Goal: Task Accomplishment & Management: Manage account settings

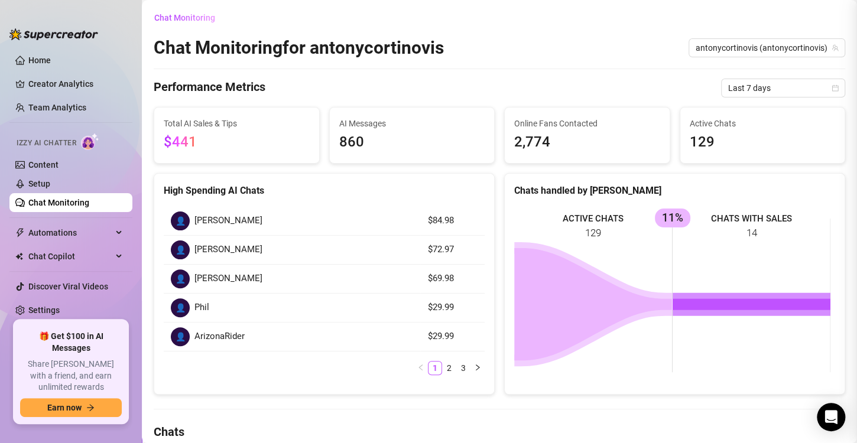
scroll to position [492, 0]
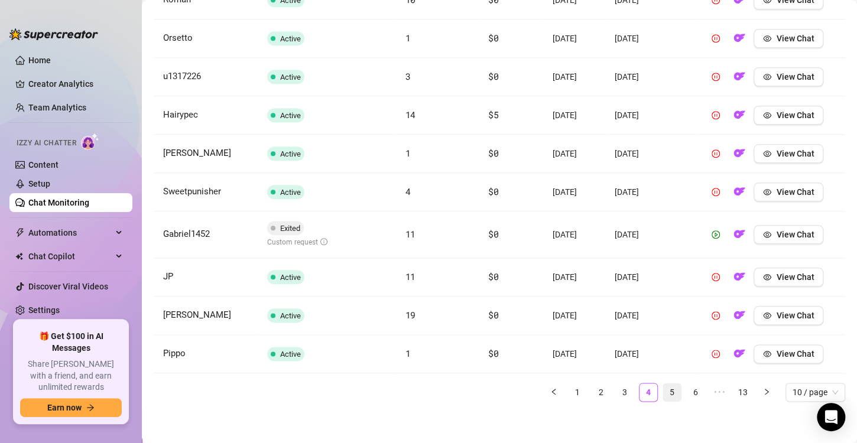
click at [663, 387] on link "5" at bounding box center [672, 392] width 18 height 18
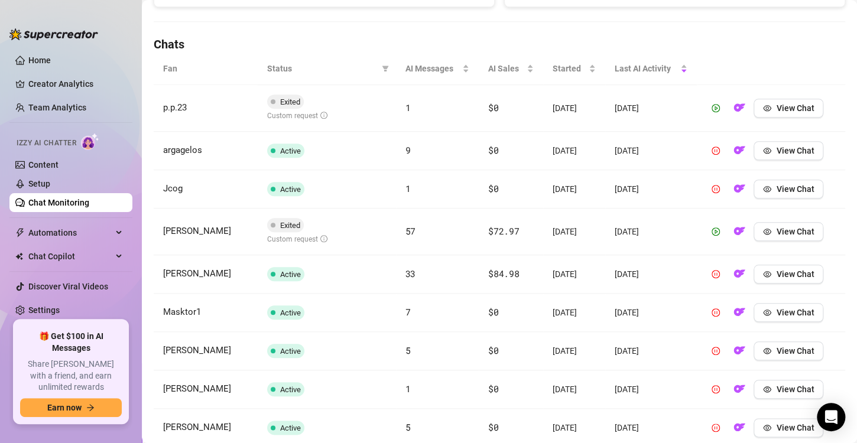
scroll to position [388, 0]
click at [776, 108] on span "View Chat" at bounding box center [795, 107] width 38 height 9
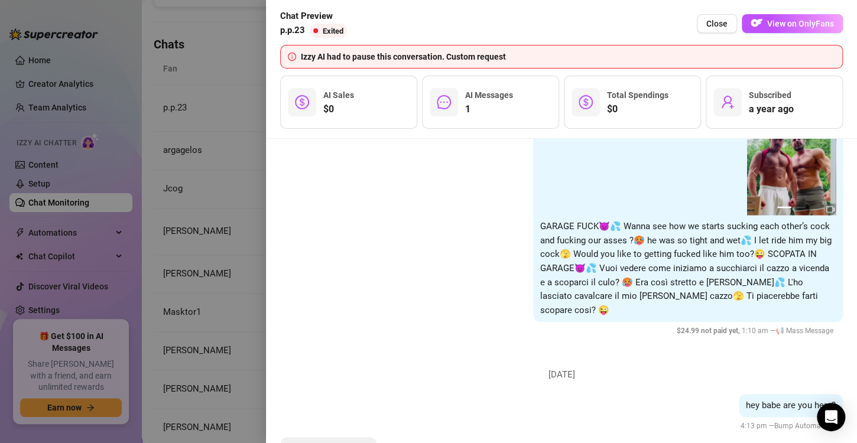
scroll to position [1103, 0]
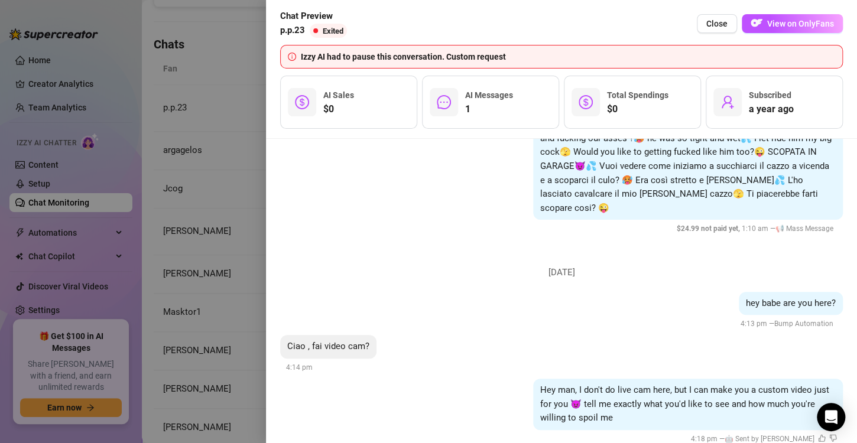
click at [261, 318] on div at bounding box center [428, 221] width 857 height 443
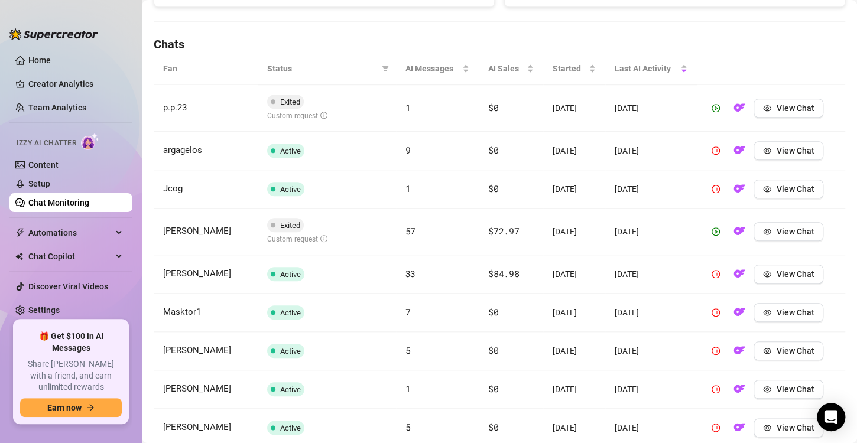
scroll to position [407, 0]
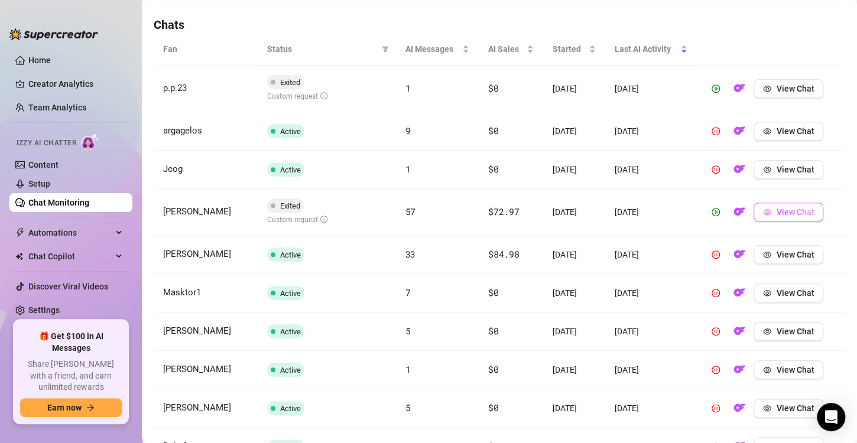
click at [793, 209] on span "View Chat" at bounding box center [795, 211] width 38 height 9
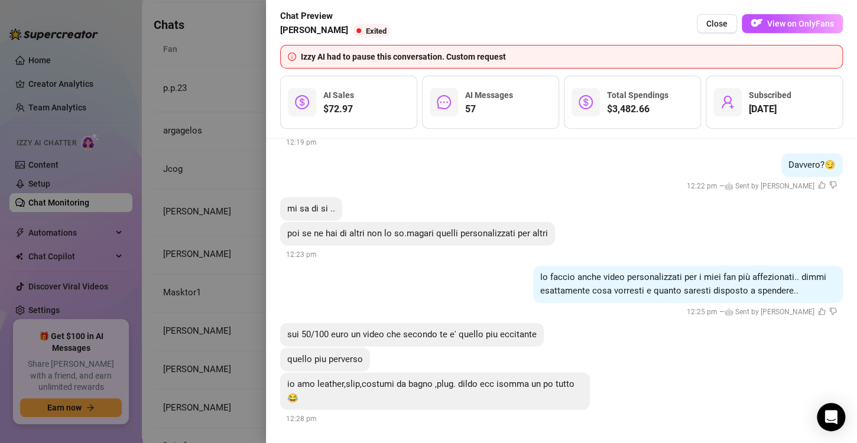
scroll to position [7836, 0]
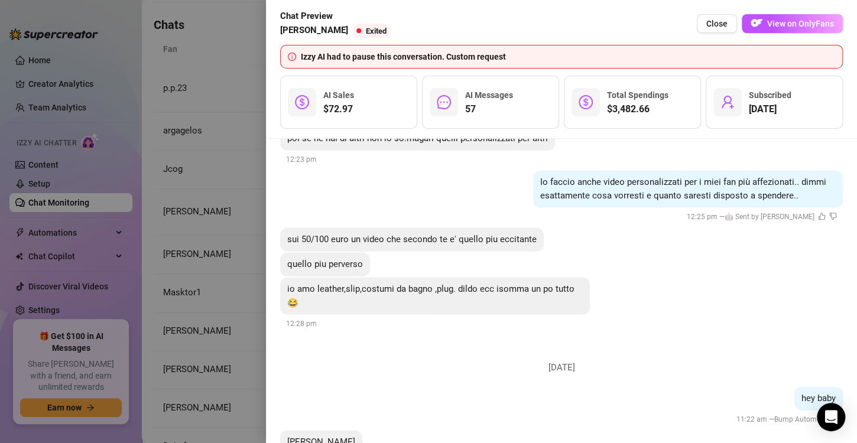
click at [219, 298] on div at bounding box center [428, 221] width 857 height 443
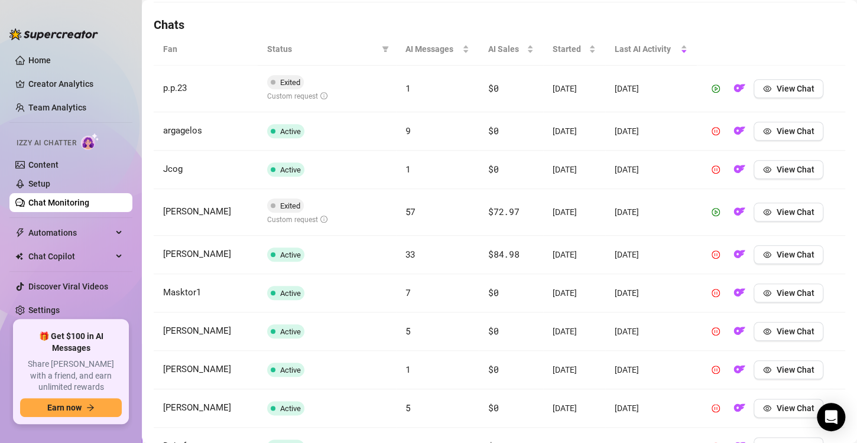
scroll to position [500, 0]
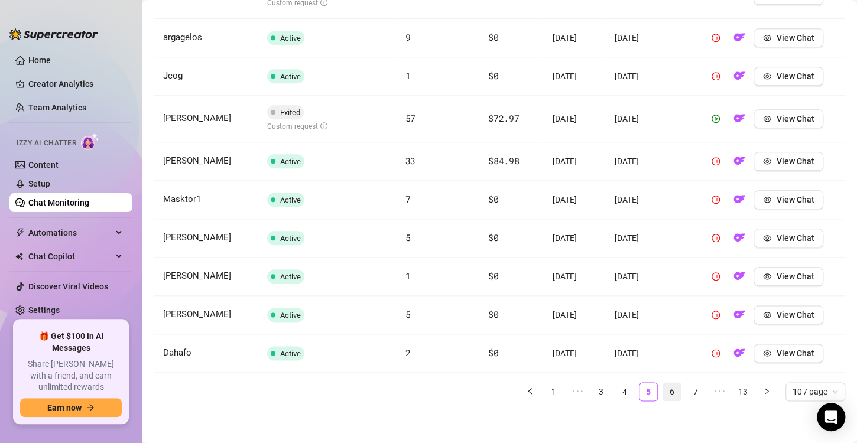
click at [663, 386] on link "6" at bounding box center [672, 392] width 18 height 18
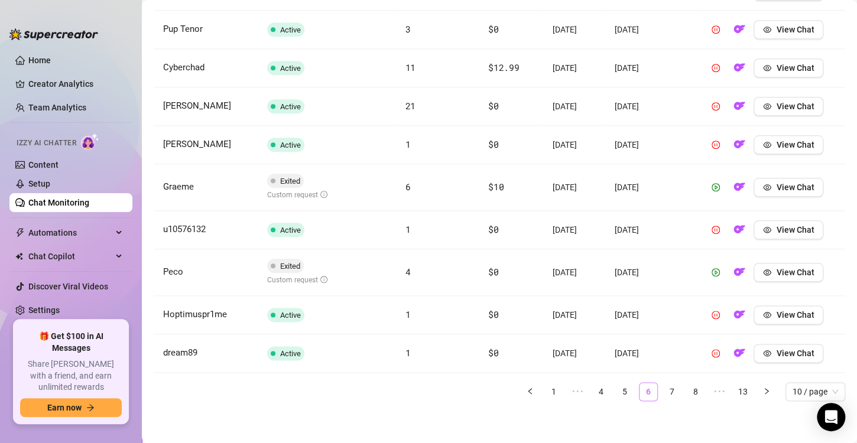
scroll to position [471, 0]
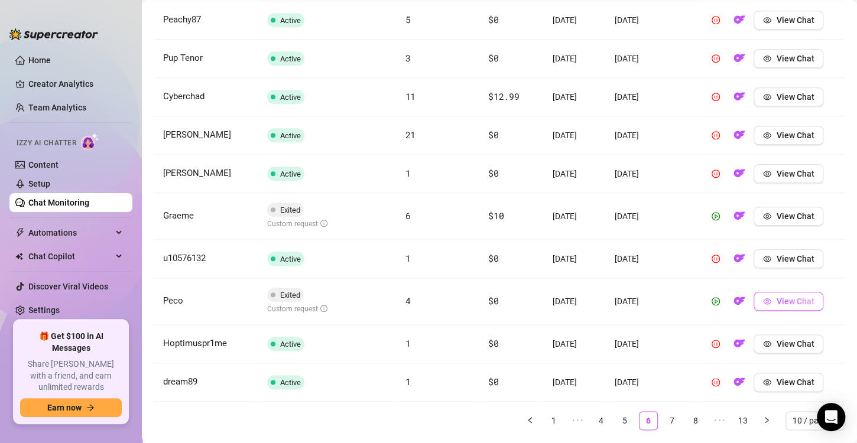
click at [764, 297] on icon "eye" at bounding box center [767, 301] width 8 height 8
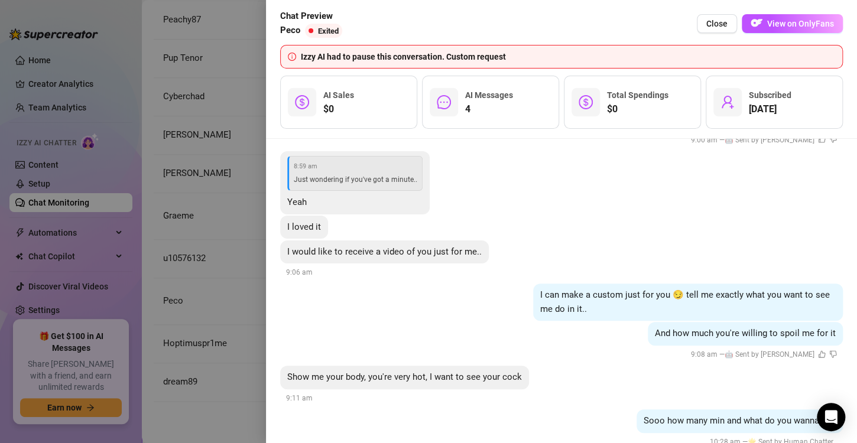
scroll to position [1388, 0]
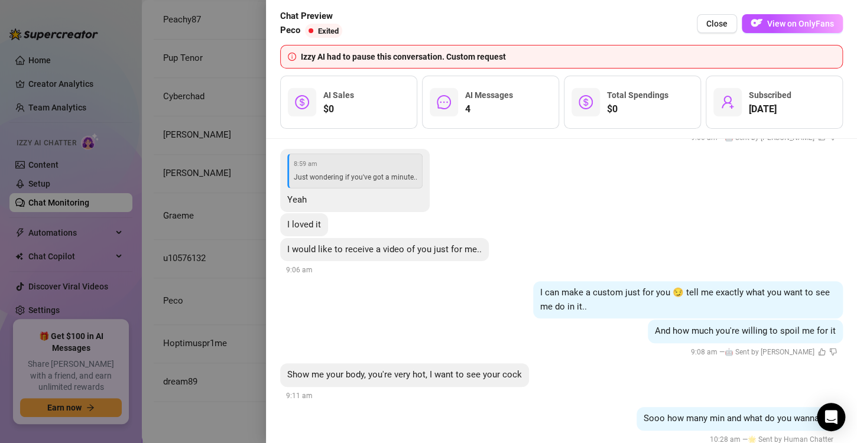
click at [230, 264] on div at bounding box center [428, 221] width 857 height 443
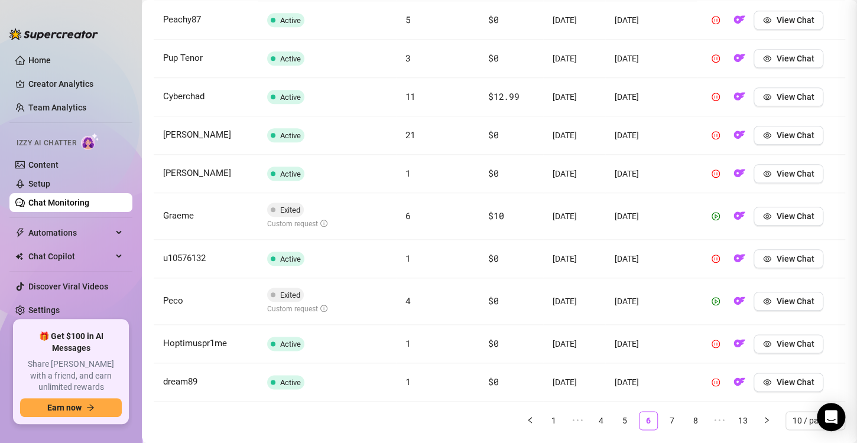
scroll to position [0, 0]
click at [583, 212] on td "[DATE]" at bounding box center [574, 216] width 62 height 47
click at [663, 420] on link "7" at bounding box center [672, 421] width 18 height 18
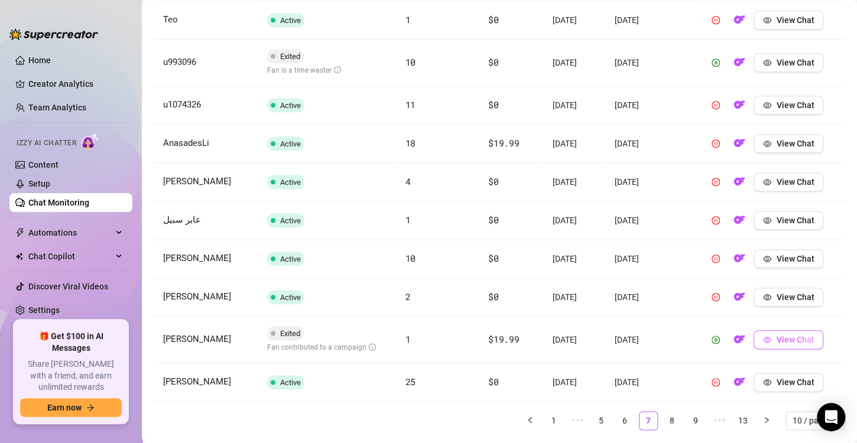
click at [795, 344] on button "View Chat" at bounding box center [788, 339] width 70 height 19
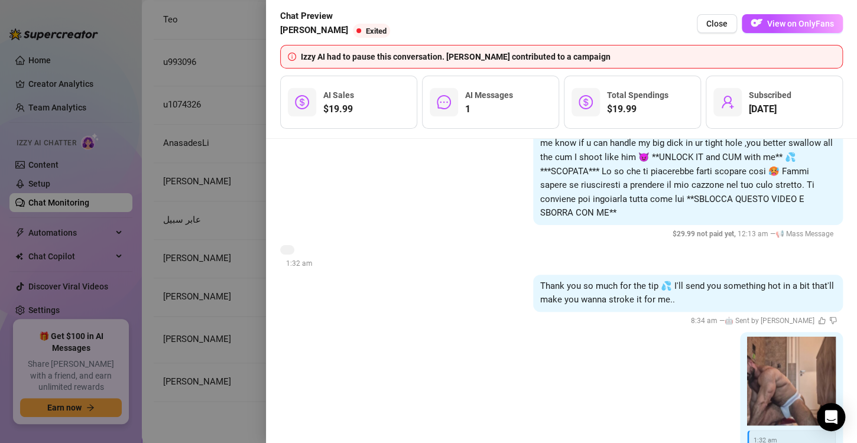
scroll to position [885, 0]
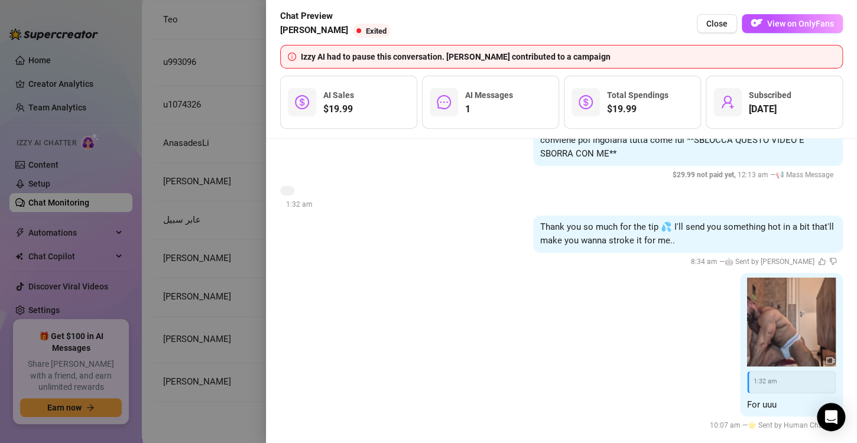
click at [150, 193] on div at bounding box center [428, 221] width 857 height 443
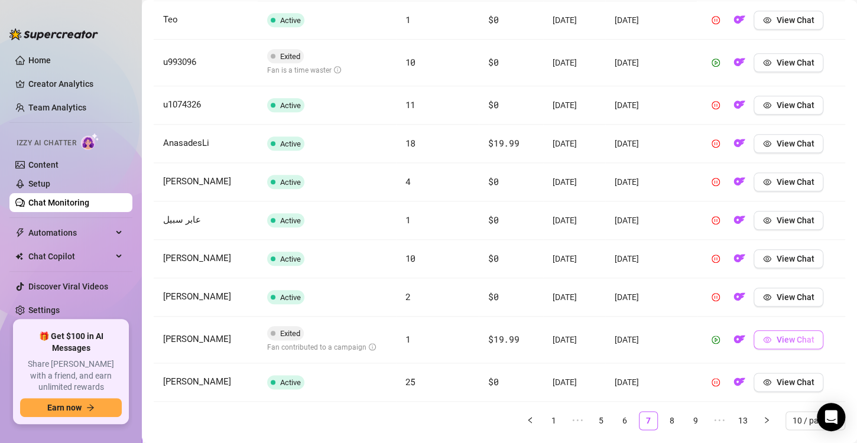
click at [780, 337] on span "View Chat" at bounding box center [795, 339] width 38 height 9
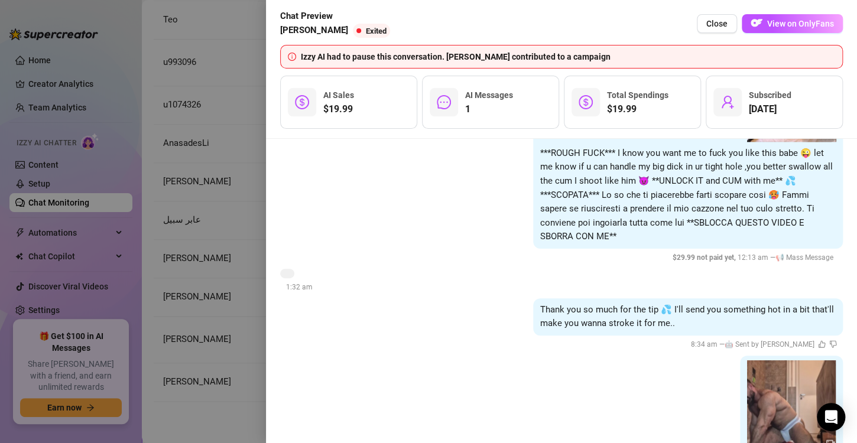
scroll to position [885, 0]
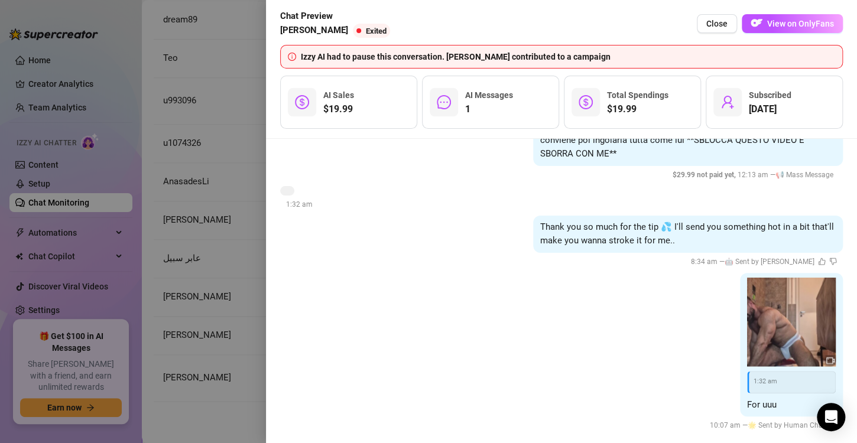
click at [232, 219] on div at bounding box center [428, 221] width 857 height 443
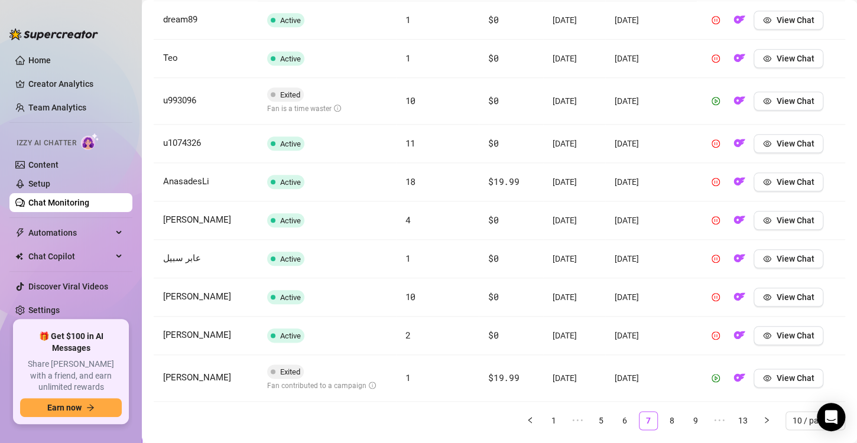
scroll to position [455, 0]
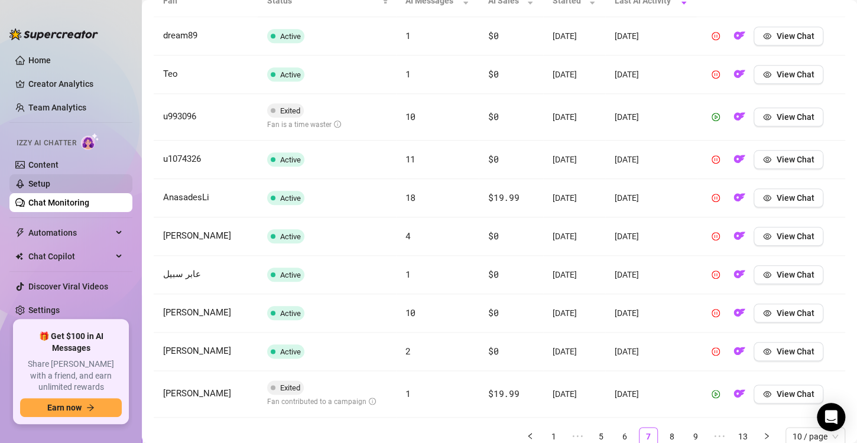
click at [50, 180] on link "Setup" at bounding box center [39, 183] width 22 height 9
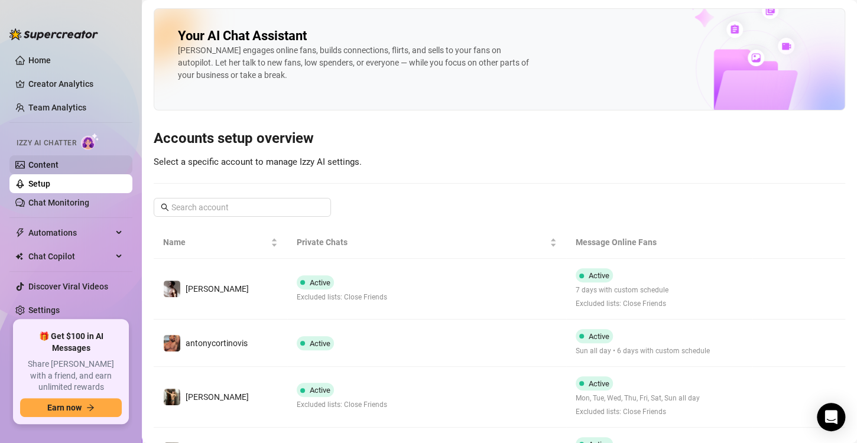
click at [58, 160] on link "Content" at bounding box center [43, 164] width 30 height 9
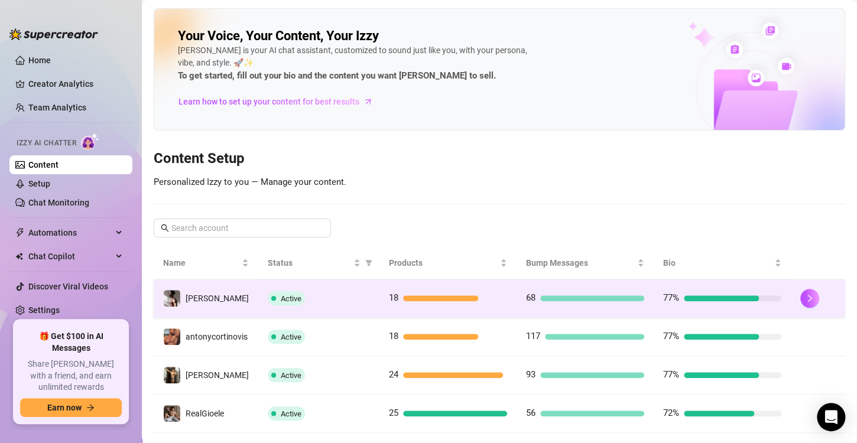
click at [516, 297] on td "68" at bounding box center [584, 298] width 137 height 38
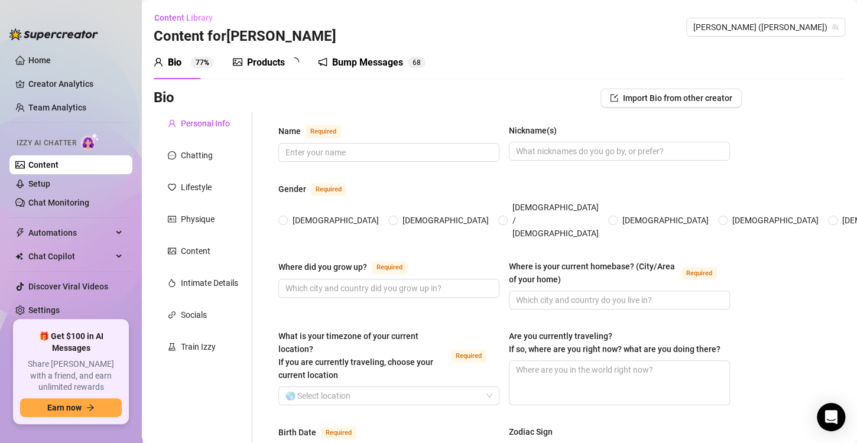
type input "[PERSON_NAME]"
type input "[GEOGRAPHIC_DATA]"
type input "nord [GEOGRAPHIC_DATA]"
type textarea "viaggio spesso, in tutta [GEOGRAPHIC_DATA]... soprattutto [GEOGRAPHIC_DATA]"
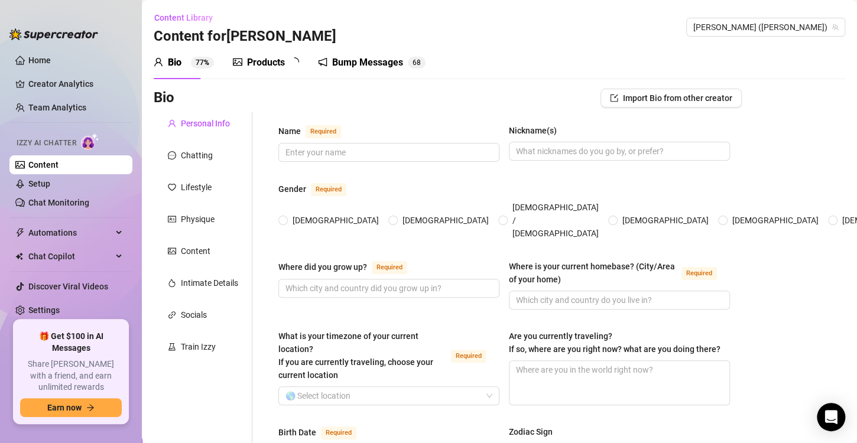
type input "bi / curious"
type input "single"
type input "content creator , personal trainer"
type input "docker"
type textarea "diventare uno dei piu famosi creator [PERSON_NAME] onlyfans e fare una vita da …"
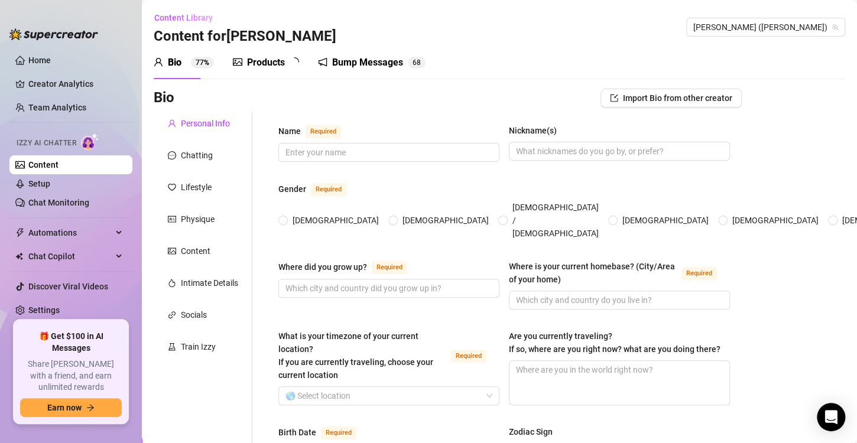
type textarea "mi eccito spesso quando sono in palestra"
type textarea "sono natural e sembro piu giovane di quello che le persone pensano"
type textarea "mi piace la palestra , viaggiare e il sesso... [PERSON_NAME] contenuti sia con …"
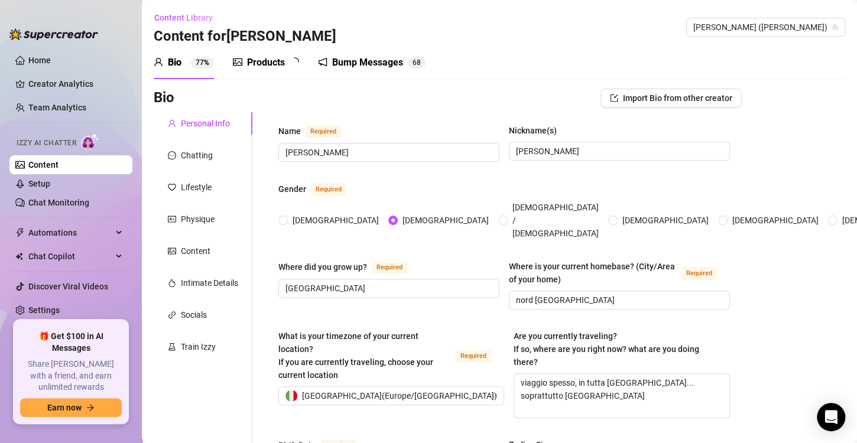
radio input "true"
type input "[DATE]"
click at [269, 70] on div "Products 1 8" at bounding box center [270, 62] width 74 height 33
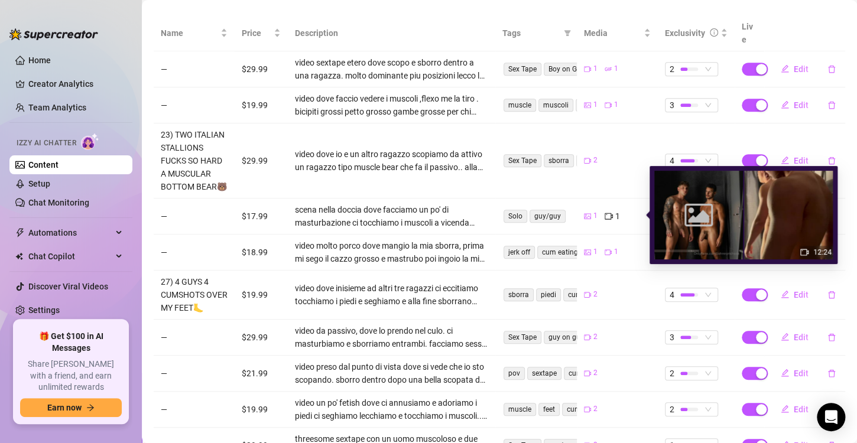
scroll to position [328, 0]
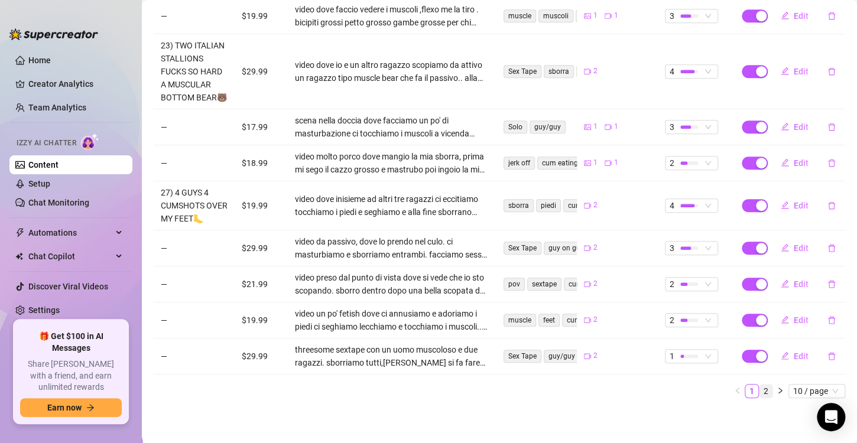
click at [760, 394] on link "2" at bounding box center [765, 391] width 13 height 13
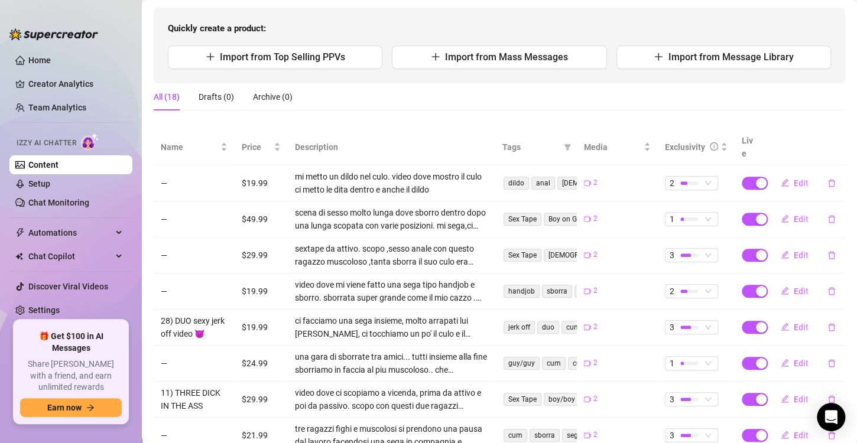
scroll to position [178, 0]
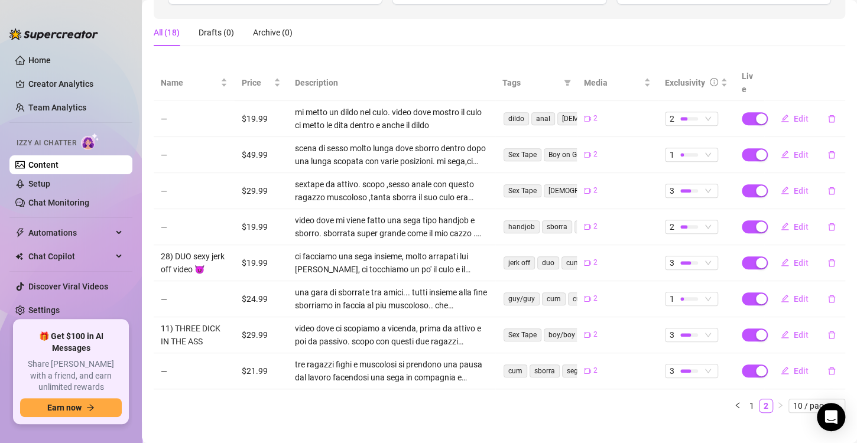
click at [731, 398] on div "Name Price Description Tags Media Exclusivity Live — $19.99 mi metto un dildo n…" at bounding box center [499, 243] width 691 height 357
click at [732, 399] on button "button" at bounding box center [737, 406] width 14 height 14
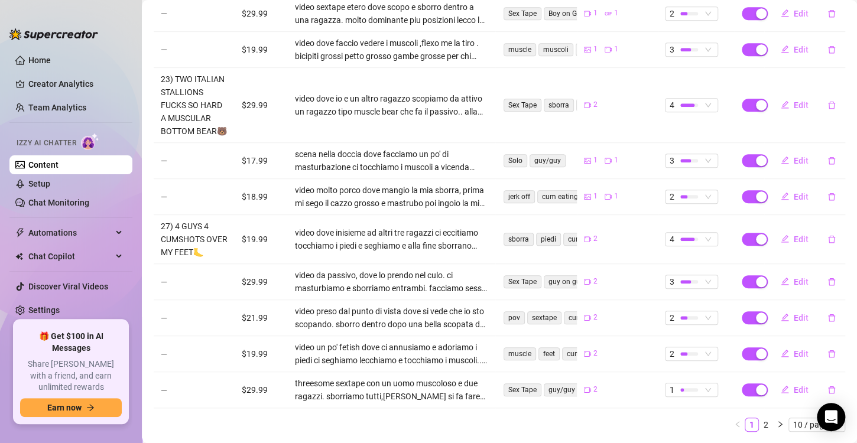
scroll to position [328, 0]
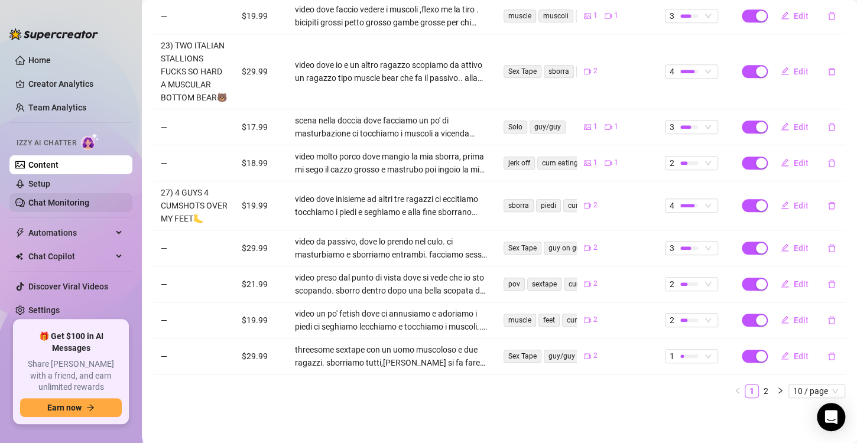
click at [87, 198] on link "Chat Monitoring" at bounding box center [58, 202] width 61 height 9
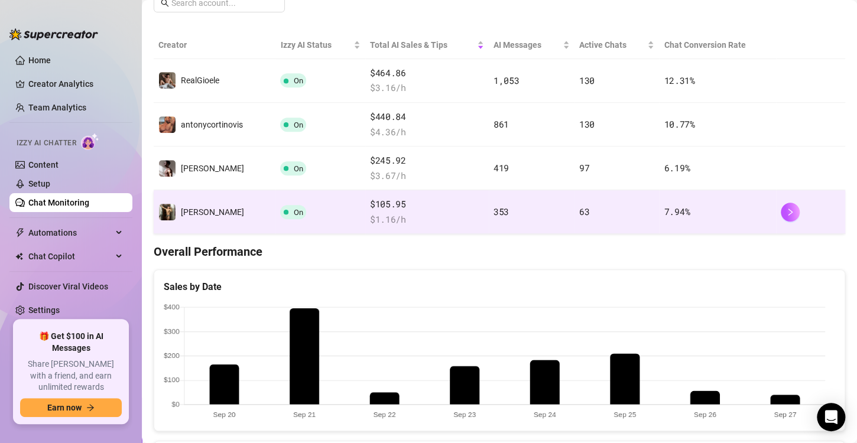
scroll to position [204, 0]
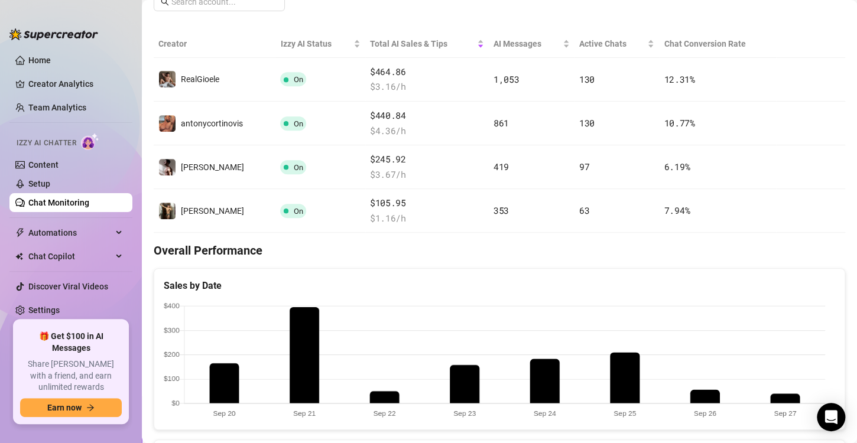
click at [633, 375] on canvas at bounding box center [494, 361] width 661 height 118
click at [58, 161] on link "Content" at bounding box center [43, 164] width 30 height 9
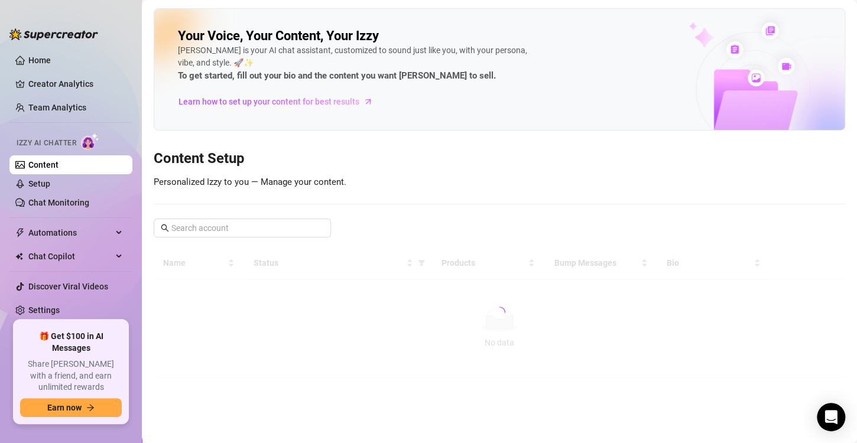
click at [58, 163] on link "Content" at bounding box center [43, 164] width 30 height 9
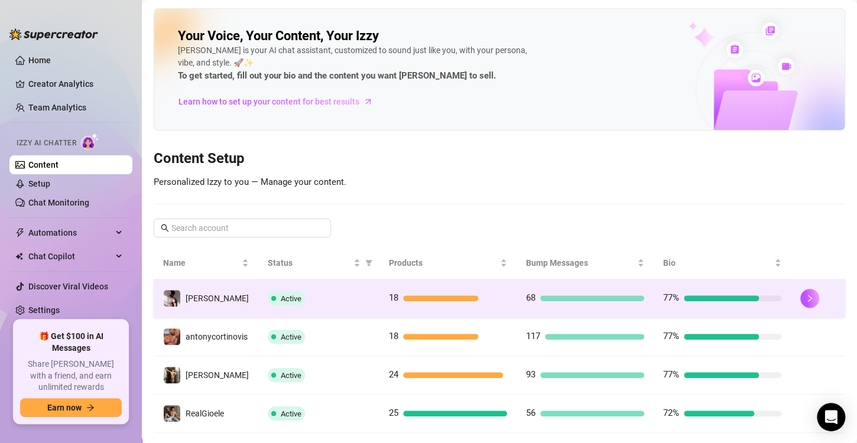
click at [348, 297] on div "Active" at bounding box center [319, 298] width 102 height 14
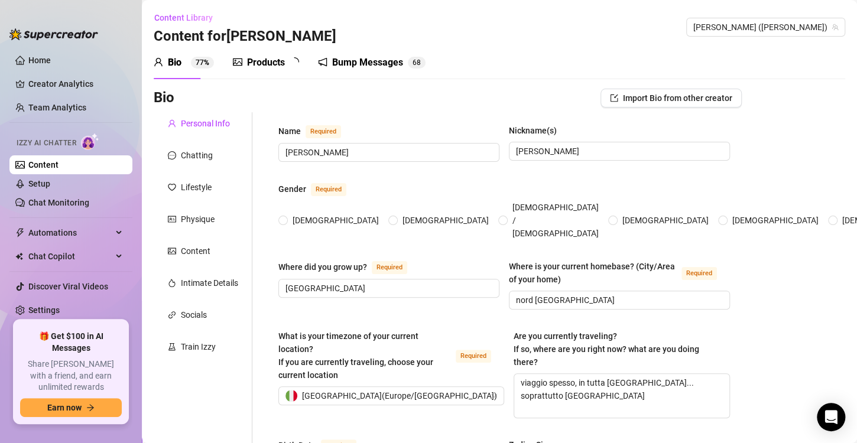
radio input "true"
type input "[DATE]"
click at [259, 63] on div "Products" at bounding box center [266, 63] width 38 height 14
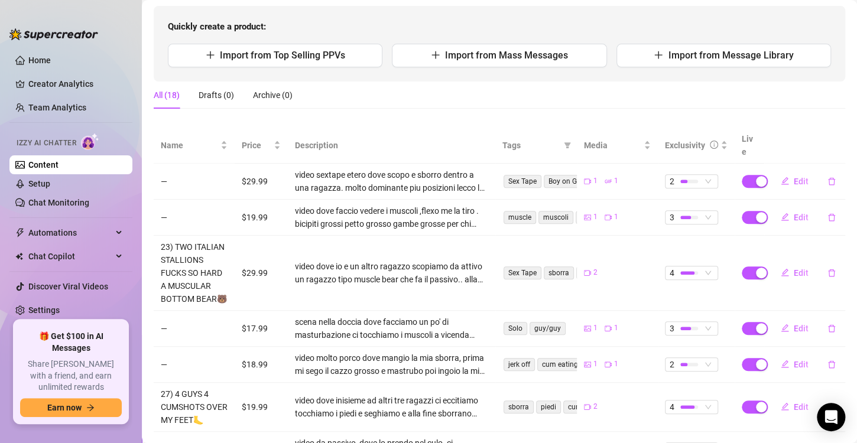
scroll to position [105, 0]
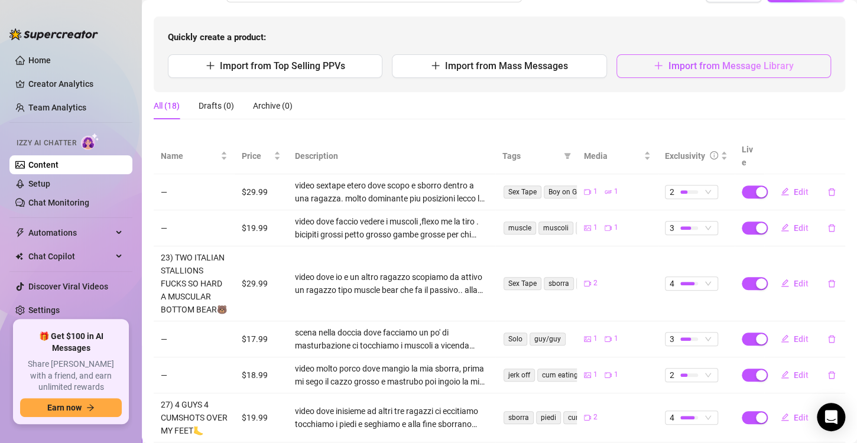
click at [691, 73] on button "Import from Message Library" at bounding box center [723, 66] width 214 height 24
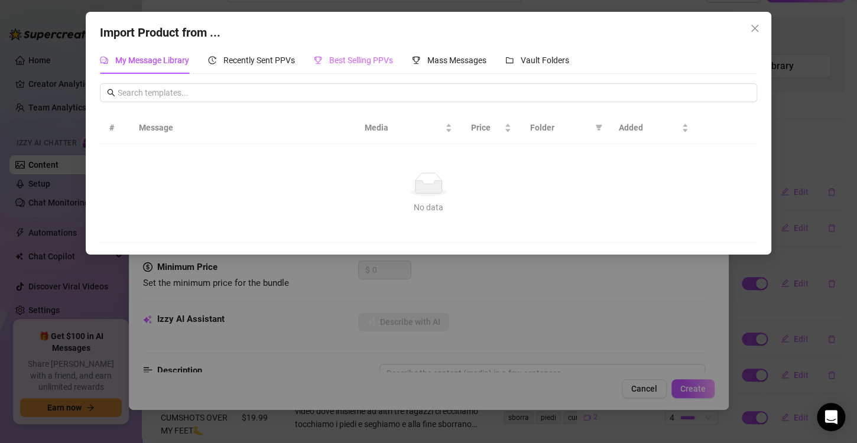
click at [373, 67] on div "Best Selling PPVs" at bounding box center [353, 60] width 79 height 27
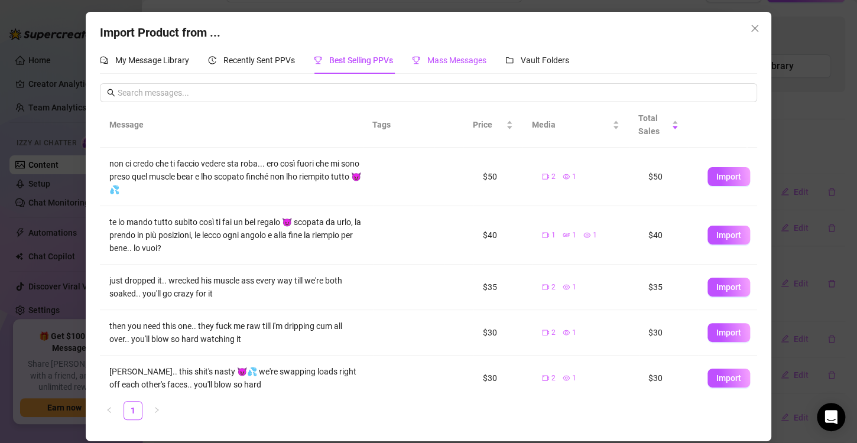
click at [432, 58] on span "Mass Messages" at bounding box center [456, 60] width 59 height 9
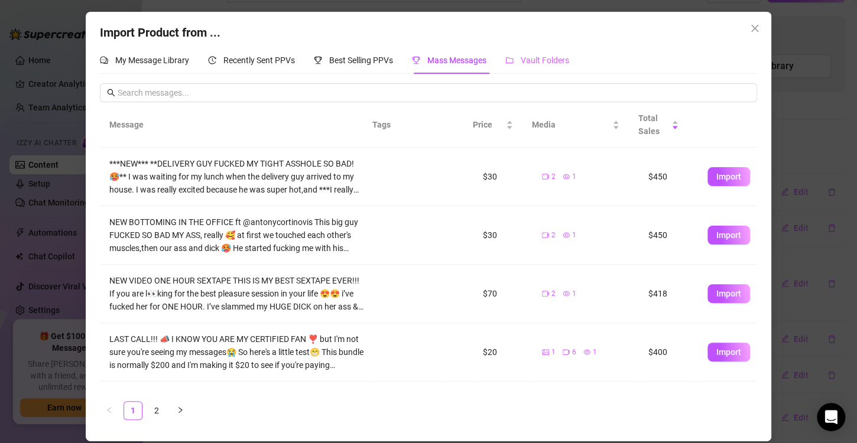
click at [519, 48] on div "Vault Folders" at bounding box center [537, 60] width 64 height 27
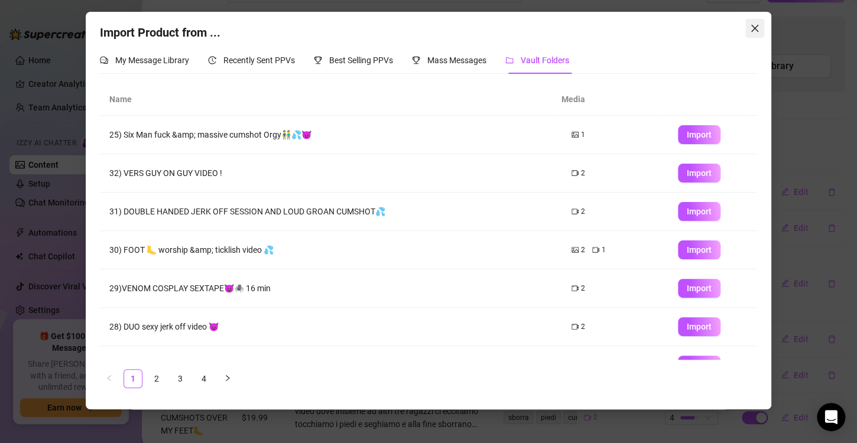
click at [757, 28] on icon "close" at bounding box center [754, 28] width 9 height 9
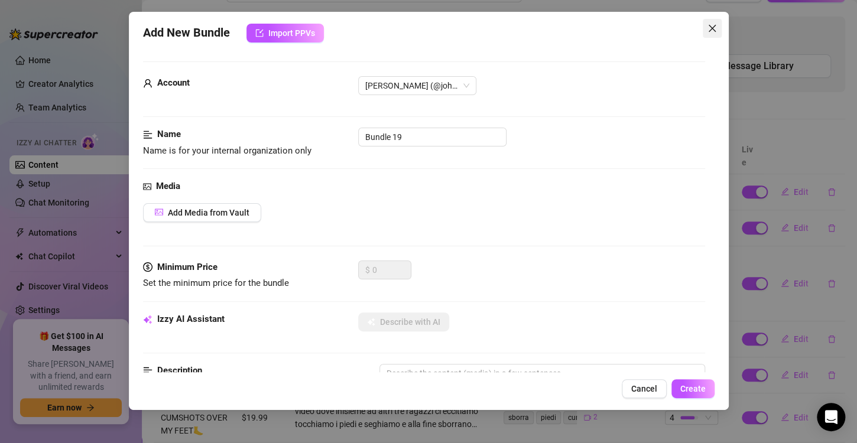
click at [712, 29] on icon "close" at bounding box center [711, 28] width 7 height 7
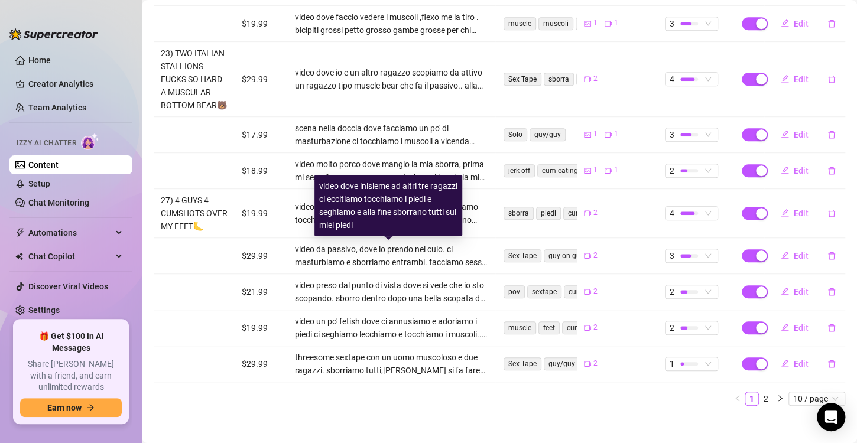
scroll to position [328, 0]
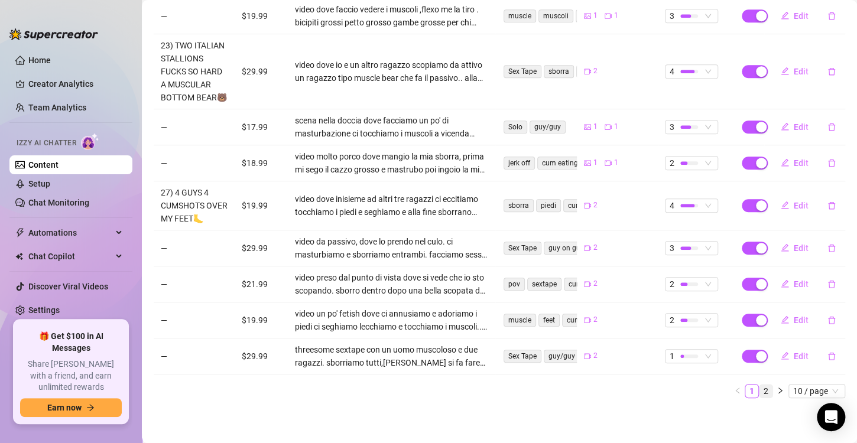
click at [759, 392] on link "2" at bounding box center [765, 391] width 13 height 13
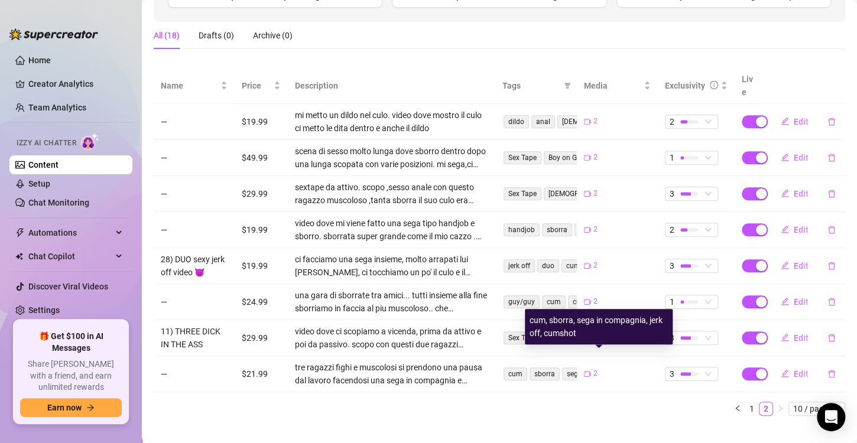
scroll to position [178, 0]
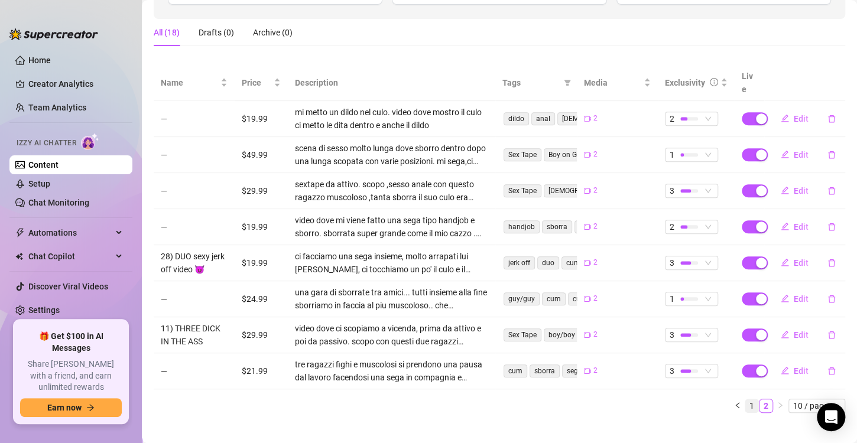
click at [745, 399] on link "1" at bounding box center [751, 405] width 13 height 13
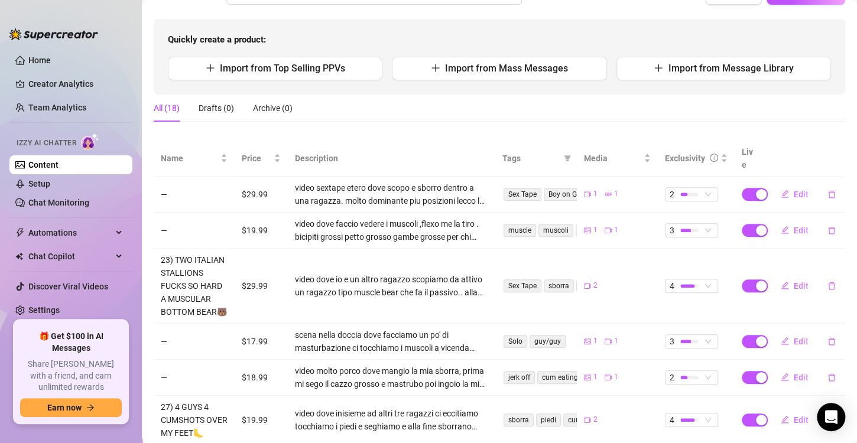
scroll to position [78, 0]
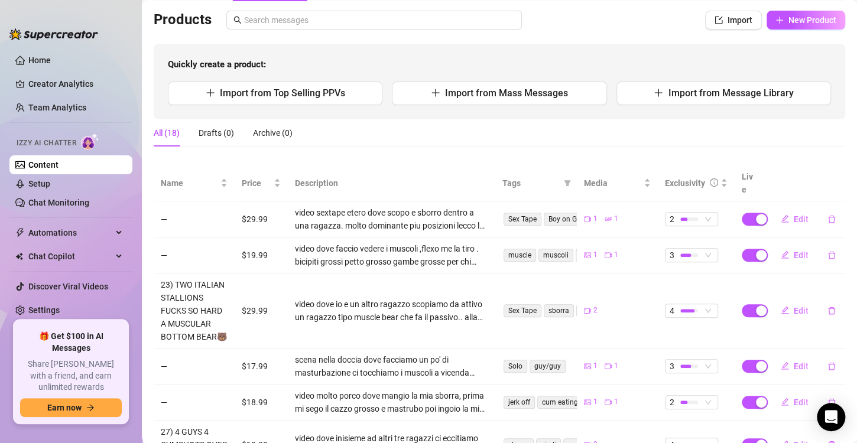
click at [678, 105] on div "Quickly create a product: Import from Top Selling PPVs Import from Mass Message…" at bounding box center [499, 82] width 691 height 76
click at [682, 94] on span "Import from Message Library" at bounding box center [730, 92] width 125 height 11
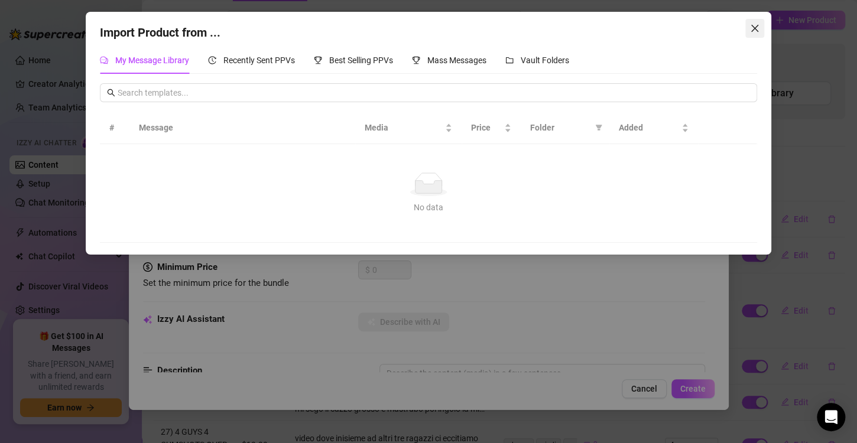
click at [754, 31] on icon "close" at bounding box center [754, 28] width 9 height 9
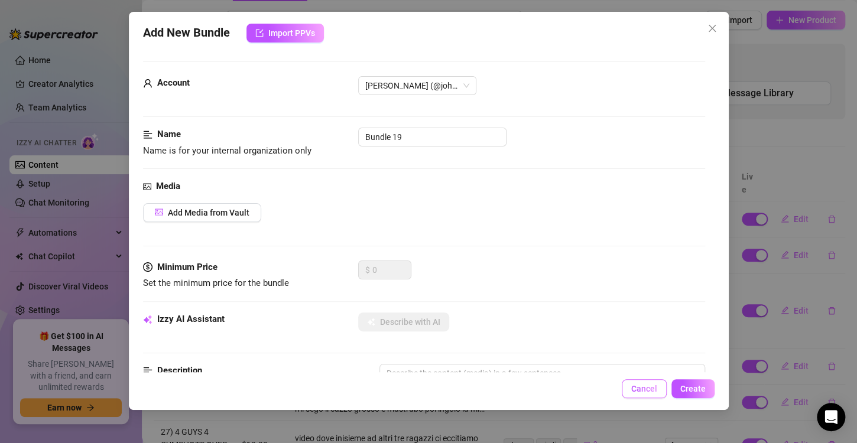
click at [641, 383] on button "Cancel" at bounding box center [643, 388] width 45 height 19
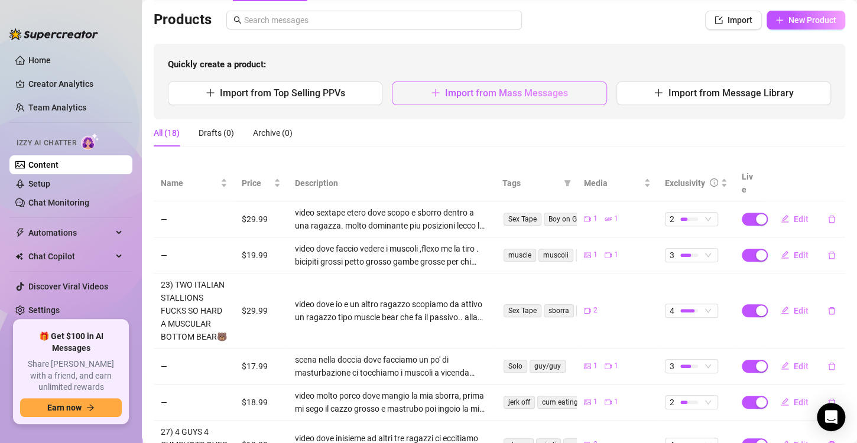
click at [520, 90] on span "Import from Mass Messages" at bounding box center [506, 92] width 123 height 11
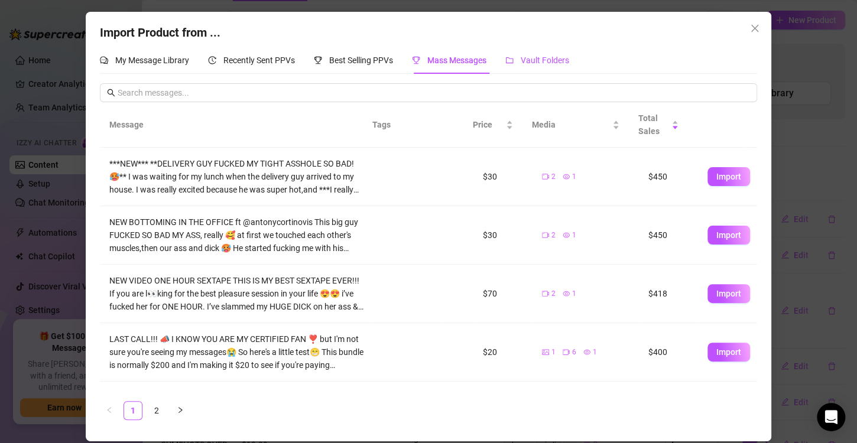
click at [510, 57] on icon "folder" at bounding box center [509, 60] width 8 height 8
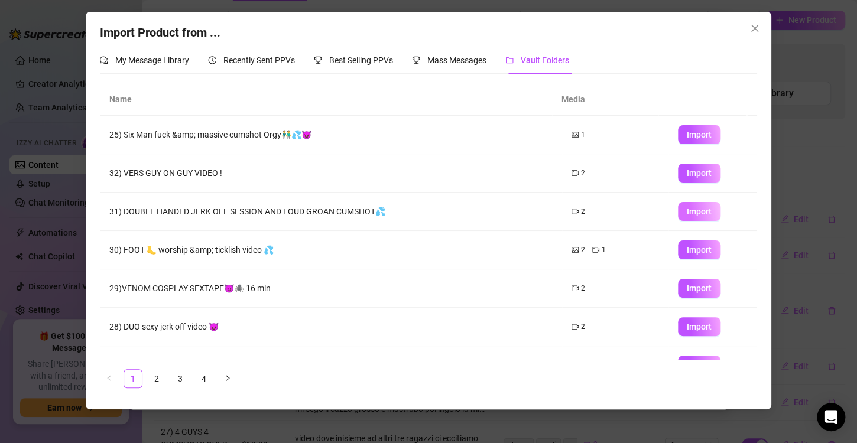
click at [686, 208] on span "Import" at bounding box center [698, 211] width 25 height 9
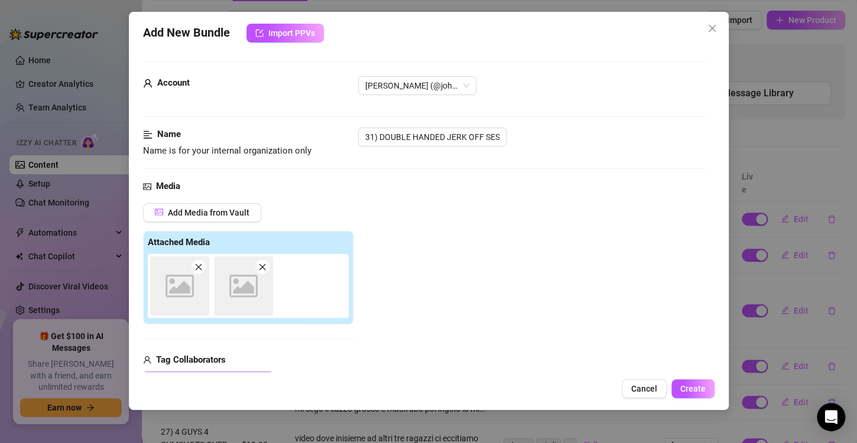
type textarea "Type your message here..."
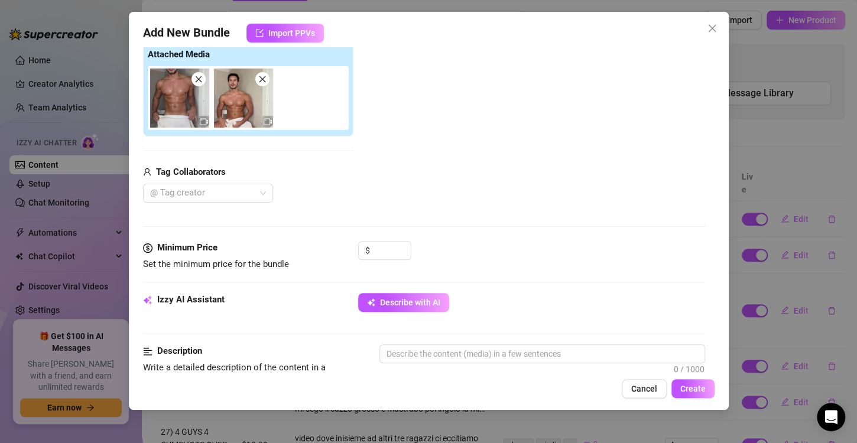
scroll to position [188, 0]
click at [373, 252] on input at bounding box center [391, 250] width 38 height 18
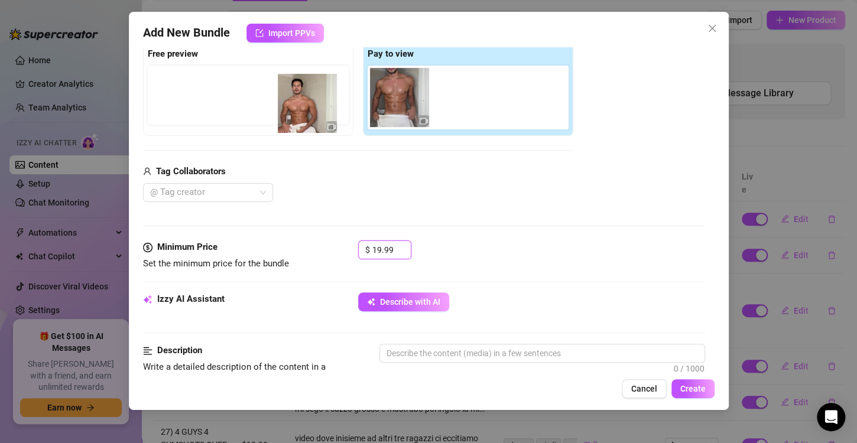
drag, startPoint x: 474, startPoint y: 99, endPoint x: 315, endPoint y: 103, distance: 159.0
click at [315, 103] on div "Free preview Pay to view" at bounding box center [358, 89] width 430 height 93
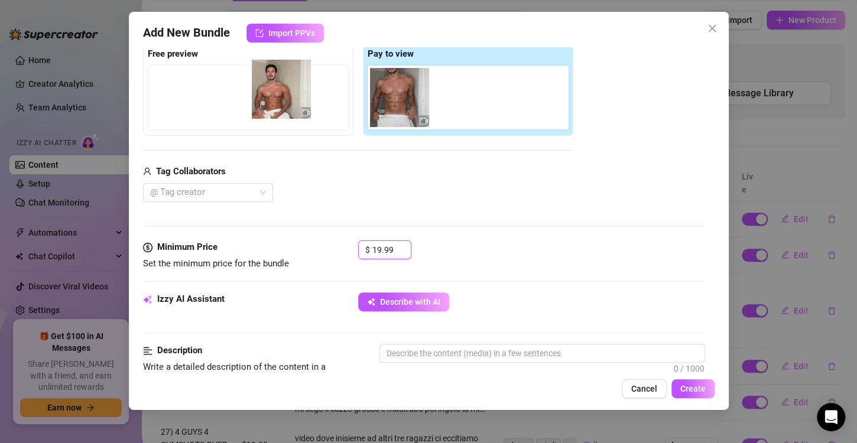
drag, startPoint x: 469, startPoint y: 108, endPoint x: 282, endPoint y: 100, distance: 187.4
click at [282, 100] on div "Free preview Pay to view" at bounding box center [358, 89] width 430 height 93
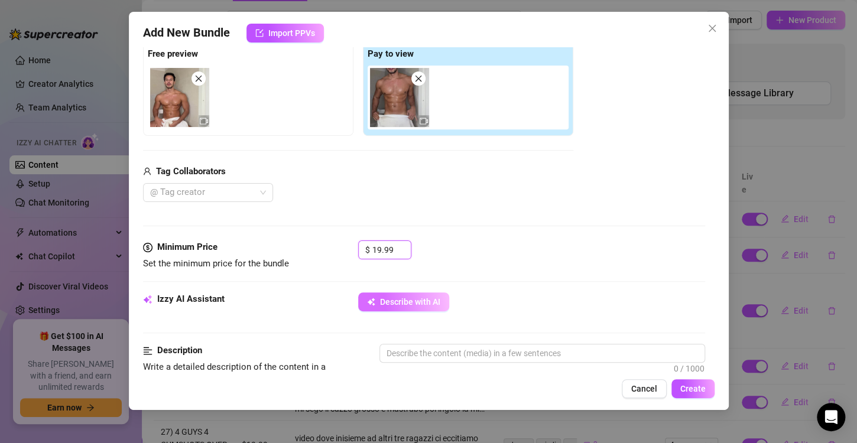
type input "19.99"
click at [419, 305] on span "Describe with AI" at bounding box center [410, 301] width 60 height 9
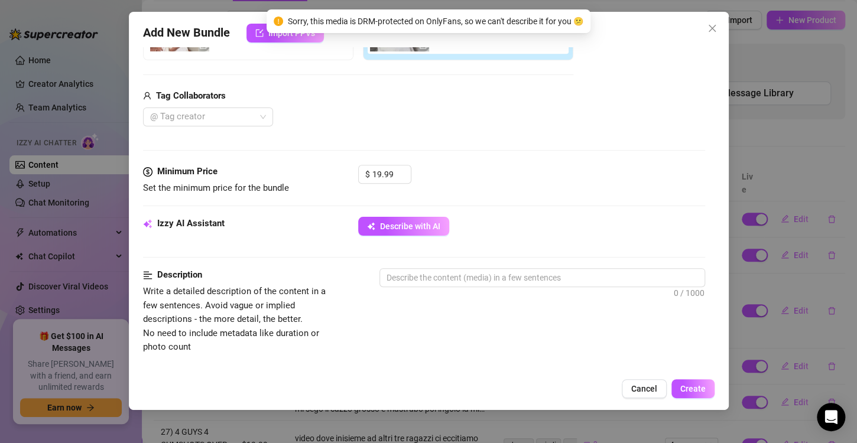
scroll to position [269, 0]
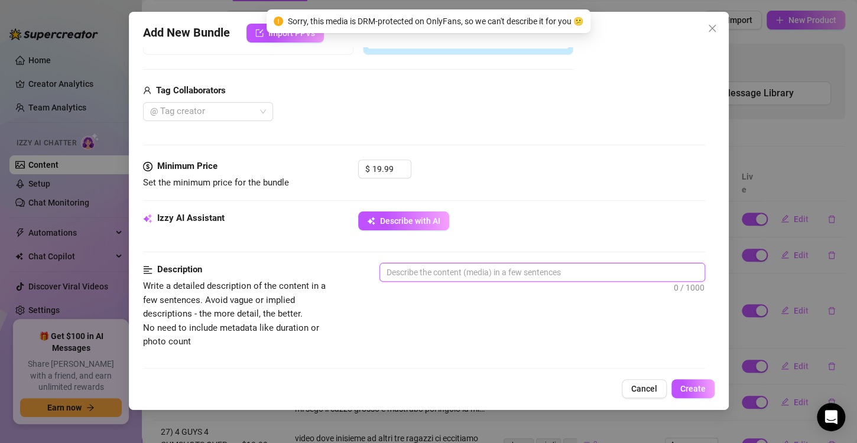
click at [457, 272] on textarea at bounding box center [542, 272] width 324 height 18
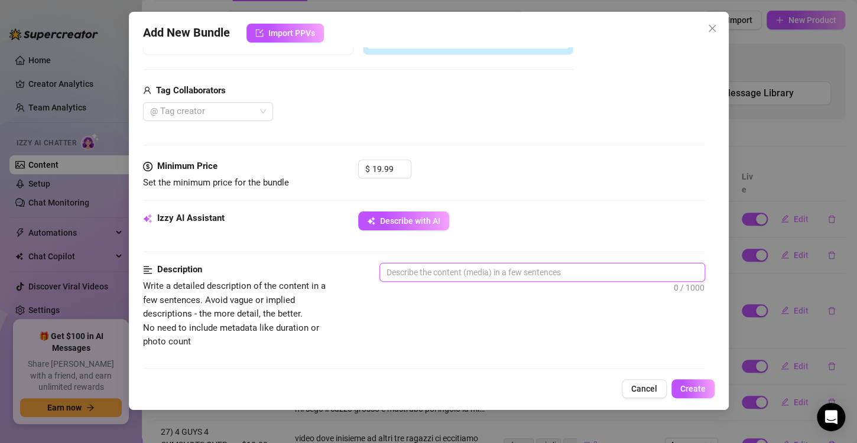
type textarea "v"
type textarea "vi"
type textarea "vid"
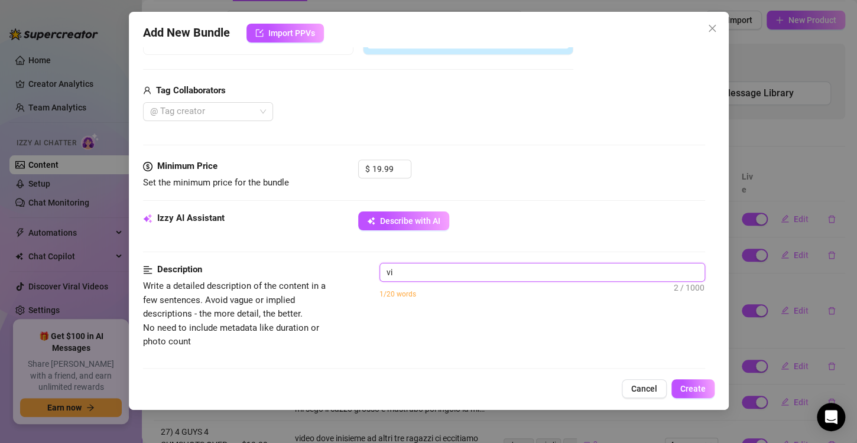
type textarea "vid"
type textarea "vide"
type textarea "video"
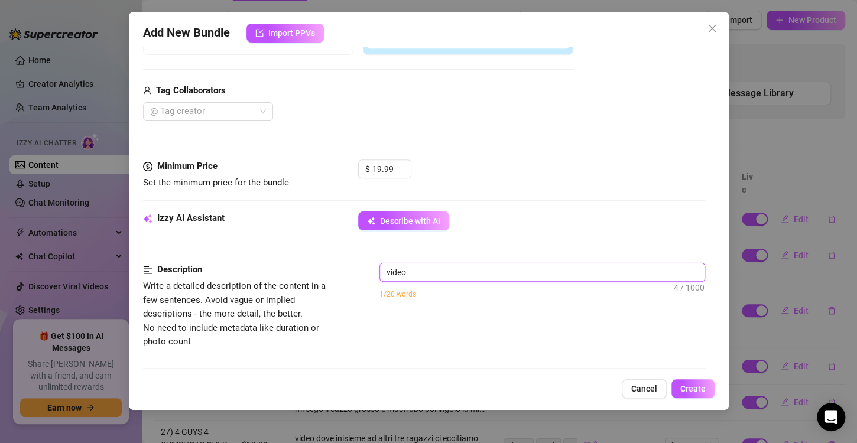
type textarea "video"
type textarea "video d"
type textarea "video do"
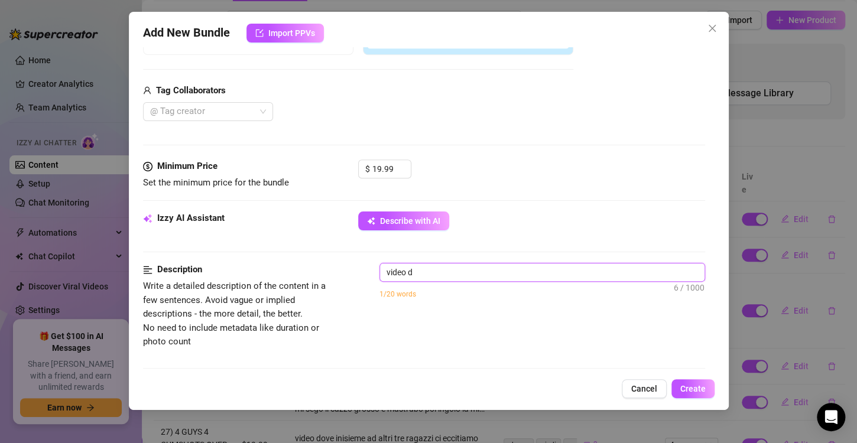
type textarea "video do"
type textarea "video dov"
type textarea "video dove"
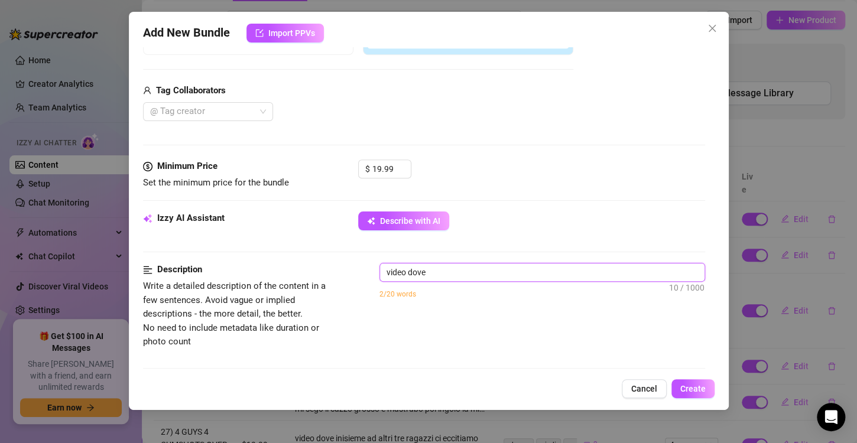
type textarea "video dove"
type textarea "video dove m"
type textarea "video dove mi"
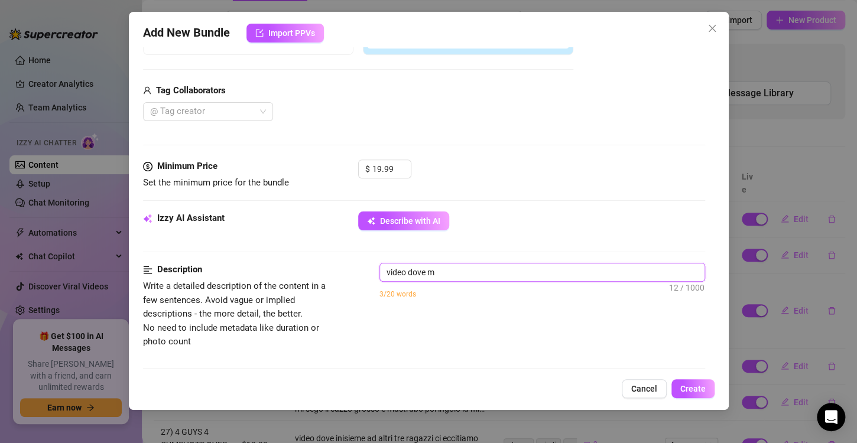
type textarea "video dove mi"
type textarea "video dove mi f"
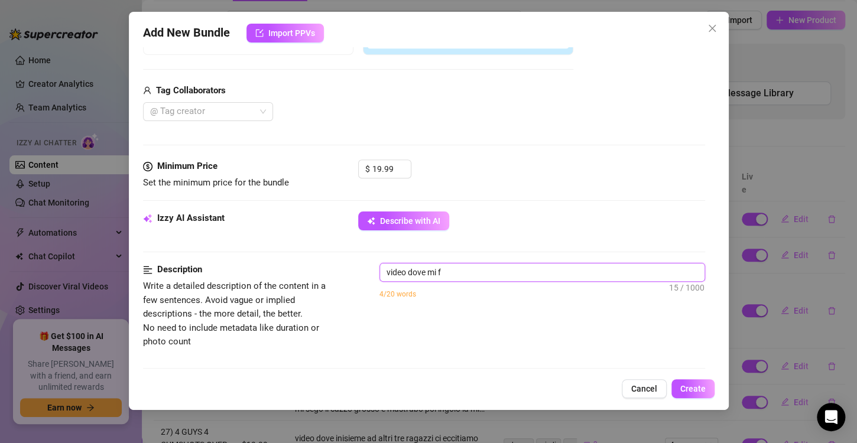
type textarea "video dove mi fa"
type textarea "video dove mi fac"
type textarea "video dove mi facc"
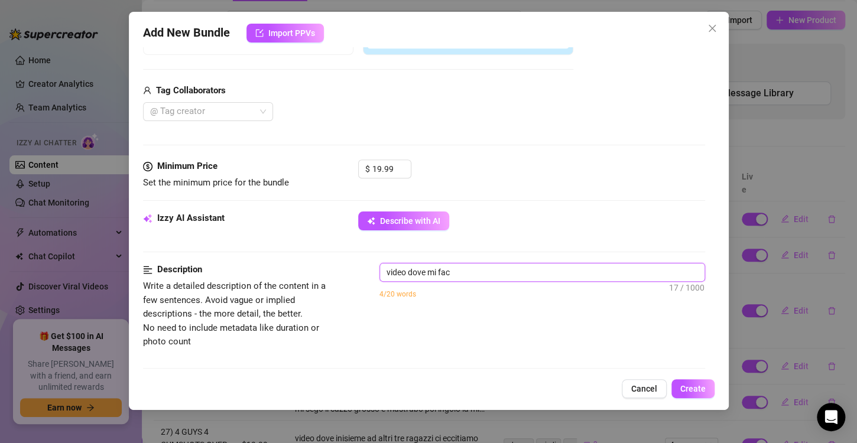
type textarea "video dove mi facc"
type textarea "video dove mi facci"
type textarea "video dove mi faccio"
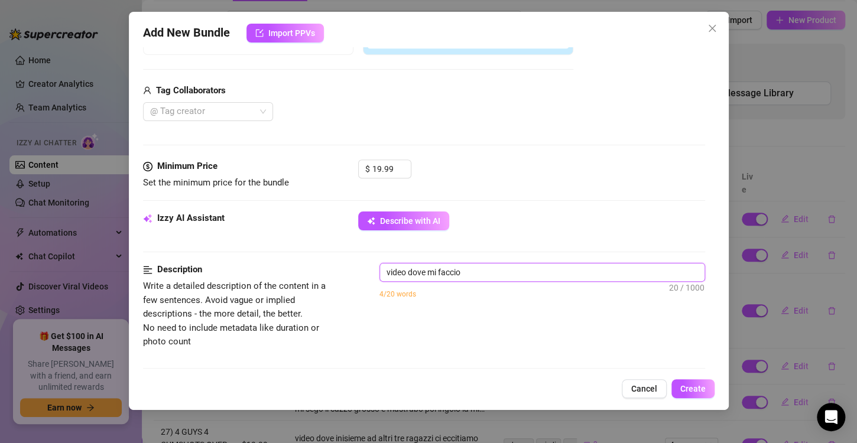
type textarea "video dove mi faccio"
type textarea "video dove mi faccio u"
type textarea "video dove mi faccio un"
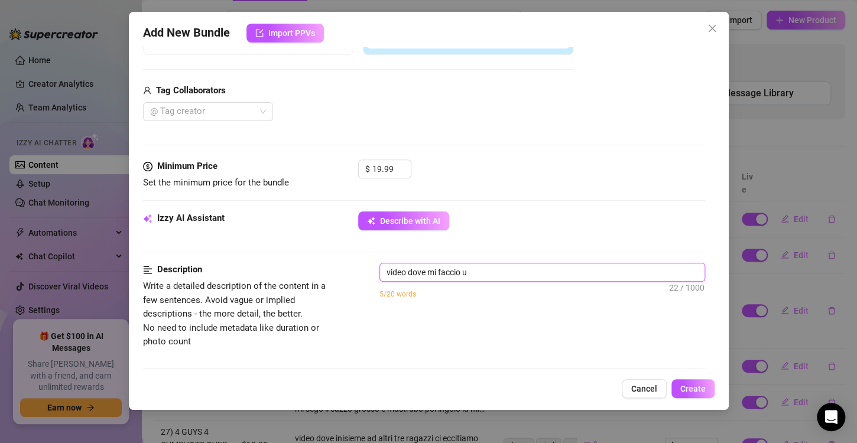
type textarea "video dove mi faccio un"
type textarea "video dove mi faccio una"
type textarea "video dove mi faccio una s"
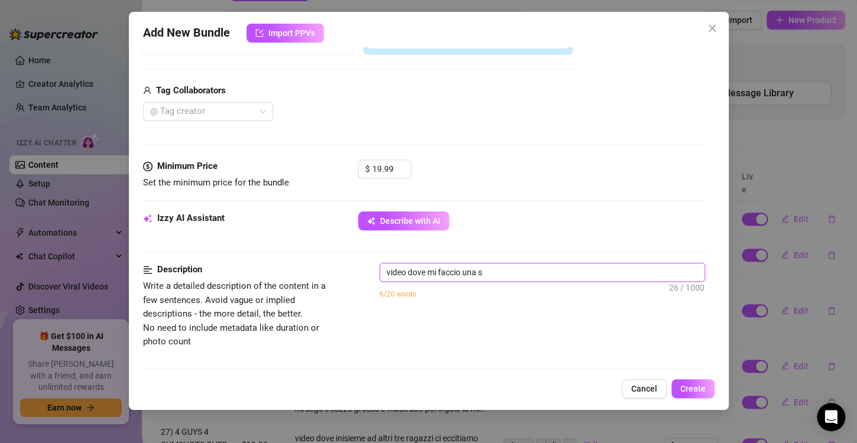
type textarea "video dove mi faccio una se"
type textarea "video dove mi faccio una seg"
type textarea "video dove mi faccio una sega"
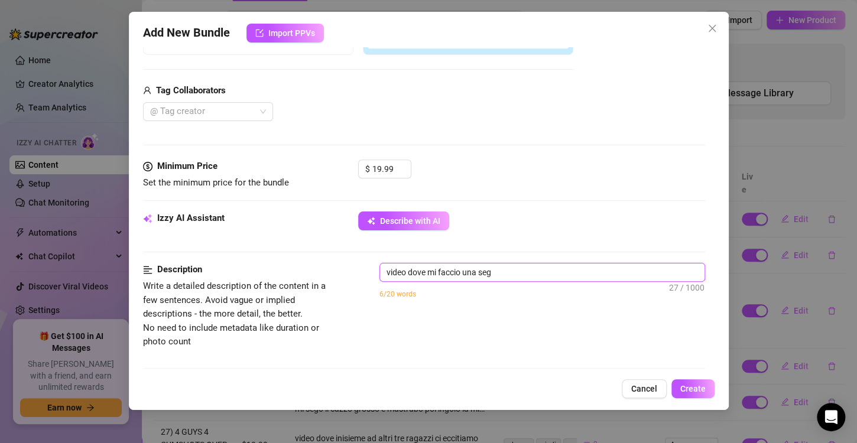
type textarea "video dove mi faccio una sega"
type textarea "video dove mi faccio una sega d"
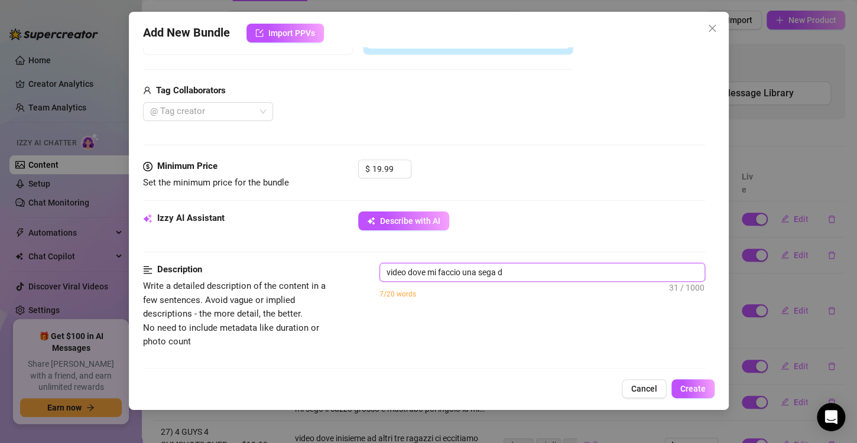
type textarea "video dove mi faccio una sega do"
type textarea "video dove mi faccio una sega dop"
type textarea "video dove mi faccio una sega dopo"
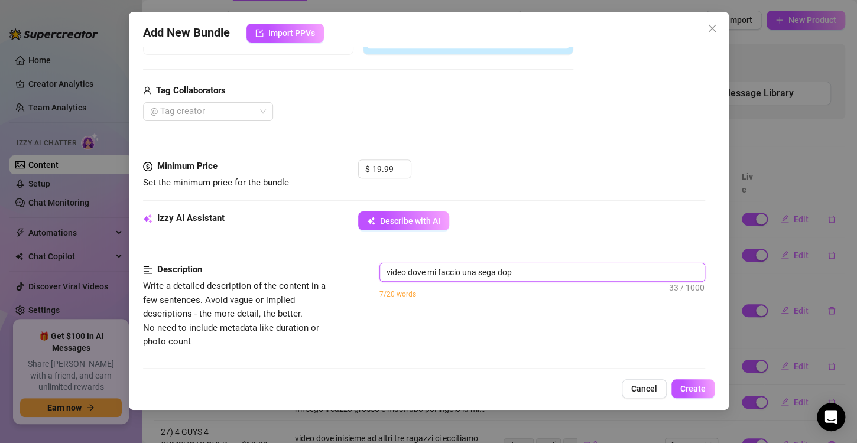
type textarea "video dove mi faccio una sega dopo"
type textarea "video dove mi faccio una sega dopo e"
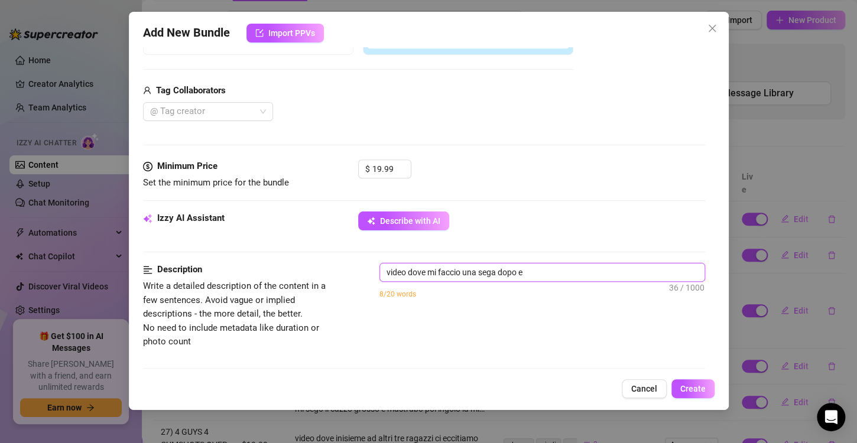
type textarea "video dove mi faccio una sega dopo es"
type textarea "video dove mi faccio una sega dopo ess"
type textarea "video dove mi faccio una sega dopo esse"
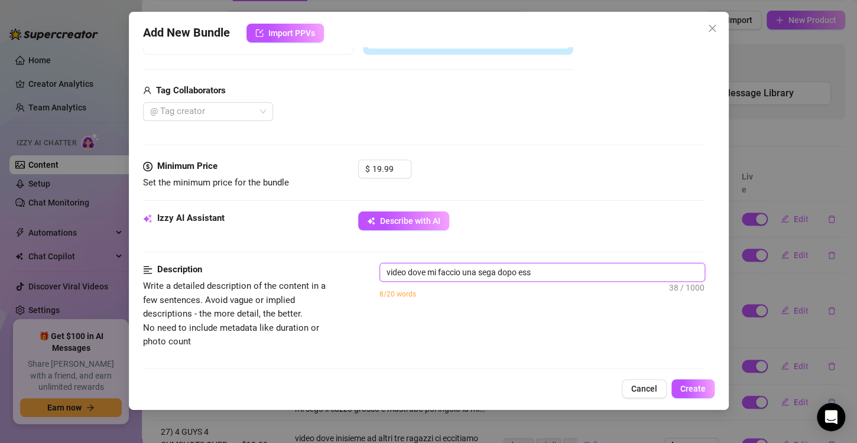
type textarea "video dove mi faccio una sega dopo esse"
type textarea "video dove mi faccio una sega dopo [PERSON_NAME]"
type textarea "video dove mi faccio una sega dopo essere"
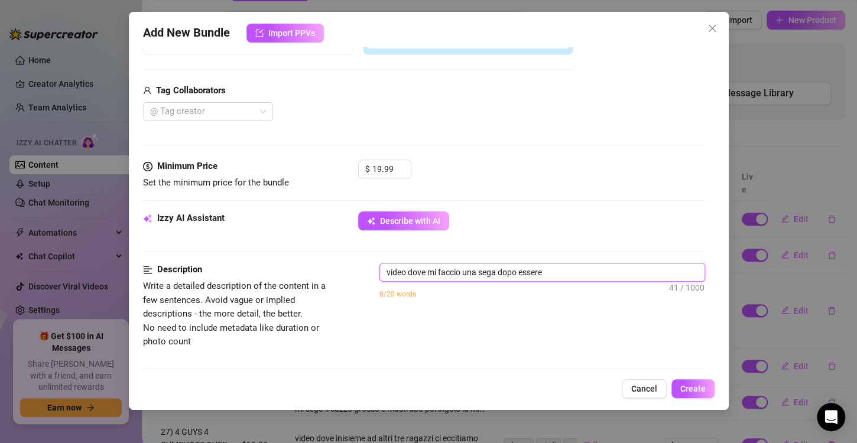
type textarea "video dove mi faccio una sega dopo essere"
type textarea "video dove mi faccio una sega dopo essere u"
type textarea "video dove mi faccio una sega dopo essere us"
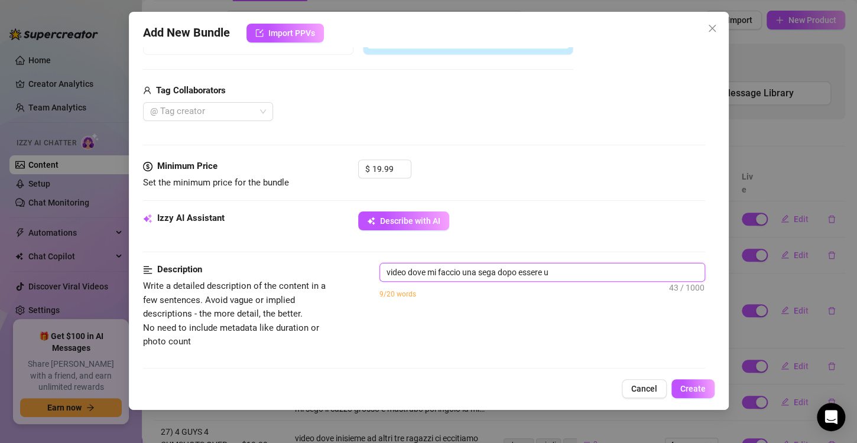
type textarea "video dove mi faccio una sega dopo essere us"
type textarea "video dove mi faccio una sega dopo essere usc"
type textarea "video dove mi faccio una sega dopo essere usci"
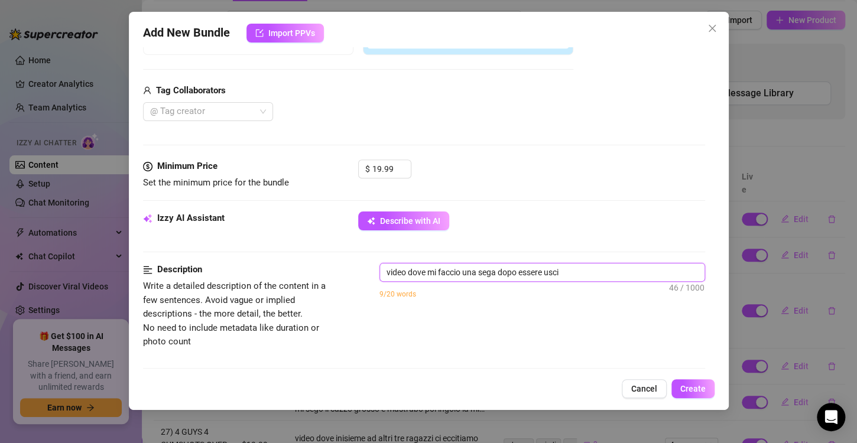
type textarea "video dove mi faccio una sega dopo essere uscit"
type textarea "video dove mi faccio una sega dopo essere uscito"
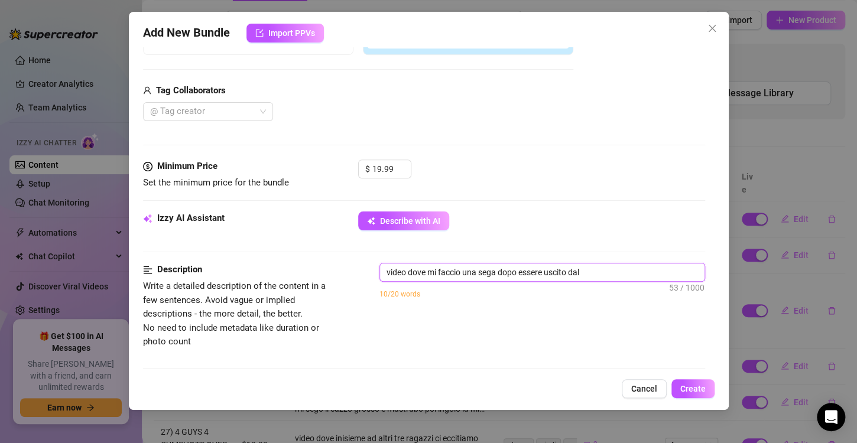
type textarea "video dove mi faccio una sega dopo essere uscito dall"
type textarea "video dove mi faccio una sega dopo essere uscito dalla"
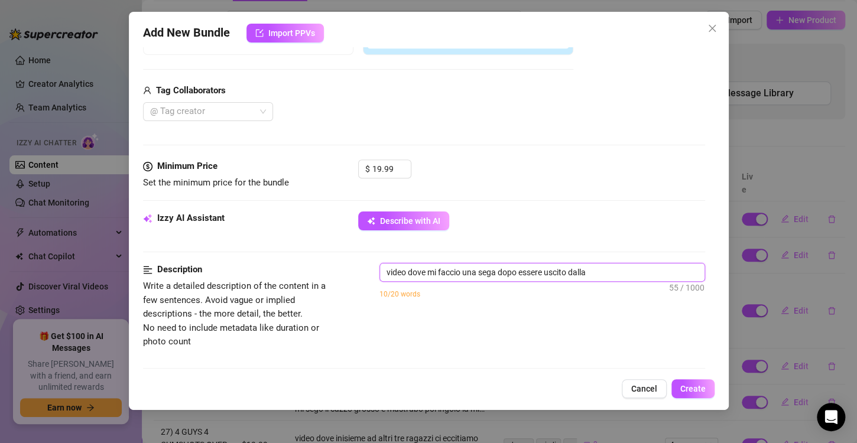
type textarea "video dove mi faccio una sega dopo essere uscito dalla d"
type textarea "video dove mi faccio una sega dopo essere uscito dalla do"
type textarea "video dove mi faccio una sega dopo essere uscito dalla doc"
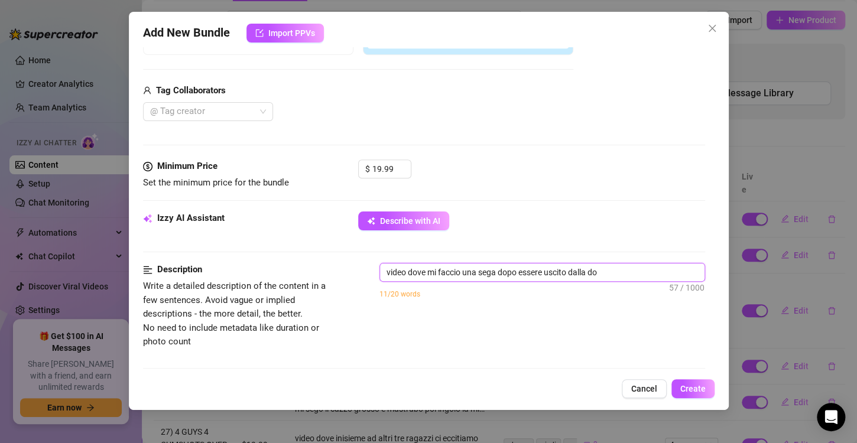
type textarea "video dove mi faccio una sega dopo essere uscito dalla doc"
type textarea "video dove mi faccio una sega dopo essere uscito dalla docc"
type textarea "video dove mi faccio una sega dopo essere uscito dalla docci"
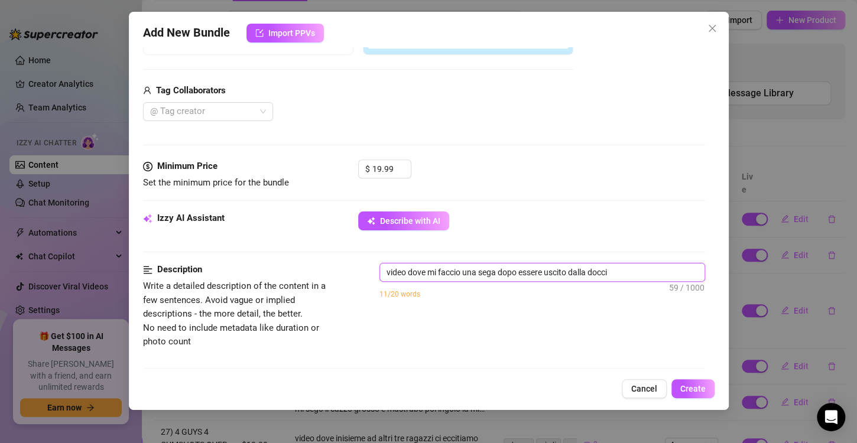
type textarea "video dove mi faccio una sega dopo essere uscito dalla doccia"
type textarea "video dove mi faccio una sega dopo essere uscito dalla doccia."
type textarea "video dove mi faccio una sega dopo essere uscito dalla doccia. d"
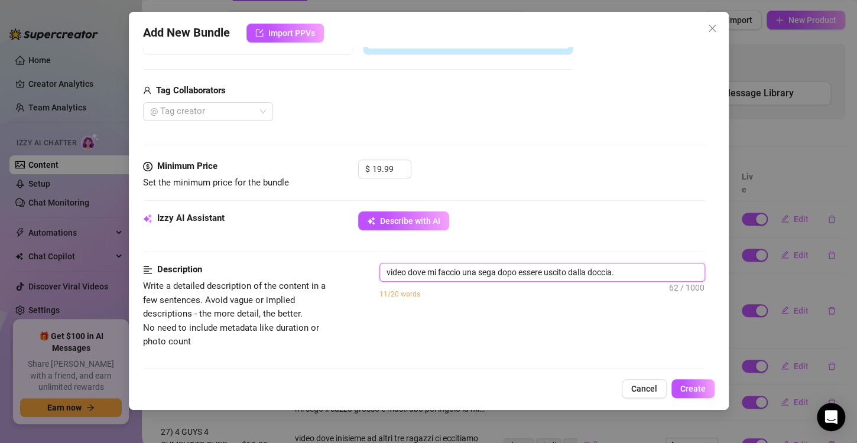
type textarea "video dove mi faccio una sega dopo essere uscito dalla doccia. d"
type textarea "video dove mi faccio una sega dopo essere uscito dalla doccia."
type textarea "video dove mi faccio una sega dopo essere uscito dalla doccia. t"
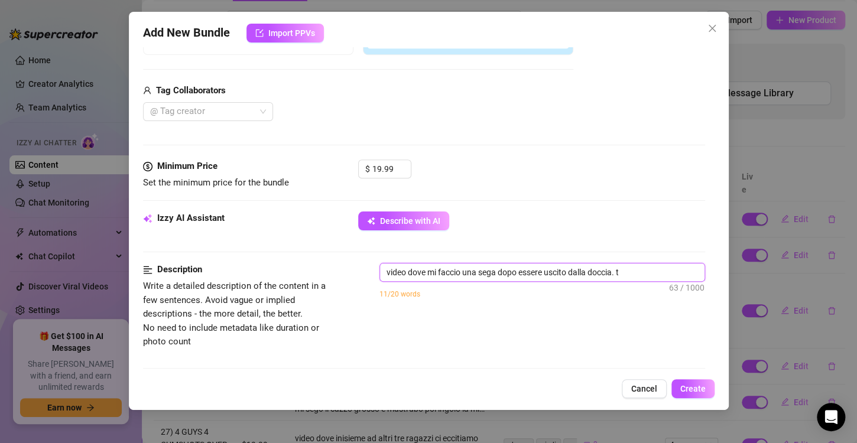
type textarea "video dove mi faccio una sega dopo essere uscito dalla doccia. tu"
type textarea "video dove mi faccio una sega dopo essere uscito dalla doccia. tut"
type textarea "video dove mi faccio una sega dopo essere uscito dalla doccia. [PERSON_NAME]"
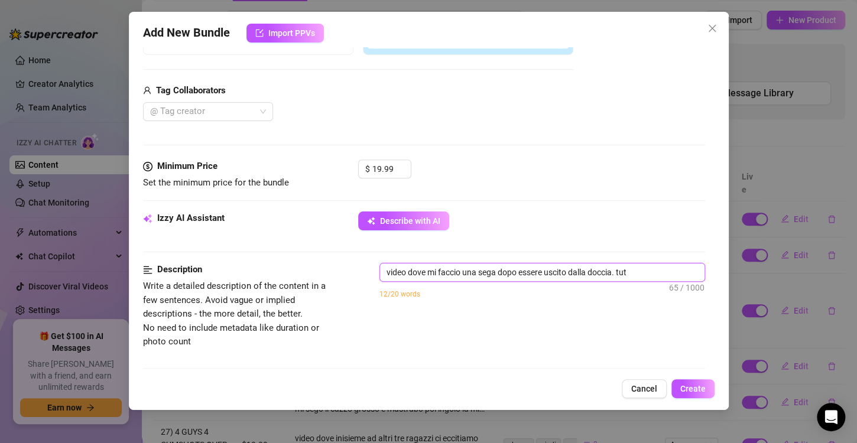
type textarea "video dove mi faccio una sega dopo essere uscito dalla doccia. [PERSON_NAME]"
type textarea "video dove mi faccio una sega dopo essere uscito dalla doccia. tutto"
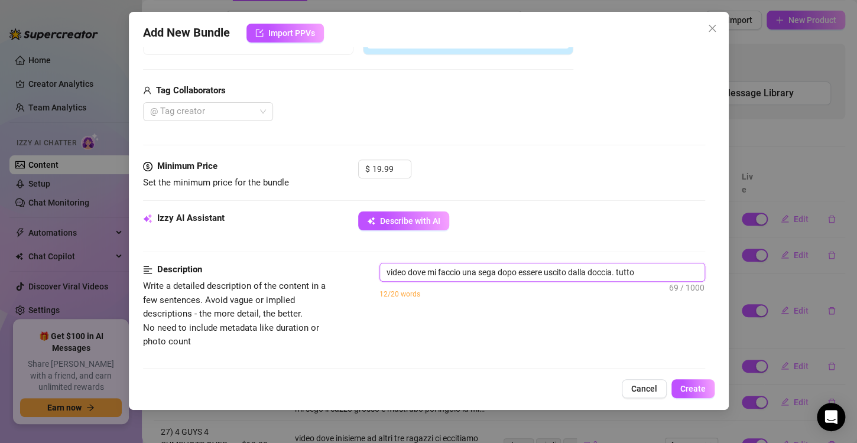
type textarea "video dove mi faccio una sega dopo essere uscito dalla doccia. tutto b"
type textarea "video dove mi faccio una sega dopo essere uscito dalla doccia. tutto ba"
type textarea "video dove mi faccio una sega dopo essere uscito dalla doccia. tutto bag"
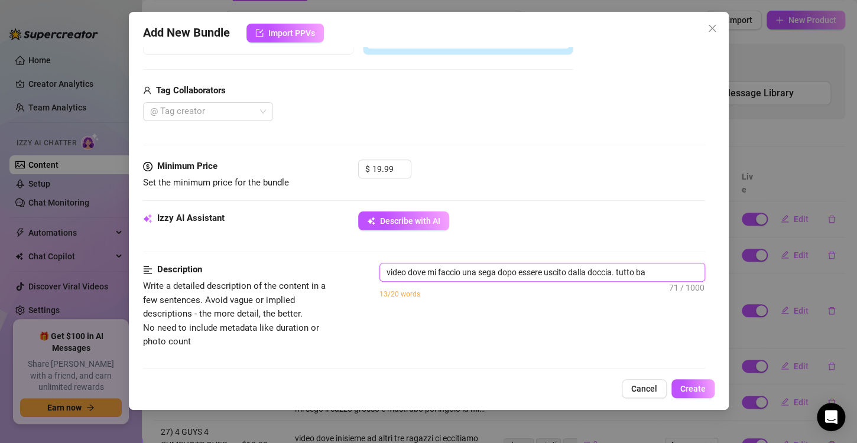
type textarea "video dove mi faccio una sega dopo essere uscito dalla doccia. tutto bag"
type textarea "video dove mi faccio una sega dopo essere uscito dalla doccia. tutto bagn"
type textarea "video dove mi faccio una sega dopo essere uscito dalla doccia. tutto bagna"
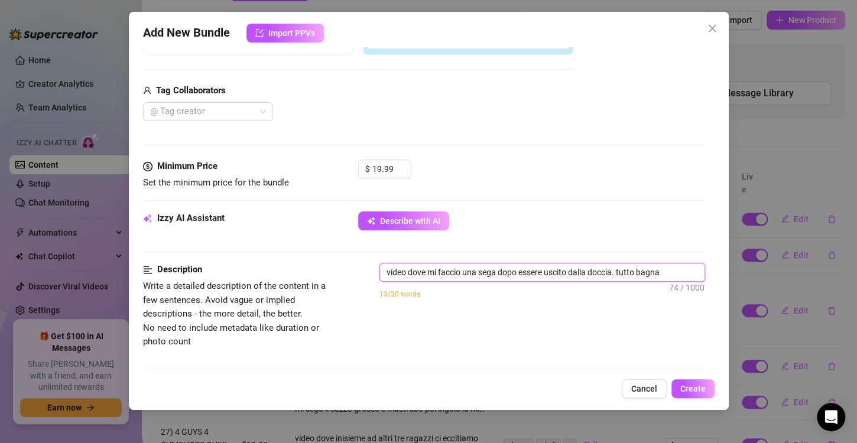
type textarea "video dove mi faccio una sega dopo essere uscito dalla doccia. tutto bagnat"
type textarea "video dove mi faccio una sega dopo essere uscito dalla doccia. tutto [PERSON_NA…"
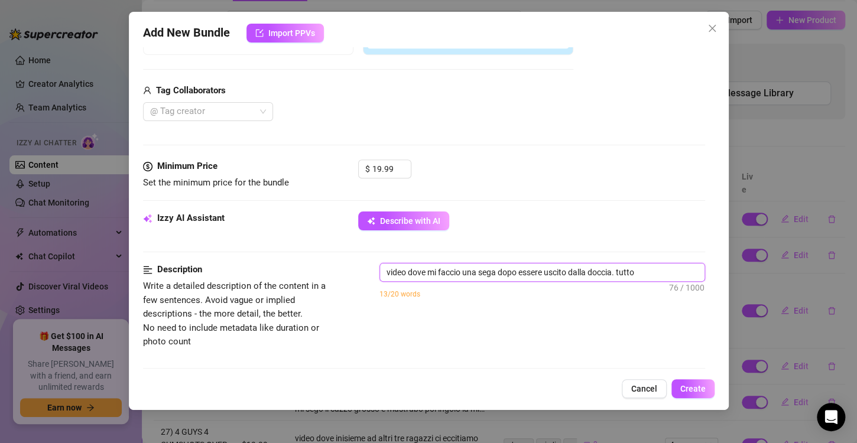
type textarea "video dove mi faccio una sega dopo essere uscito dalla doccia. tutto [PERSON_NA…"
type textarea "video dove mi faccio una sega dopo essere uscito dalla doccia. tutto bagnato mi…"
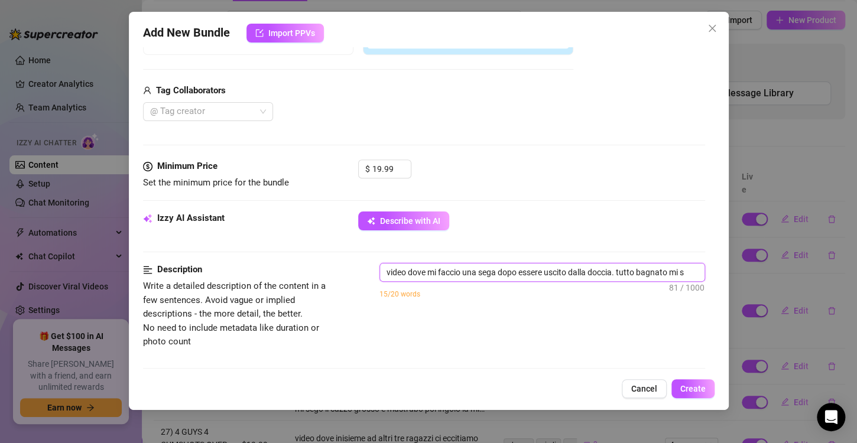
type textarea "video dove mi faccio una sega dopo essere uscito dalla doccia. tutto [PERSON_NA…"
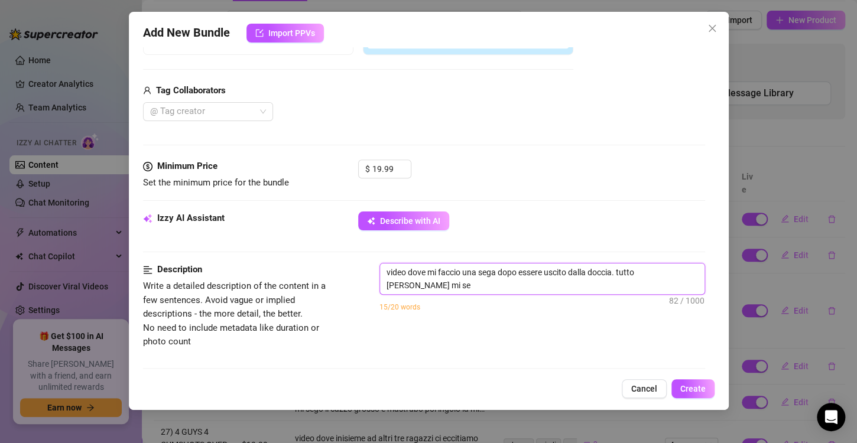
type textarea "video dove mi faccio una sega dopo essere uscito dalla doccia. tutto [PERSON_NA…"
type textarea "video dove mi faccio una sega dopo essere uscito dalla doccia. tutto bagnato mi…"
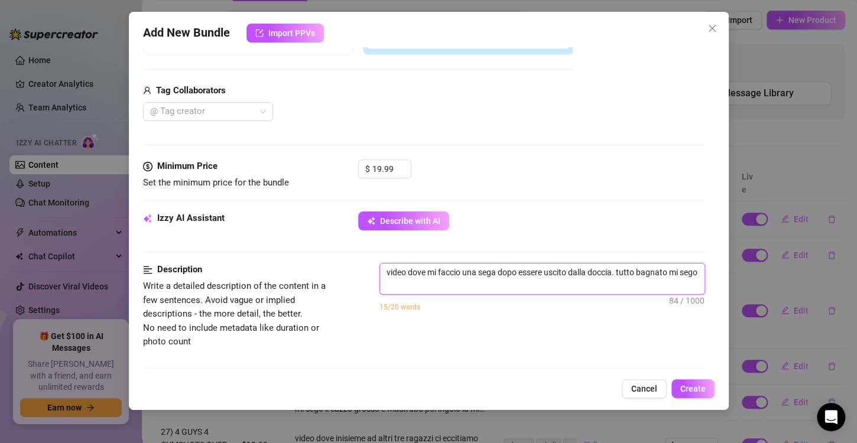
type textarea "video dove mi faccio una sega dopo essere uscito dalla doccia. tutto bagnato mi…"
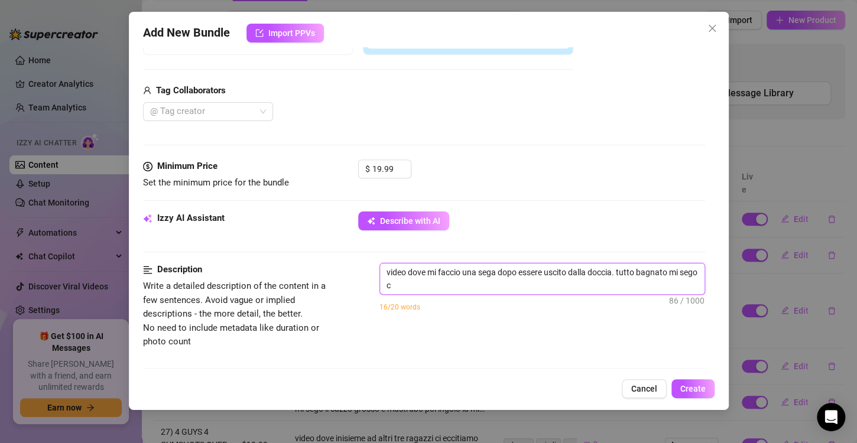
type textarea "video dove mi faccio una sega dopo essere uscito dalla doccia. tutto bagnato mi…"
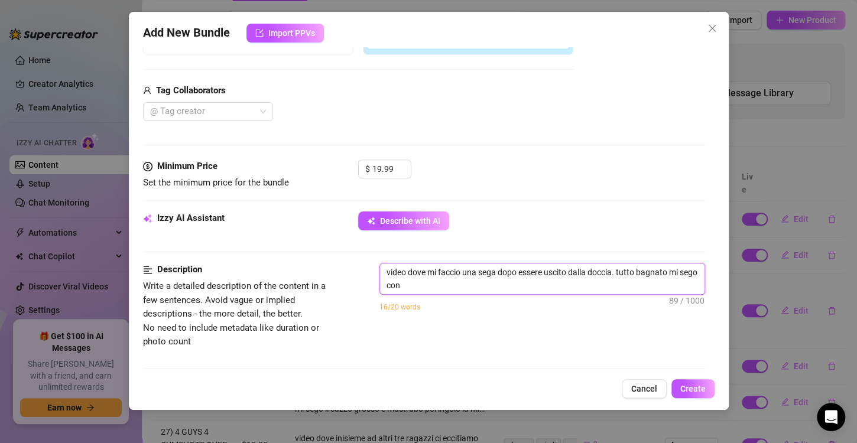
type textarea "video dove mi faccio una sega dopo essere uscito dalla doccia. tutto [PERSON_NA…"
type textarea "video dove mi faccio una sega dopo essere uscito dalla doccia. tutto bagnato mi…"
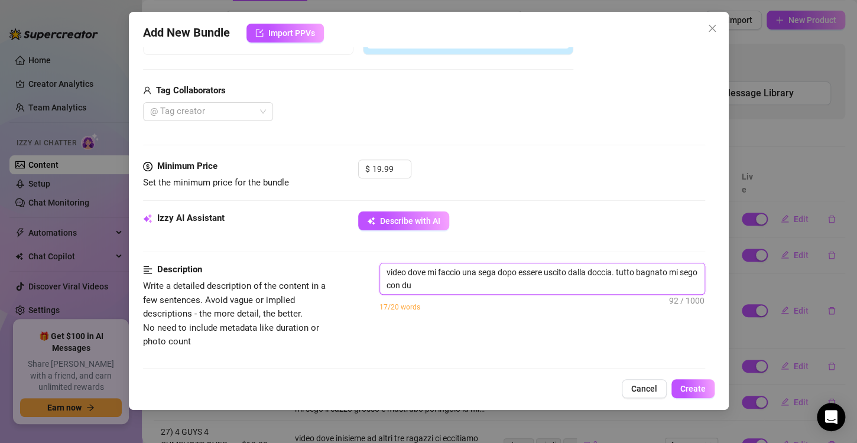
type textarea "video dove mi faccio una sega dopo essere uscito dalla doccia. tutto bagnato mi…"
type textarea "video dove mi faccio una sega dopo essere uscito dalla doccia. tutto [PERSON_NA…"
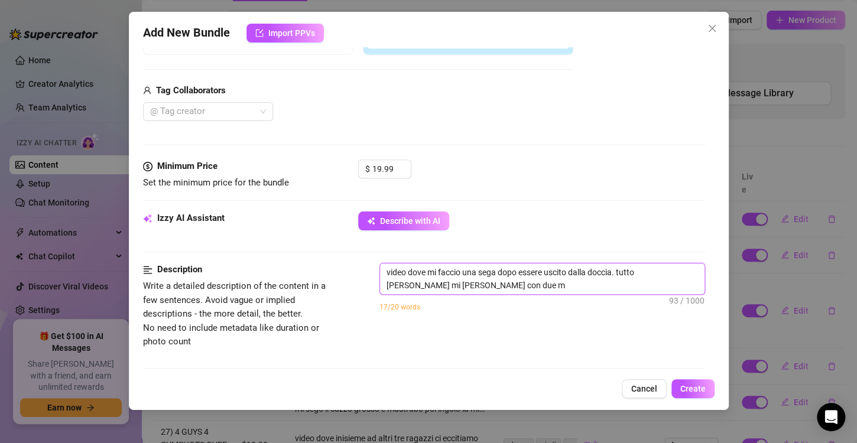
type textarea "video dove mi faccio una sega dopo essere uscito dalla doccia. tutto bagnato mi…"
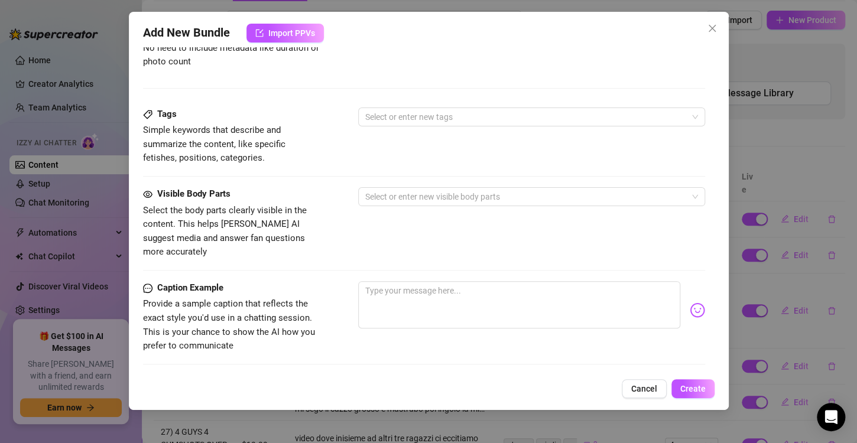
scroll to position [549, 0]
click at [411, 188] on div at bounding box center [525, 196] width 330 height 17
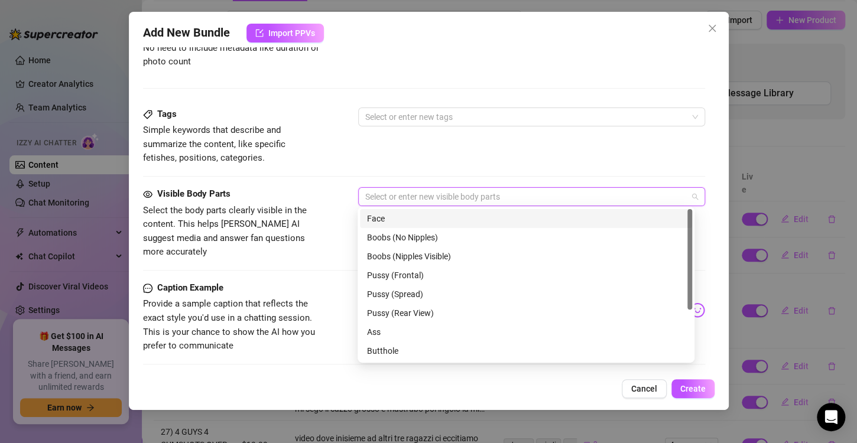
click at [418, 218] on div "Face" at bounding box center [526, 218] width 318 height 13
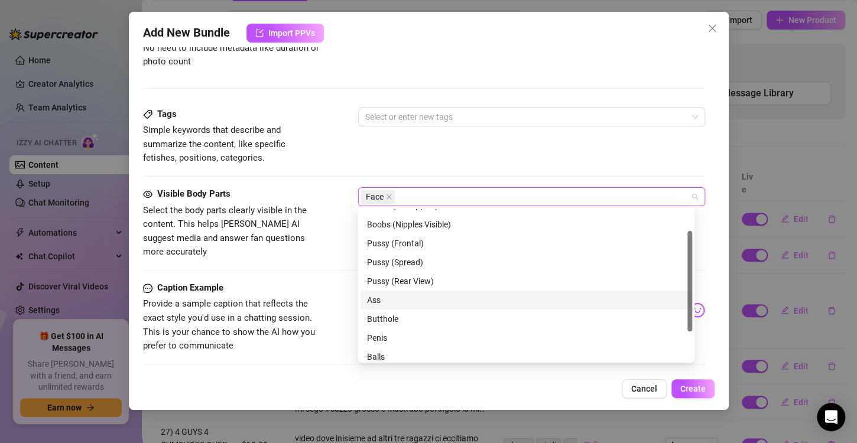
click at [415, 298] on div "Ass" at bounding box center [526, 300] width 318 height 13
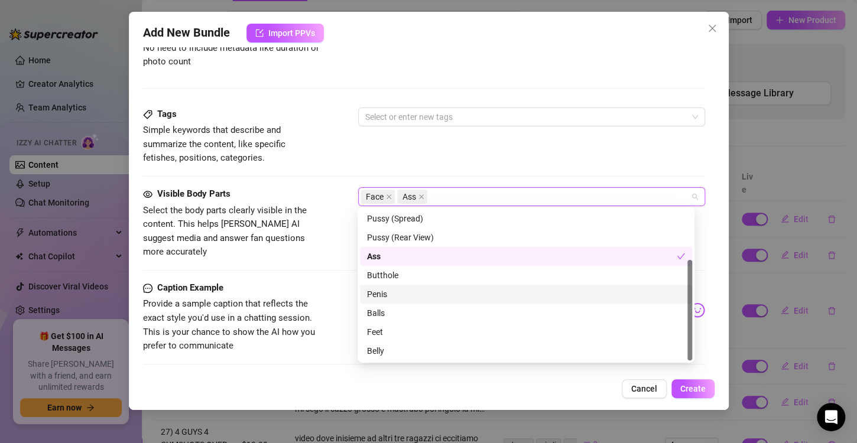
click at [395, 297] on div "Penis" at bounding box center [526, 294] width 318 height 13
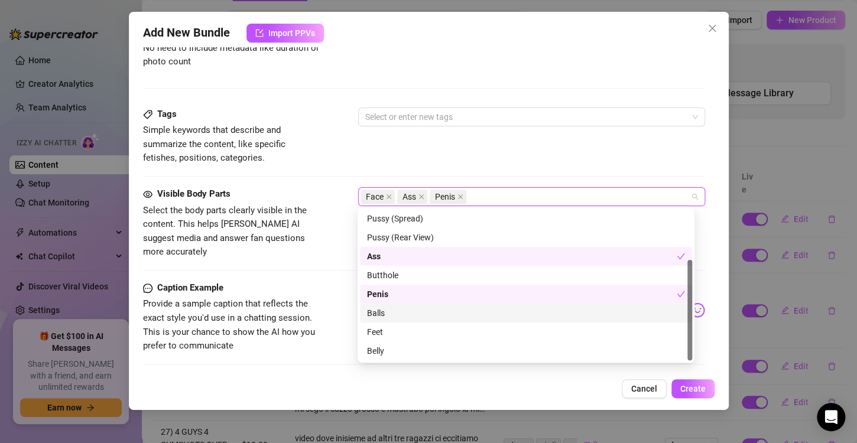
click at [393, 310] on div "Balls" at bounding box center [526, 313] width 318 height 13
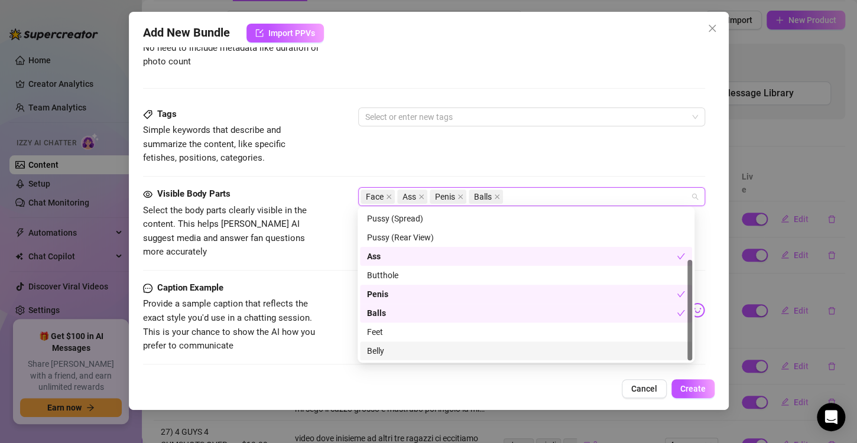
click at [373, 354] on div "Belly" at bounding box center [526, 350] width 318 height 13
click at [324, 302] on div "Caption Example Provide a sample caption that reflects the exact style you'd us…" at bounding box center [424, 317] width 562 height 72
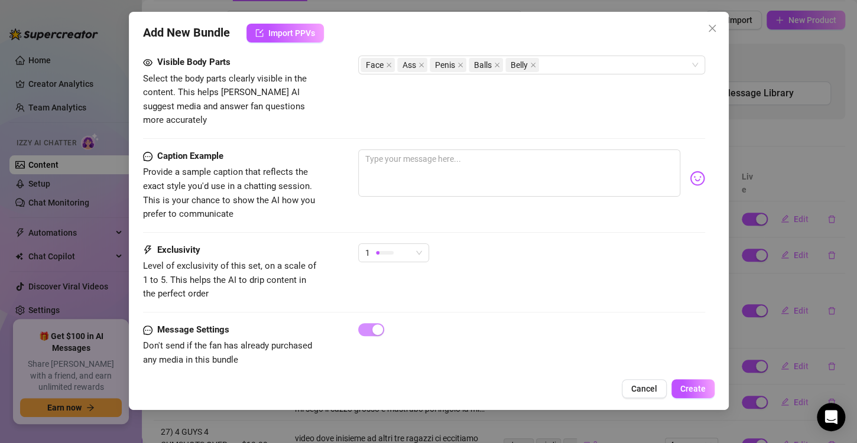
scroll to position [682, 0]
click at [389, 250] on div at bounding box center [385, 252] width 18 height 4
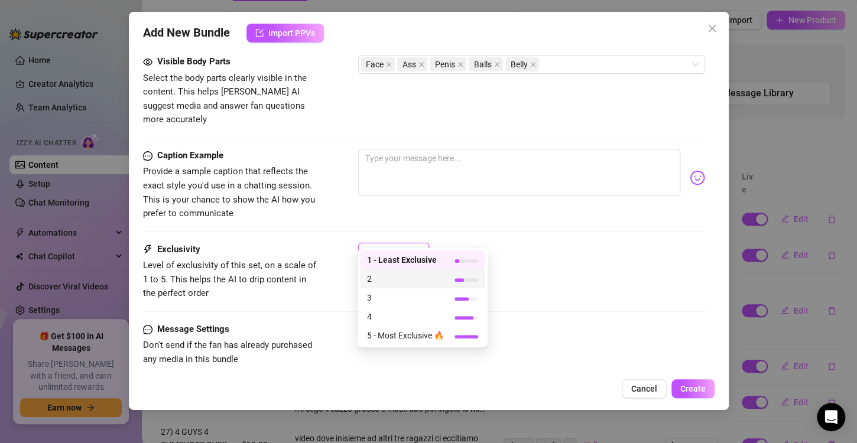
click at [414, 276] on span "2" at bounding box center [405, 278] width 77 height 13
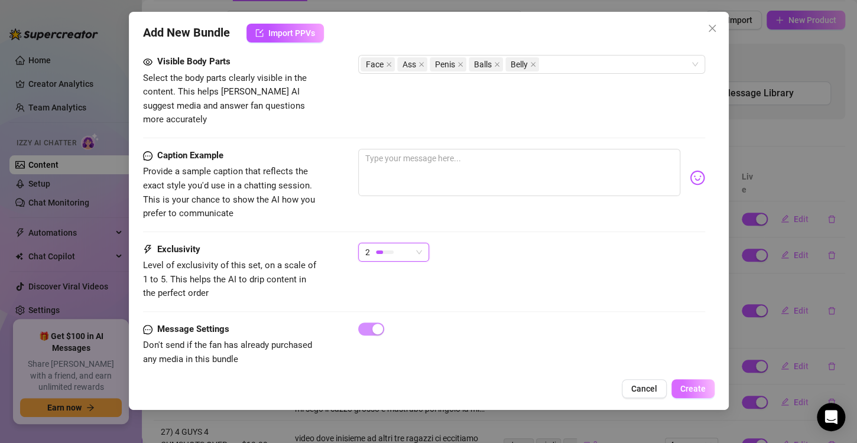
click at [693, 381] on button "Create" at bounding box center [692, 388] width 43 height 19
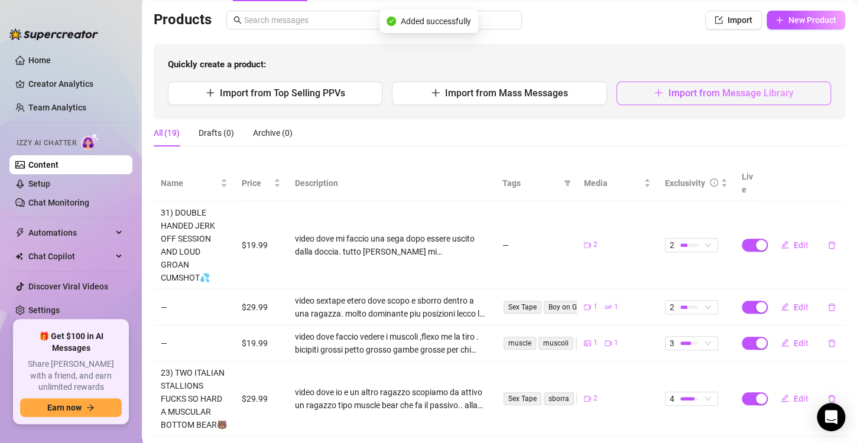
click at [692, 91] on span "Import from Message Library" at bounding box center [730, 92] width 125 height 11
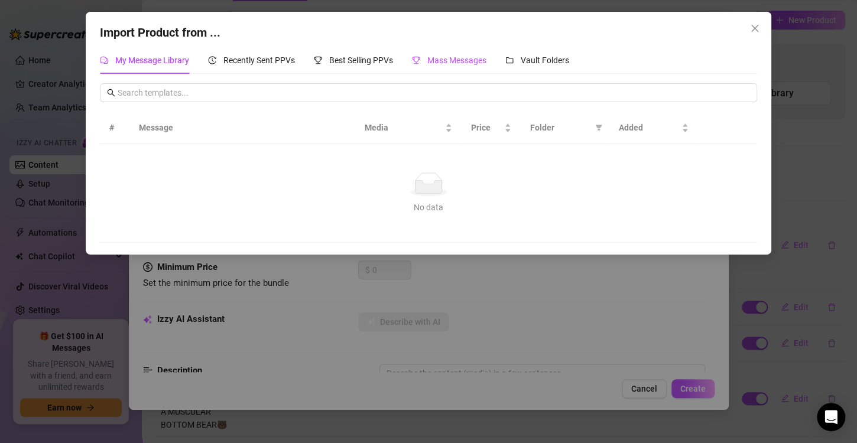
click at [470, 57] on span "Mass Messages" at bounding box center [456, 60] width 59 height 9
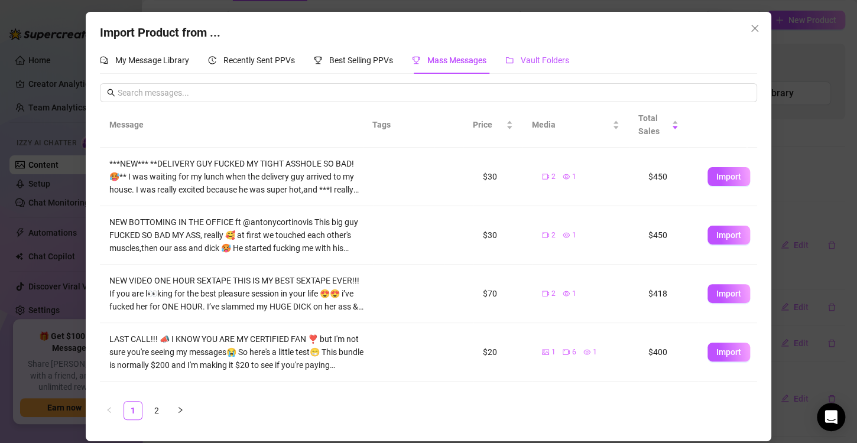
click at [532, 56] on span "Vault Folders" at bounding box center [544, 60] width 48 height 9
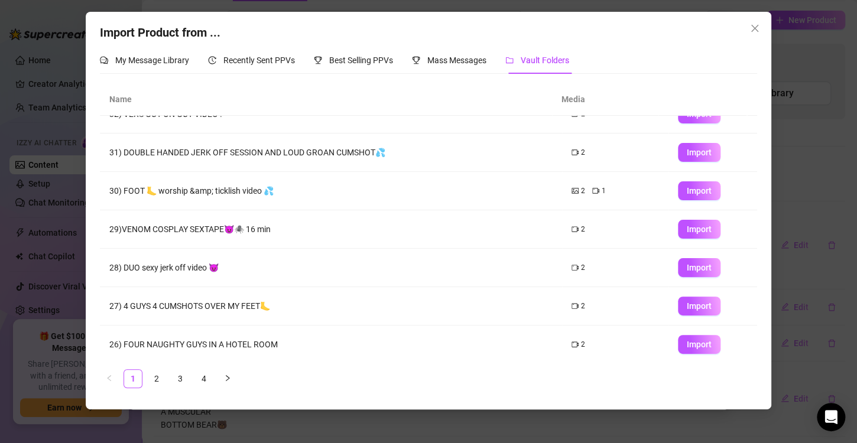
scroll to position [63, 0]
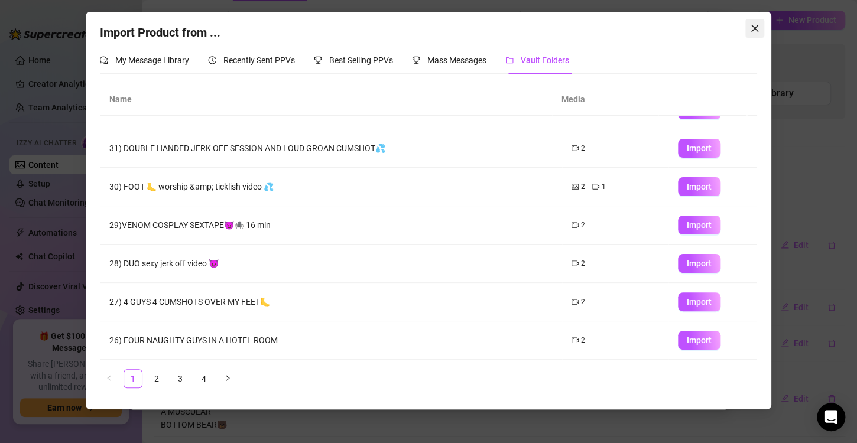
click at [756, 31] on icon "close" at bounding box center [754, 28] width 9 height 9
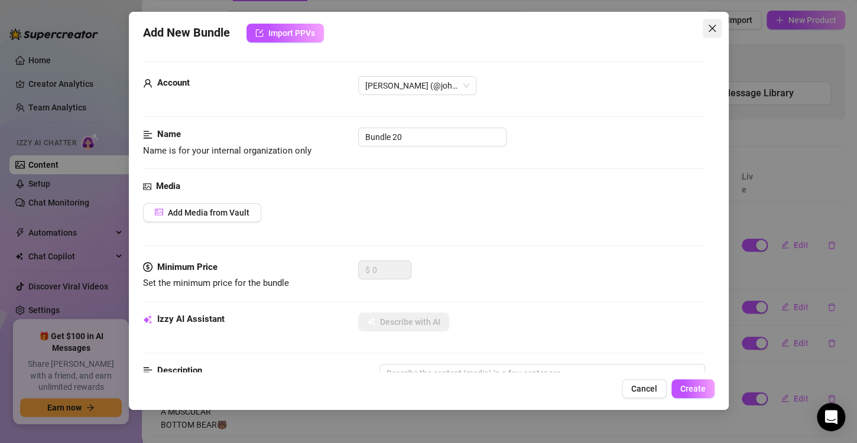
click at [709, 26] on icon "close" at bounding box center [711, 28] width 7 height 7
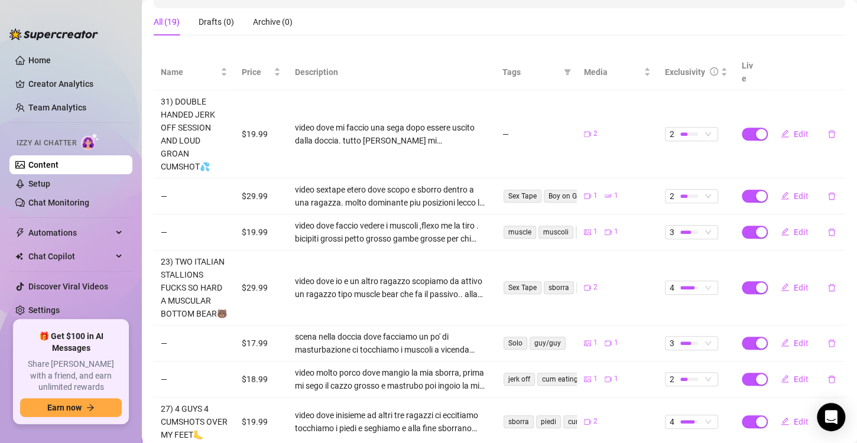
scroll to position [380, 0]
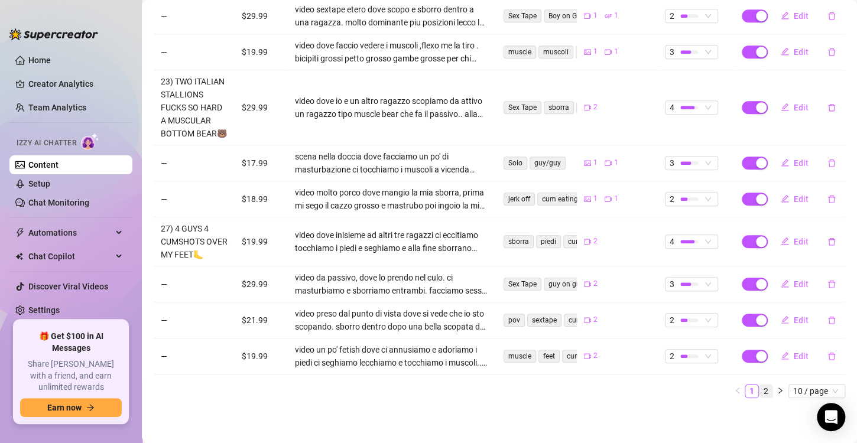
click at [759, 392] on link "2" at bounding box center [765, 391] width 13 height 13
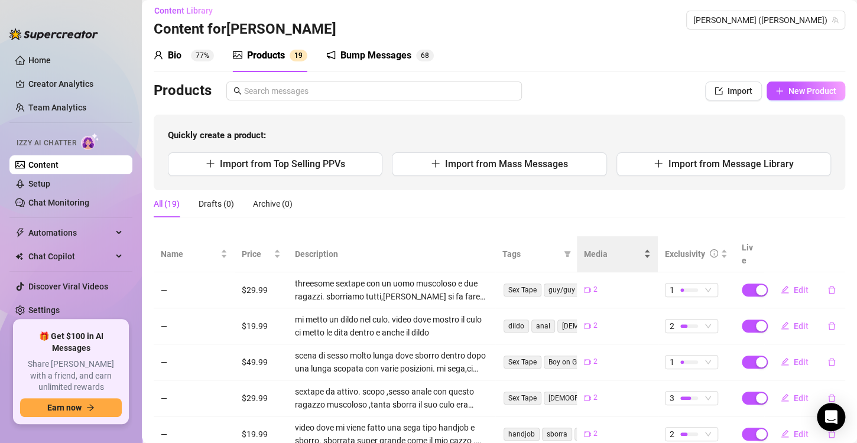
scroll to position [6, 0]
click at [796, 93] on span "New Product" at bounding box center [812, 91] width 48 height 9
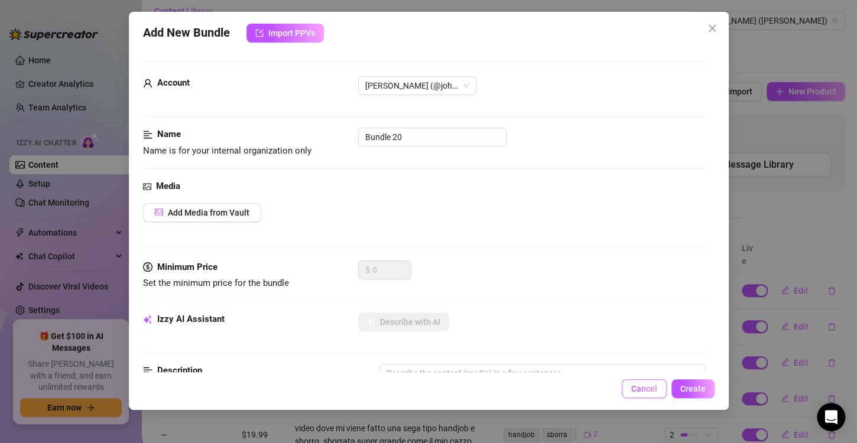
click at [630, 393] on button "Cancel" at bounding box center [643, 388] width 45 height 19
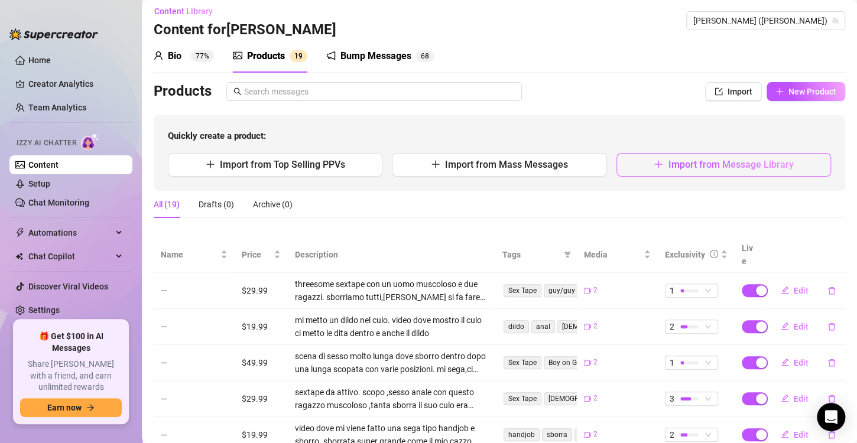
click at [750, 175] on button "Import from Message Library" at bounding box center [723, 165] width 214 height 24
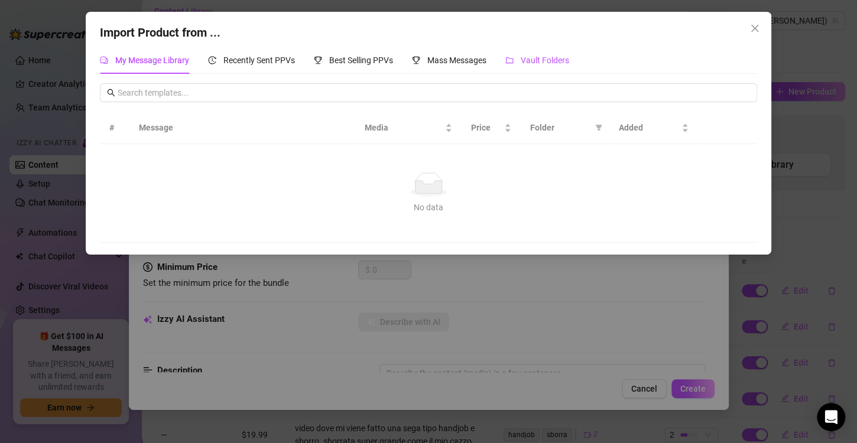
click at [542, 65] on span "Vault Folders" at bounding box center [544, 60] width 48 height 9
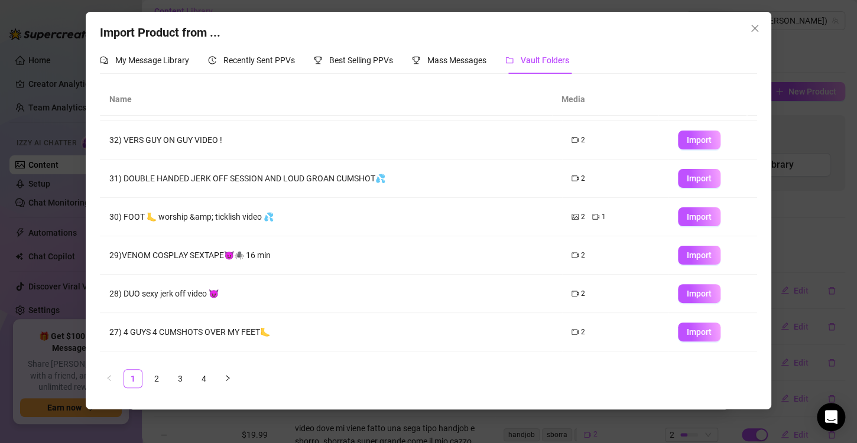
scroll to position [50, 0]
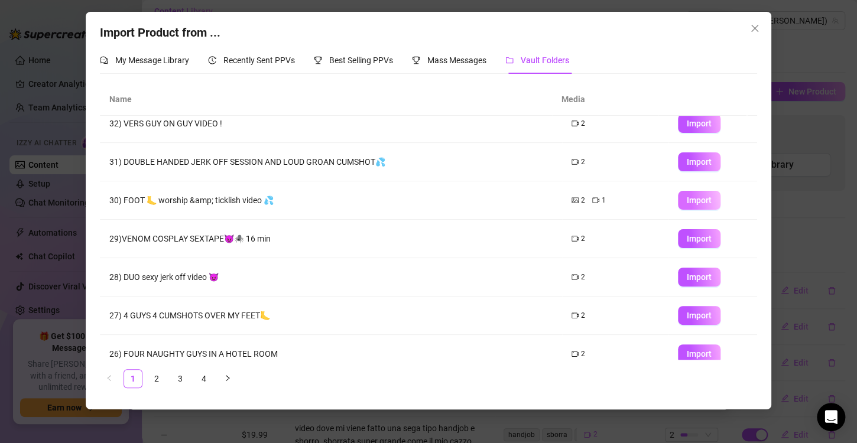
click at [696, 198] on span "Import" at bounding box center [698, 200] width 25 height 9
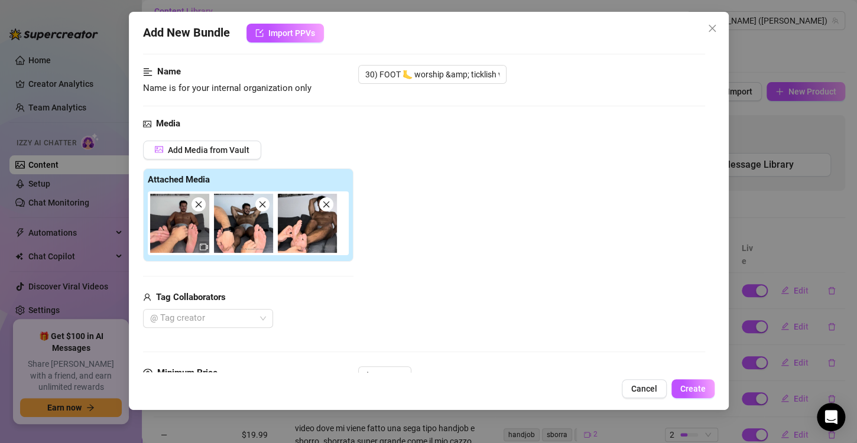
scroll to position [69, 0]
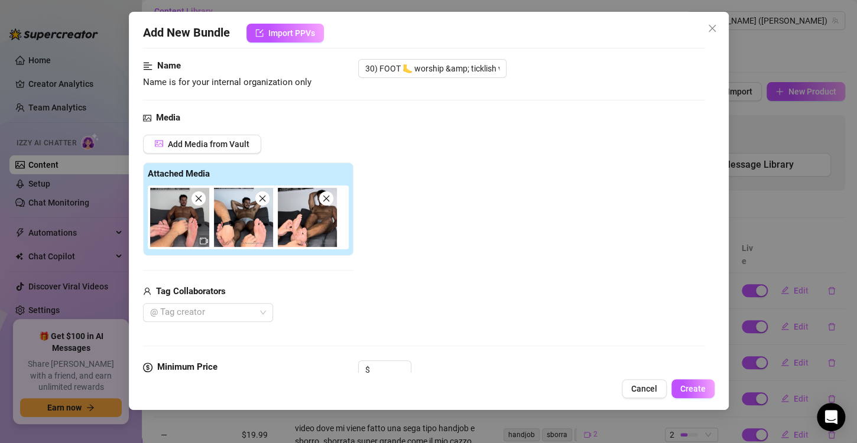
click at [386, 374] on div "Add New Bundle Import PPVs Account [PERSON_NAME] (@johnnyrichsxx) Name Name is …" at bounding box center [429, 211] width 600 height 398
click at [386, 369] on input at bounding box center [391, 370] width 38 height 18
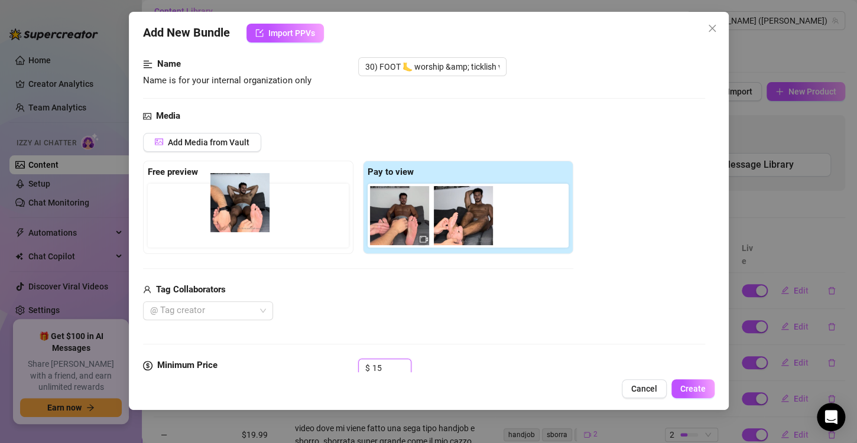
drag, startPoint x: 467, startPoint y: 223, endPoint x: 240, endPoint y: 210, distance: 227.2
click at [240, 210] on div "Free preview Pay to view" at bounding box center [358, 207] width 430 height 93
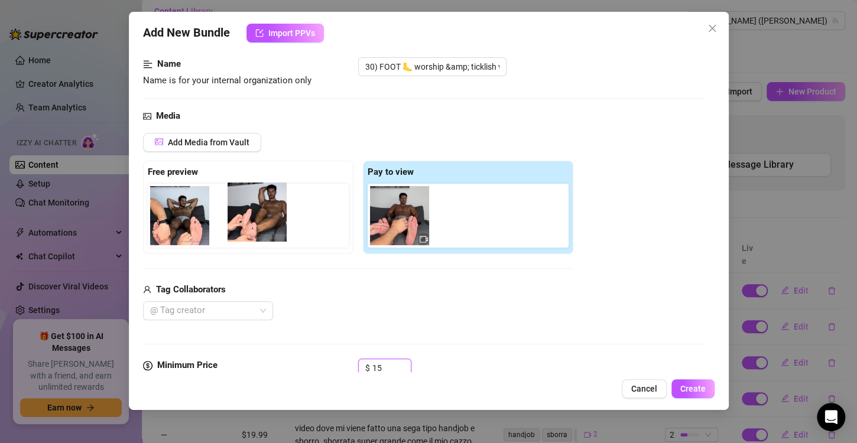
drag, startPoint x: 474, startPoint y: 226, endPoint x: 254, endPoint y: 224, distance: 220.4
click at [254, 224] on div "Free preview Pay to view" at bounding box center [358, 207] width 430 height 93
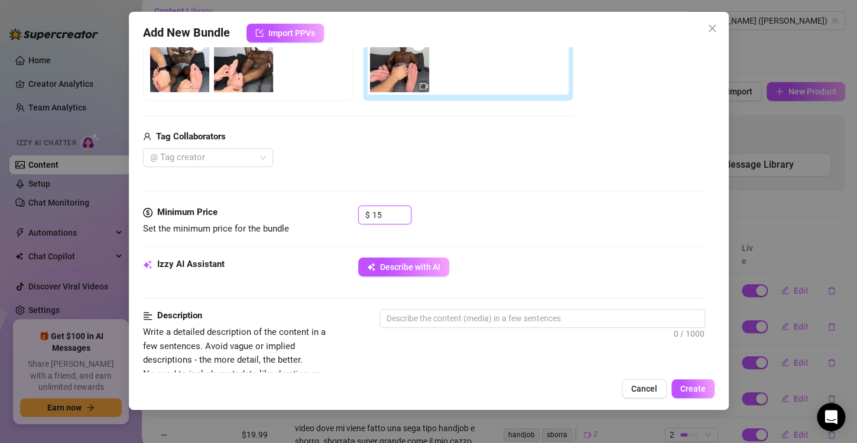
scroll to position [224, 0]
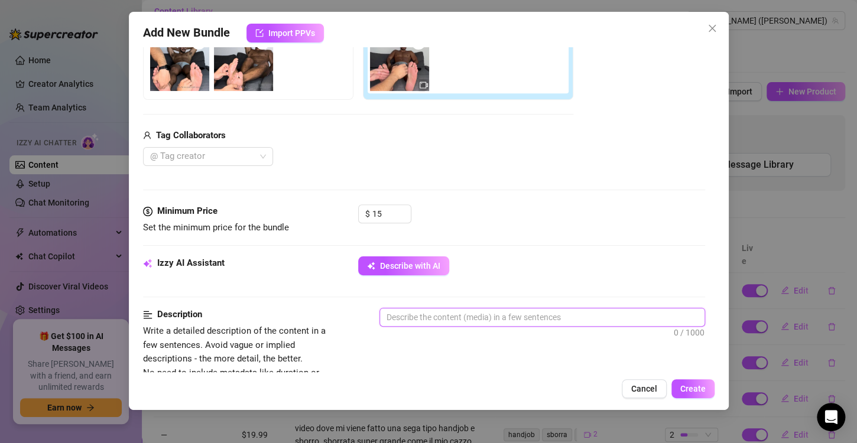
click at [401, 312] on textarea at bounding box center [542, 317] width 324 height 18
click at [402, 261] on span "Describe with AI" at bounding box center [410, 265] width 60 height 9
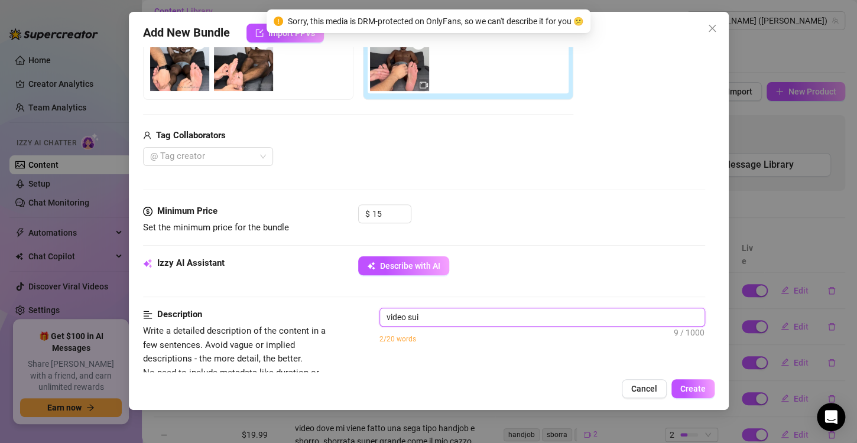
click at [446, 313] on textarea "video sui" at bounding box center [542, 317] width 324 height 18
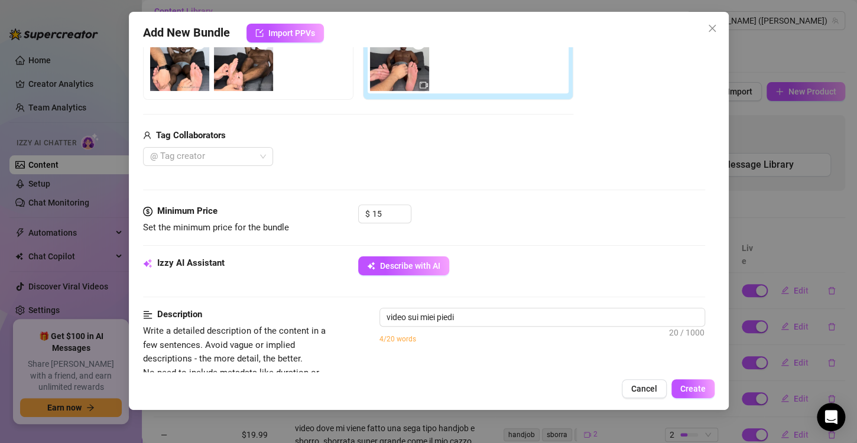
click at [236, 143] on div "Tag Collaborators @ Tag creator" at bounding box center [358, 148] width 430 height 38
click at [236, 148] on div at bounding box center [201, 156] width 113 height 17
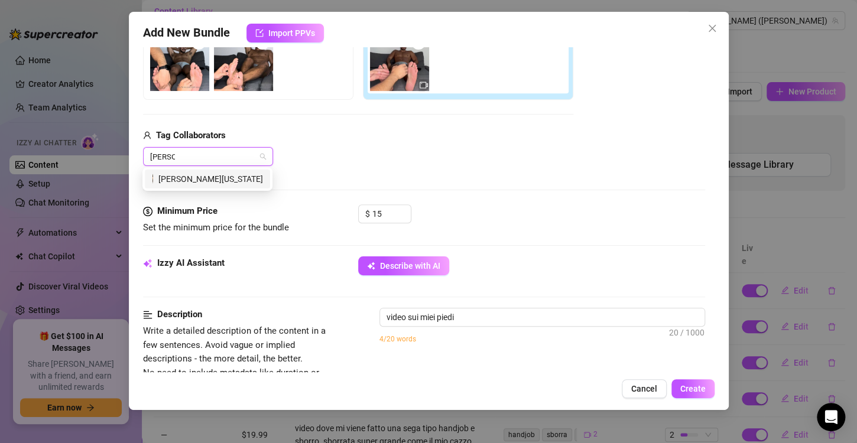
click at [219, 177] on div "[PERSON_NAME][US_STATE]" at bounding box center [207, 179] width 111 height 13
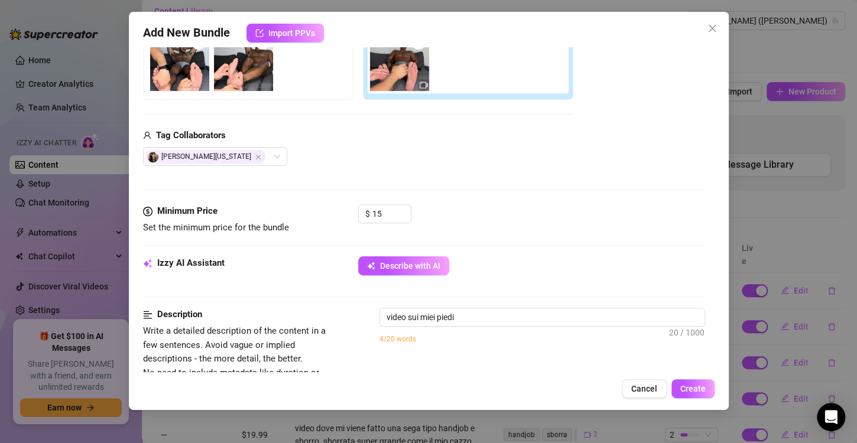
click at [571, 226] on div "$ 15" at bounding box center [531, 219] width 347 height 30
click at [484, 318] on textarea "video sui miei piedi" at bounding box center [542, 317] width 324 height 18
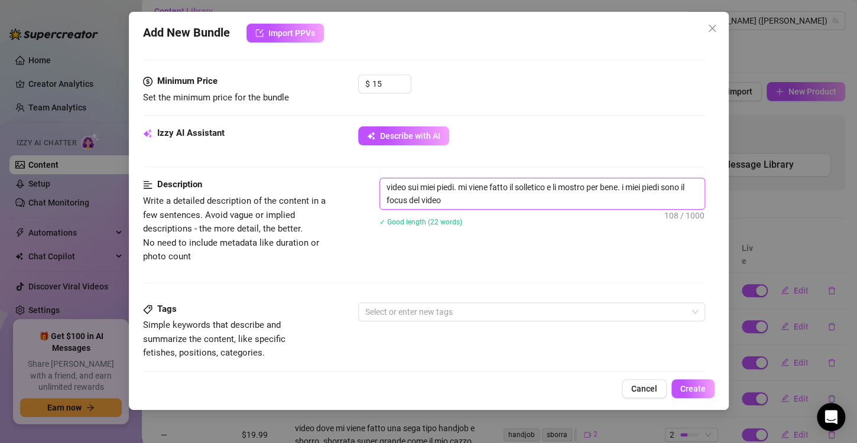
scroll to position [356, 0]
click at [484, 318] on div "Select or enter new tags" at bounding box center [531, 310] width 347 height 19
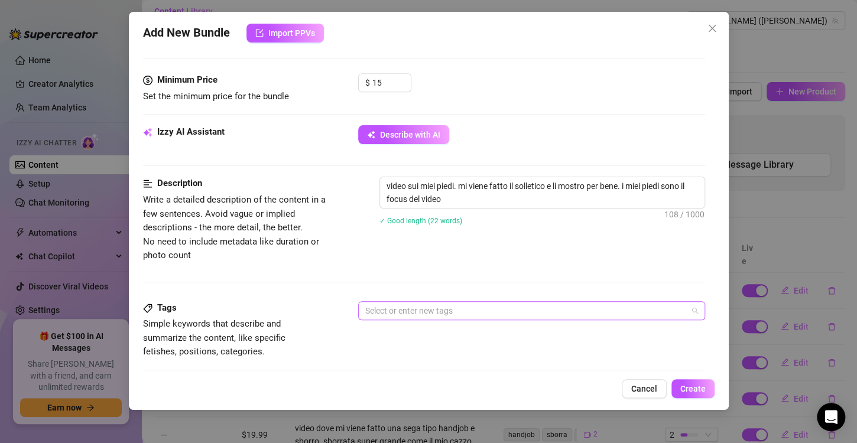
click at [448, 306] on div at bounding box center [525, 310] width 330 height 17
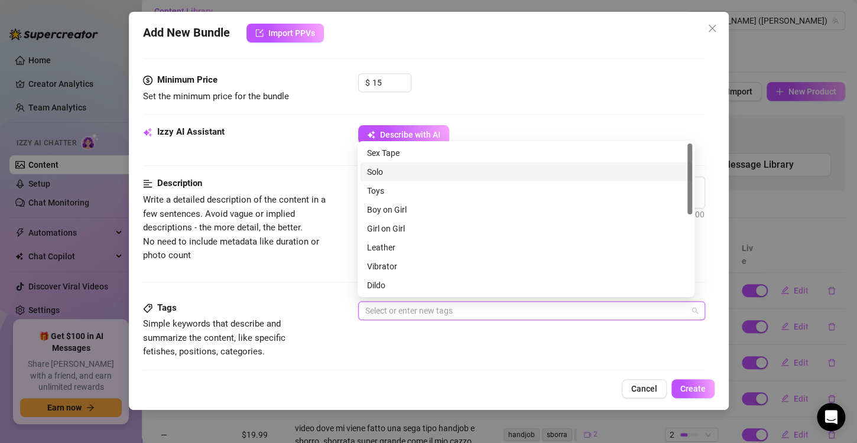
click at [385, 173] on div "Solo" at bounding box center [526, 171] width 318 height 13
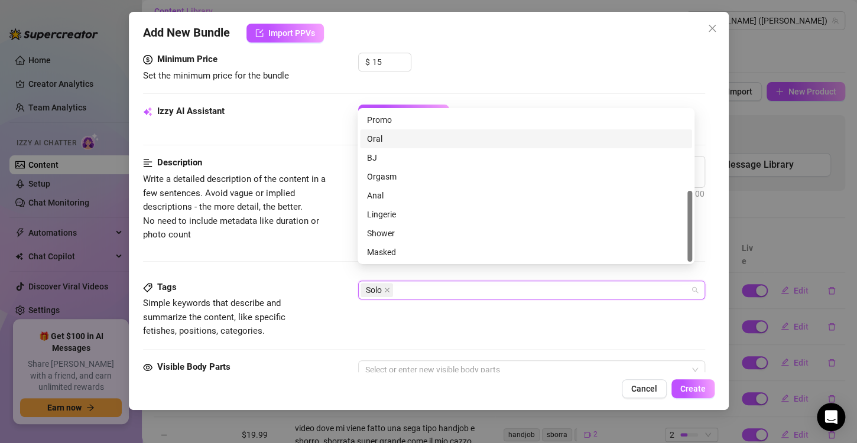
scroll to position [391, 0]
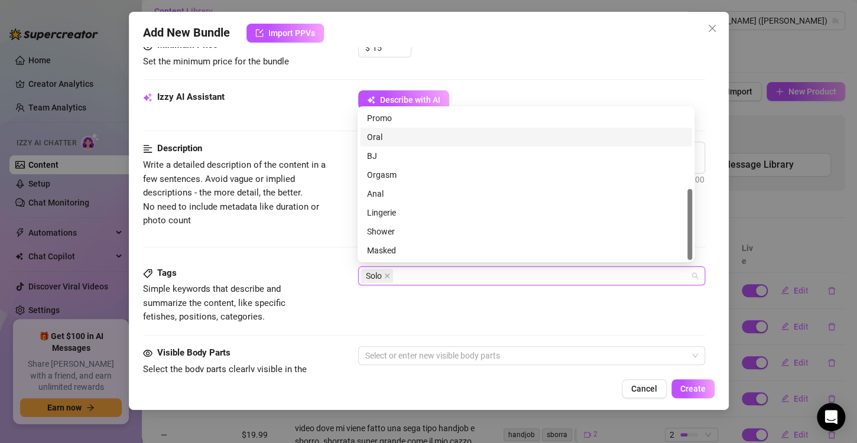
click at [302, 200] on span "Write a detailed description of the content in a few sentences. Avoid vague or …" at bounding box center [234, 193] width 183 height 66
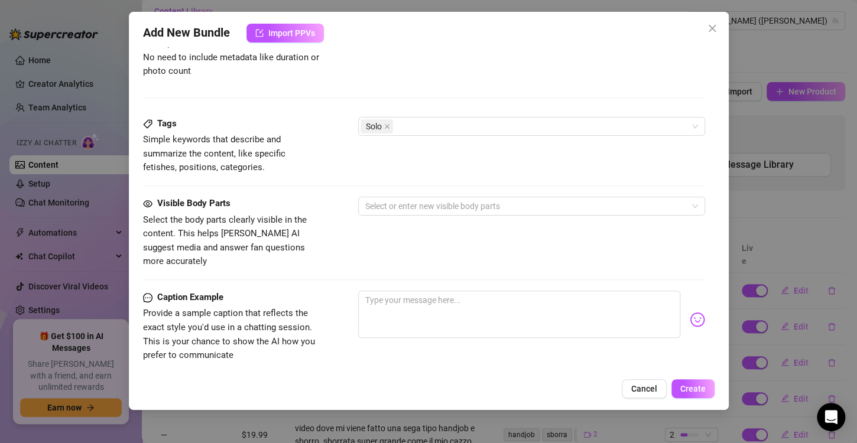
scroll to position [541, 0]
click at [437, 203] on div at bounding box center [525, 205] width 330 height 17
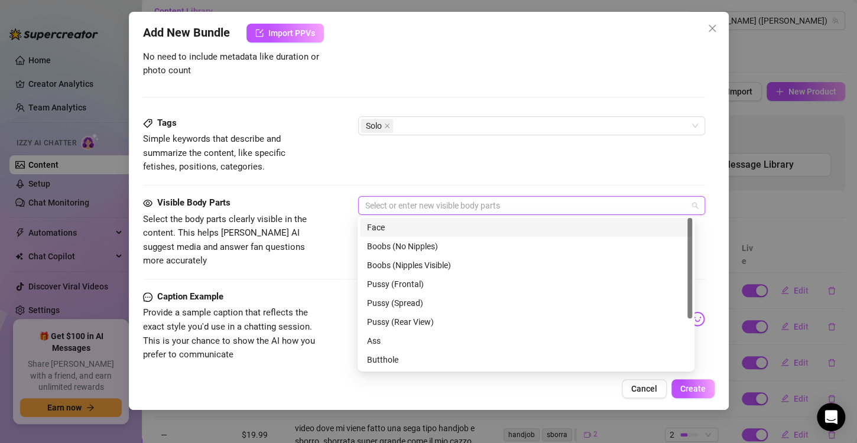
click at [393, 223] on div "Face" at bounding box center [526, 227] width 318 height 13
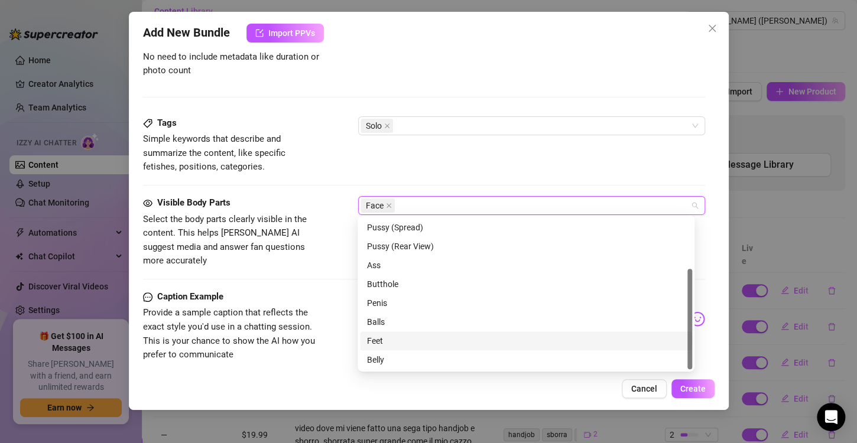
click at [392, 342] on div "Feet" at bounding box center [526, 340] width 318 height 13
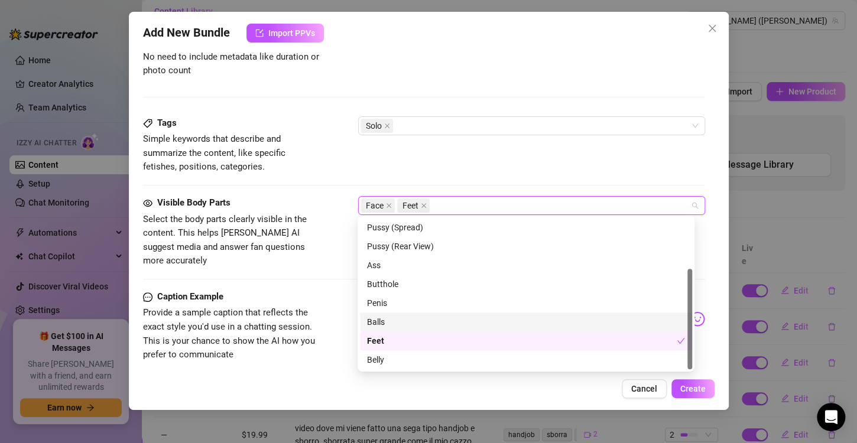
click at [300, 290] on div "Caption Example" at bounding box center [231, 297] width 177 height 14
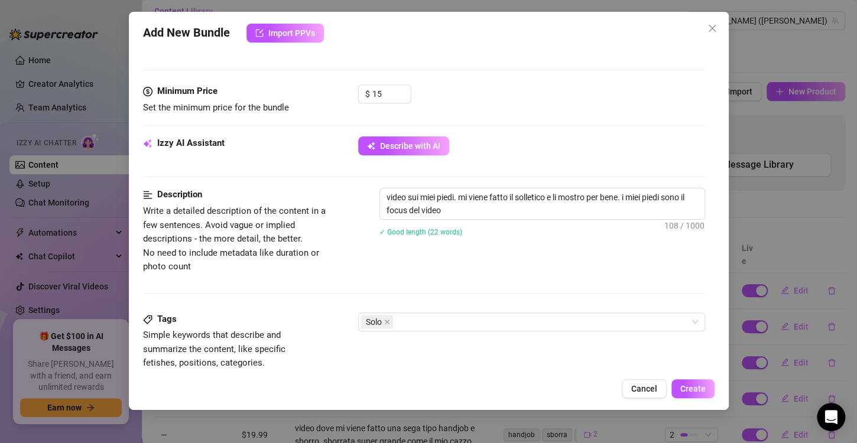
scroll to position [363, 0]
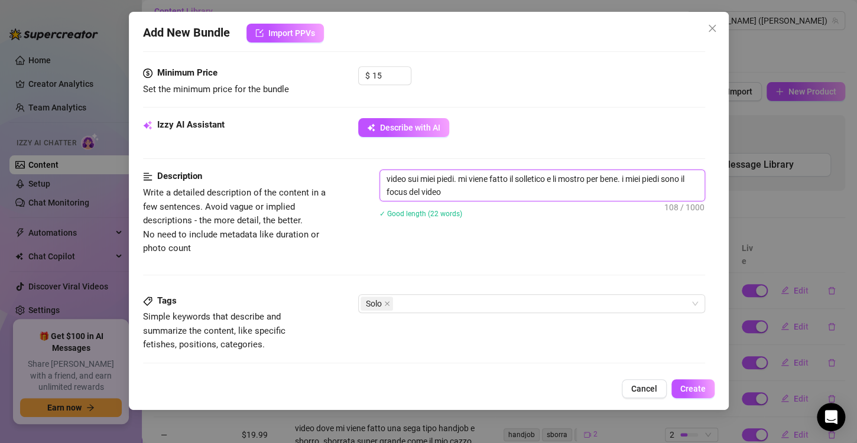
click at [502, 195] on textarea "video sui miei piedi. mi viene fatto il solletico e li mostro per bene. i miei …" at bounding box center [542, 185] width 324 height 31
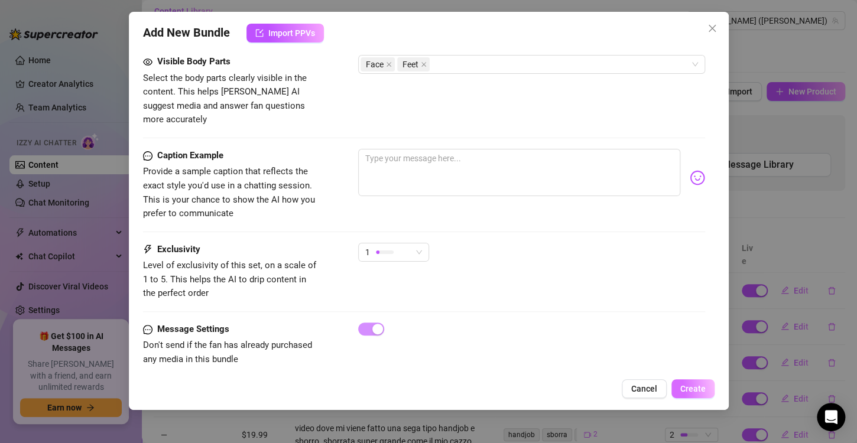
click at [701, 389] on span "Create" at bounding box center [692, 388] width 25 height 9
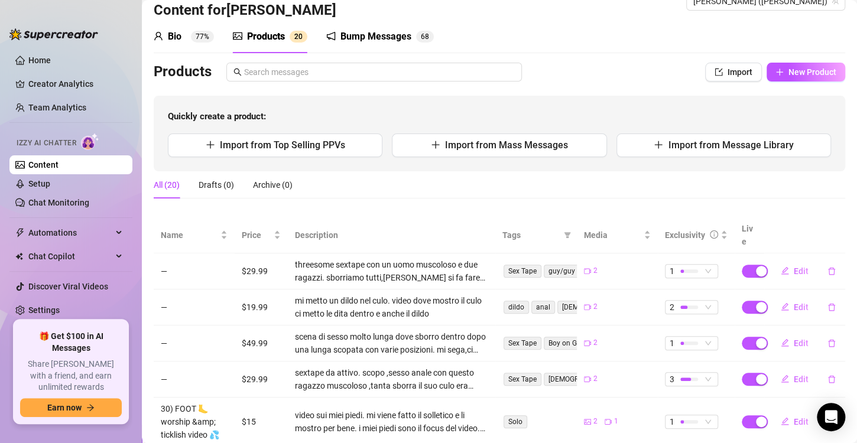
scroll to position [0, 0]
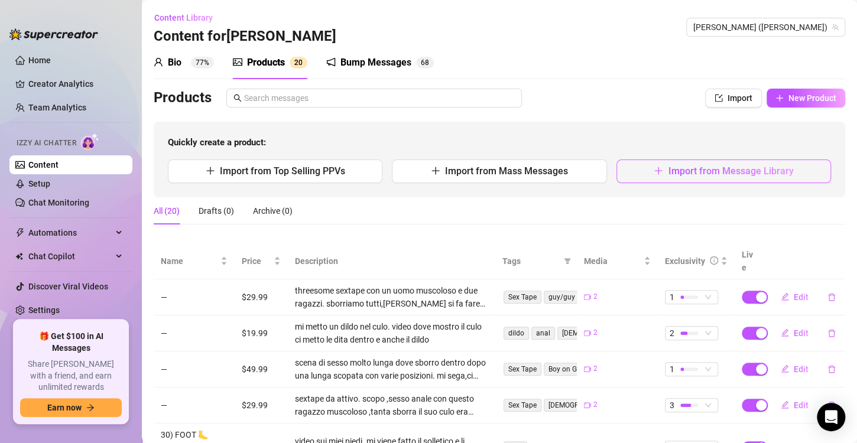
click at [744, 169] on span "Import from Message Library" at bounding box center [730, 170] width 125 height 11
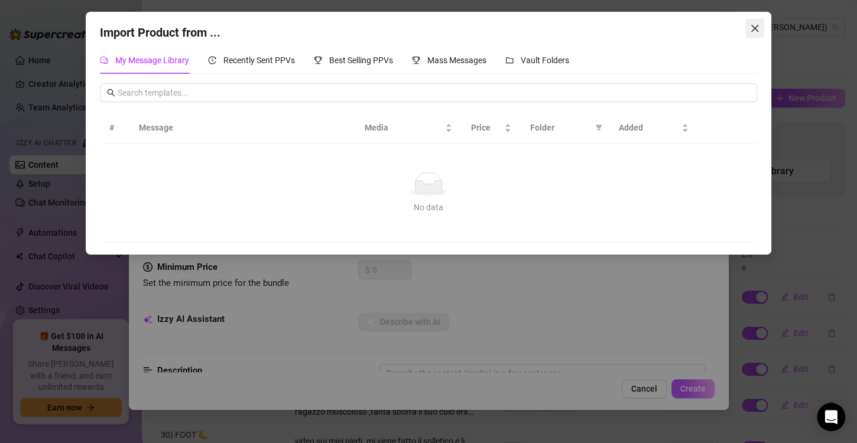
click at [754, 27] on icon "close" at bounding box center [754, 28] width 9 height 9
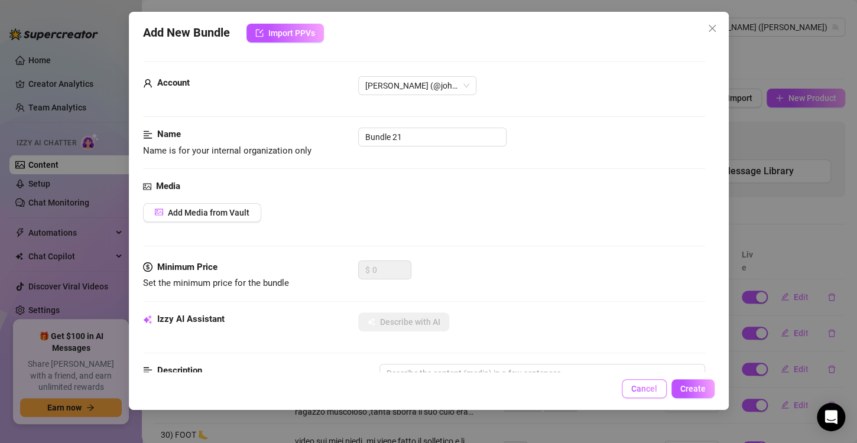
click at [650, 383] on button "Cancel" at bounding box center [643, 388] width 45 height 19
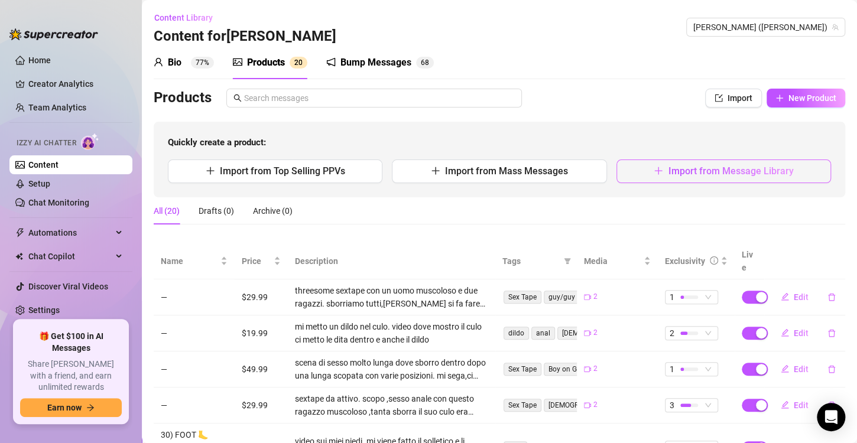
click at [731, 170] on span "Import from Message Library" at bounding box center [730, 170] width 125 height 11
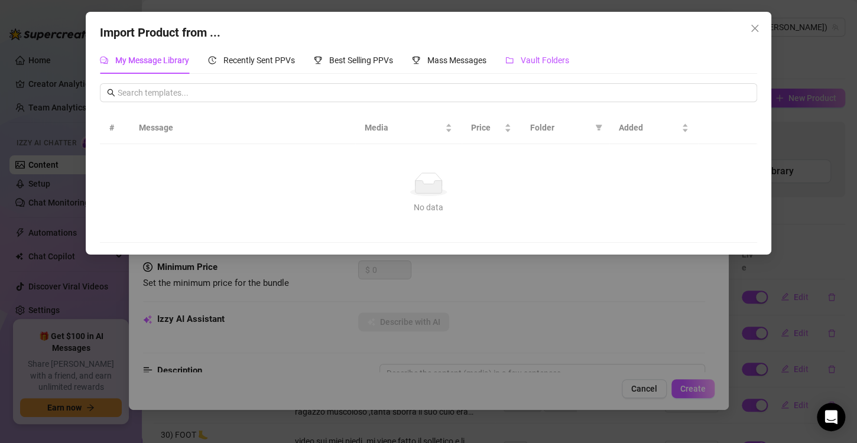
click at [563, 54] on div "Vault Folders" at bounding box center [537, 60] width 64 height 13
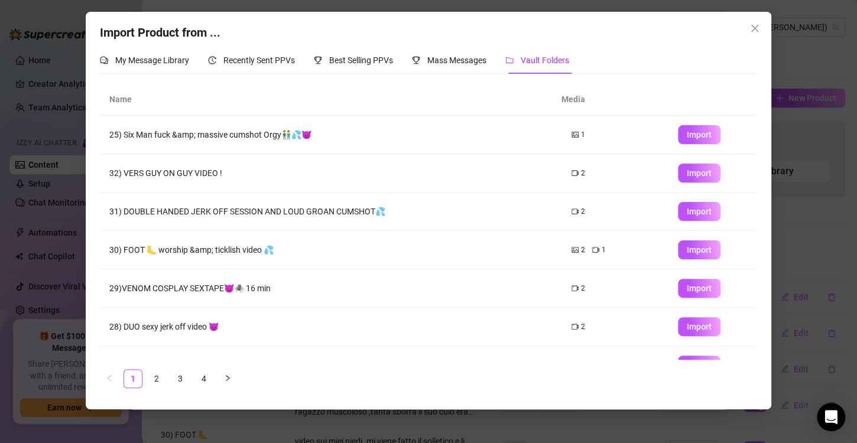
scroll to position [139, 0]
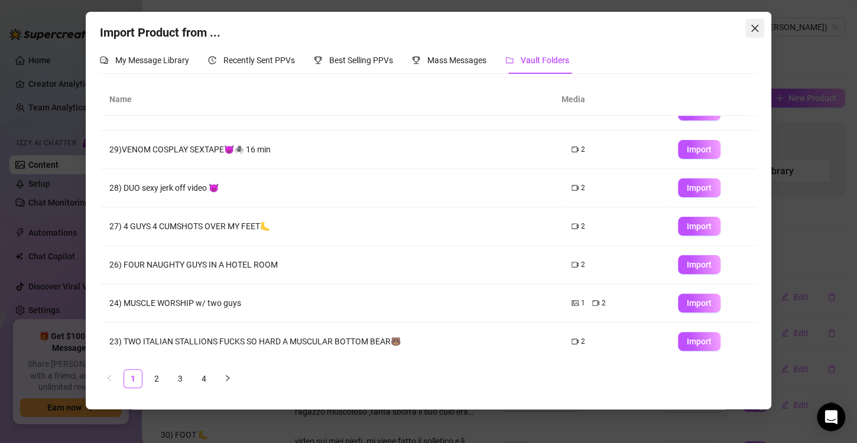
click at [759, 19] on button "Close" at bounding box center [754, 28] width 19 height 19
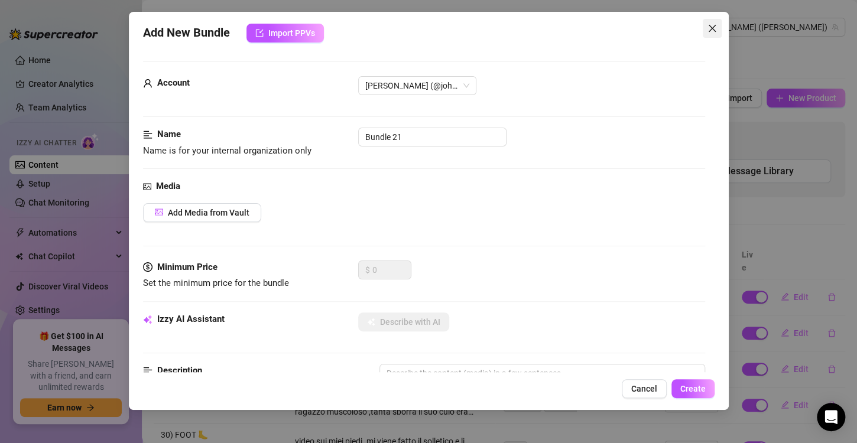
click at [712, 26] on icon "close" at bounding box center [711, 28] width 9 height 9
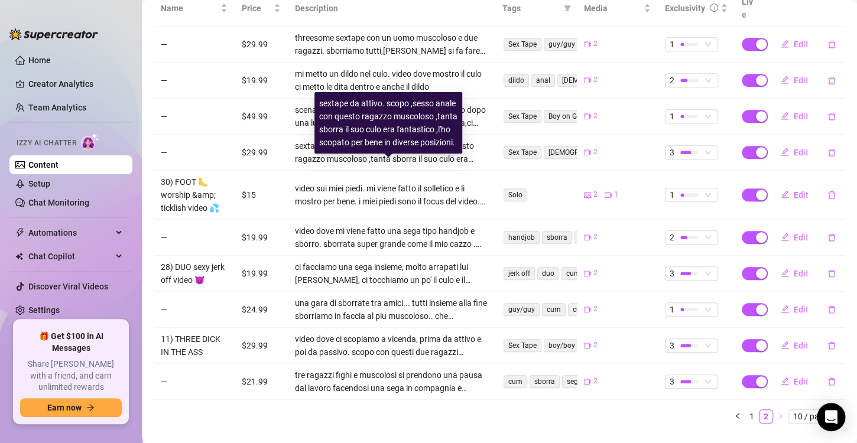
scroll to position [263, 0]
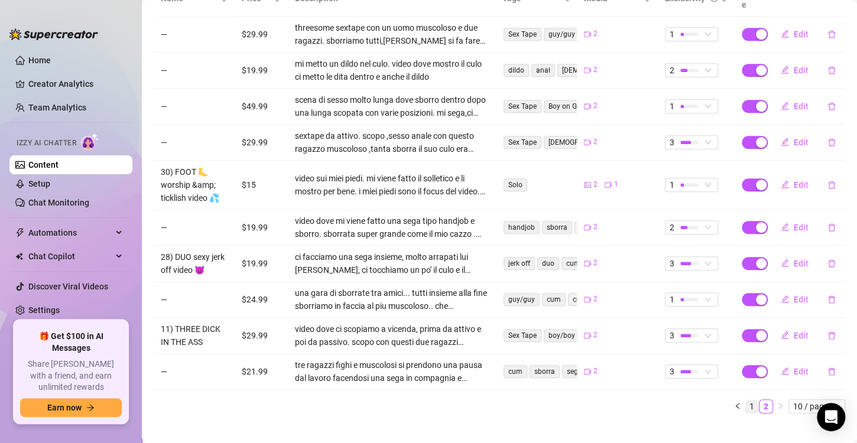
click at [745, 400] on link "1" at bounding box center [751, 406] width 13 height 13
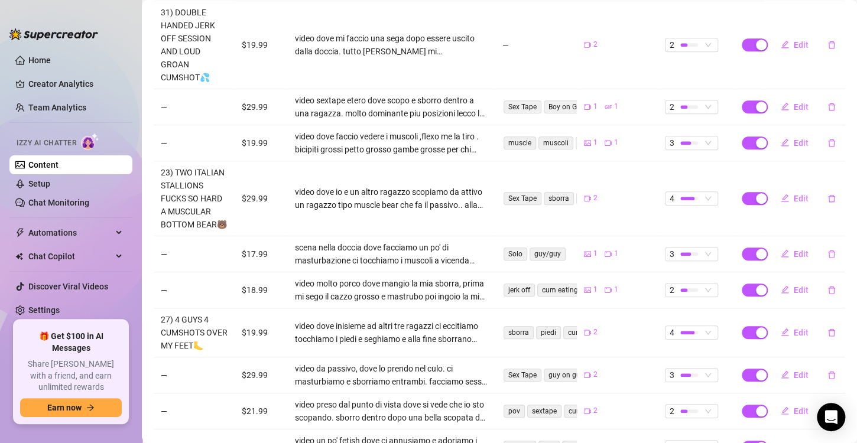
scroll to position [281, 0]
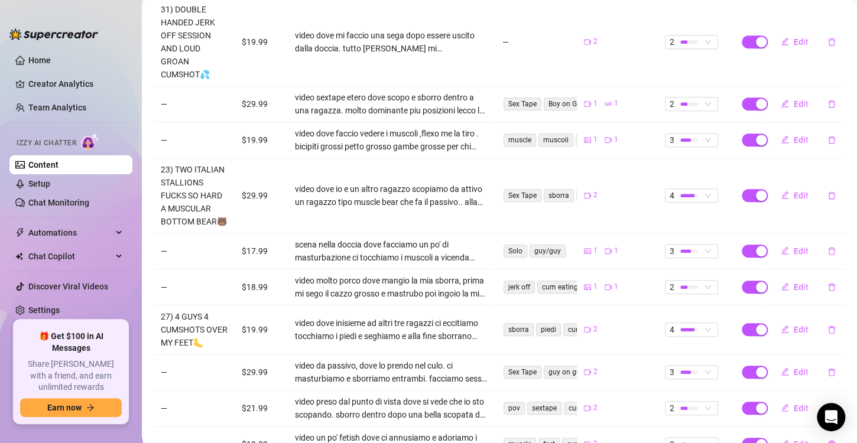
click at [593, 253] on div "1 1" at bounding box center [617, 250] width 67 height 11
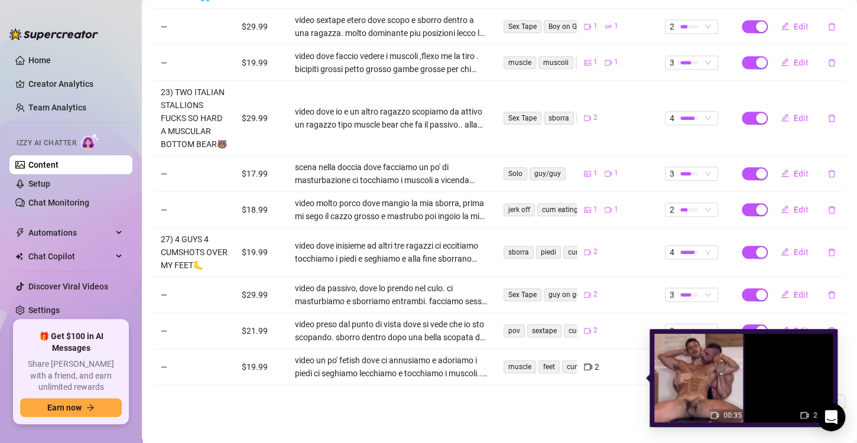
scroll to position [362, 0]
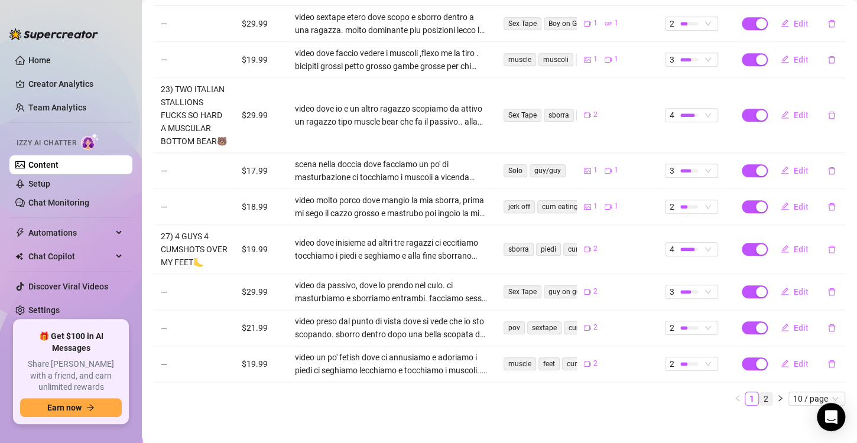
click at [759, 405] on link "2" at bounding box center [765, 398] width 13 height 13
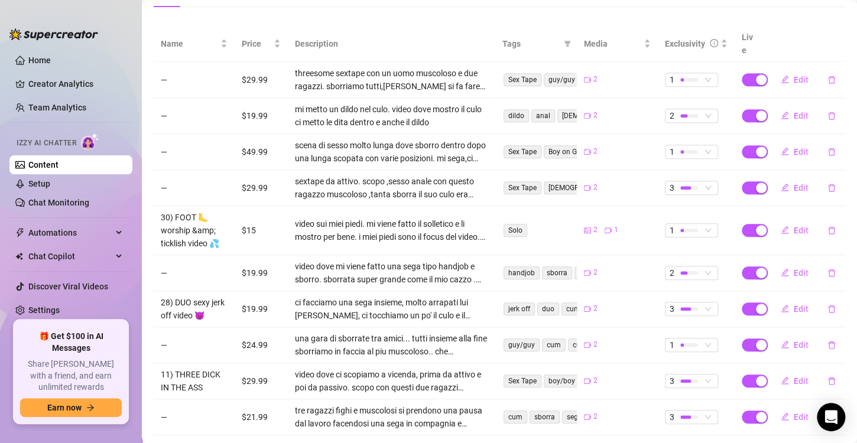
scroll to position [0, 0]
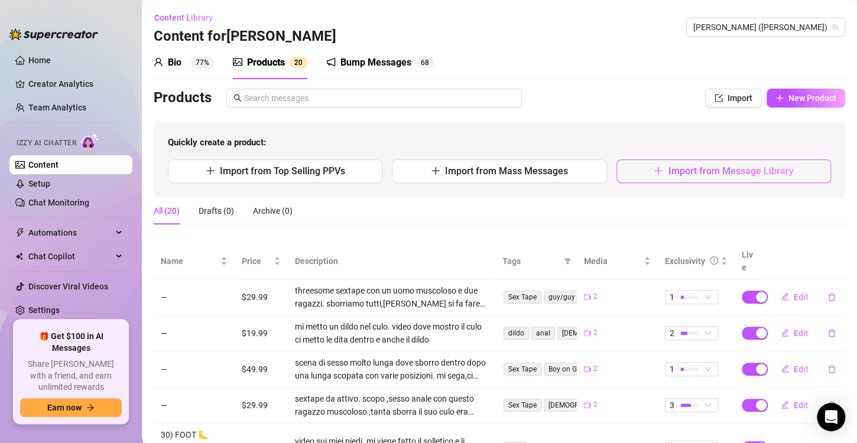
click at [701, 164] on button "Import from Message Library" at bounding box center [723, 172] width 214 height 24
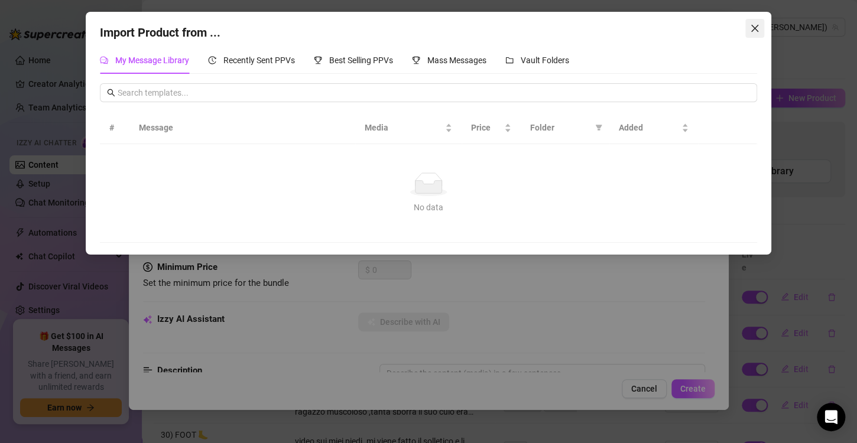
click at [758, 25] on icon "close" at bounding box center [754, 28] width 9 height 9
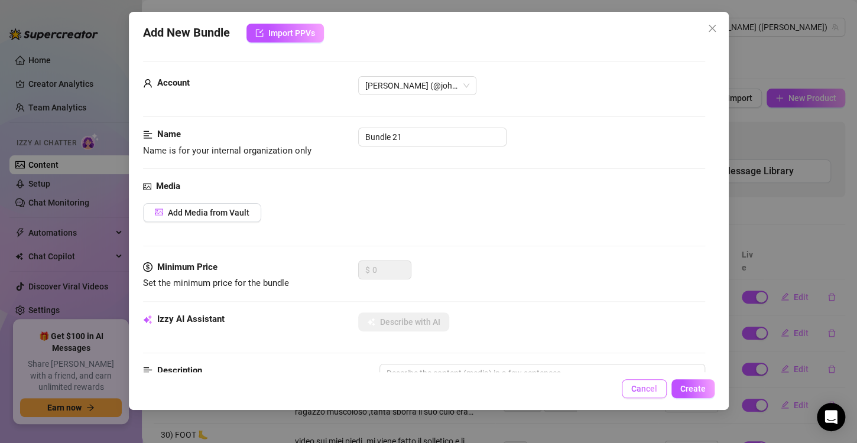
click at [659, 385] on button "Cancel" at bounding box center [643, 388] width 45 height 19
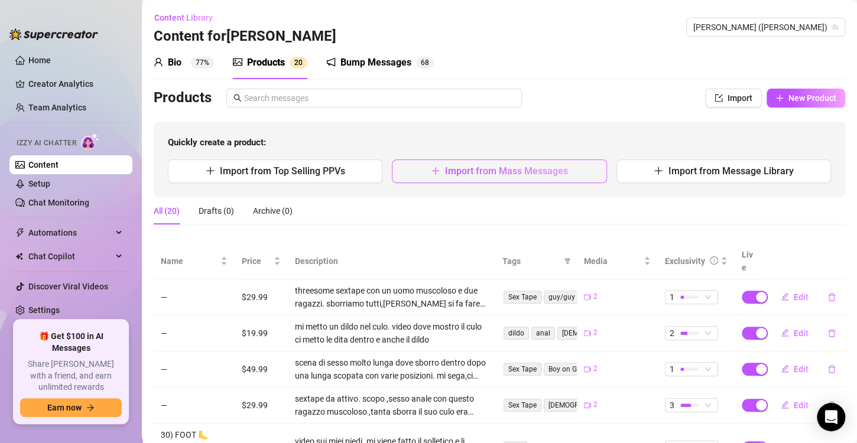
click at [561, 170] on span "Import from Mass Messages" at bounding box center [506, 170] width 123 height 11
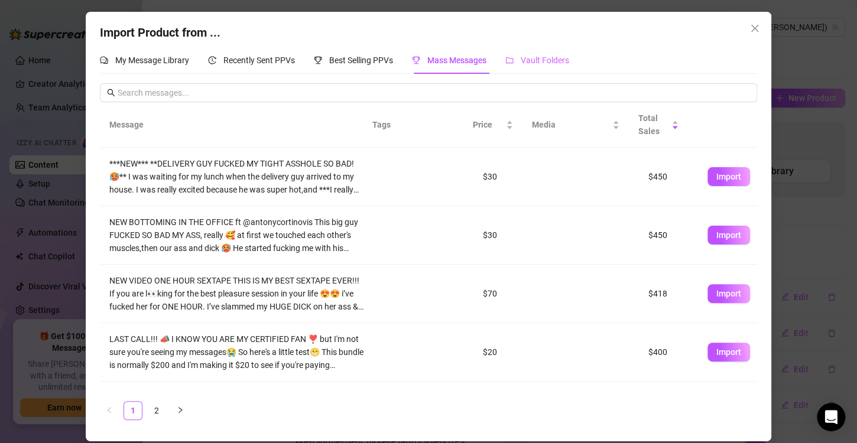
click at [543, 53] on div "Vault Folders" at bounding box center [537, 60] width 64 height 27
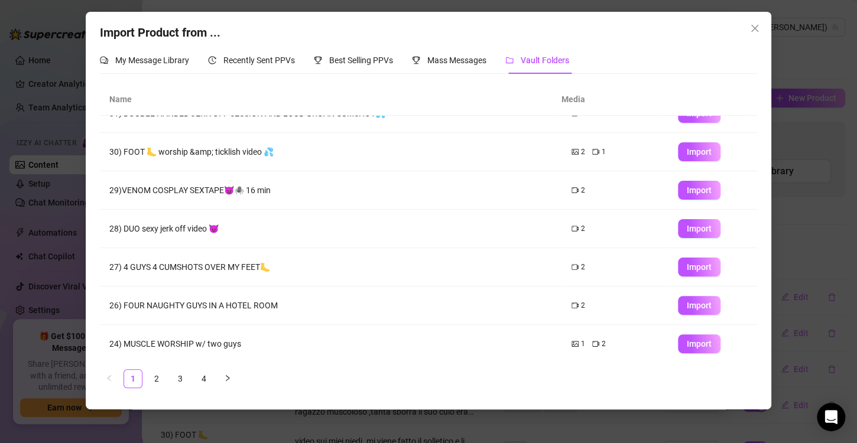
scroll to position [139, 0]
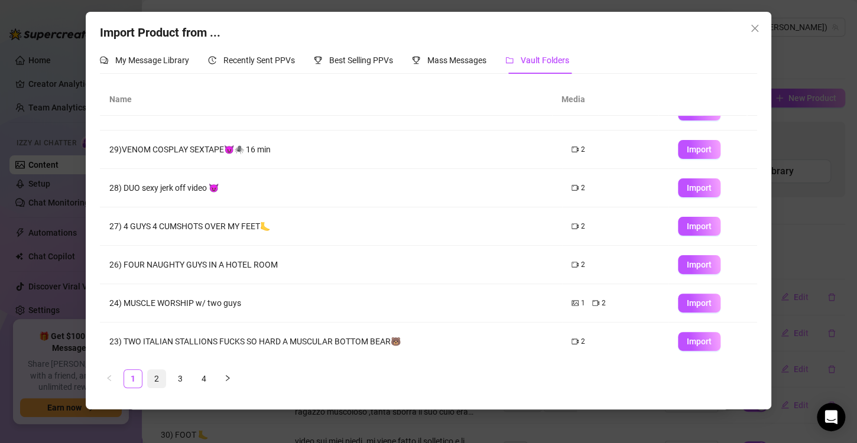
click at [152, 379] on link "2" at bounding box center [157, 379] width 18 height 18
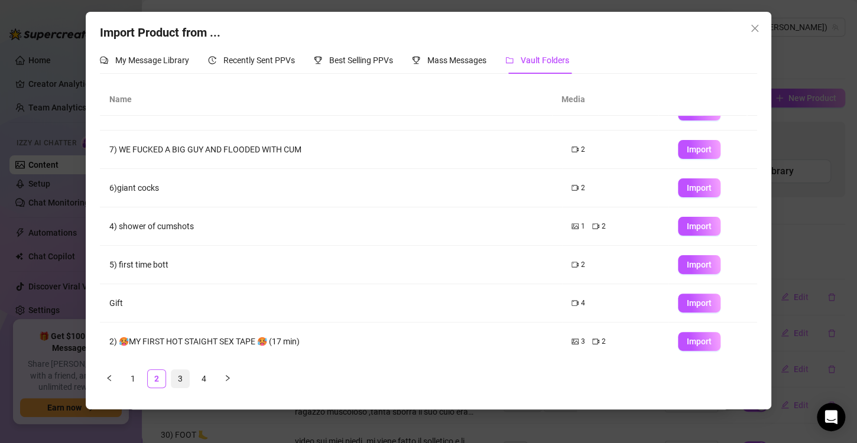
click at [179, 376] on link "3" at bounding box center [180, 379] width 18 height 18
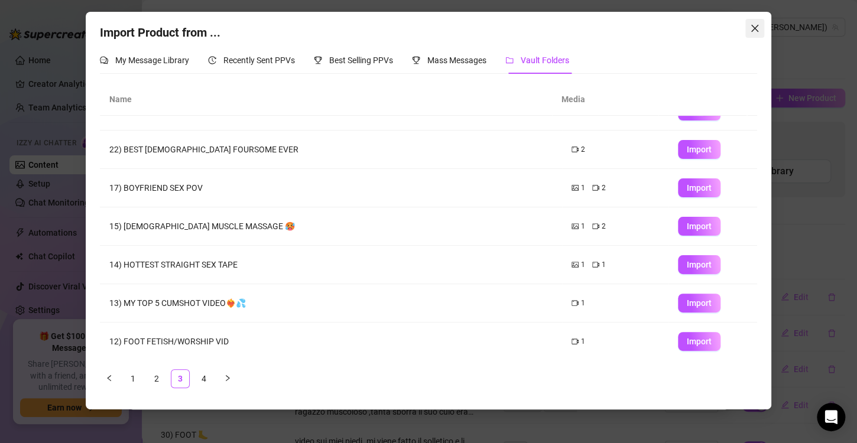
click at [751, 30] on icon "close" at bounding box center [754, 28] width 9 height 9
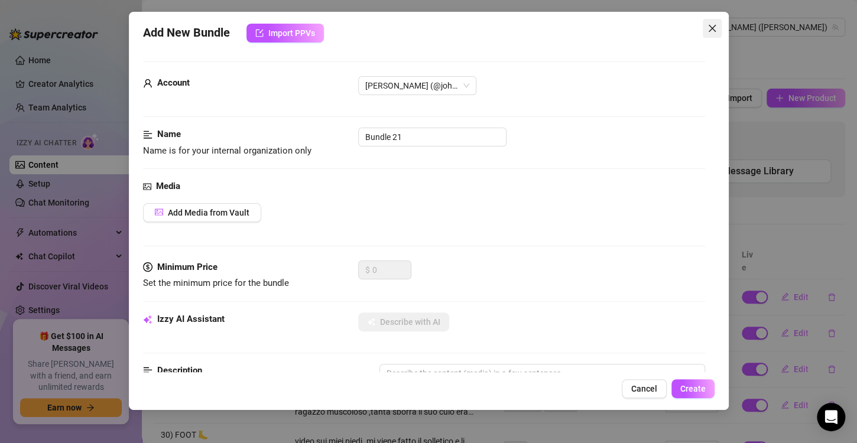
click at [715, 32] on icon "close" at bounding box center [711, 28] width 9 height 9
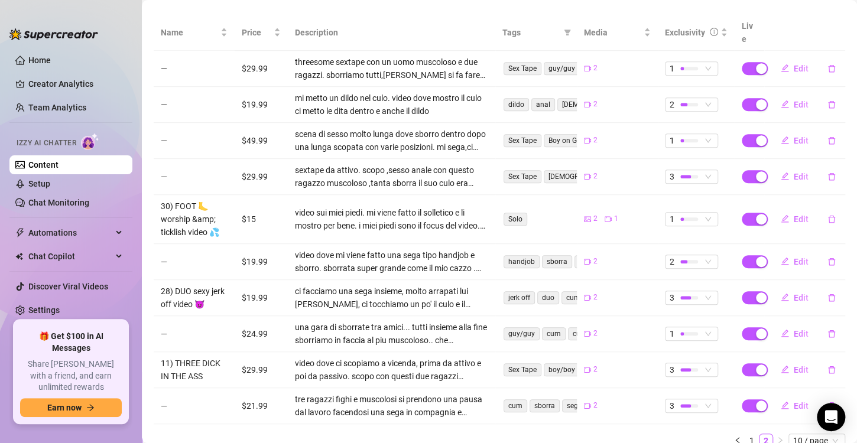
scroll to position [250, 0]
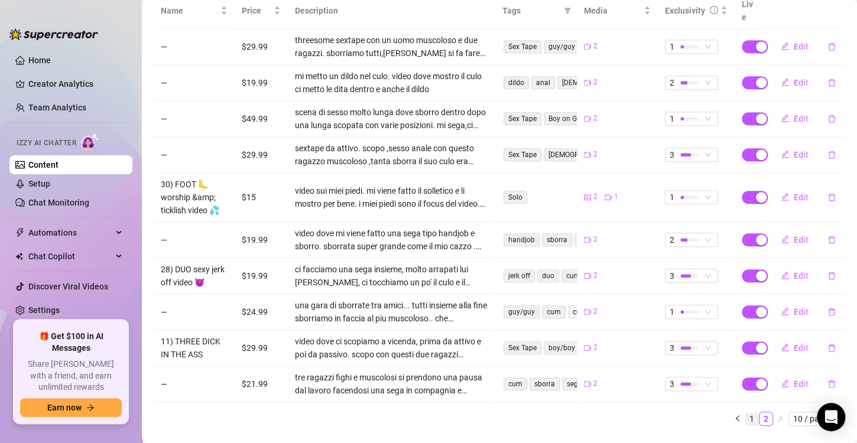
click at [745, 412] on link "1" at bounding box center [751, 418] width 13 height 13
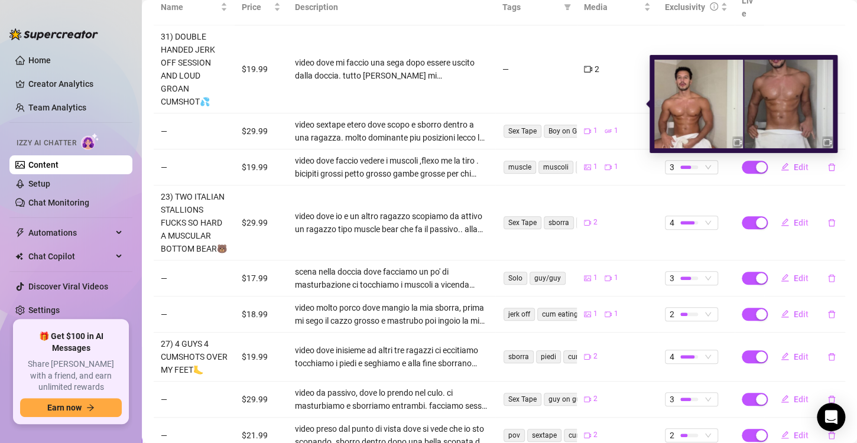
scroll to position [163, 0]
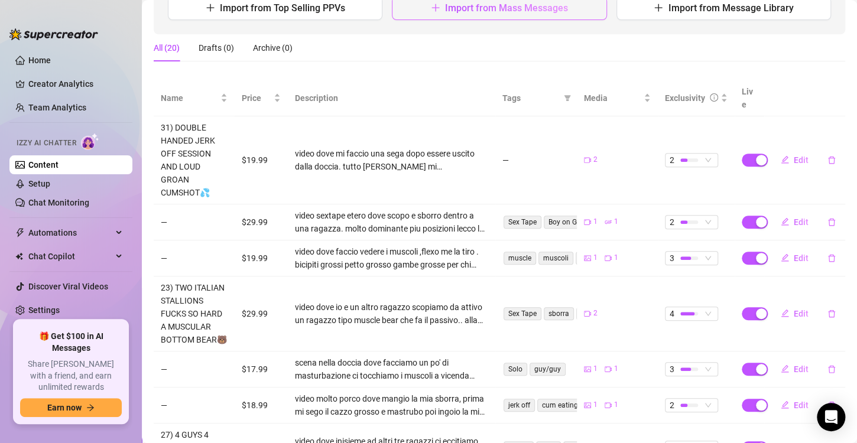
click at [549, 10] on span "Import from Mass Messages" at bounding box center [506, 7] width 123 height 11
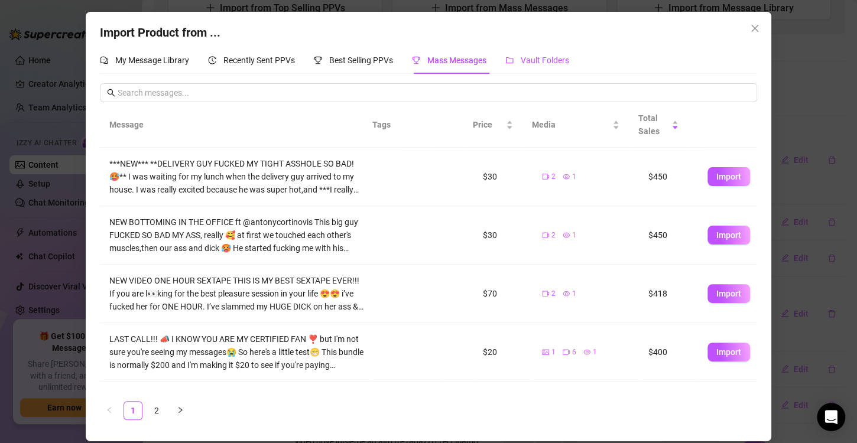
click at [529, 64] on span "Vault Folders" at bounding box center [544, 60] width 48 height 9
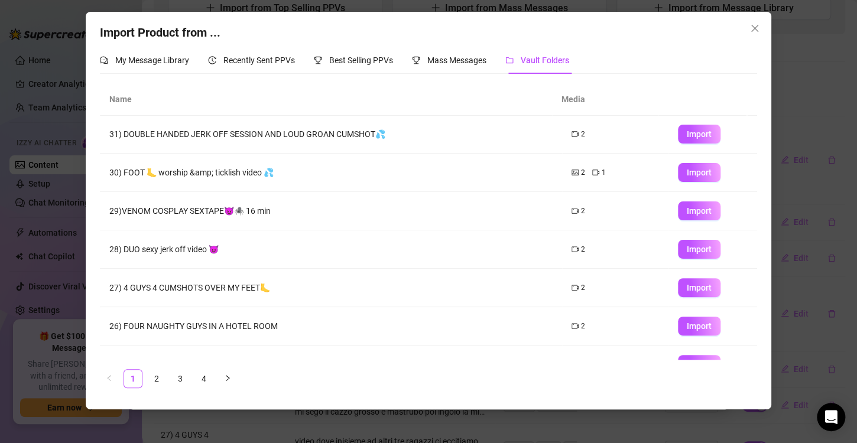
scroll to position [139, 0]
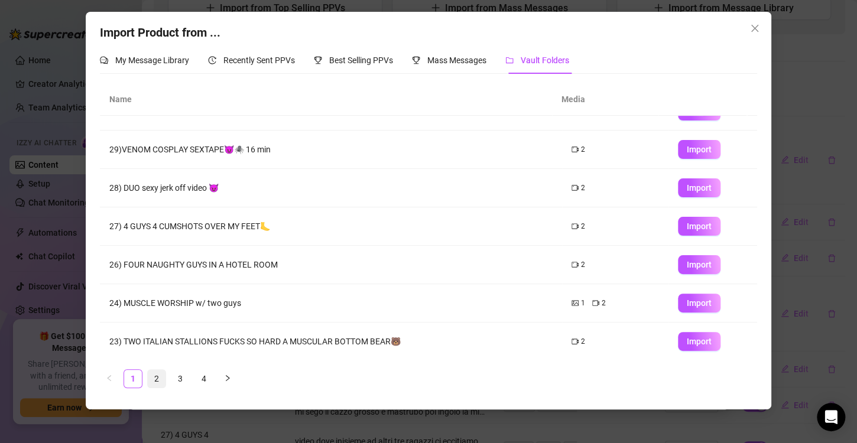
click at [154, 372] on link "2" at bounding box center [157, 379] width 18 height 18
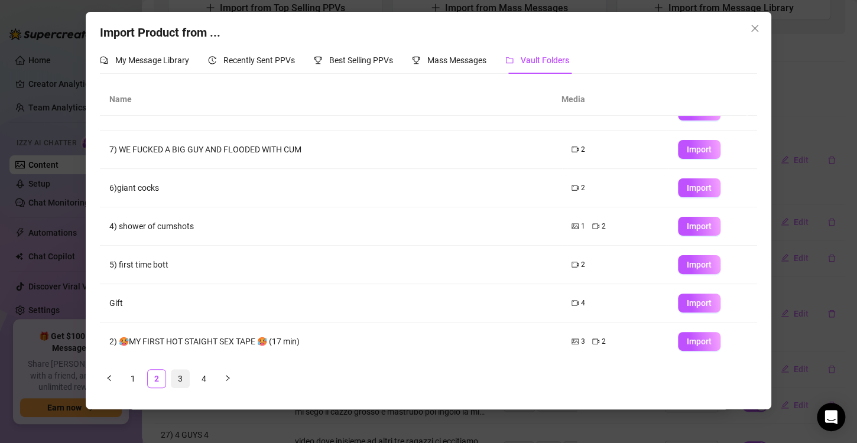
click at [178, 378] on link "3" at bounding box center [180, 379] width 18 height 18
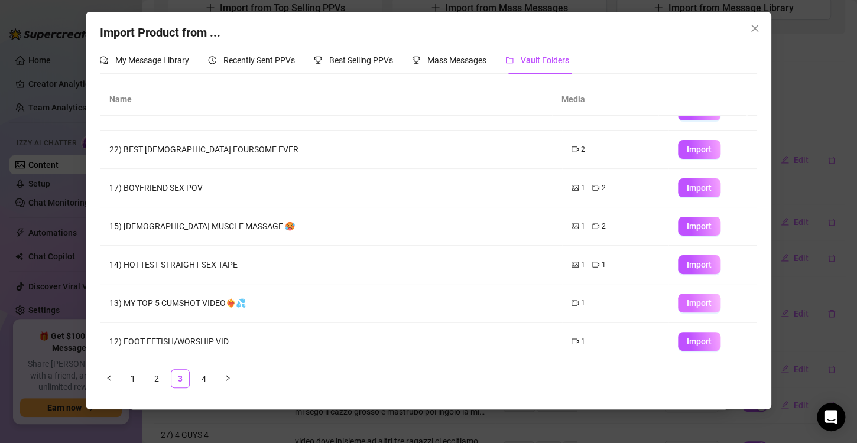
click at [693, 301] on span "Import" at bounding box center [698, 302] width 25 height 9
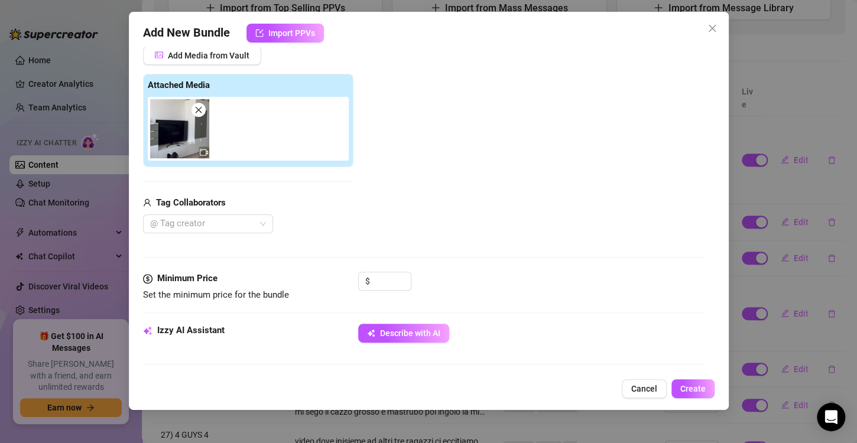
scroll to position [160, 0]
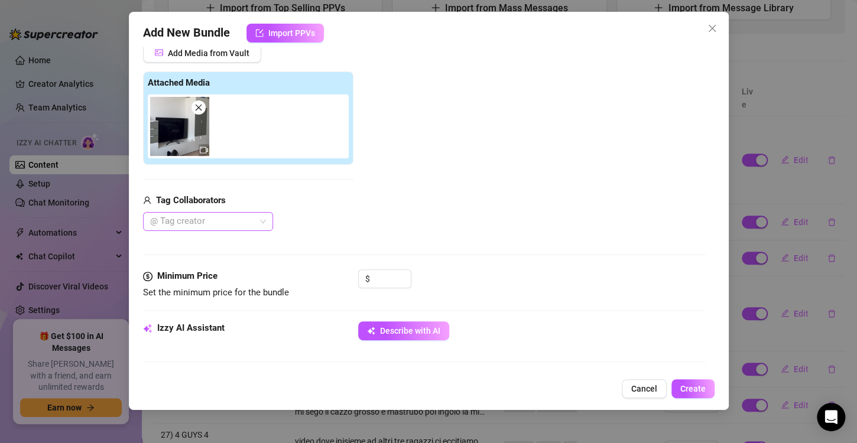
click at [196, 220] on div at bounding box center [201, 221] width 113 height 17
click at [198, 245] on div "justits" at bounding box center [207, 244] width 111 height 13
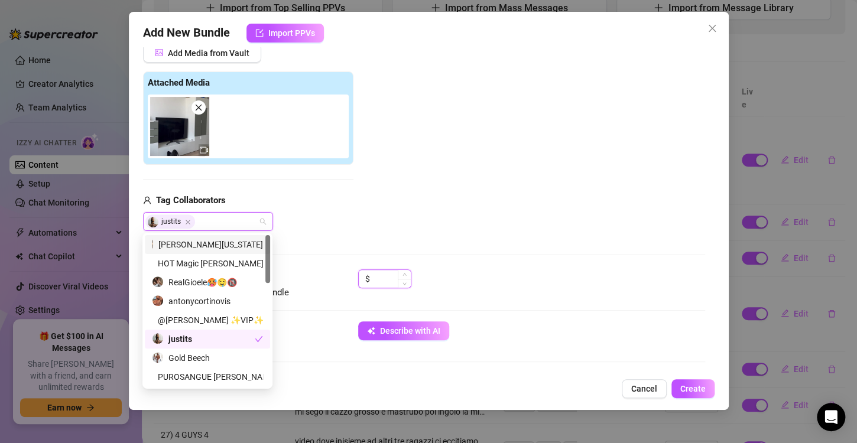
click at [392, 281] on input at bounding box center [391, 279] width 38 height 18
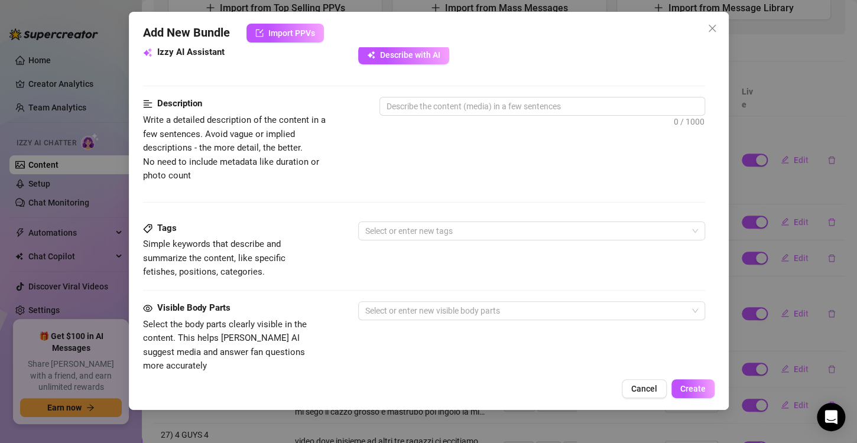
scroll to position [431, 0]
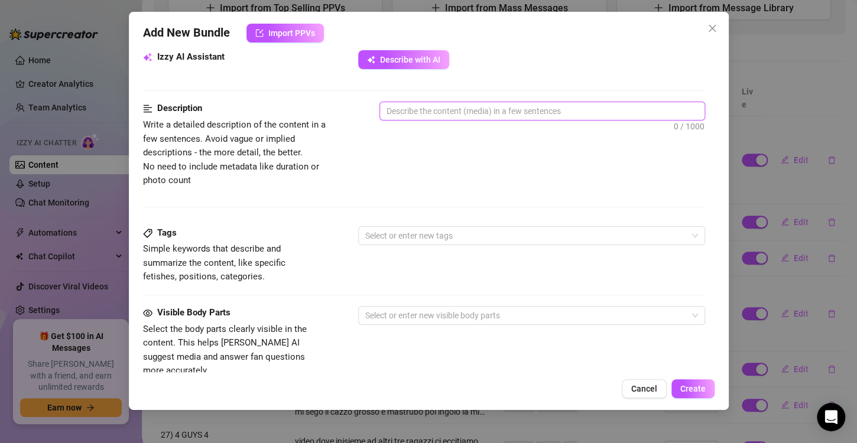
click at [421, 105] on textarea at bounding box center [542, 111] width 324 height 18
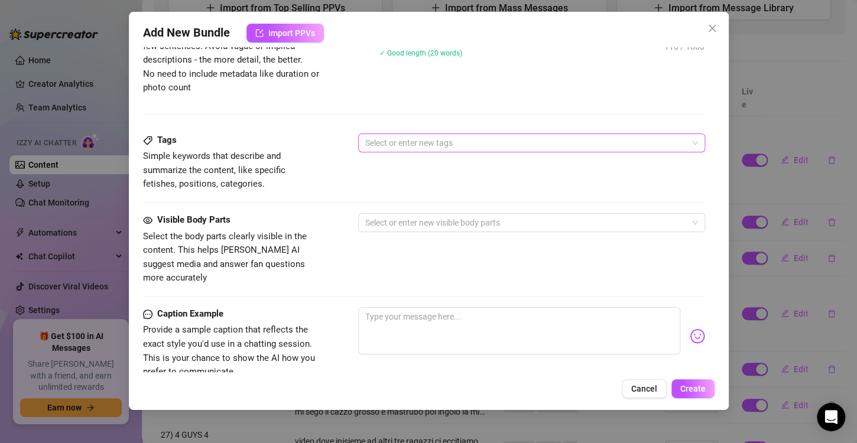
scroll to position [531, 0]
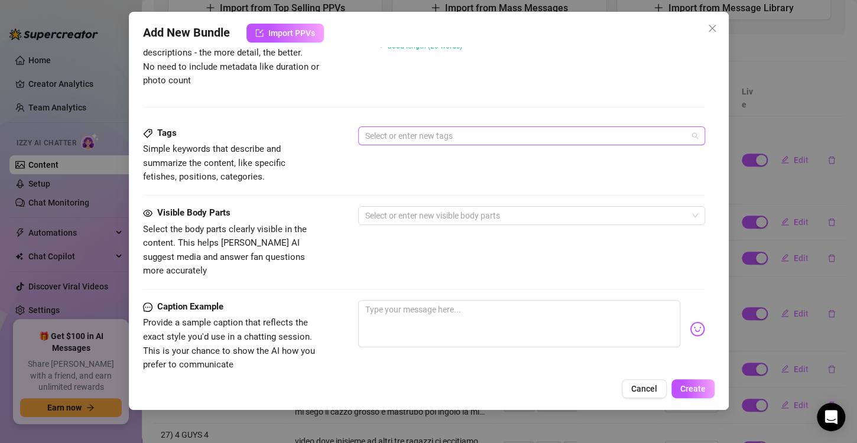
click at [439, 133] on div at bounding box center [525, 136] width 330 height 17
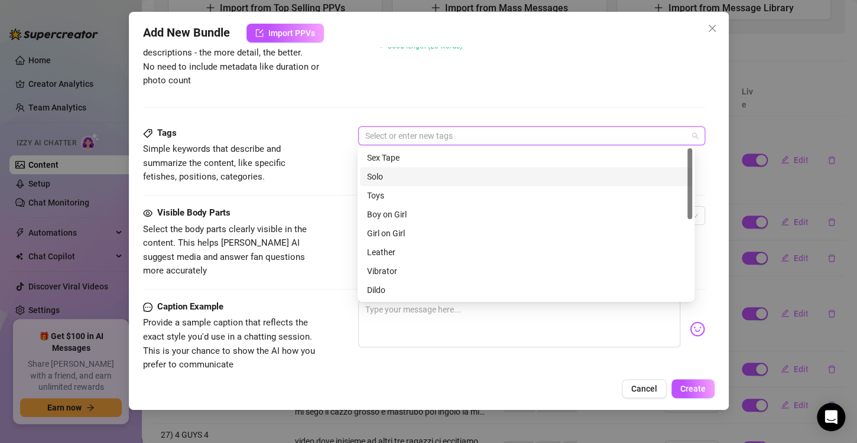
click at [417, 173] on div "Solo" at bounding box center [526, 176] width 318 height 13
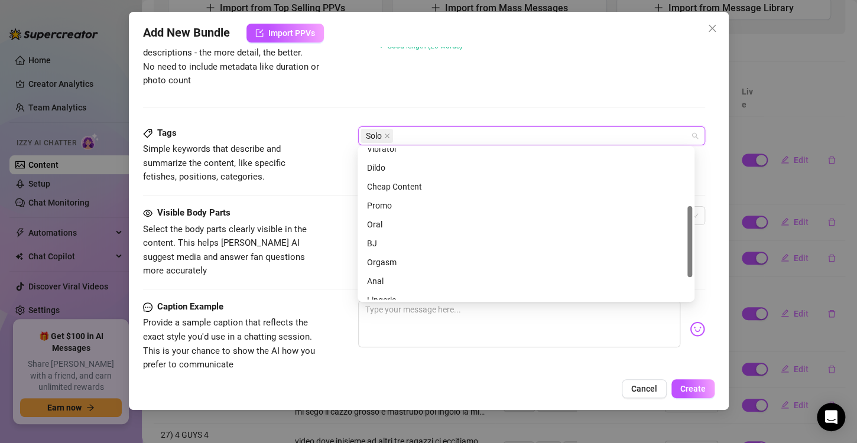
scroll to position [170, 0]
click at [437, 80] on div "Description Write a detailed description of the content in a few sentences. Avo…" at bounding box center [424, 45] width 562 height 86
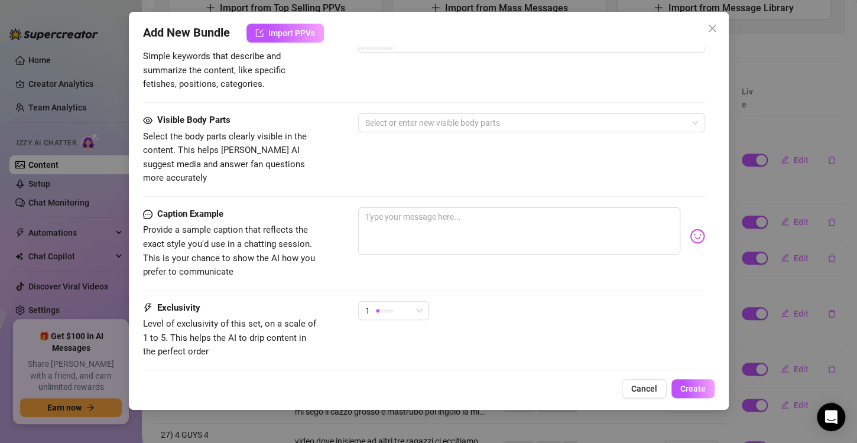
scroll to position [628, 0]
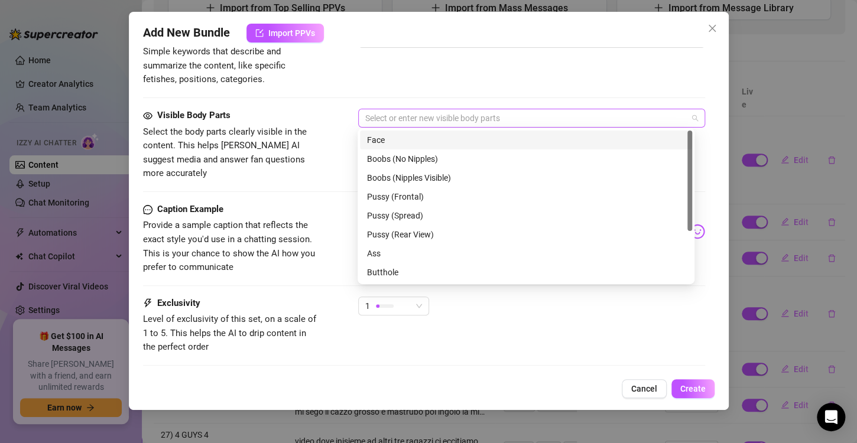
click at [437, 121] on div at bounding box center [525, 118] width 330 height 17
click at [434, 142] on div "Face" at bounding box center [526, 140] width 318 height 13
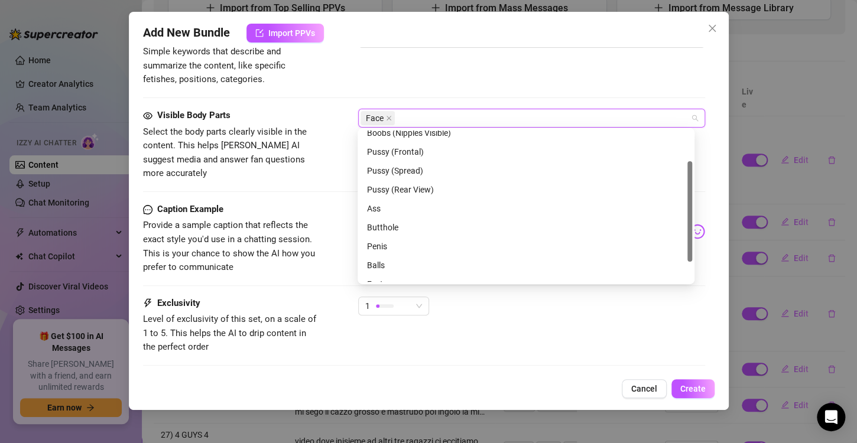
scroll to position [76, 0]
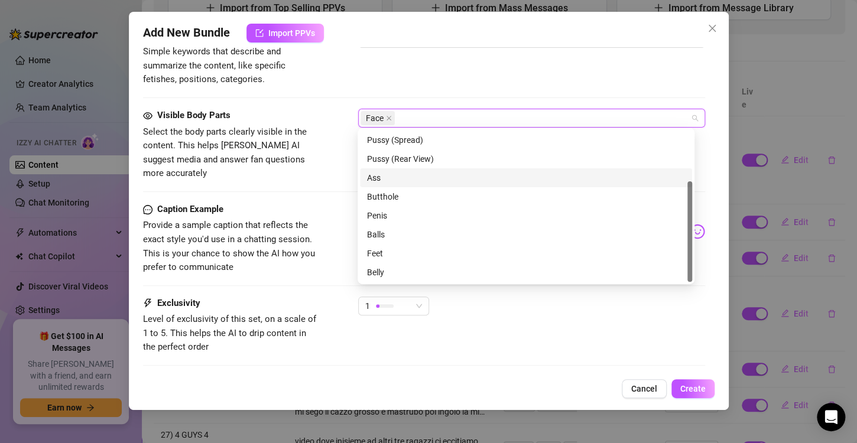
click at [434, 184] on div "Ass" at bounding box center [526, 177] width 332 height 19
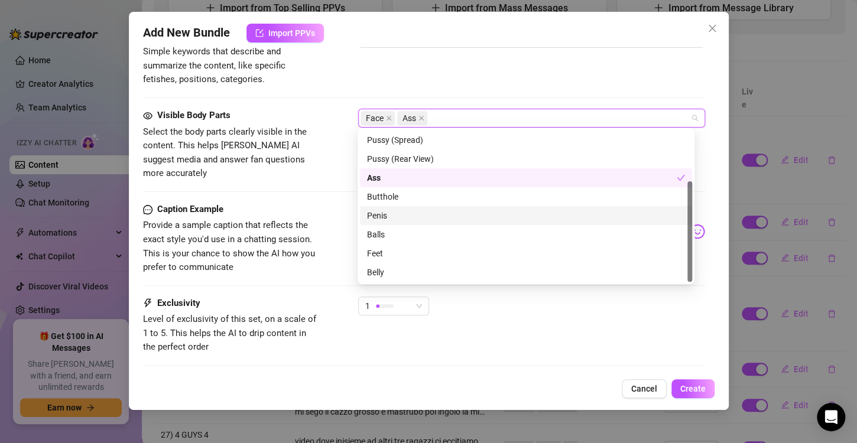
click at [424, 219] on div "Penis" at bounding box center [526, 215] width 318 height 13
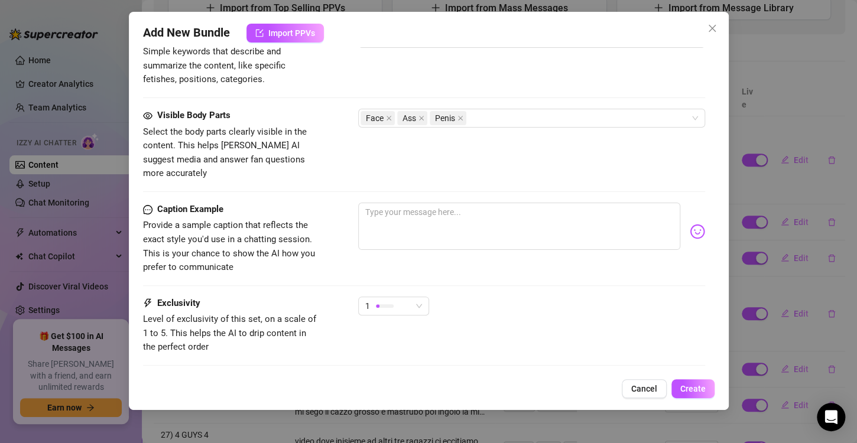
click at [307, 161] on span "Select the body parts clearly visible in the content. This helps [PERSON_NAME] …" at bounding box center [225, 152] width 164 height 53
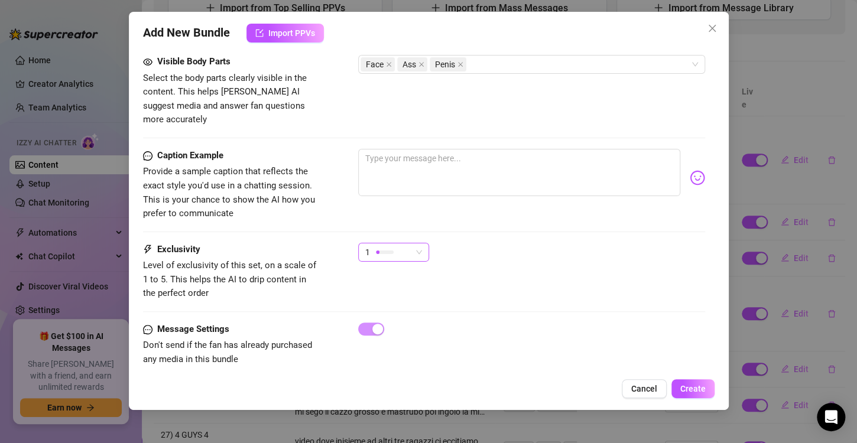
click at [378, 250] on div at bounding box center [385, 252] width 18 height 4
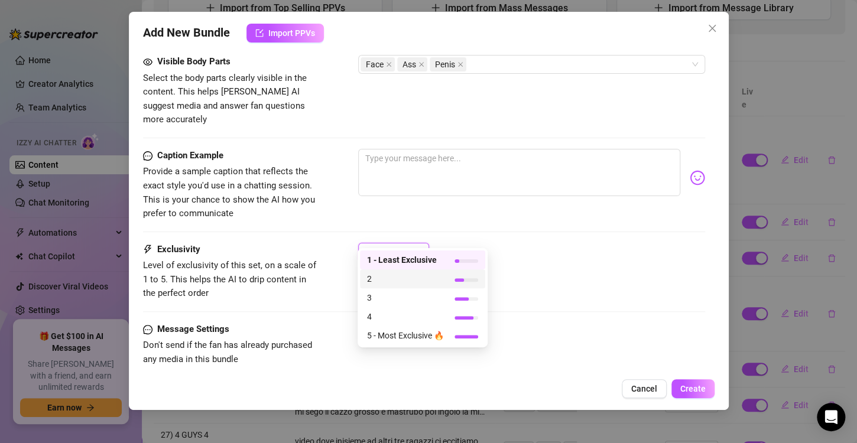
click at [429, 280] on span "2" at bounding box center [405, 278] width 77 height 13
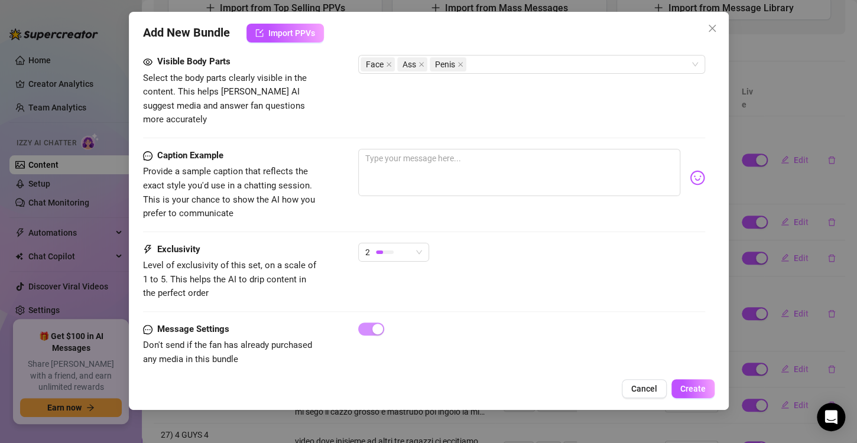
click at [578, 278] on div "Exclusivity Level of exclusivity of this set, on a scale of 1 to 5. This helps …" at bounding box center [424, 272] width 562 height 58
click at [700, 395] on button "Create" at bounding box center [692, 388] width 43 height 19
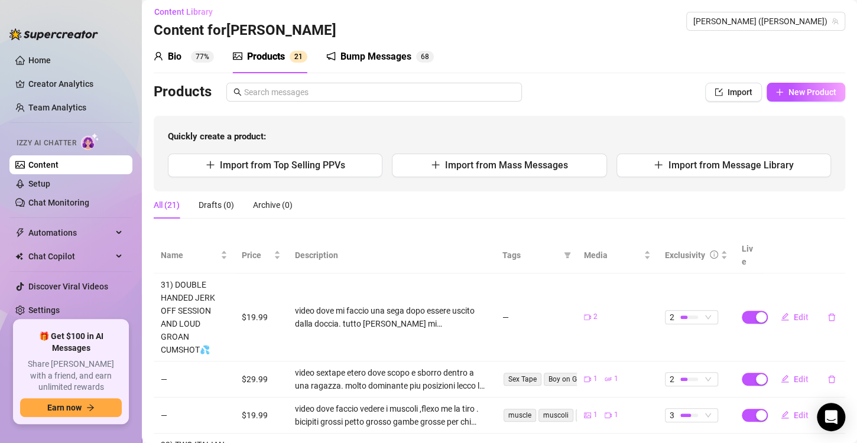
scroll to position [0, 0]
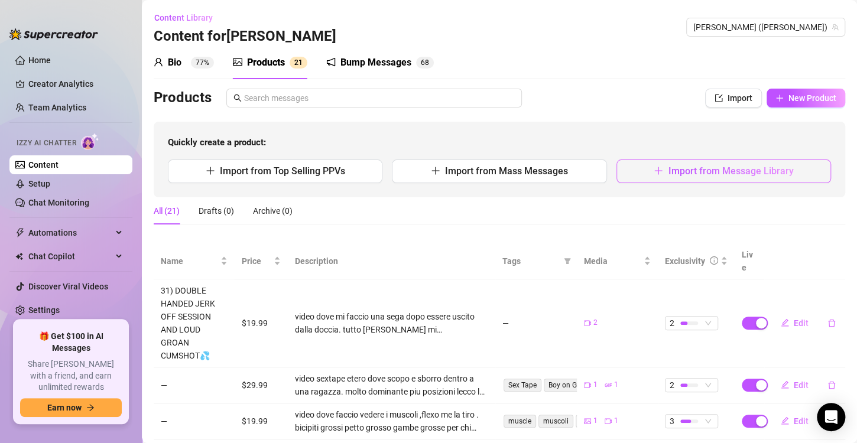
click at [674, 182] on button "Import from Message Library" at bounding box center [723, 172] width 214 height 24
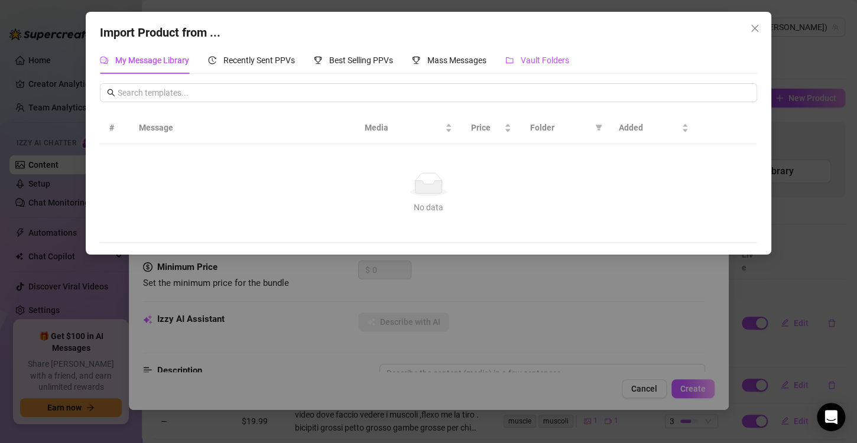
click at [543, 61] on span "Vault Folders" at bounding box center [544, 60] width 48 height 9
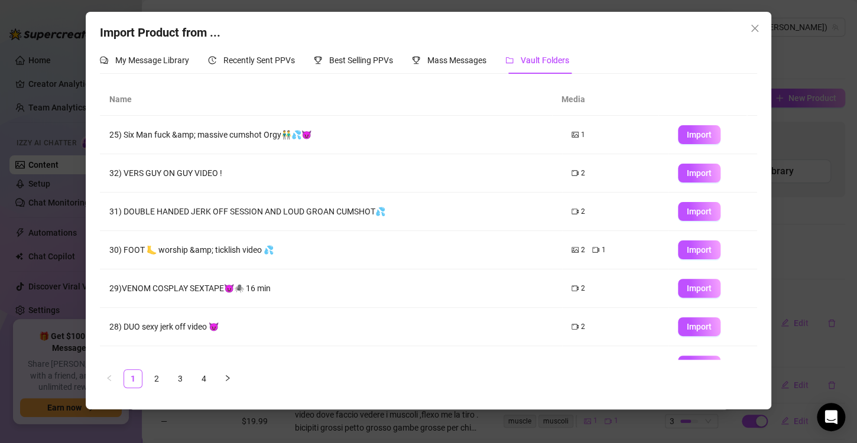
scroll to position [139, 0]
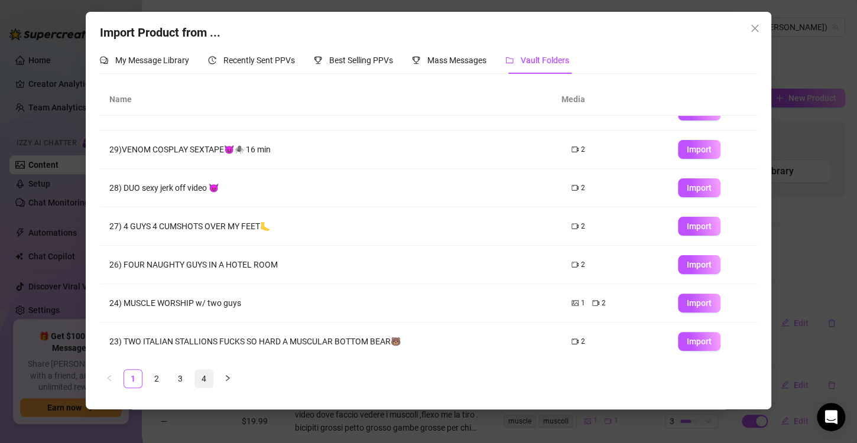
click at [203, 382] on link "4" at bounding box center [204, 379] width 18 height 18
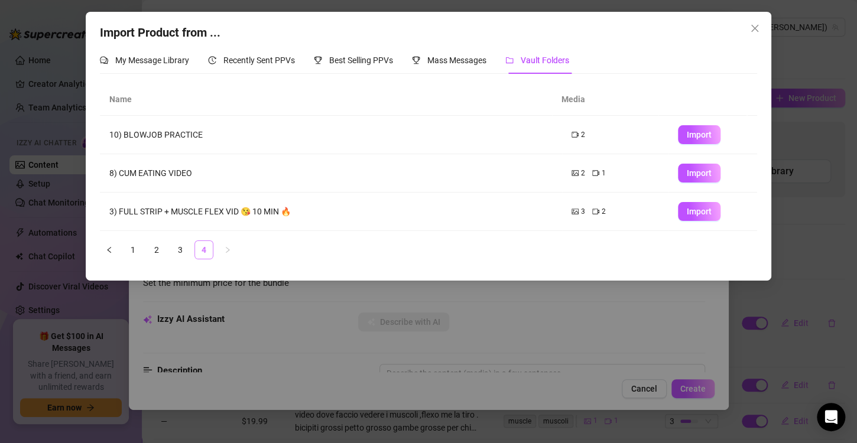
scroll to position [0, 0]
click at [186, 248] on link "3" at bounding box center [180, 250] width 18 height 18
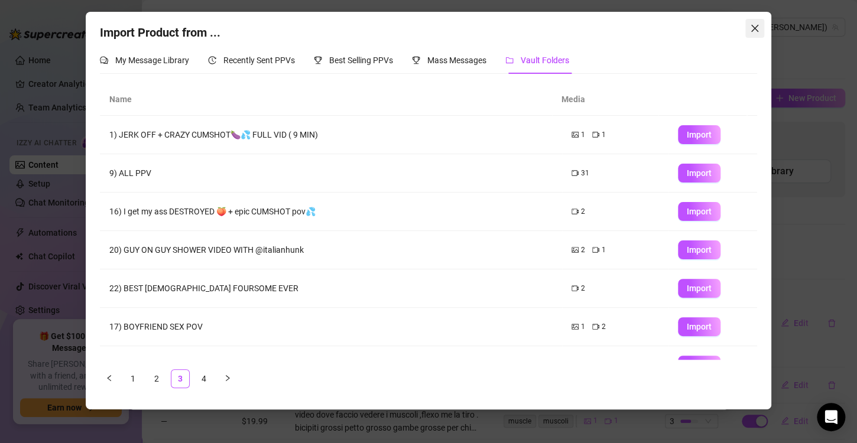
click at [750, 25] on icon "close" at bounding box center [754, 28] width 9 height 9
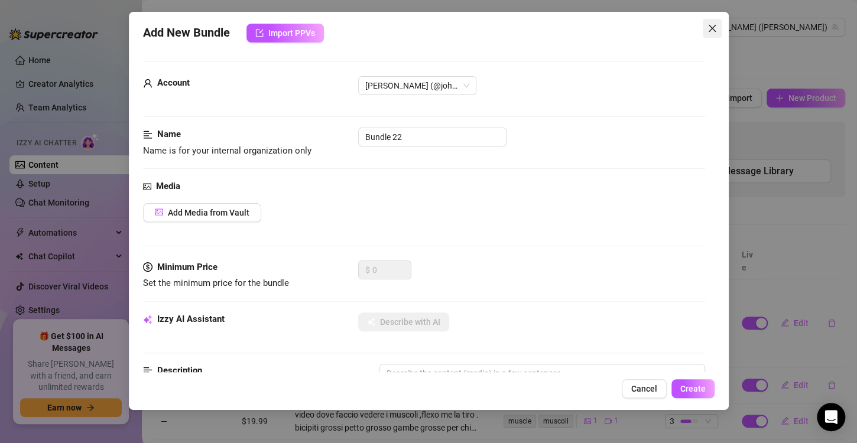
click at [711, 28] on icon "close" at bounding box center [711, 28] width 7 height 7
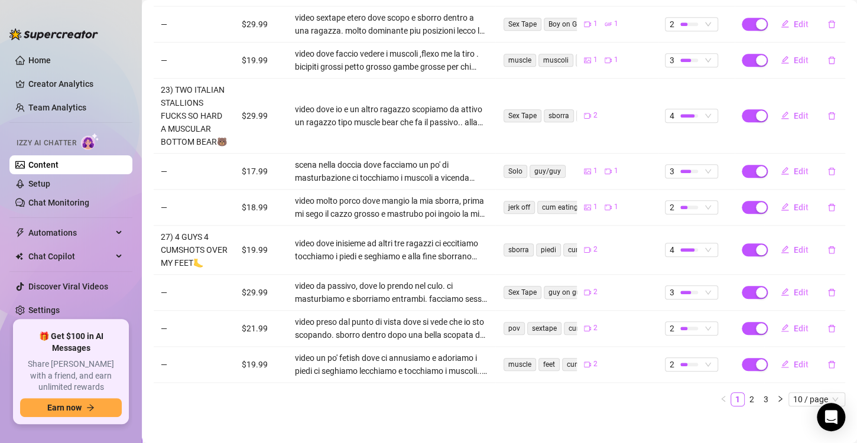
scroll to position [362, 0]
click at [745, 405] on link "2" at bounding box center [751, 398] width 13 height 13
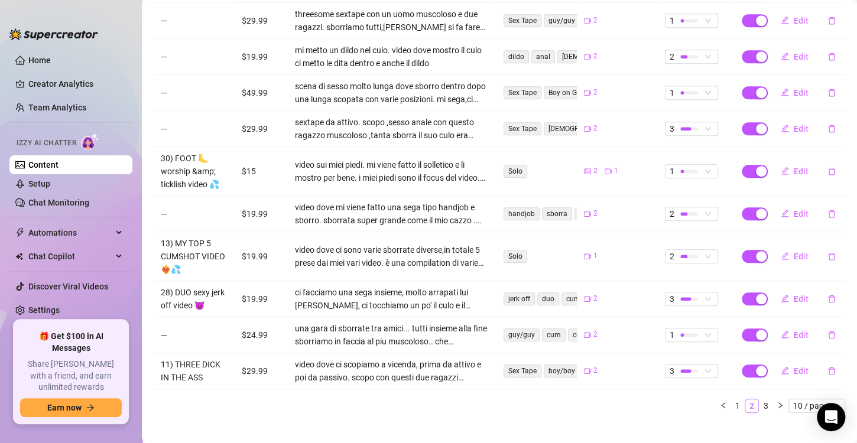
click at [743, 411] on main "Content Library Content for [PERSON_NAME] (johnnyrichsxx) Bio 77% Products 2 1 …" at bounding box center [499, 91] width 715 height 734
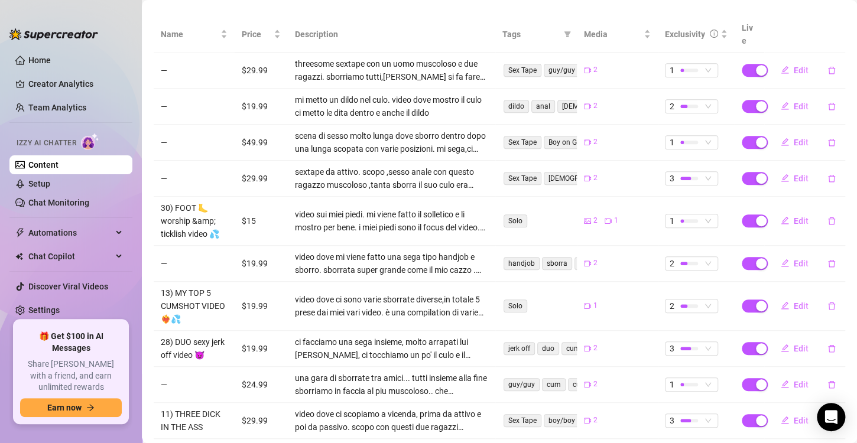
scroll to position [227, 0]
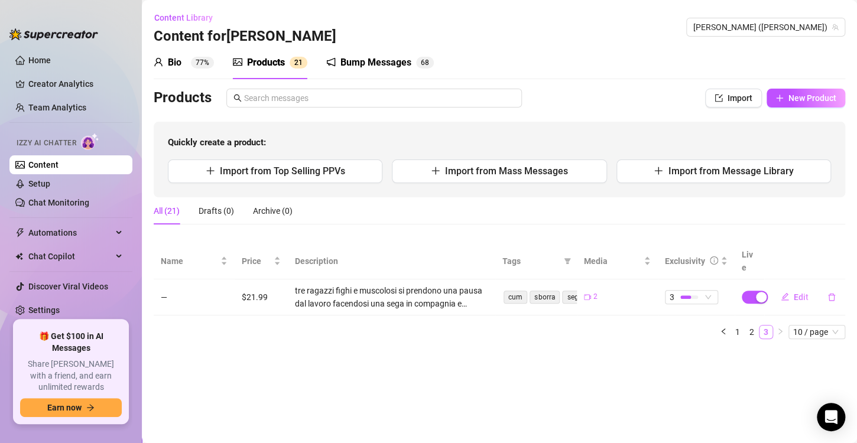
scroll to position [0, 0]
click at [731, 326] on link "1" at bounding box center [737, 332] width 13 height 13
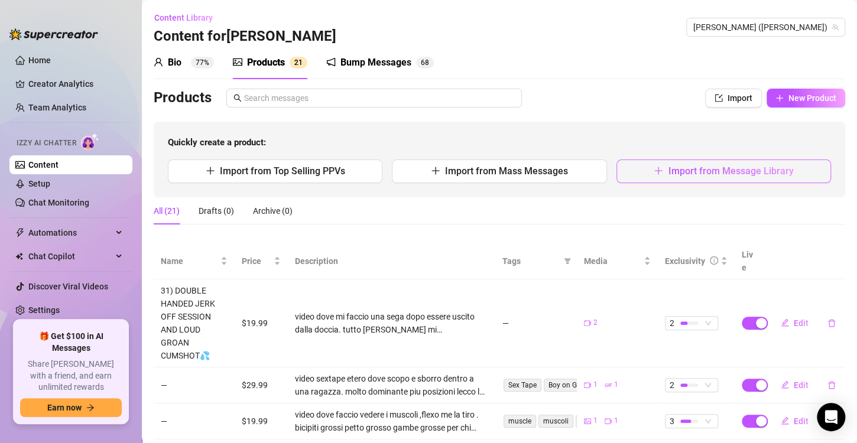
click at [668, 167] on span "Import from Message Library" at bounding box center [730, 170] width 125 height 11
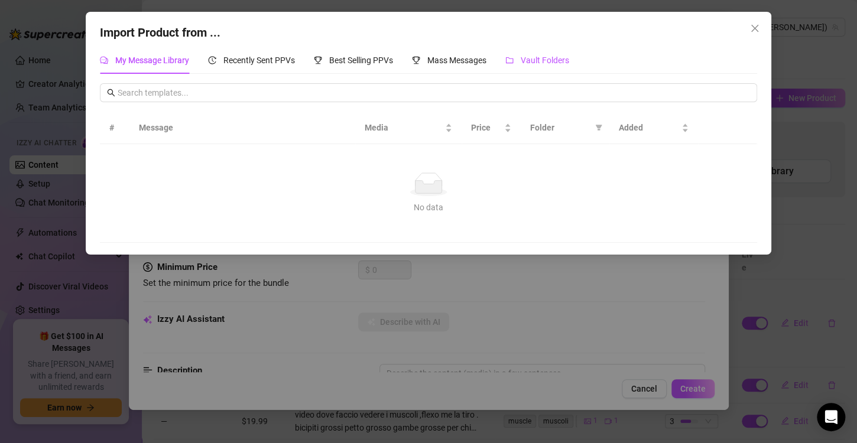
click at [562, 61] on span "Vault Folders" at bounding box center [544, 60] width 48 height 9
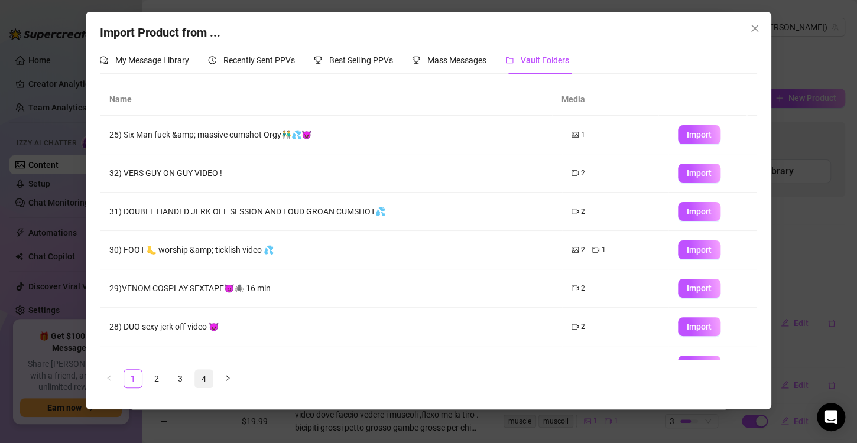
click at [202, 376] on link "4" at bounding box center [204, 379] width 18 height 18
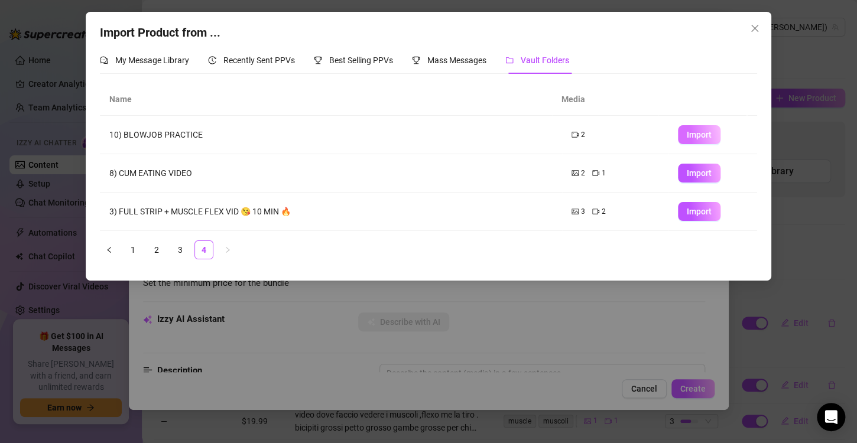
click at [697, 129] on button "Import" at bounding box center [699, 134] width 43 height 19
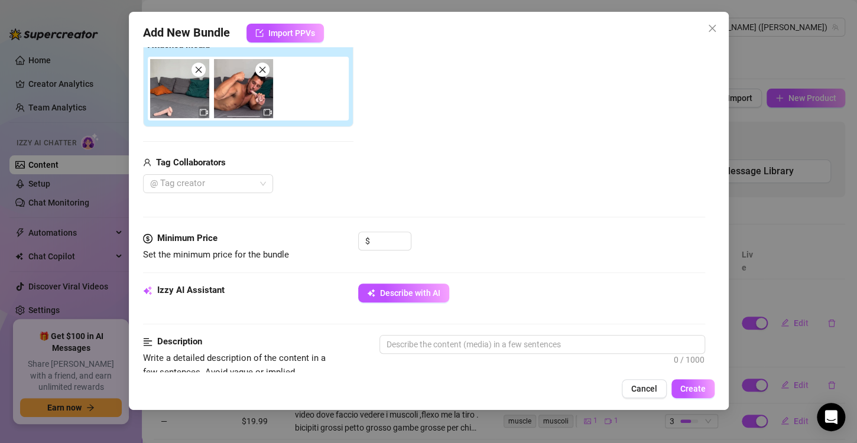
scroll to position [197, 0]
click at [395, 243] on input at bounding box center [391, 242] width 38 height 18
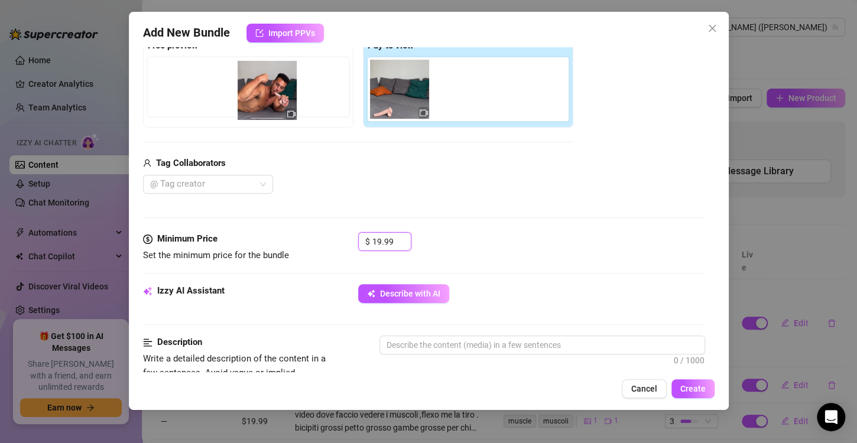
drag, startPoint x: 466, startPoint y: 102, endPoint x: 265, endPoint y: 104, distance: 200.9
click at [265, 104] on div "Free preview Pay to view" at bounding box center [358, 80] width 430 height 93
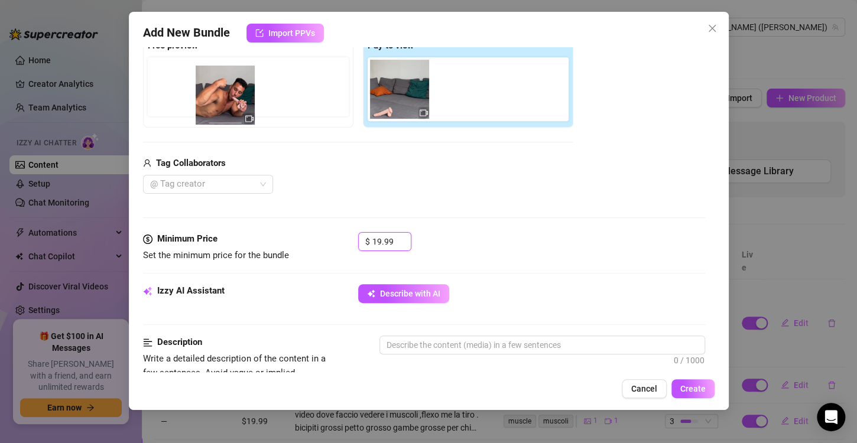
drag, startPoint x: 485, startPoint y: 86, endPoint x: 240, endPoint y: 94, distance: 244.7
click at [240, 94] on div "Free preview Pay to view" at bounding box center [358, 80] width 430 height 93
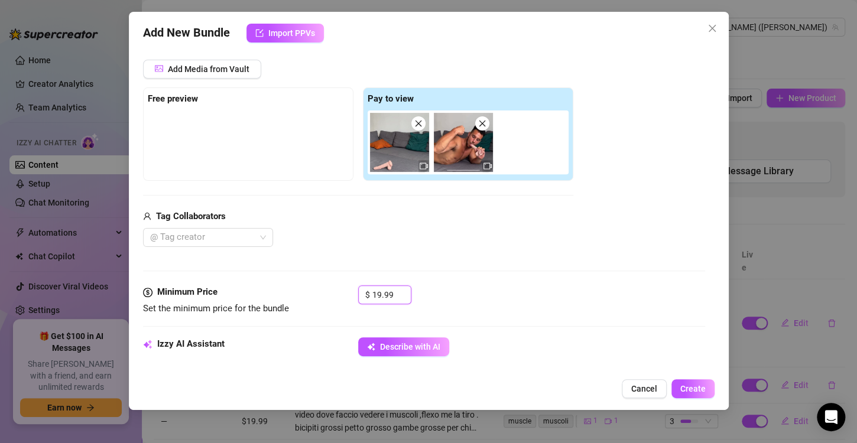
scroll to position [142, 0]
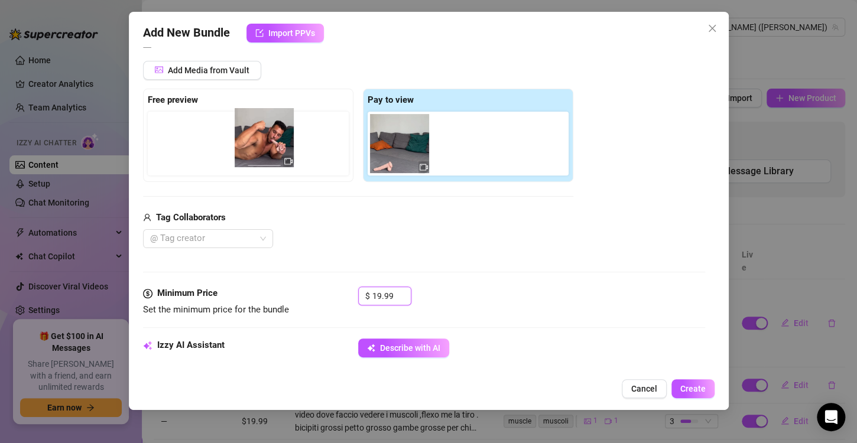
drag, startPoint x: 450, startPoint y: 141, endPoint x: 237, endPoint y: 132, distance: 212.8
click at [237, 132] on div "Free preview Pay to view" at bounding box center [358, 135] width 430 height 93
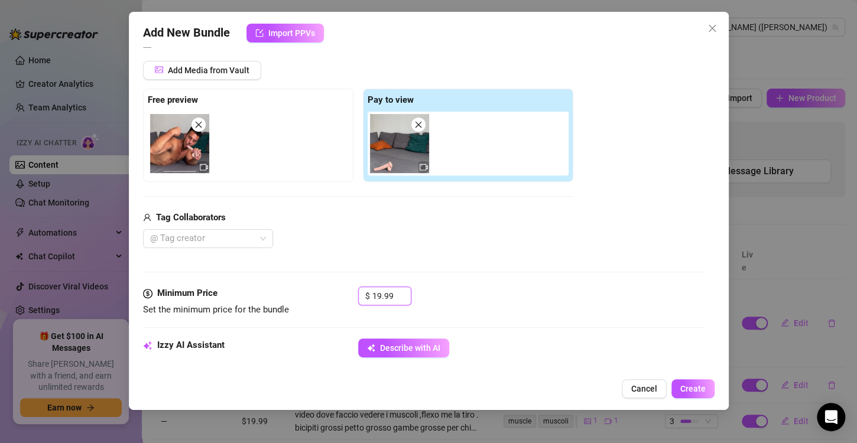
scroll to position [183, 0]
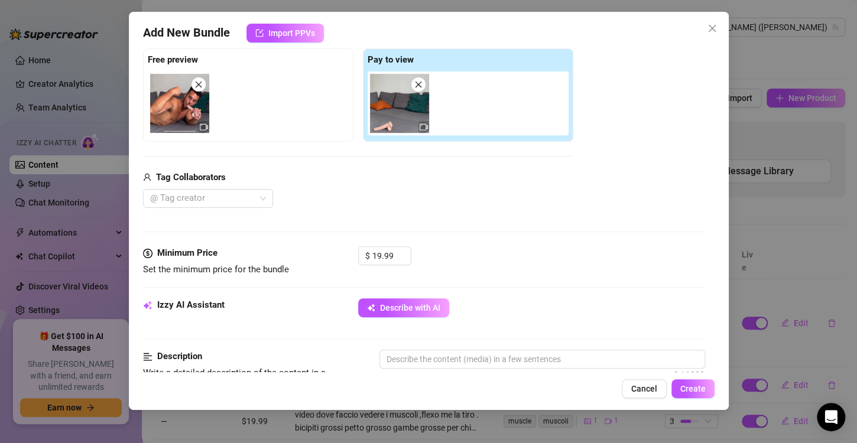
click at [418, 317] on div "Izzy AI Assistant Describe with AI" at bounding box center [424, 313] width 562 height 30
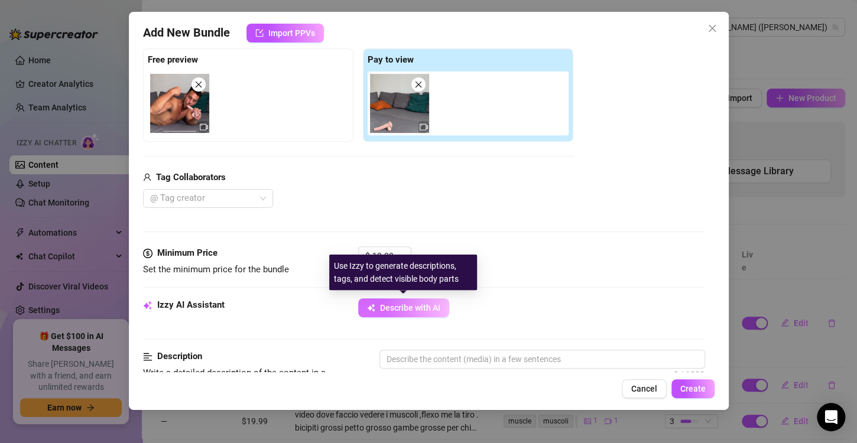
click at [418, 310] on span "Describe with AI" at bounding box center [410, 307] width 60 height 9
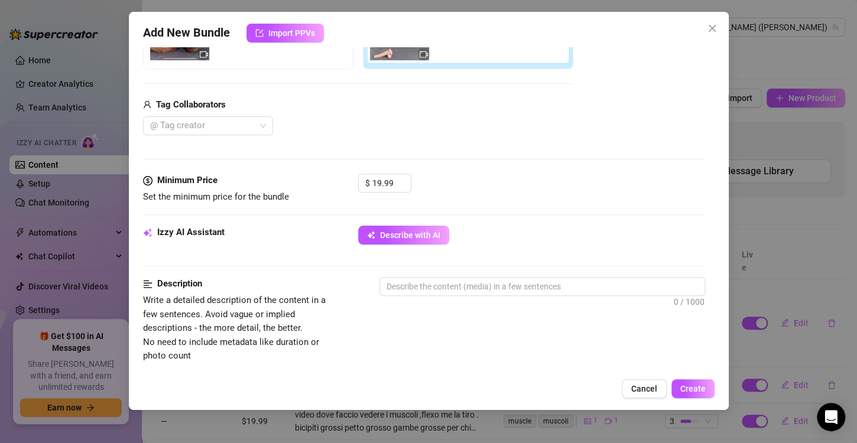
scroll to position [256, 0]
click at [424, 284] on textarea at bounding box center [542, 286] width 324 height 18
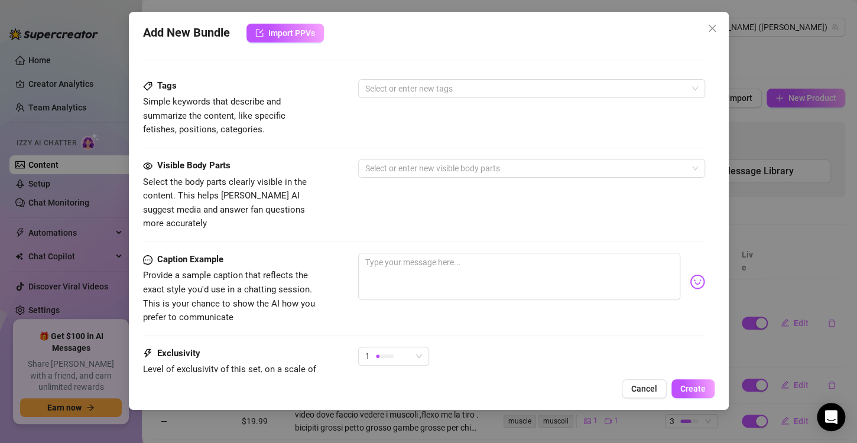
scroll to position [580, 0]
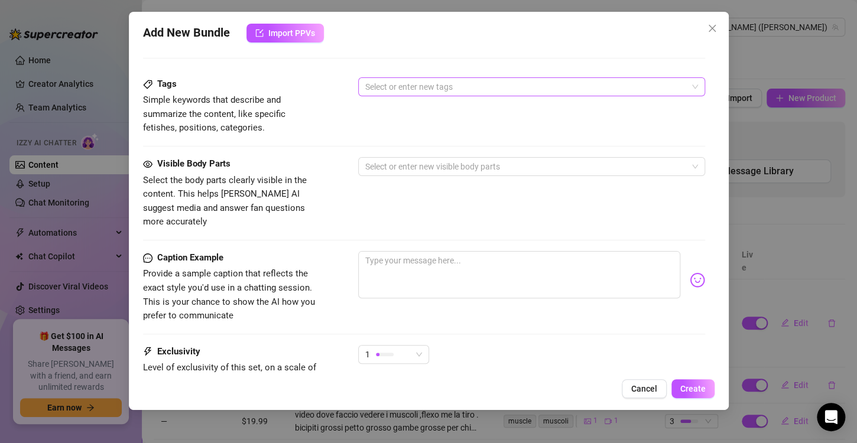
click at [427, 87] on div at bounding box center [525, 87] width 330 height 17
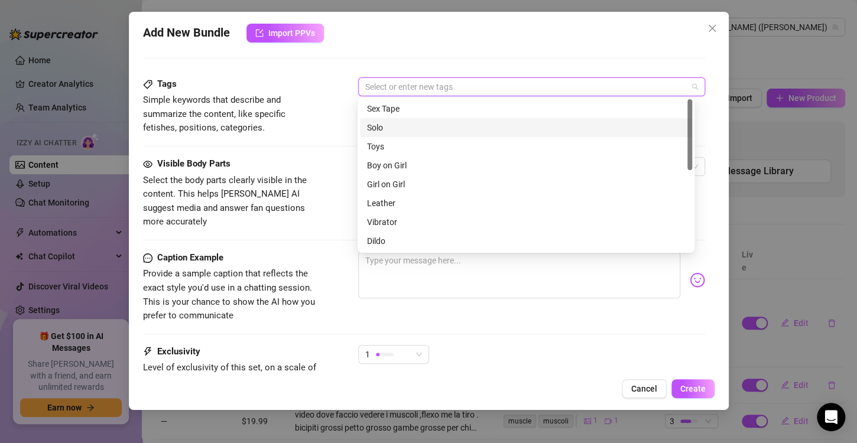
click at [417, 123] on div "Solo" at bounding box center [526, 127] width 318 height 13
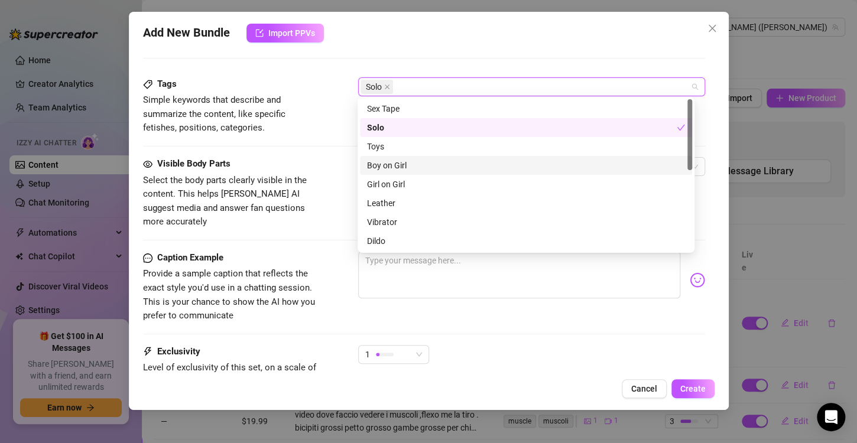
click at [318, 146] on div "Tags Simple keywords that describe and summarize the content, like specific fet…" at bounding box center [424, 117] width 562 height 80
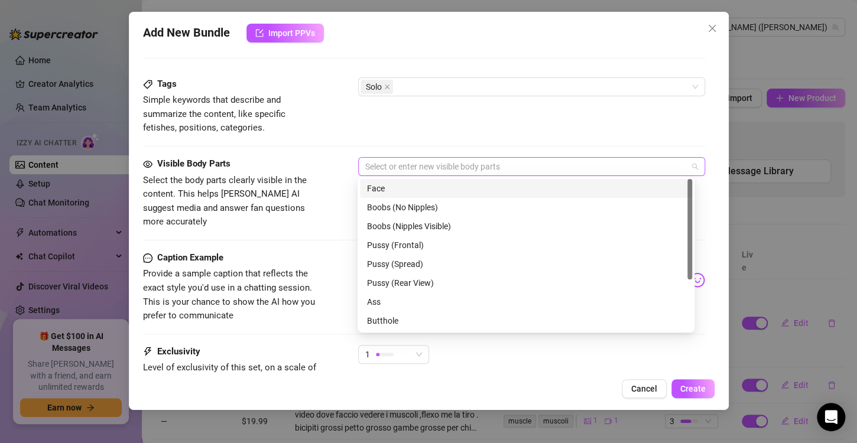
click at [373, 162] on div at bounding box center [525, 166] width 330 height 17
click at [385, 185] on div "Face" at bounding box center [526, 188] width 318 height 13
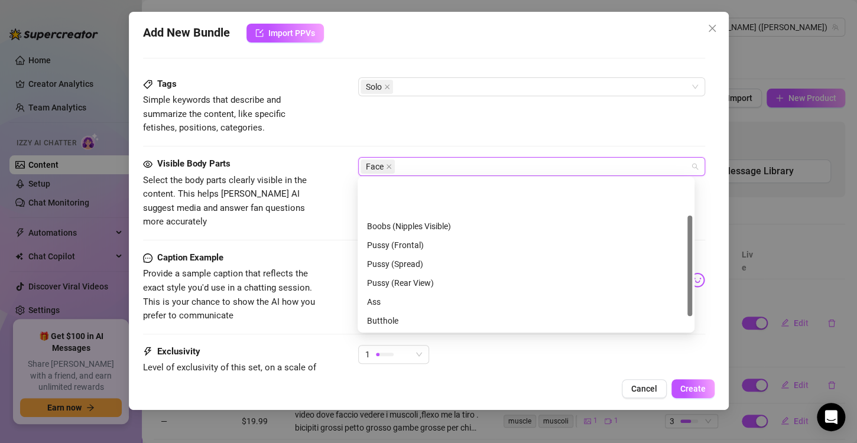
scroll to position [76, 0]
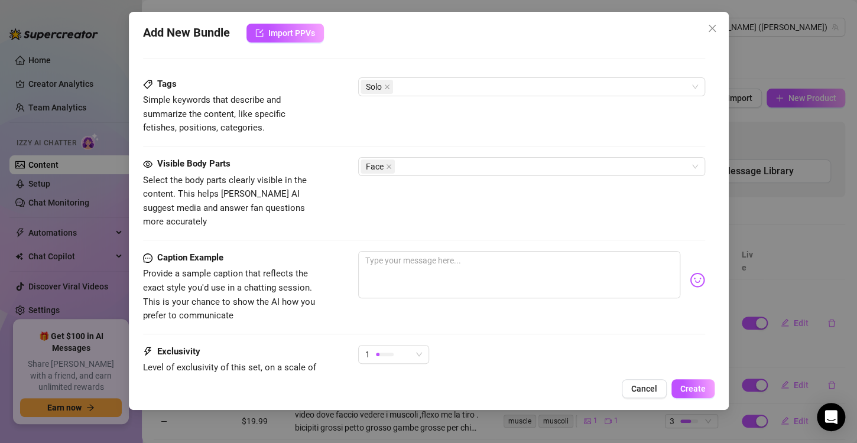
click at [285, 226] on div "Visible Body Parts Select the body parts clearly visible in the content. This h…" at bounding box center [424, 204] width 562 height 94
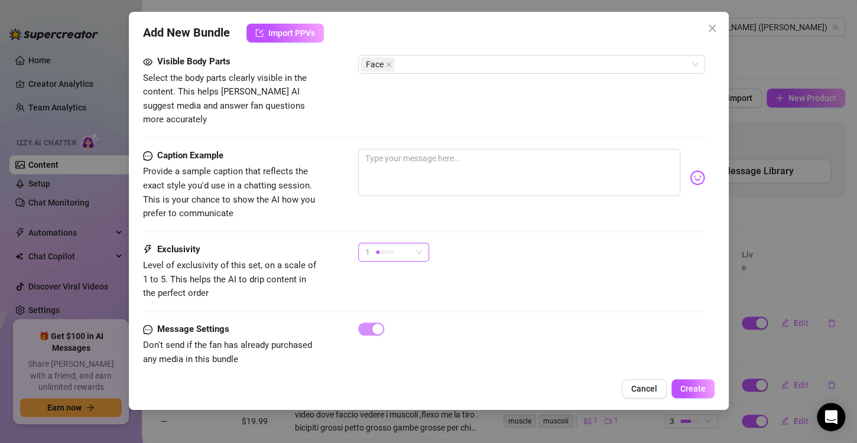
click at [411, 243] on div "1" at bounding box center [388, 252] width 46 height 18
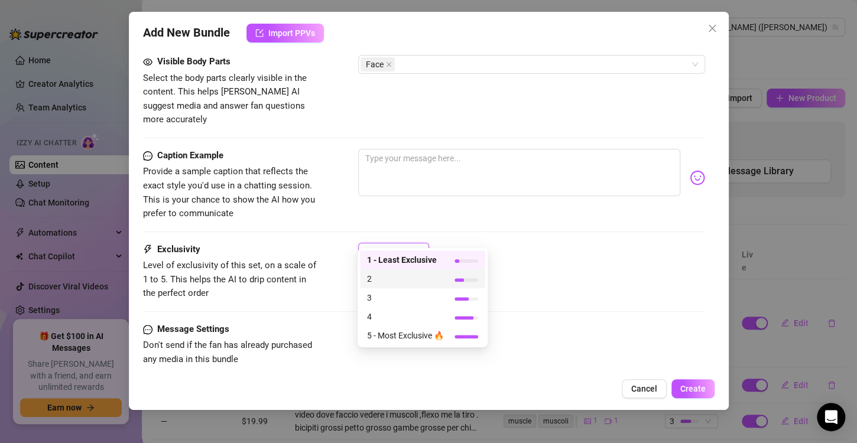
click at [448, 272] on div "2" at bounding box center [422, 278] width 111 height 13
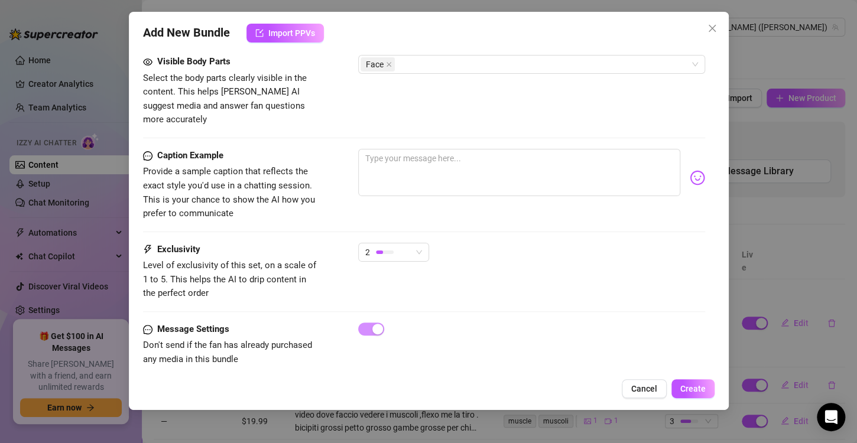
click at [578, 328] on div "Message Settings Don't send if the fan has already purchased any media in this …" at bounding box center [424, 345] width 562 height 44
click at [689, 387] on span "Create" at bounding box center [692, 388] width 25 height 9
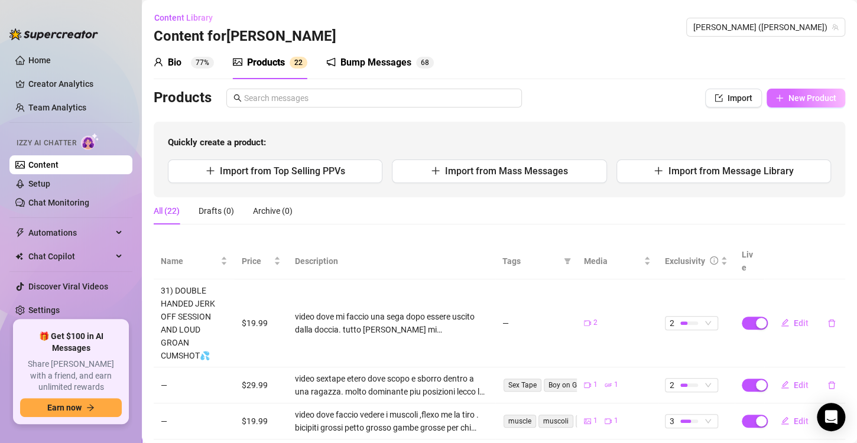
click at [794, 100] on span "New Product" at bounding box center [812, 97] width 48 height 9
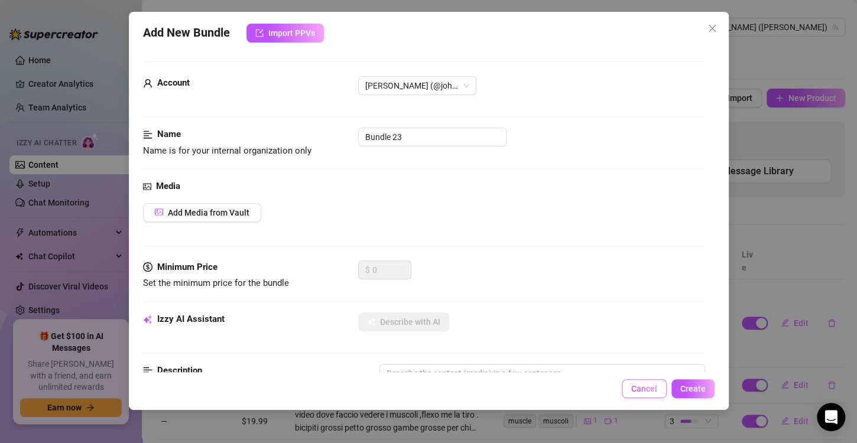
click at [639, 392] on span "Cancel" at bounding box center [644, 388] width 26 height 9
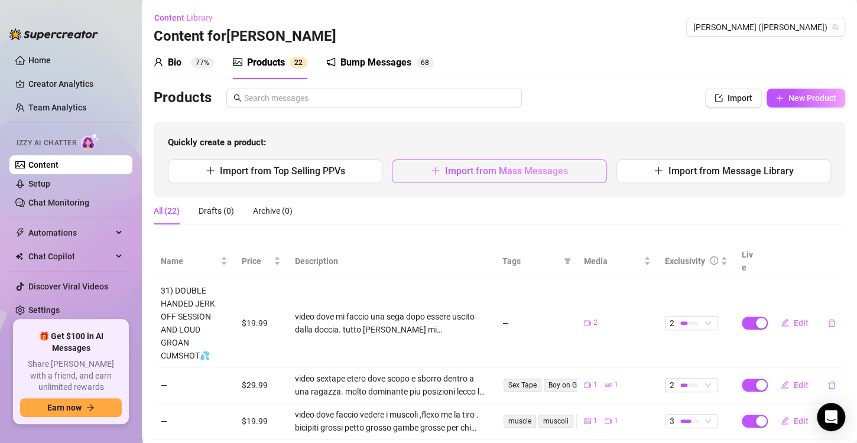
click at [507, 173] on span "Import from Mass Messages" at bounding box center [506, 170] width 123 height 11
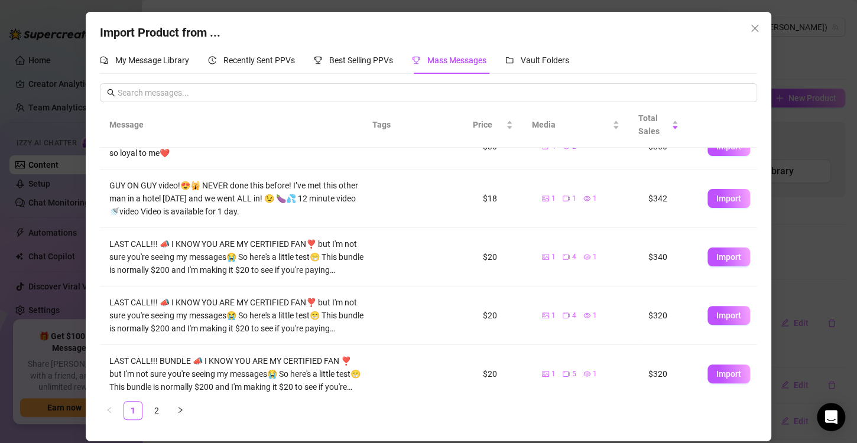
scroll to position [327, 0]
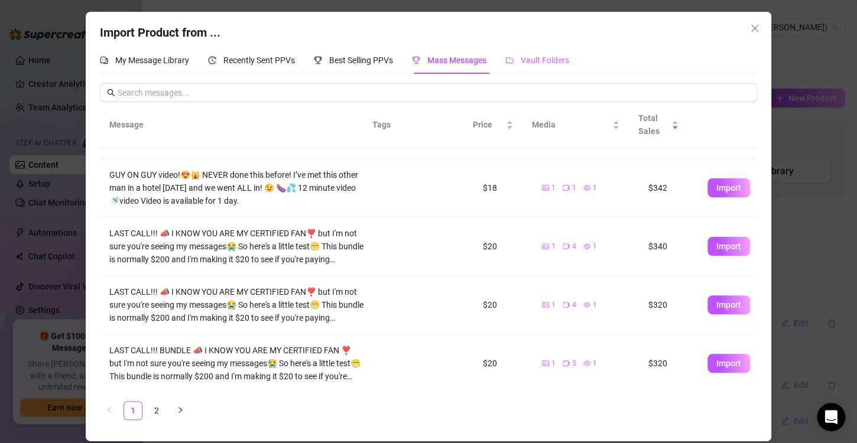
click at [539, 48] on div "Vault Folders" at bounding box center [537, 60] width 64 height 27
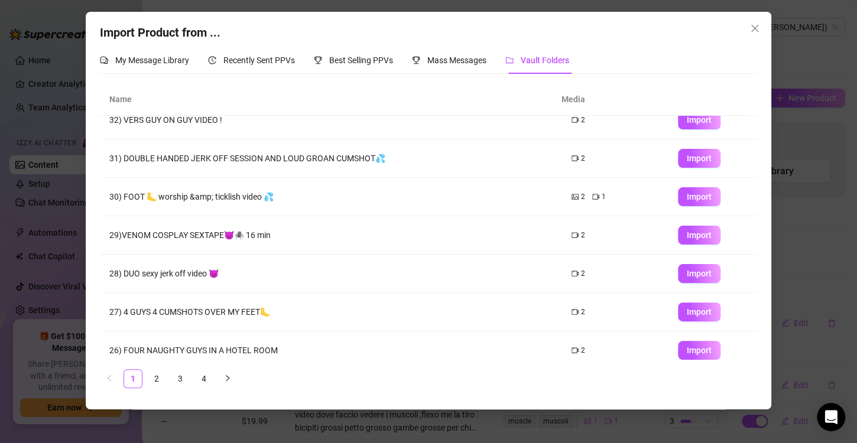
scroll to position [139, 0]
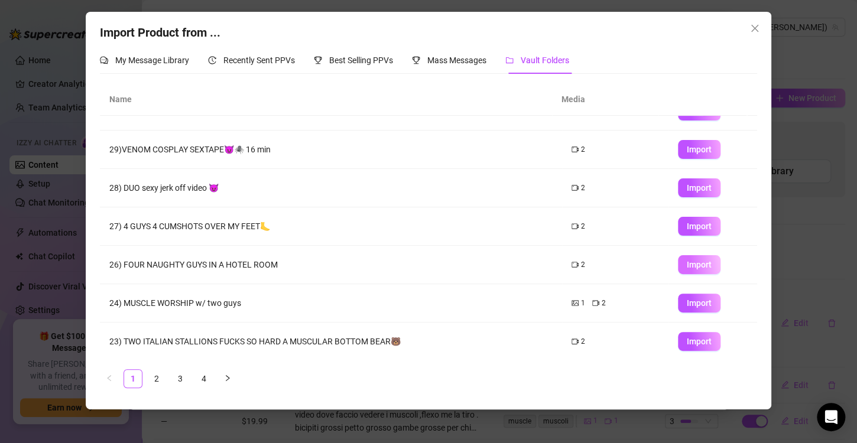
click at [678, 262] on button "Import" at bounding box center [699, 264] width 43 height 19
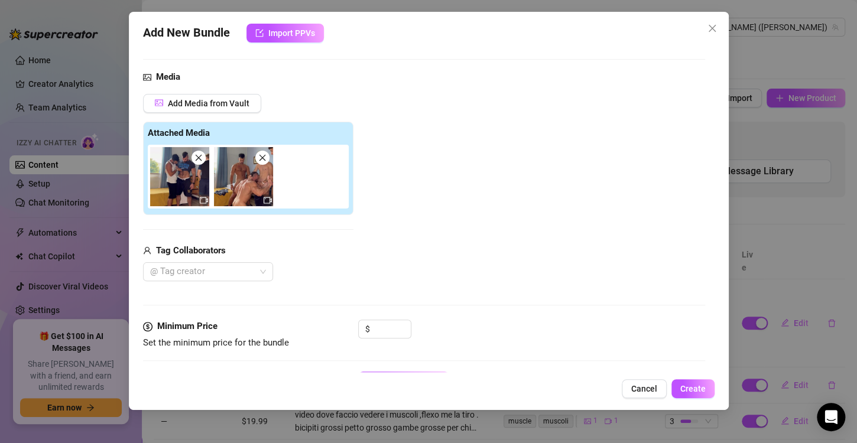
scroll to position [177, 0]
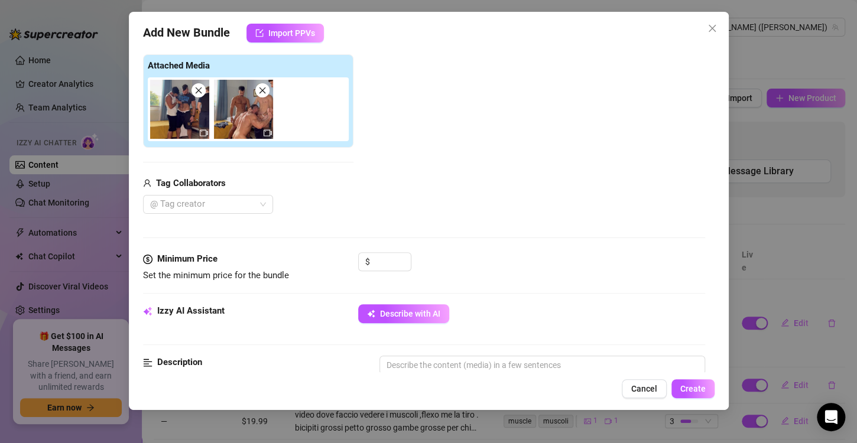
click at [224, 193] on div "Tag Collaborators @ Tag creator" at bounding box center [248, 196] width 210 height 38
click at [224, 203] on div at bounding box center [201, 204] width 113 height 17
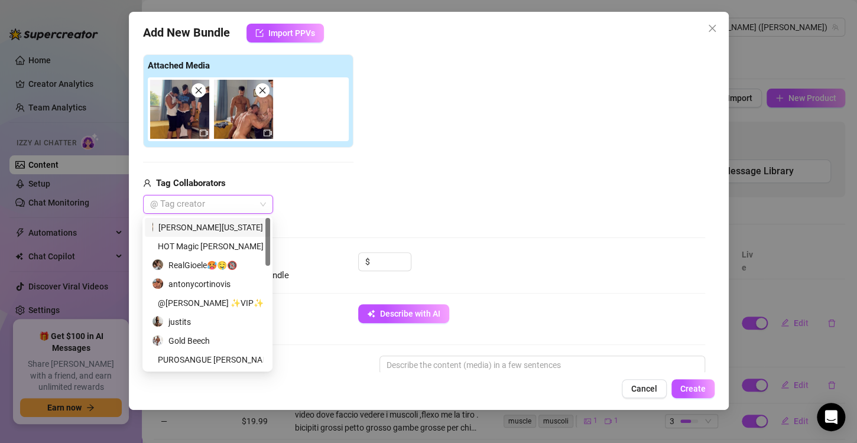
click at [224, 203] on div at bounding box center [201, 204] width 113 height 17
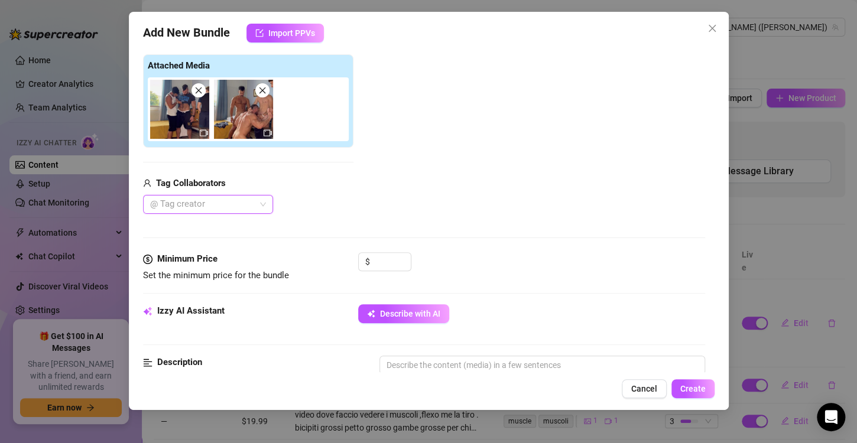
click at [191, 200] on div at bounding box center [201, 204] width 113 height 17
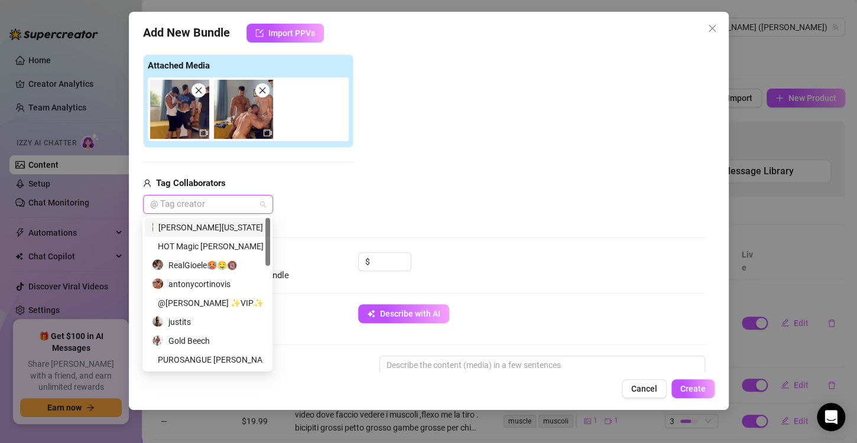
click at [196, 226] on div "[PERSON_NAME][US_STATE]" at bounding box center [207, 227] width 111 height 13
click at [203, 261] on div "RealGioele🥵🤤🔞" at bounding box center [207, 265] width 111 height 13
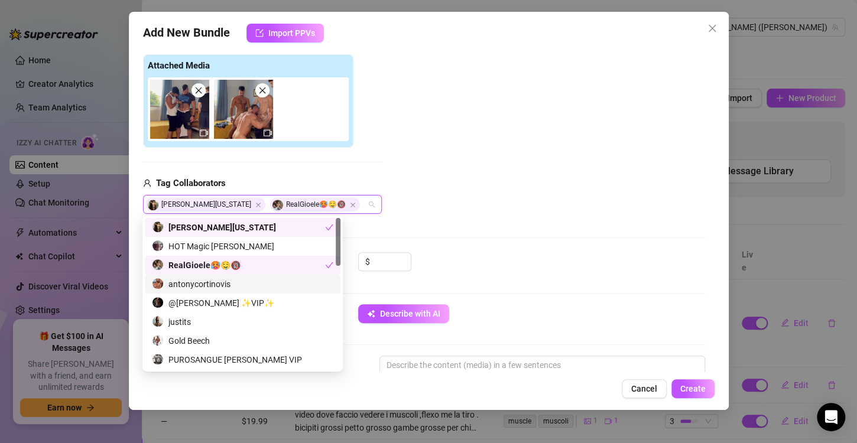
click at [205, 284] on div "antonycortinovis" at bounding box center [242, 284] width 181 height 13
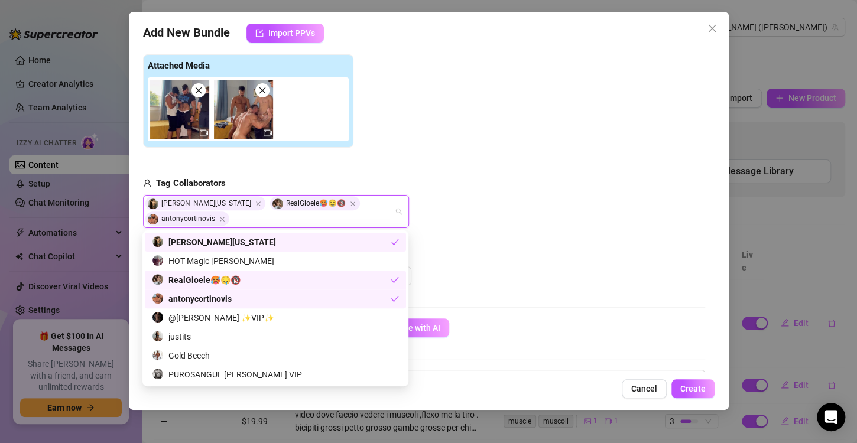
click at [561, 214] on div "Add Media from Vault Attached Media Tag Collaborators [PERSON_NAME][US_STATE] R…" at bounding box center [424, 128] width 562 height 202
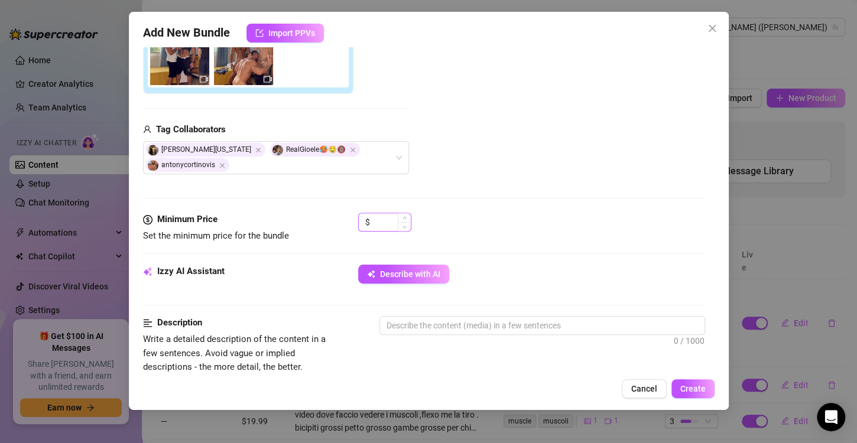
scroll to position [231, 0]
click at [393, 224] on input at bounding box center [391, 222] width 38 height 18
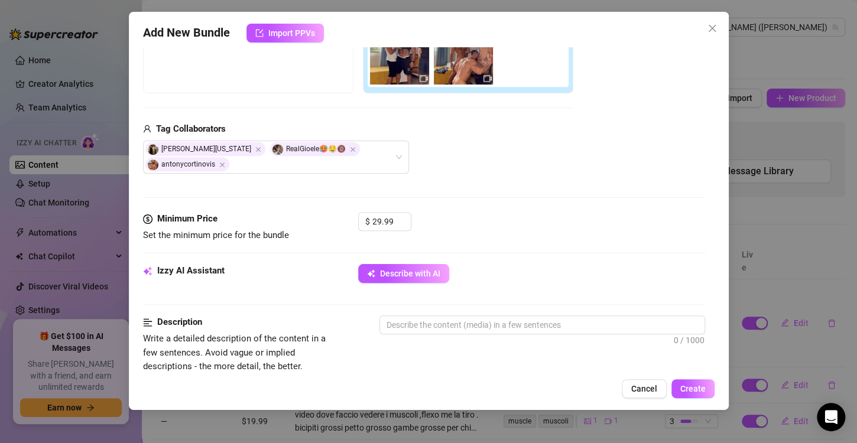
click at [412, 218] on div "$ 29.99" at bounding box center [531, 227] width 347 height 30
click at [448, 217] on div "$ 29.99" at bounding box center [531, 227] width 347 height 30
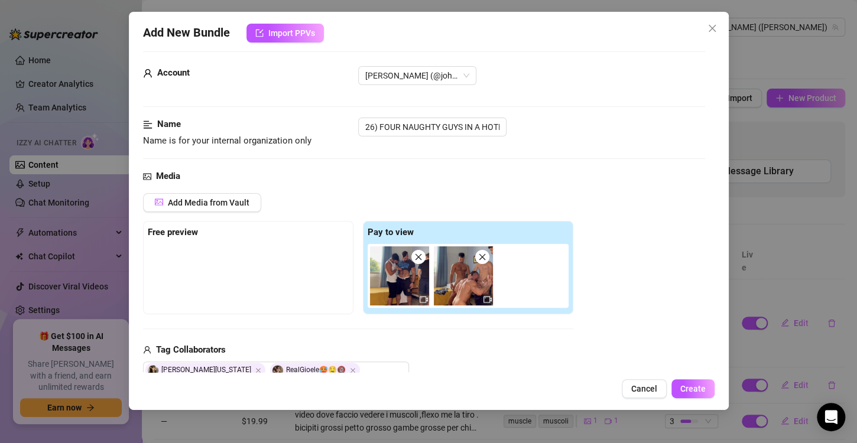
scroll to position [0, 0]
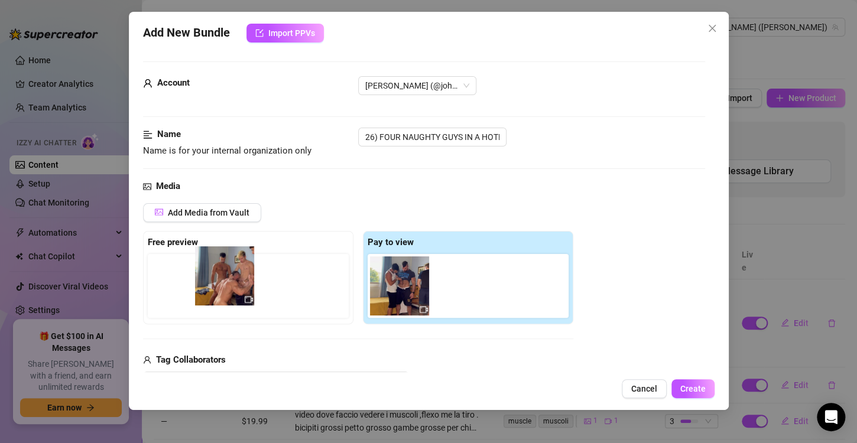
drag, startPoint x: 350, startPoint y: 292, endPoint x: 219, endPoint y: 285, distance: 131.3
click at [219, 285] on div "Free preview Pay to view" at bounding box center [358, 277] width 430 height 93
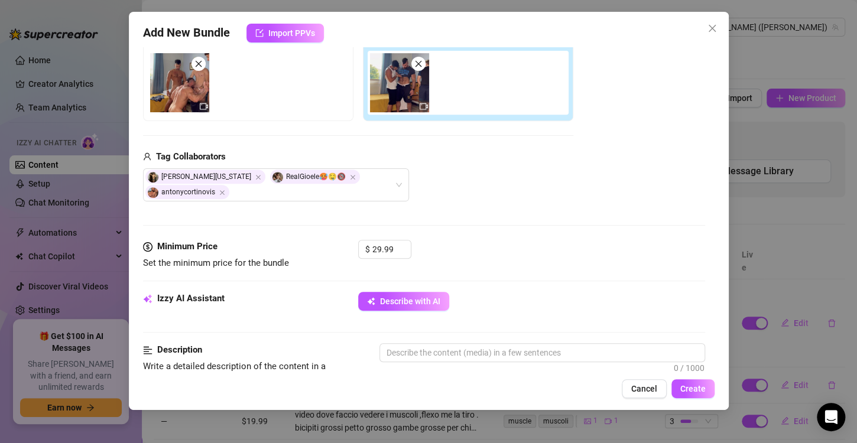
scroll to position [210, 0]
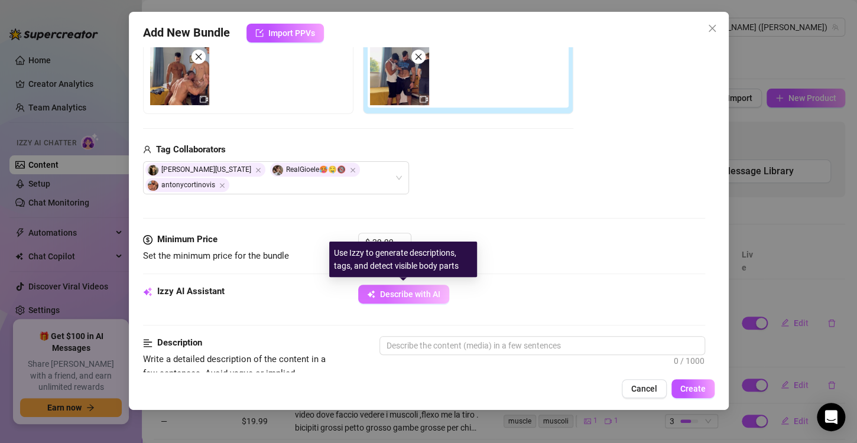
click at [428, 300] on button "Describe with AI" at bounding box center [403, 294] width 91 height 19
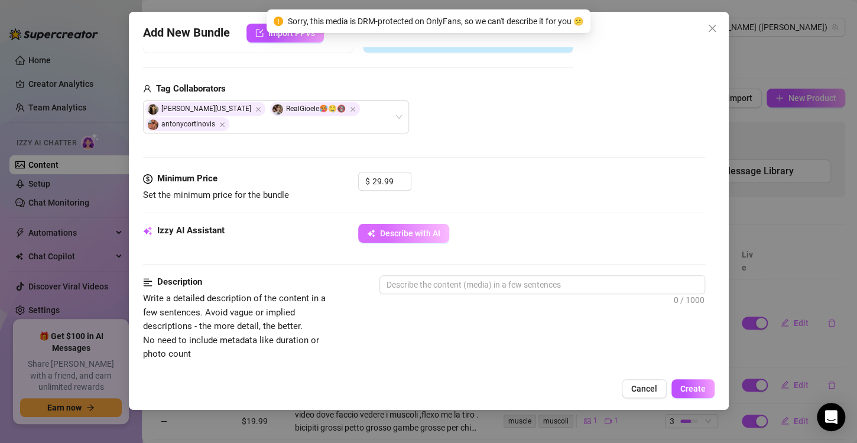
scroll to position [272, 0]
click at [410, 287] on textarea at bounding box center [542, 284] width 324 height 18
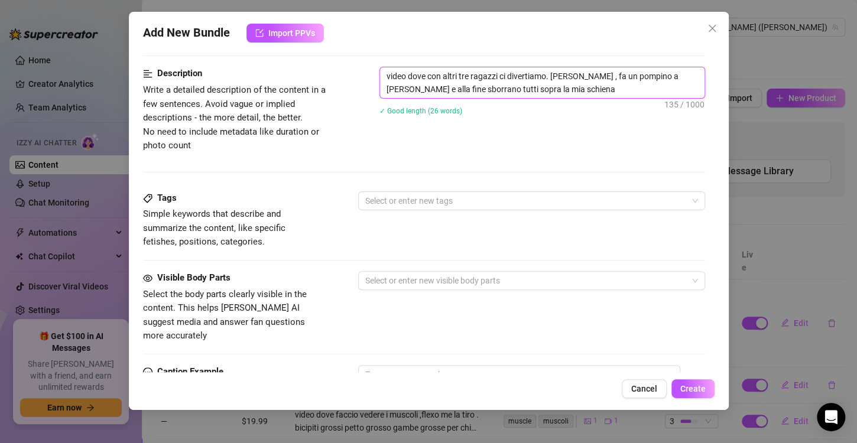
scroll to position [454, 0]
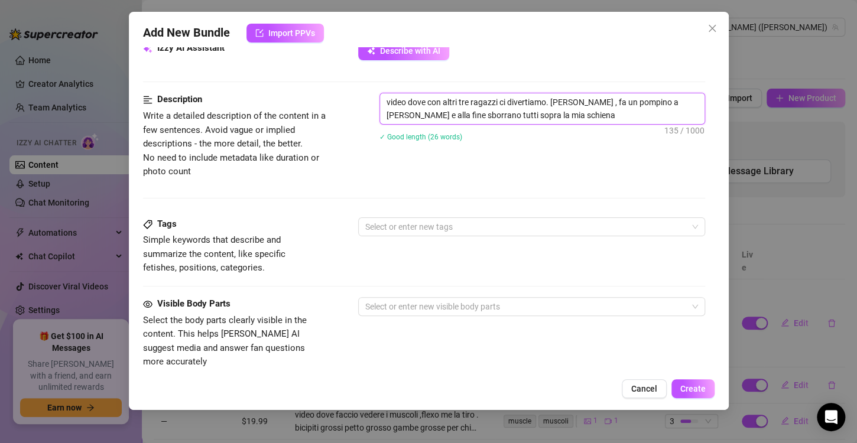
click at [481, 115] on textarea "video dove con altri tre ragazzi ci divertiamo. [PERSON_NAME] , fa un pompino a…" at bounding box center [542, 108] width 324 height 31
click at [539, 111] on textarea "video dove con altri tre ragazzi ci divertiamo. [PERSON_NAME] , fa un pompino a…" at bounding box center [542, 108] width 324 height 31
click at [594, 113] on textarea "video dove con altri tre ragazzi ci divertiamo. [PERSON_NAME] , fa un pompino a…" at bounding box center [542, 108] width 324 height 31
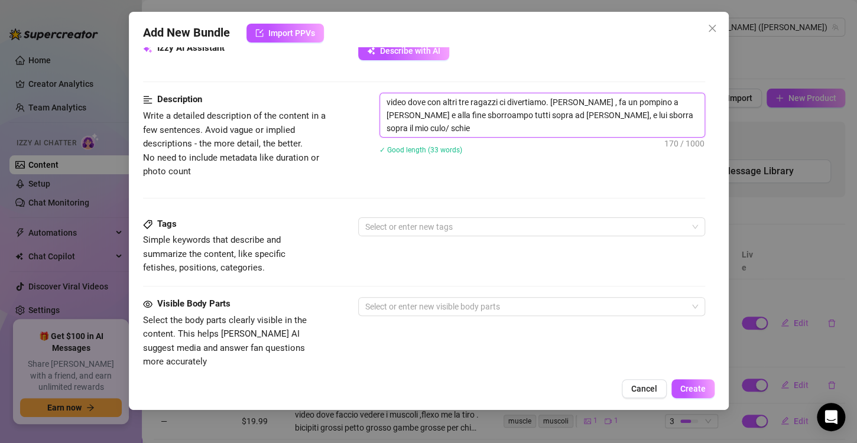
scroll to position [0, 0]
click at [417, 226] on div at bounding box center [525, 227] width 330 height 17
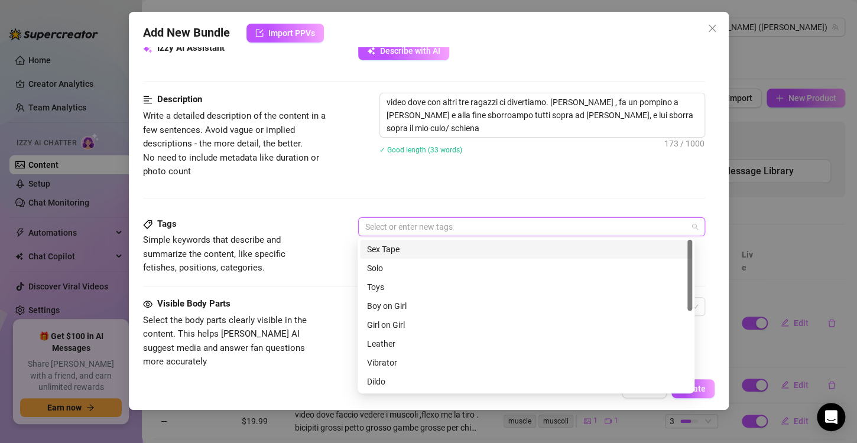
click at [408, 241] on div "Sex Tape" at bounding box center [526, 249] width 332 height 19
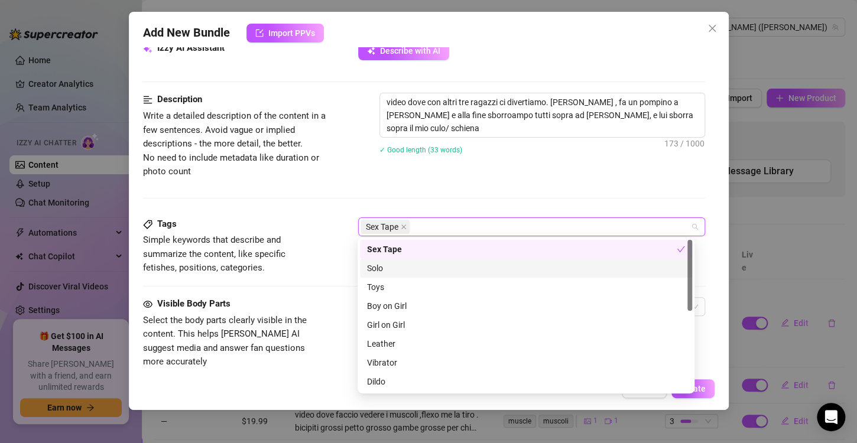
click at [401, 258] on div "Sex Tape" at bounding box center [526, 249] width 332 height 19
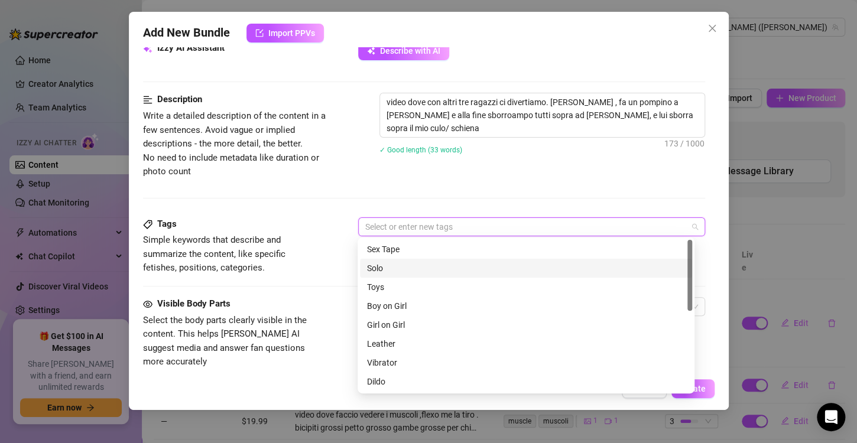
click at [393, 269] on div "Solo" at bounding box center [526, 268] width 318 height 13
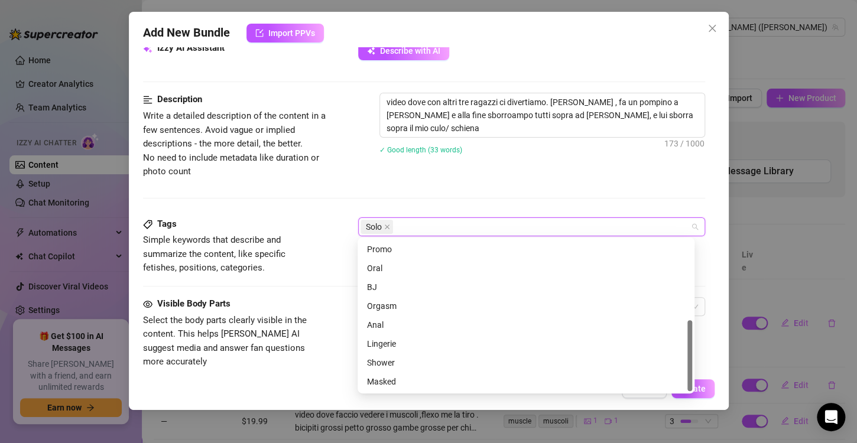
scroll to position [170, 0]
click at [312, 278] on div "Tags Simple keywords that describe and summarize the content, like specific fet…" at bounding box center [424, 257] width 562 height 80
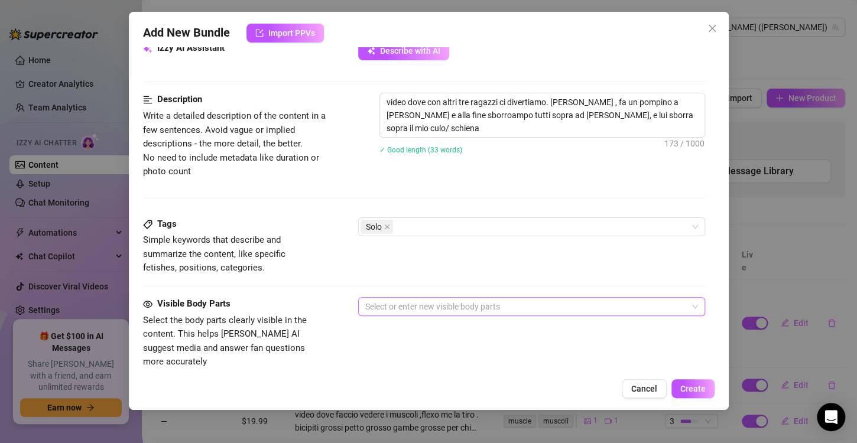
click at [440, 310] on div at bounding box center [525, 306] width 330 height 17
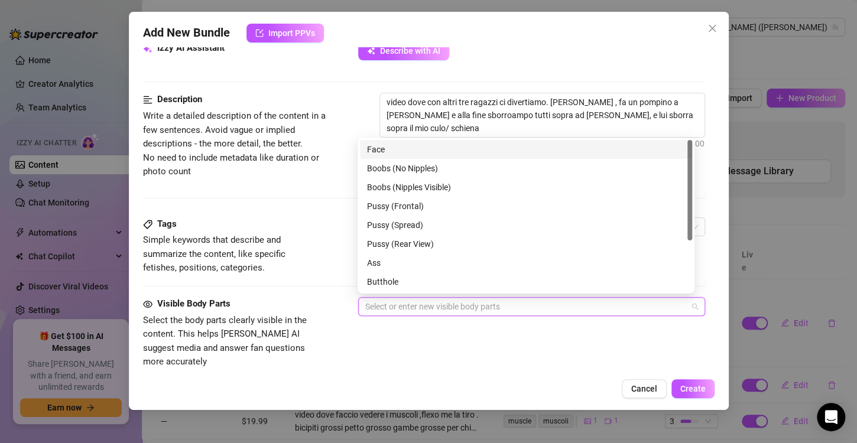
click at [290, 276] on div "Tags Simple keywords that describe and summarize the content, like specific fet…" at bounding box center [424, 257] width 562 height 80
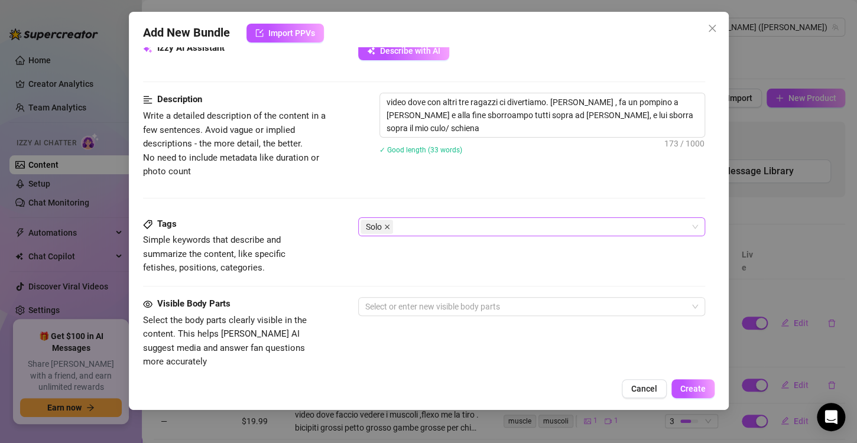
click at [384, 224] on icon "close" at bounding box center [387, 227] width 6 height 6
click at [417, 230] on div at bounding box center [525, 227] width 330 height 17
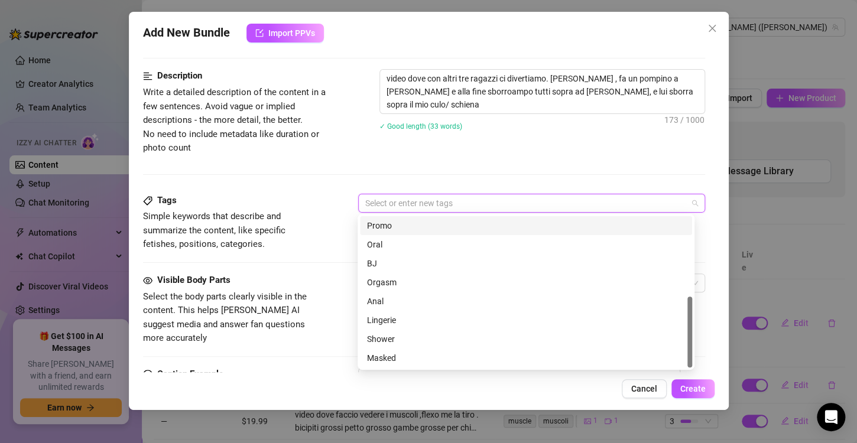
scroll to position [477, 0]
click at [380, 269] on div "BJ" at bounding box center [526, 263] width 318 height 13
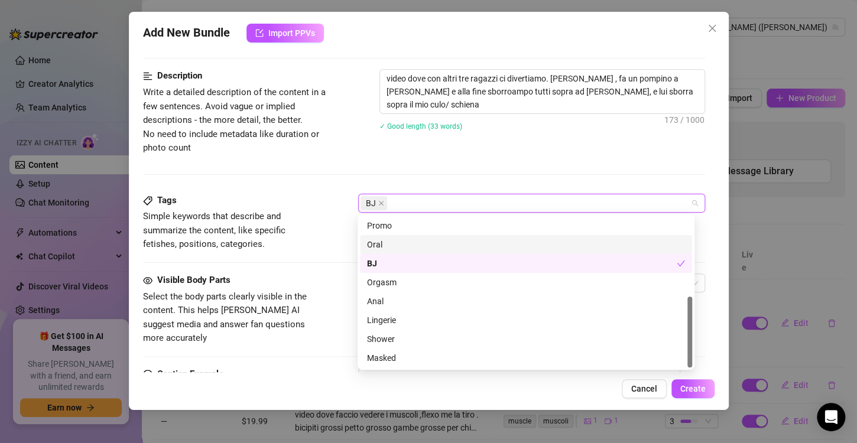
click at [380, 247] on div "Oral" at bounding box center [526, 244] width 318 height 13
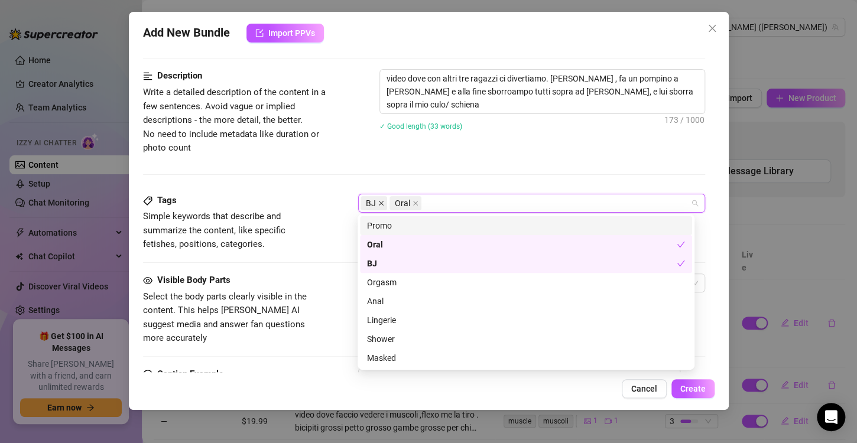
click at [380, 200] on icon "close" at bounding box center [381, 203] width 6 height 6
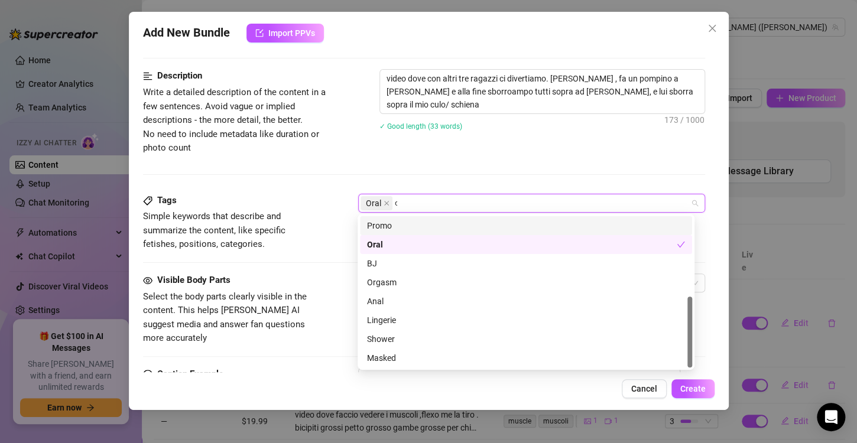
scroll to position [0, 0]
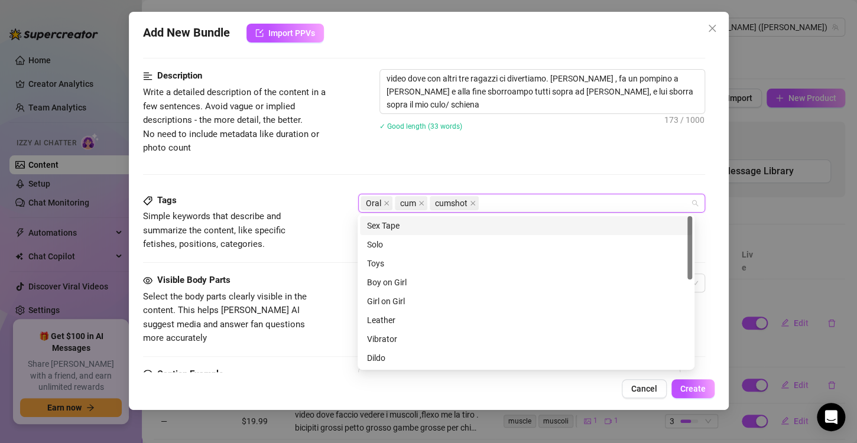
click at [354, 175] on div "Description Write a detailed description of the content in a few sentences. Avo…" at bounding box center [424, 131] width 562 height 124
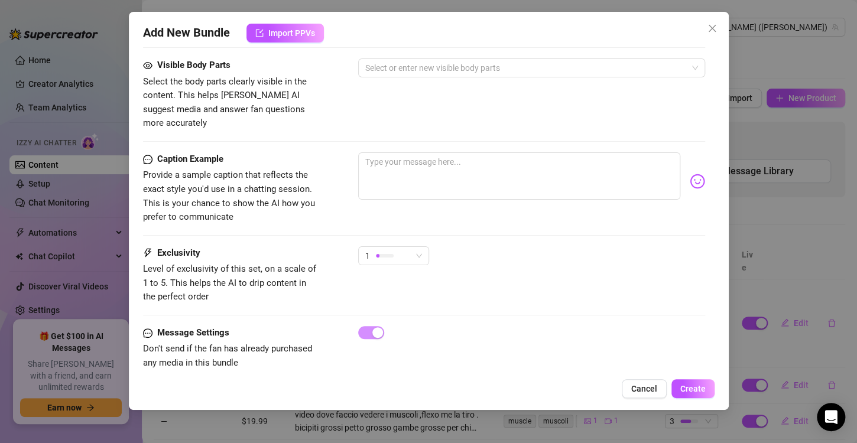
scroll to position [697, 0]
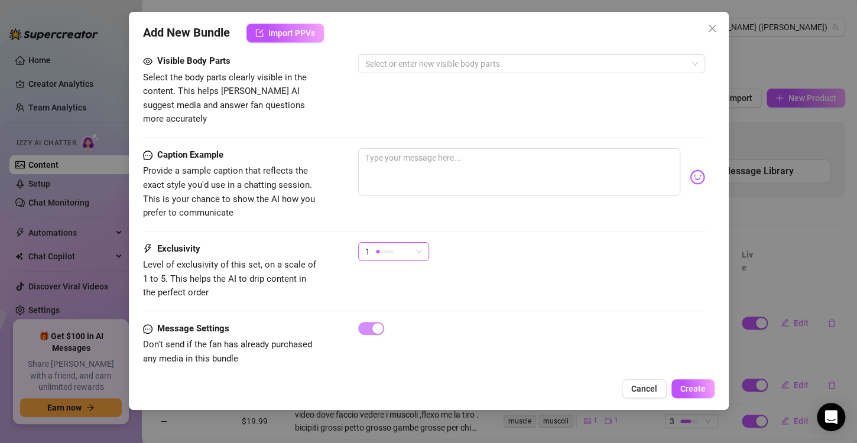
click at [404, 243] on div "1" at bounding box center [388, 252] width 46 height 18
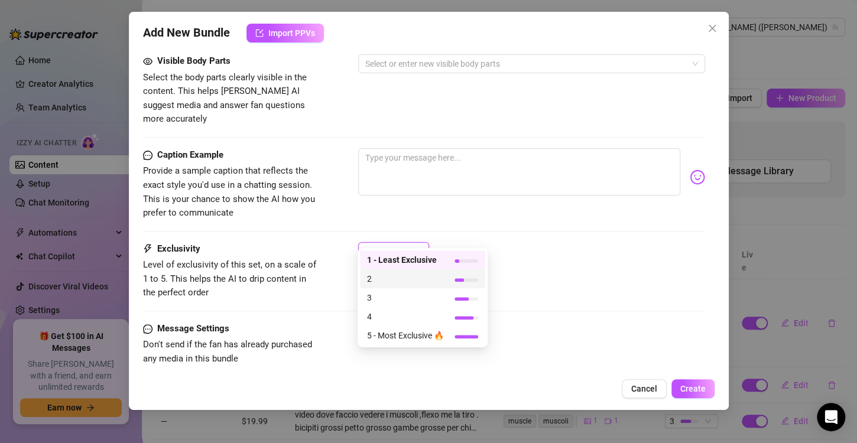
click at [411, 274] on span "2" at bounding box center [405, 278] width 77 height 13
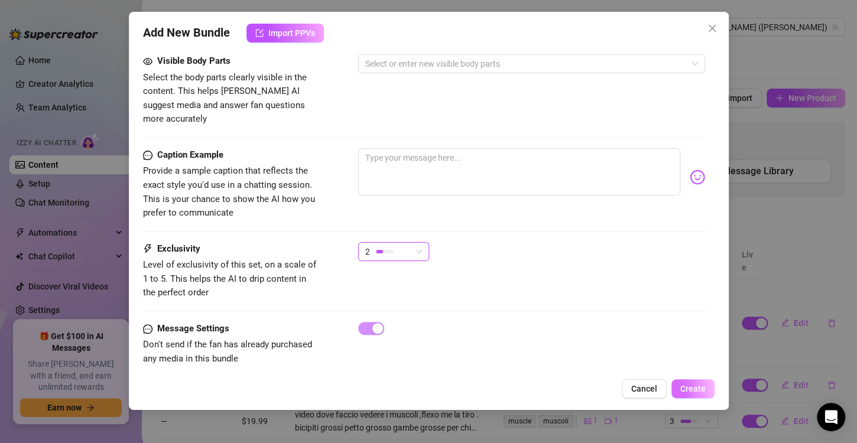
click at [699, 388] on span "Create" at bounding box center [692, 388] width 25 height 9
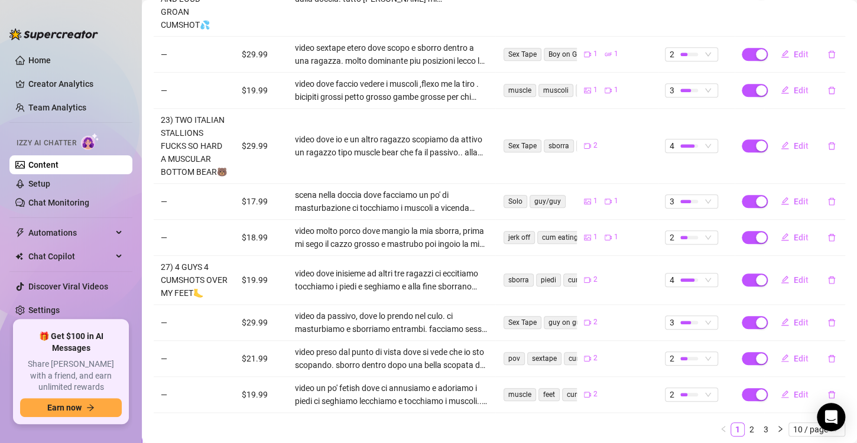
scroll to position [380, 0]
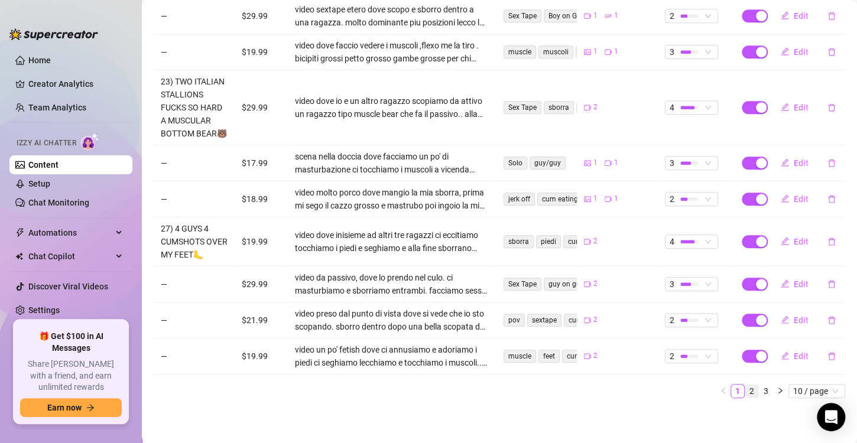
click at [745, 389] on link "2" at bounding box center [751, 391] width 13 height 13
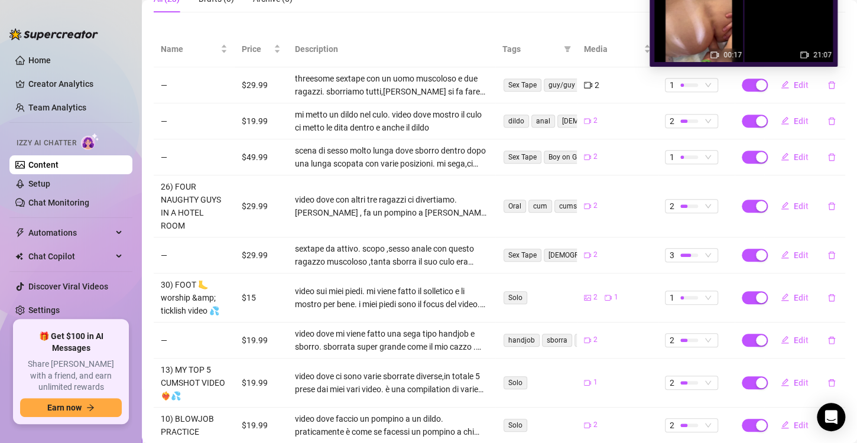
scroll to position [302, 0]
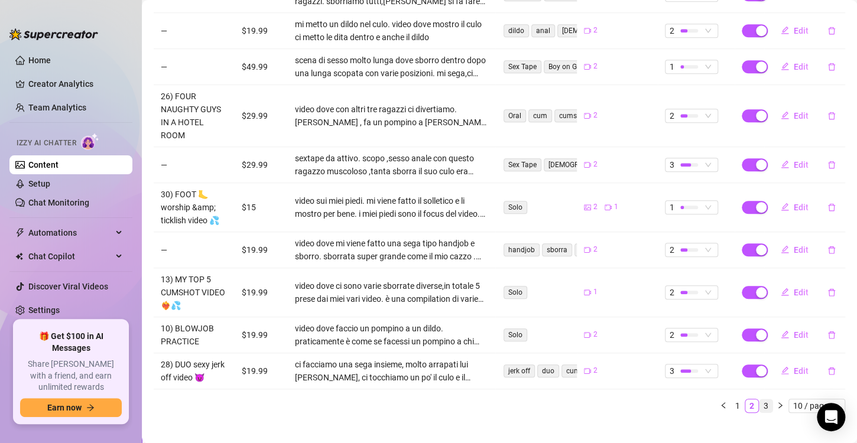
click at [759, 399] on link "3" at bounding box center [765, 405] width 13 height 13
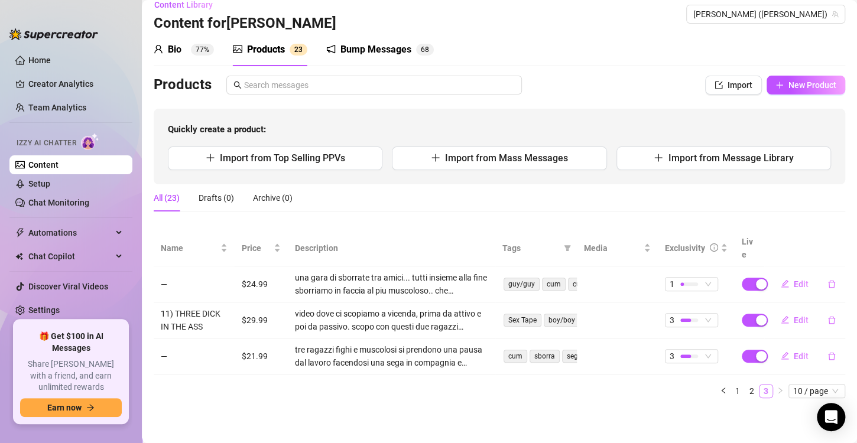
scroll to position [0, 0]
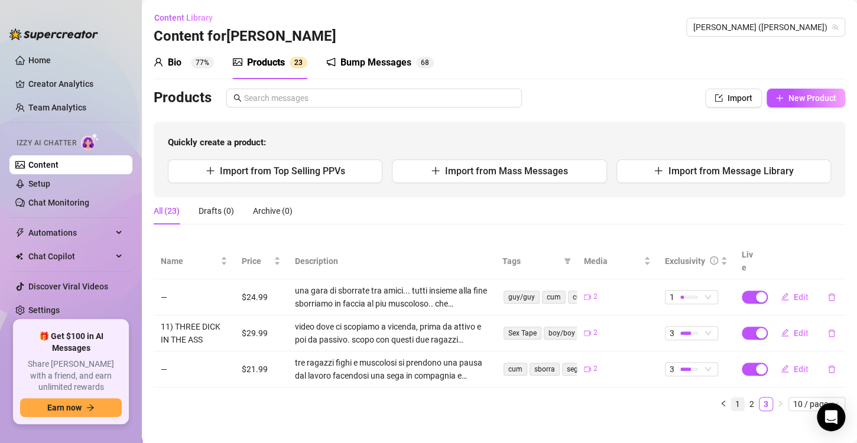
click at [733, 398] on link "1" at bounding box center [737, 404] width 13 height 13
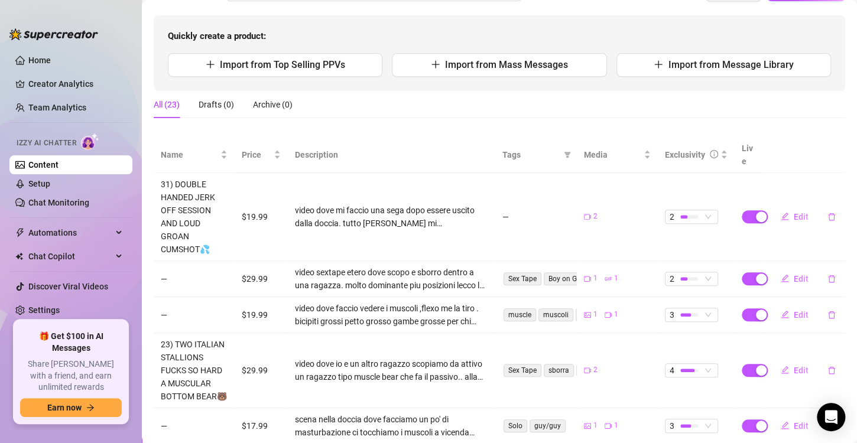
scroll to position [106, 0]
click at [729, 68] on span "Import from Message Library" at bounding box center [730, 64] width 125 height 11
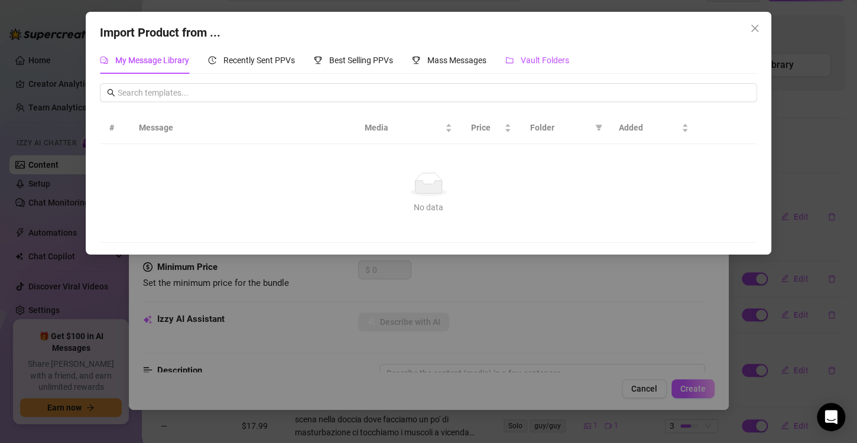
click at [519, 60] on div "Vault Folders" at bounding box center [537, 60] width 64 height 13
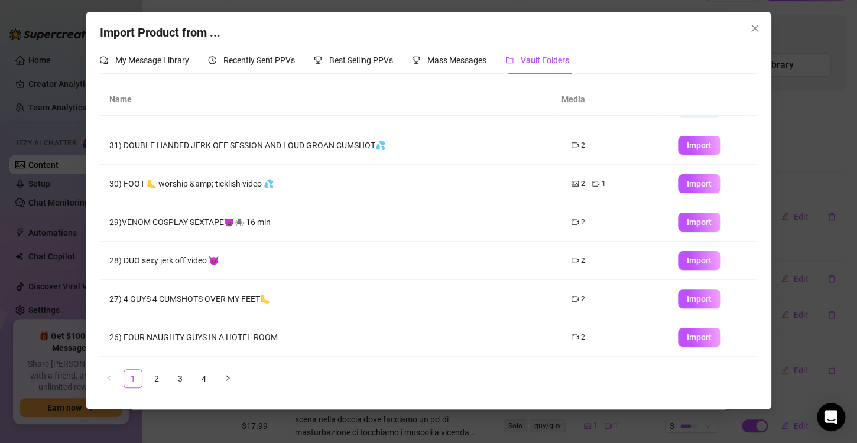
scroll to position [0, 0]
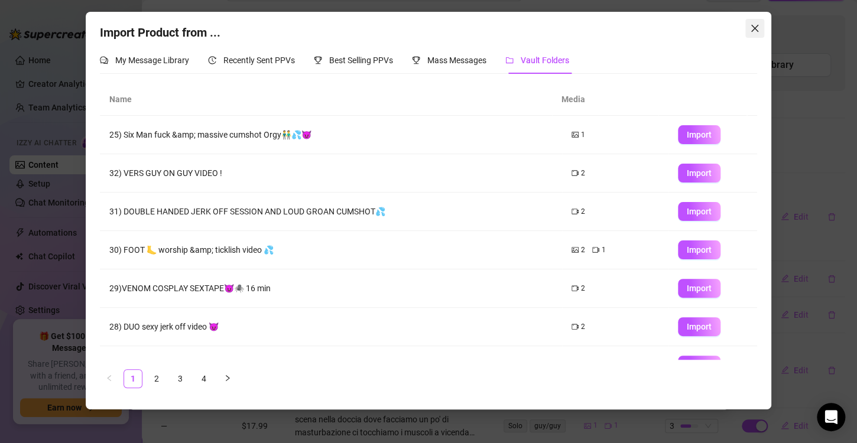
click at [756, 26] on icon "close" at bounding box center [754, 28] width 7 height 7
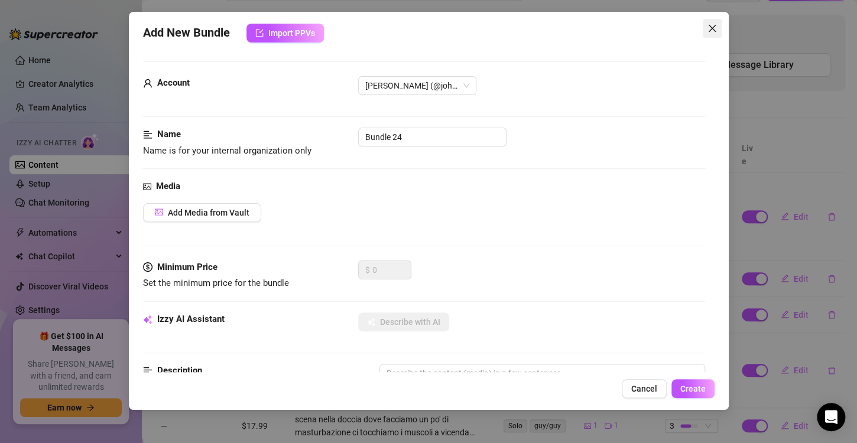
click at [714, 29] on icon "close" at bounding box center [711, 28] width 9 height 9
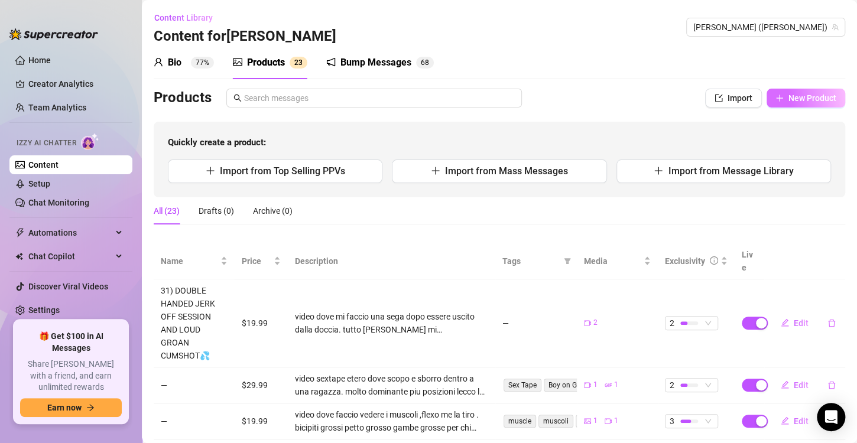
click at [805, 91] on button "New Product" at bounding box center [805, 98] width 79 height 19
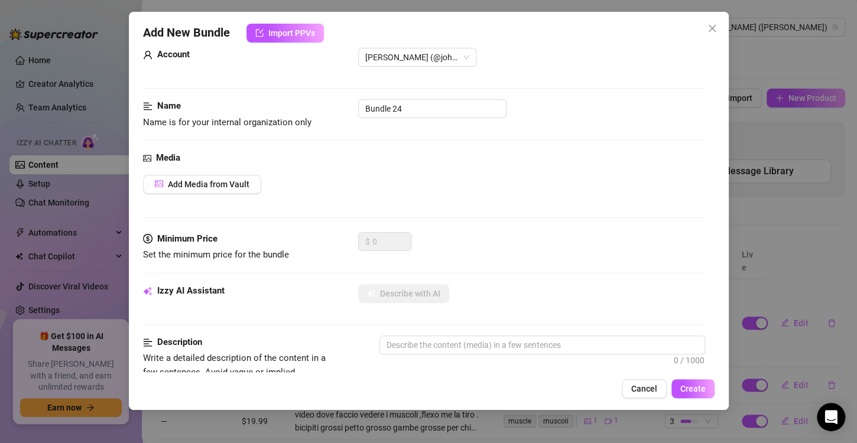
scroll to position [28, 0]
click at [183, 183] on span "Add Media from Vault" at bounding box center [209, 184] width 82 height 9
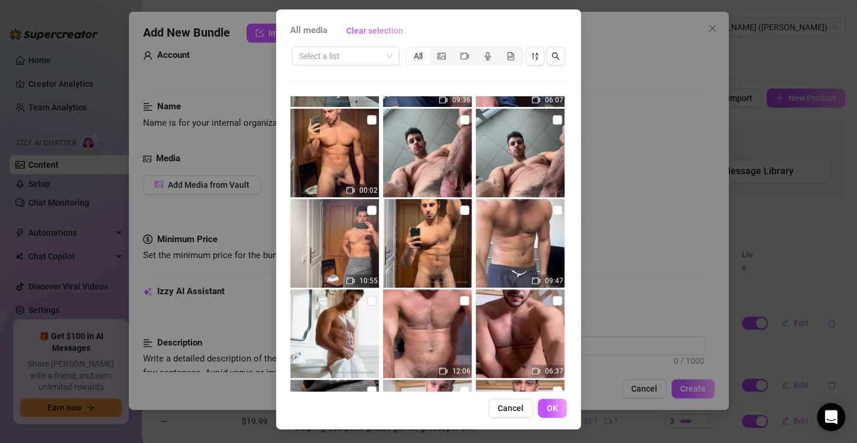
scroll to position [2781, 0]
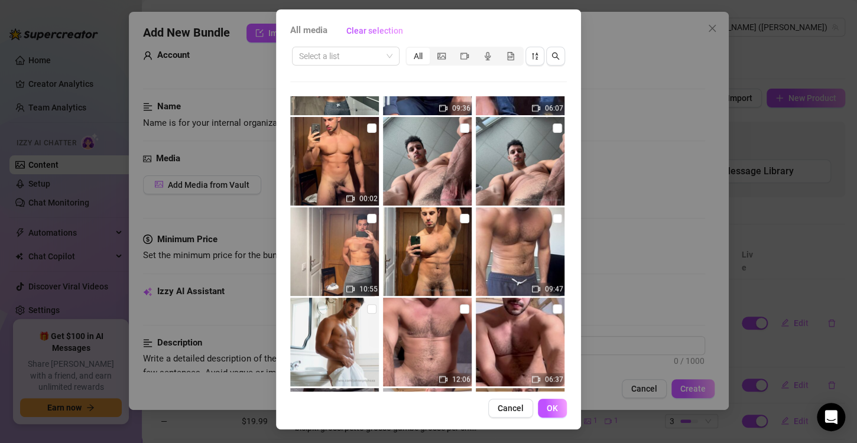
click at [359, 132] on img at bounding box center [334, 161] width 89 height 89
click at [367, 218] on input "checkbox" at bounding box center [371, 218] width 9 height 9
click at [551, 408] on span "OK" at bounding box center [551, 408] width 11 height 9
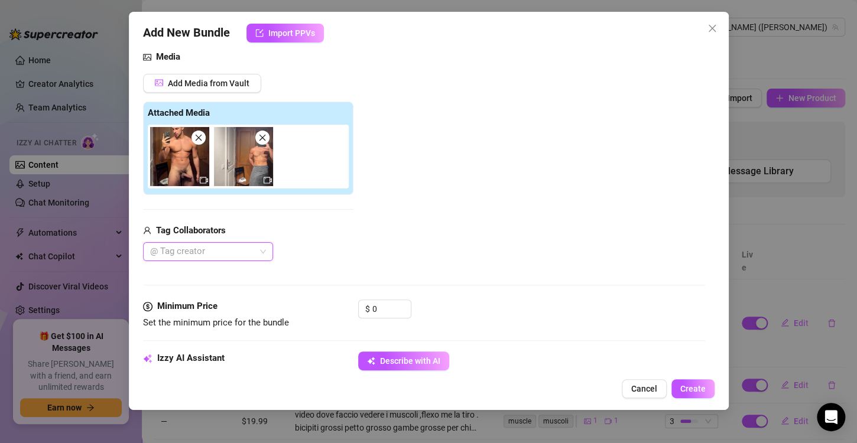
scroll to position [0, 0]
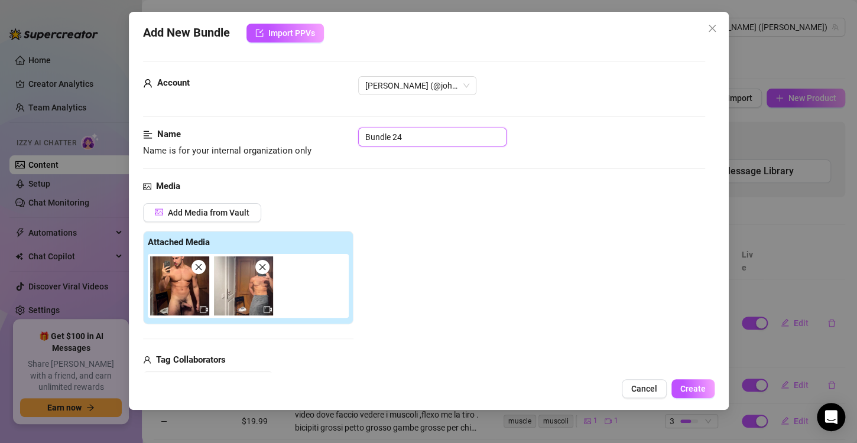
drag, startPoint x: 426, startPoint y: 134, endPoint x: 341, endPoint y: 140, distance: 85.3
click at [341, 140] on div "Name Name is for your internal organization only Bundle 24" at bounding box center [424, 143] width 562 height 30
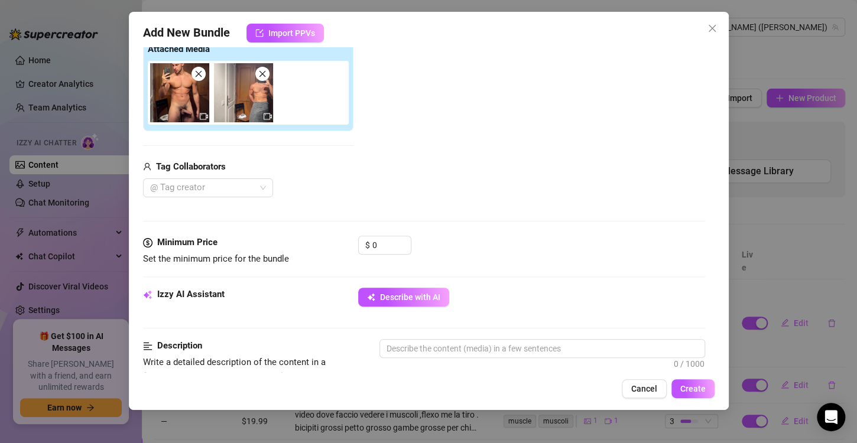
scroll to position [194, 0]
click at [387, 244] on input "0" at bounding box center [391, 245] width 38 height 18
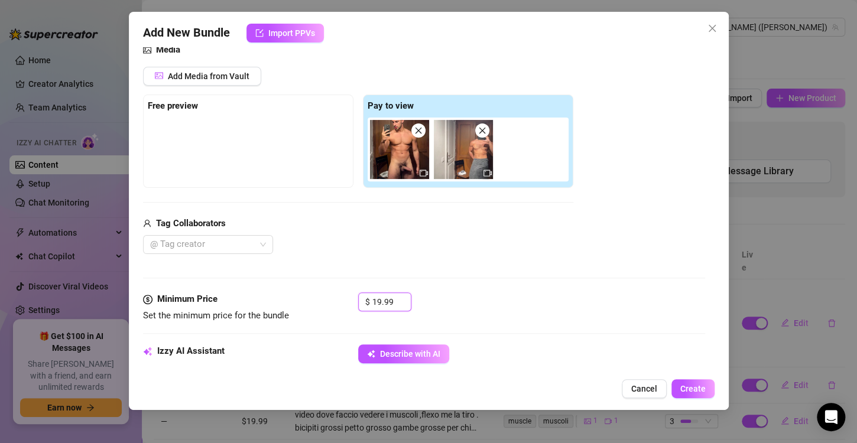
scroll to position [136, 0]
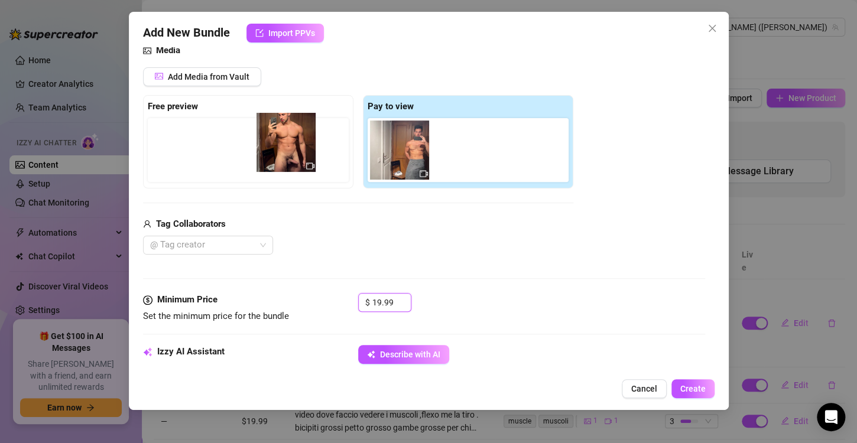
drag, startPoint x: 408, startPoint y: 162, endPoint x: 287, endPoint y: 157, distance: 121.2
click at [287, 157] on div "Free preview Pay to view" at bounding box center [358, 141] width 430 height 93
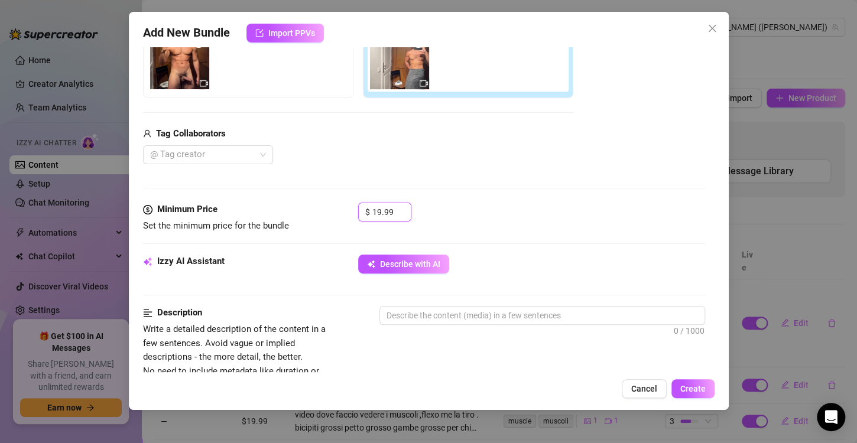
scroll to position [233, 0]
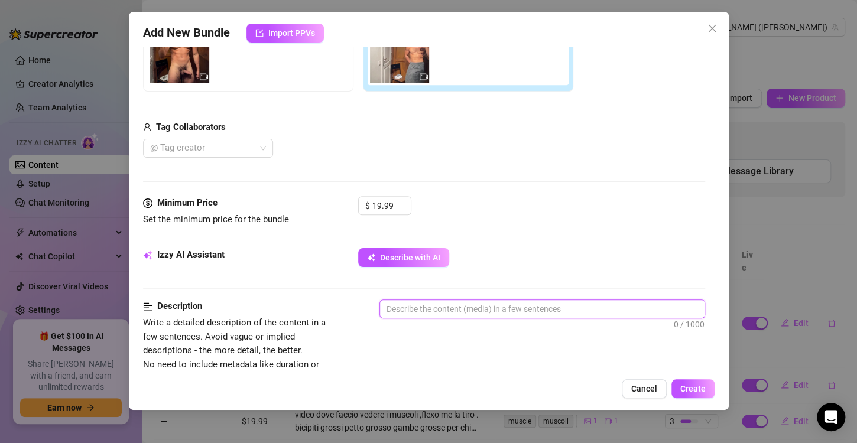
click at [410, 307] on textarea at bounding box center [542, 309] width 324 height 18
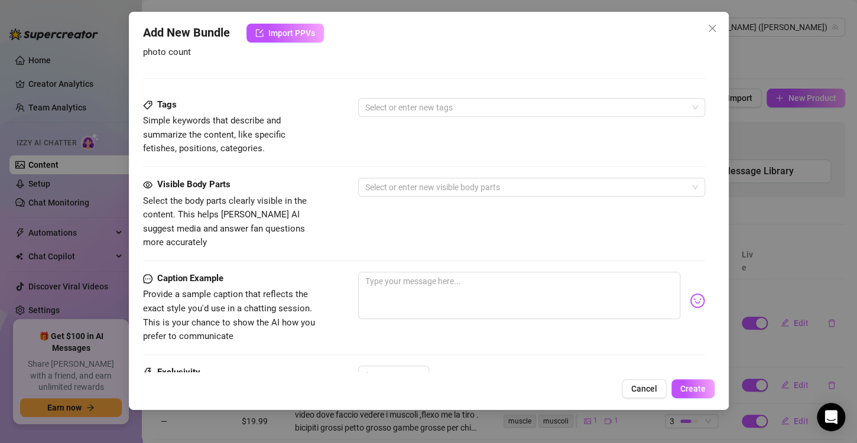
scroll to position [564, 0]
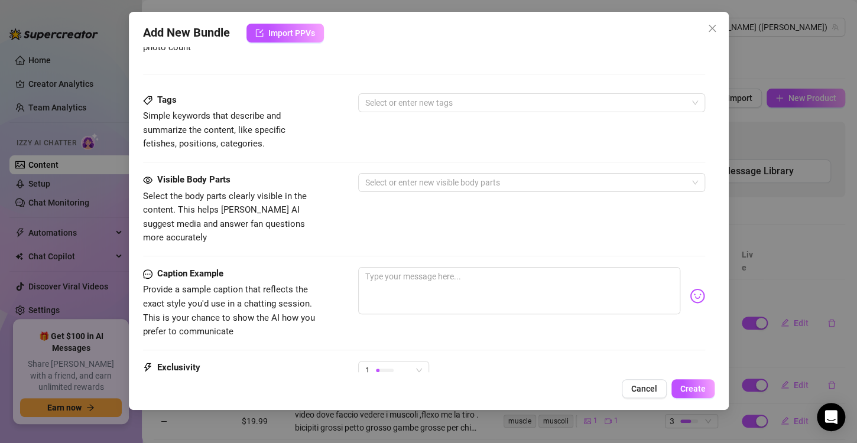
click at [375, 111] on div "Tags Simple keywords that describe and summarize the content, like specific fet…" at bounding box center [424, 122] width 562 height 58
click at [401, 100] on div at bounding box center [525, 103] width 330 height 17
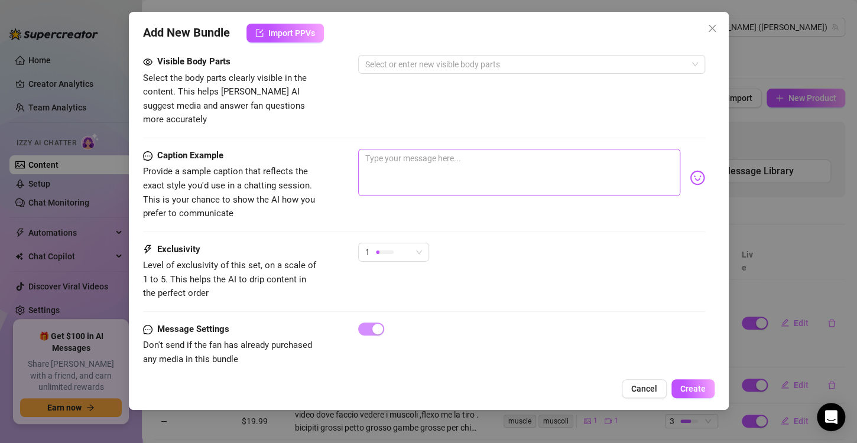
scroll to position [645, 0]
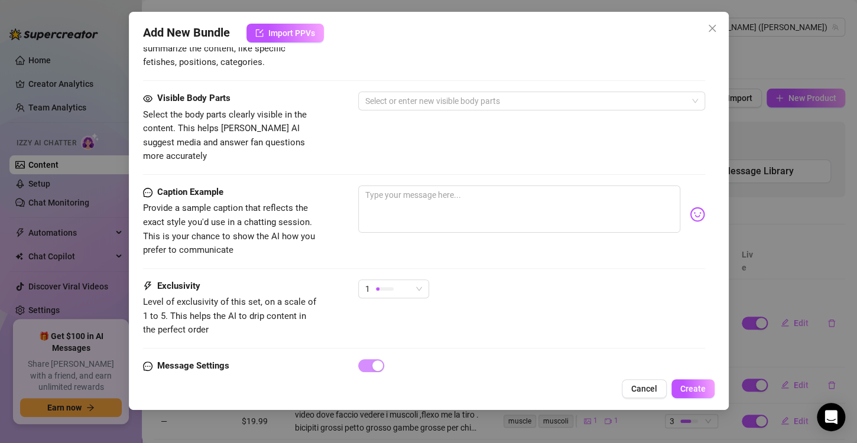
click at [490, 112] on div "Visible Body Parts Select the body parts clearly visible in the content. This h…" at bounding box center [424, 128] width 562 height 72
click at [479, 99] on div at bounding box center [525, 101] width 330 height 17
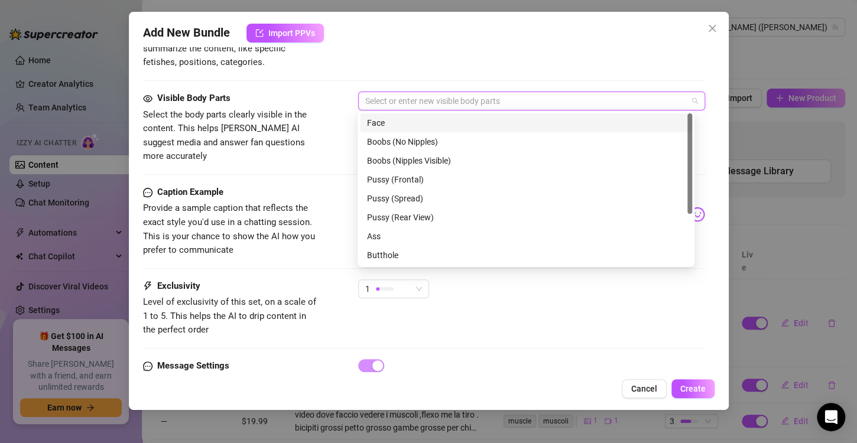
click at [448, 121] on div "Face" at bounding box center [526, 122] width 318 height 13
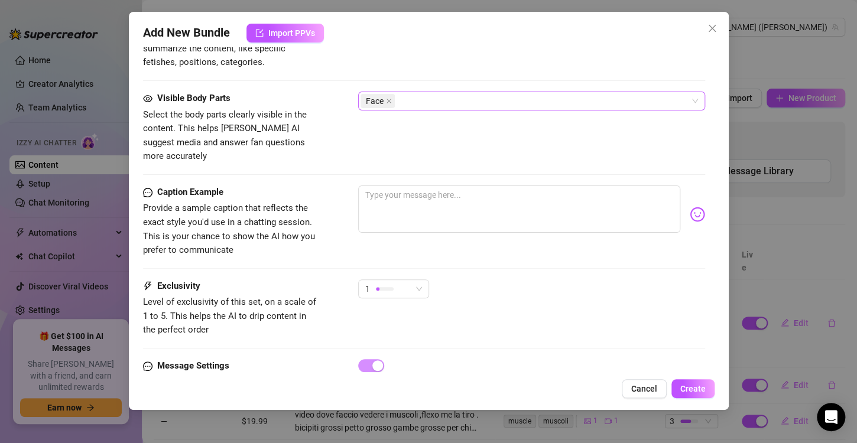
click at [416, 99] on div "Face" at bounding box center [525, 101] width 330 height 17
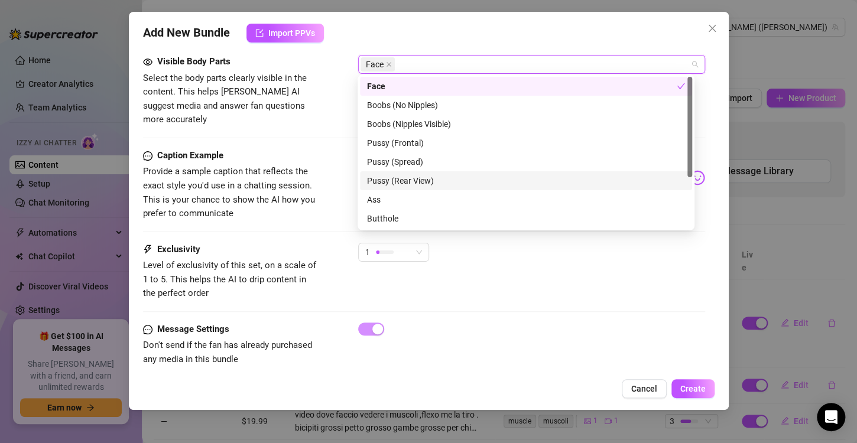
scroll to position [76, 0]
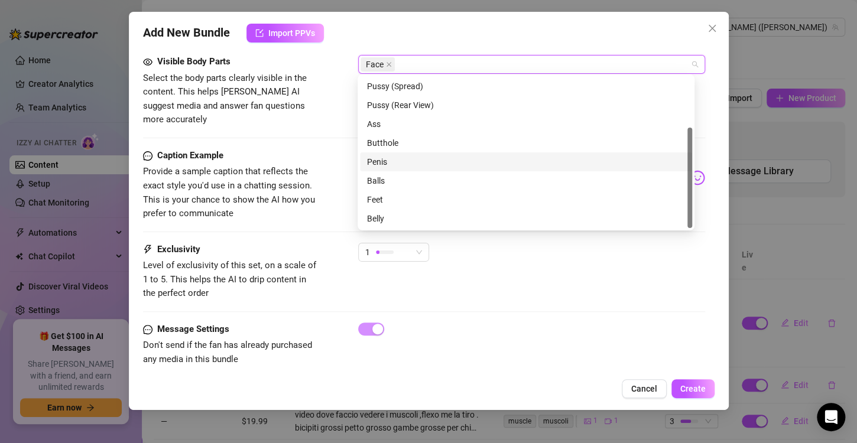
click at [396, 162] on div "Penis" at bounding box center [526, 161] width 318 height 13
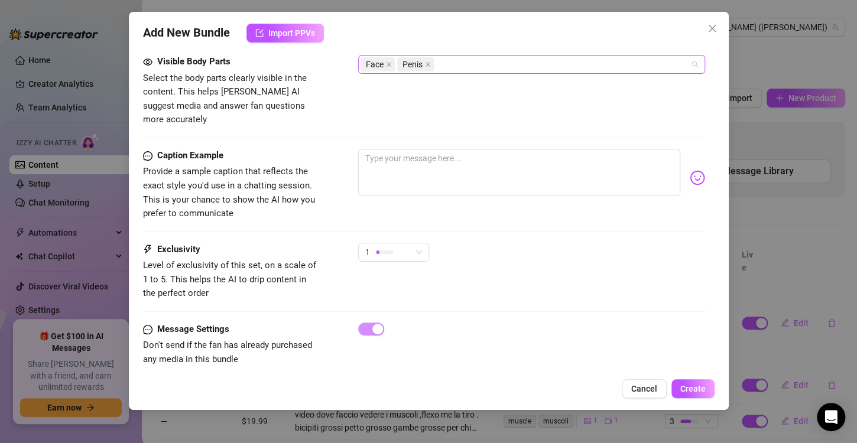
click at [489, 58] on div "Face Penis" at bounding box center [525, 64] width 330 height 17
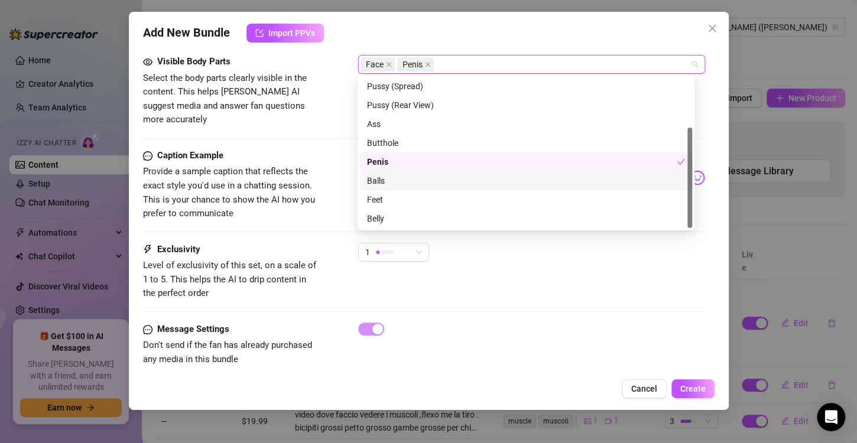
click at [407, 180] on div "Balls" at bounding box center [526, 180] width 318 height 13
click at [302, 210] on div "Caption Example Provide a sample caption that reflects the exact style you'd us…" at bounding box center [424, 196] width 562 height 94
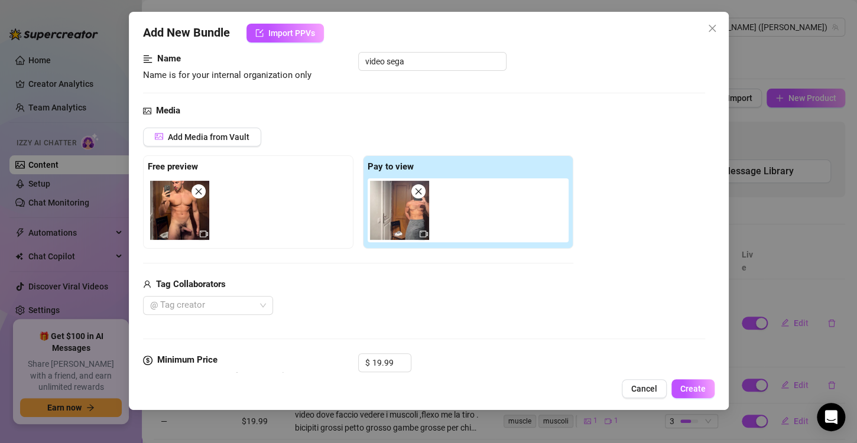
scroll to position [87, 0]
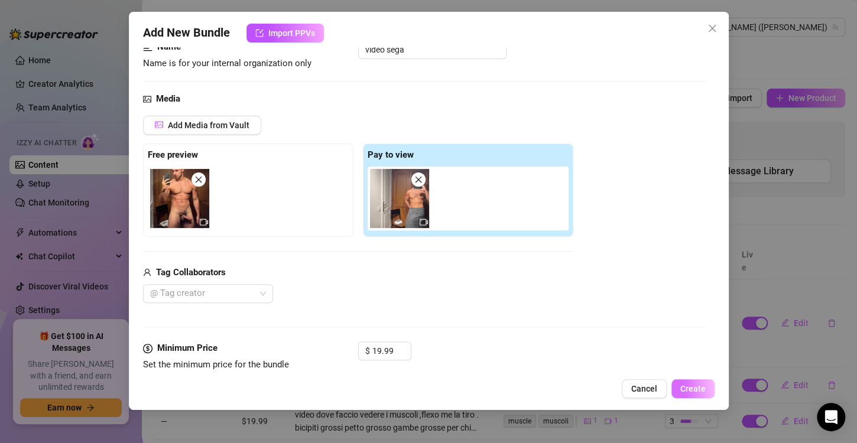
click at [695, 389] on span "Create" at bounding box center [692, 388] width 25 height 9
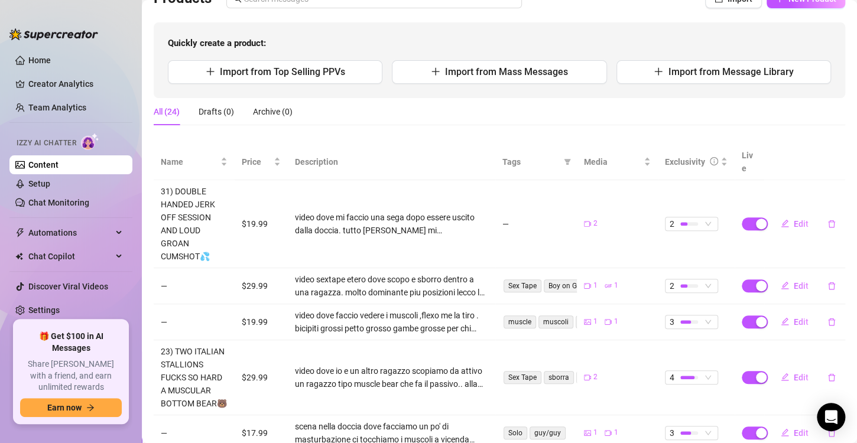
scroll to position [0, 0]
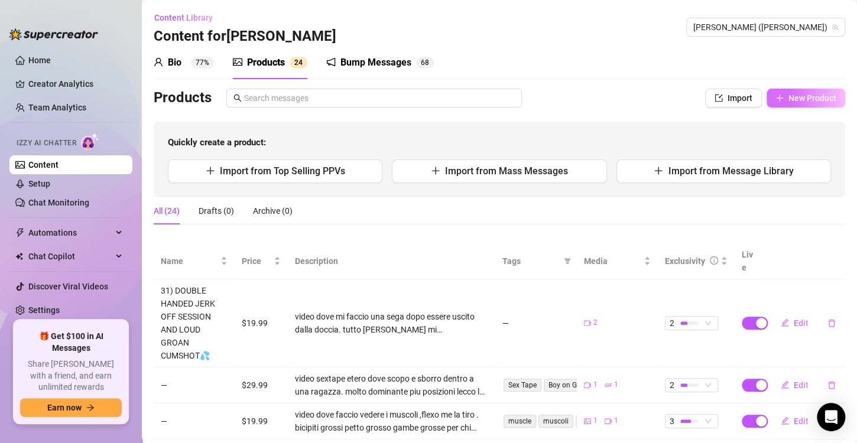
click at [780, 92] on button "New Product" at bounding box center [805, 98] width 79 height 19
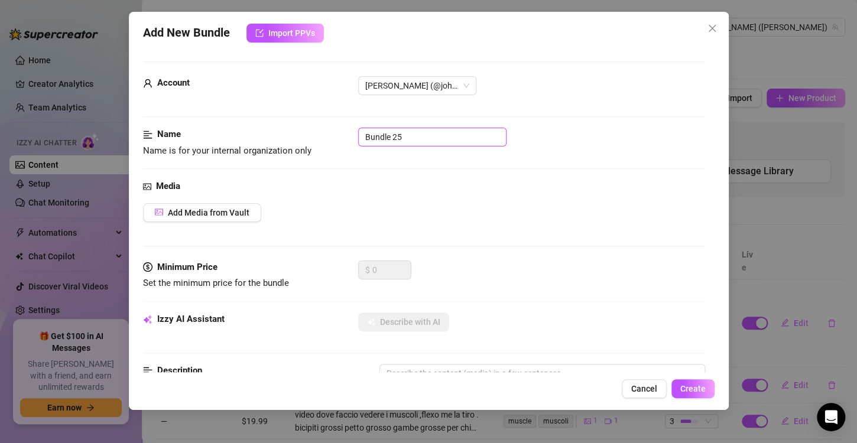
drag, startPoint x: 410, startPoint y: 138, endPoint x: 276, endPoint y: 135, distance: 134.1
click at [276, 135] on div "Name Name is for your internal organization only Bundle 25" at bounding box center [424, 143] width 562 height 30
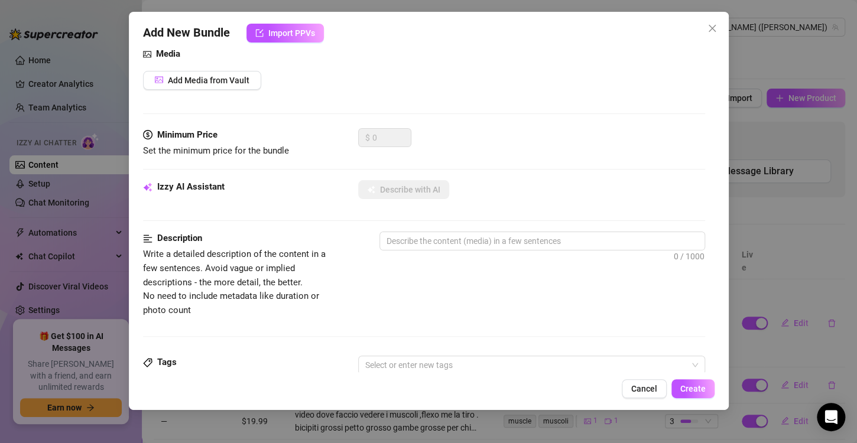
scroll to position [135, 0]
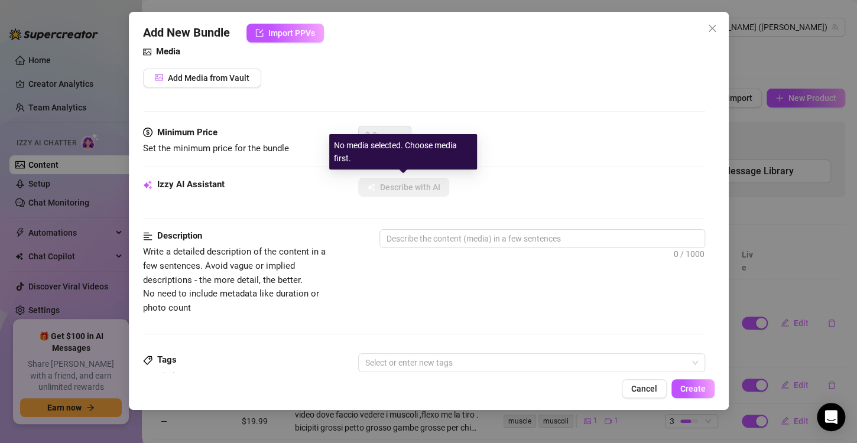
click at [379, 147] on div "No media selected. Choose media first." at bounding box center [403, 151] width 148 height 35
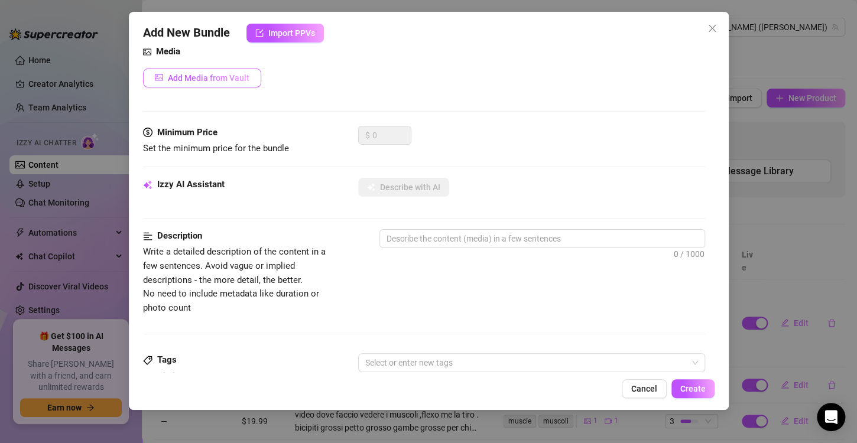
click at [238, 76] on span "Add Media from Vault" at bounding box center [209, 77] width 82 height 9
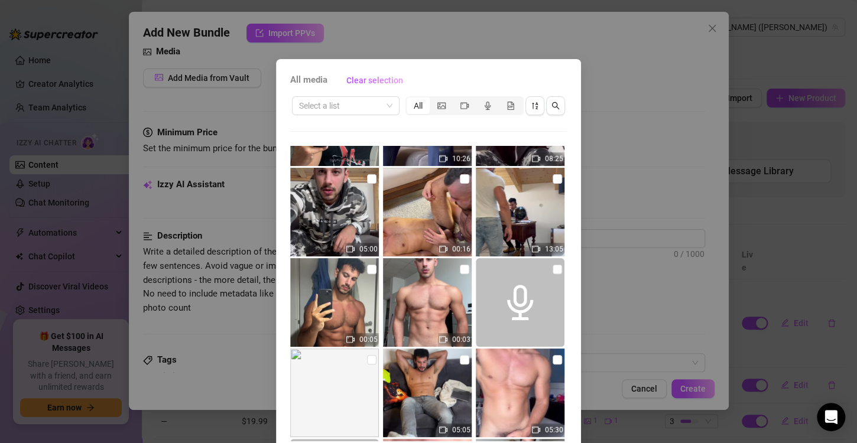
scroll to position [3501, 0]
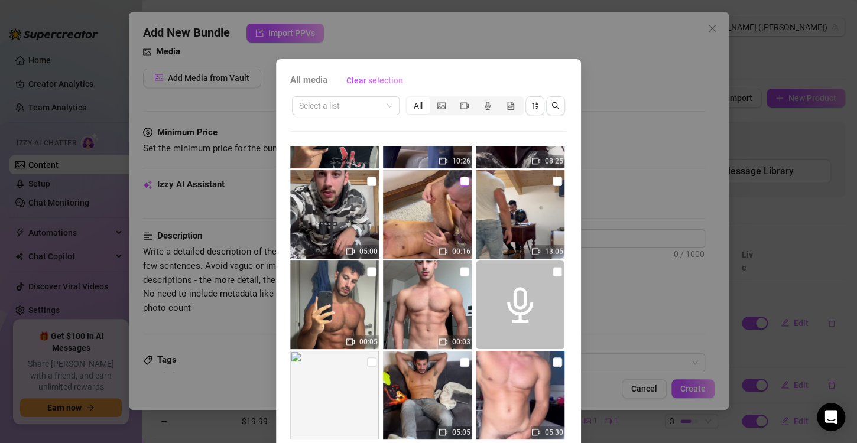
click at [460, 179] on input "checkbox" at bounding box center [464, 181] width 9 height 9
click at [552, 180] on input "checkbox" at bounding box center [556, 181] width 9 height 9
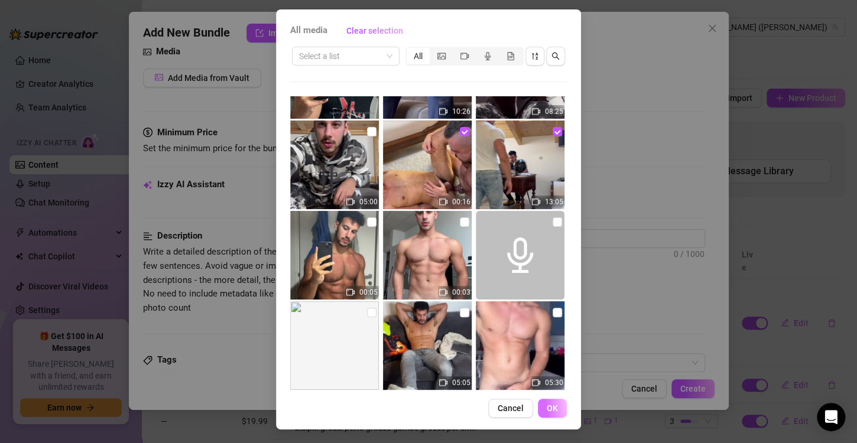
click at [550, 409] on span "OK" at bounding box center [551, 408] width 11 height 9
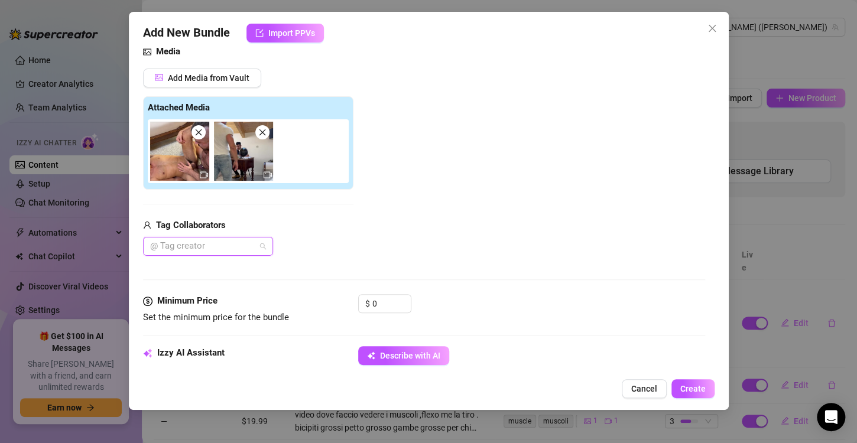
click at [224, 248] on div at bounding box center [201, 246] width 113 height 17
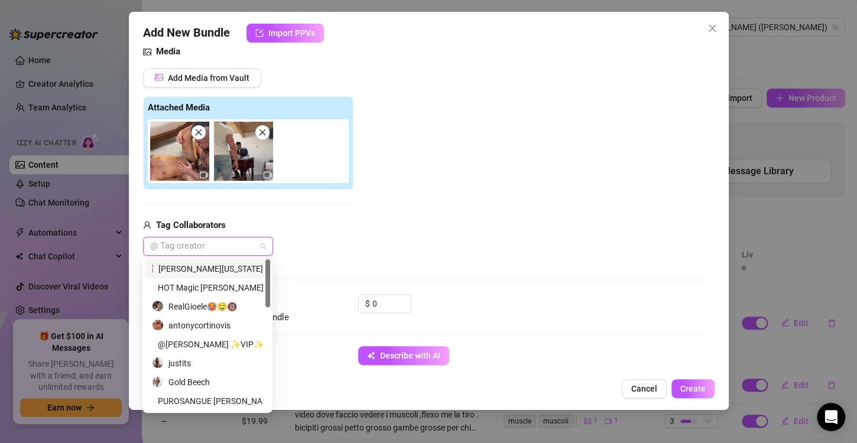
click at [224, 243] on div at bounding box center [201, 246] width 113 height 17
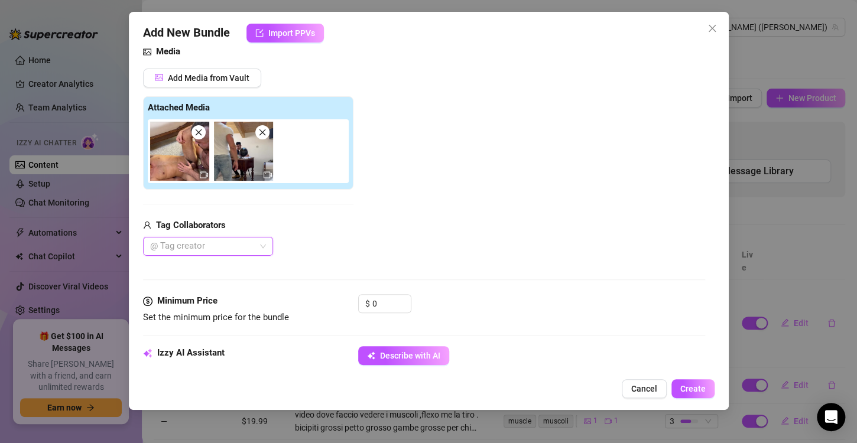
click at [186, 243] on div at bounding box center [201, 246] width 113 height 17
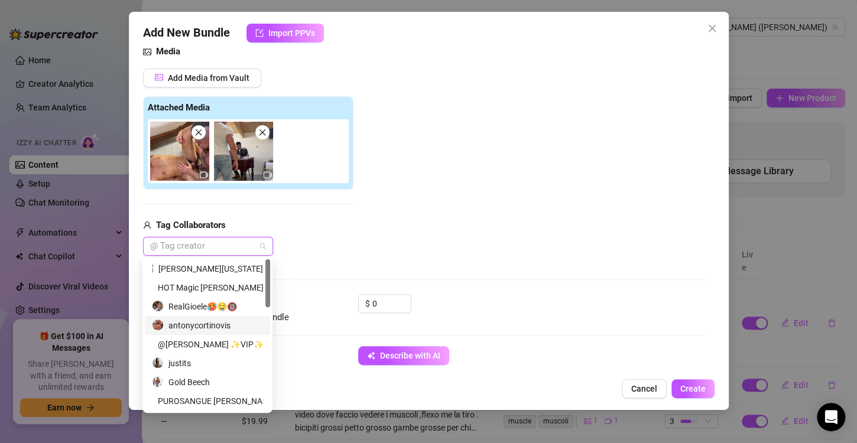
click at [217, 330] on div "antonycortinovis" at bounding box center [207, 325] width 111 height 13
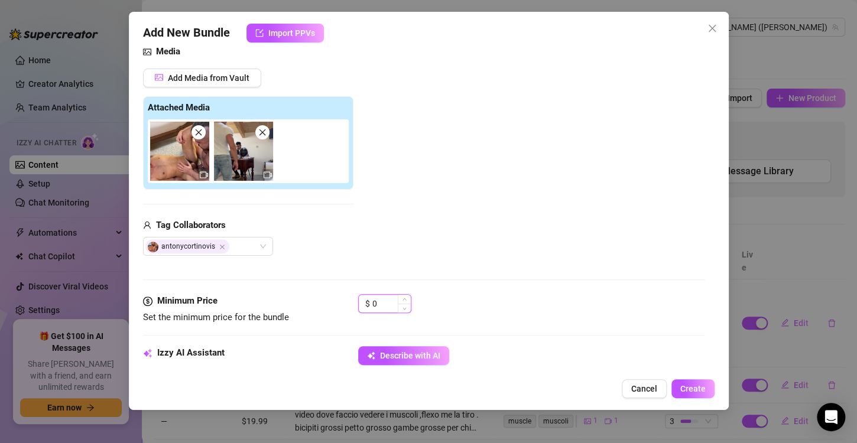
click at [380, 305] on input "0" at bounding box center [391, 304] width 38 height 18
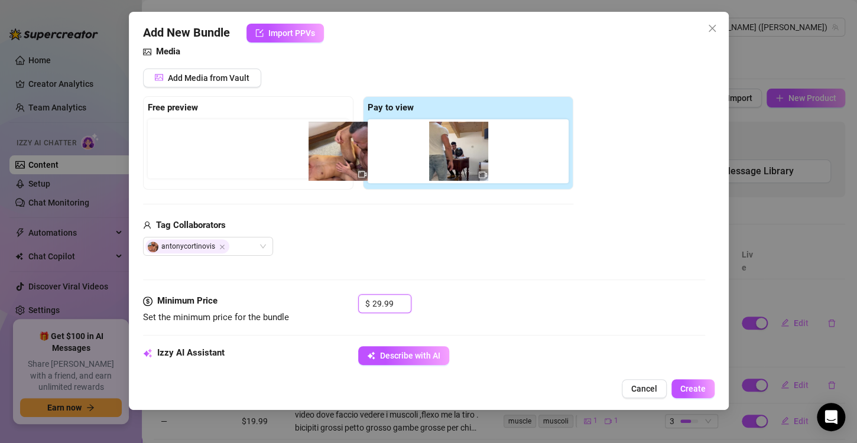
drag, startPoint x: 401, startPoint y: 164, endPoint x: 284, endPoint y: 155, distance: 117.9
click at [284, 155] on div "Free preview Pay to view" at bounding box center [358, 142] width 430 height 93
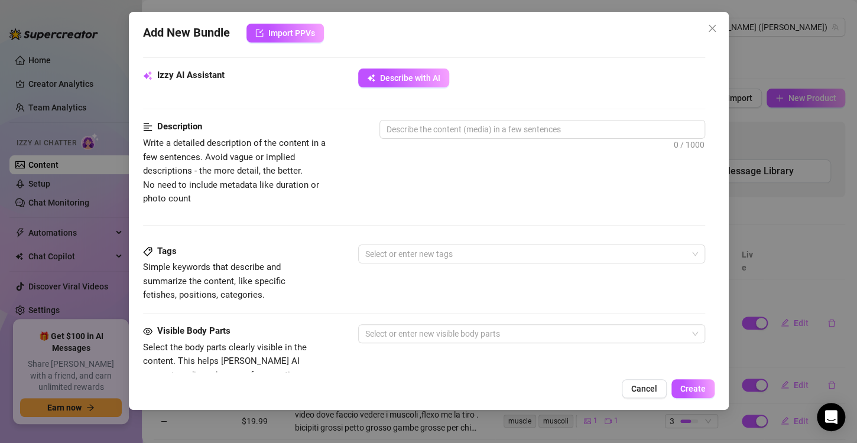
scroll to position [414, 0]
click at [410, 73] on span "Describe with AI" at bounding box center [410, 76] width 60 height 9
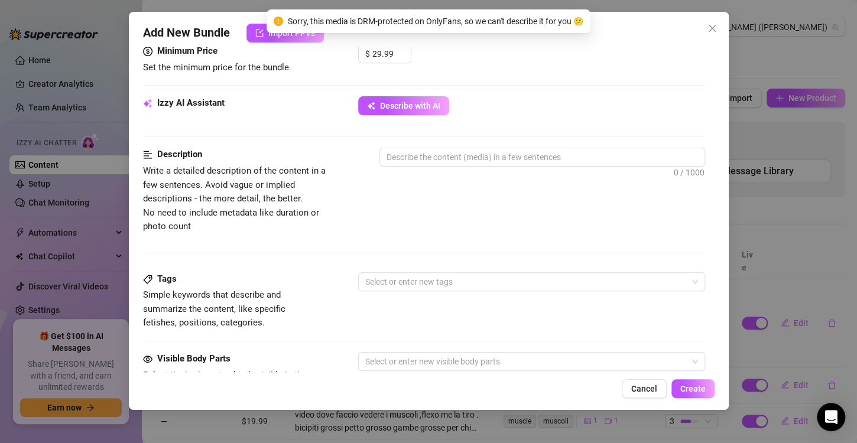
scroll to position [384, 0]
click at [493, 158] on textarea at bounding box center [542, 158] width 324 height 18
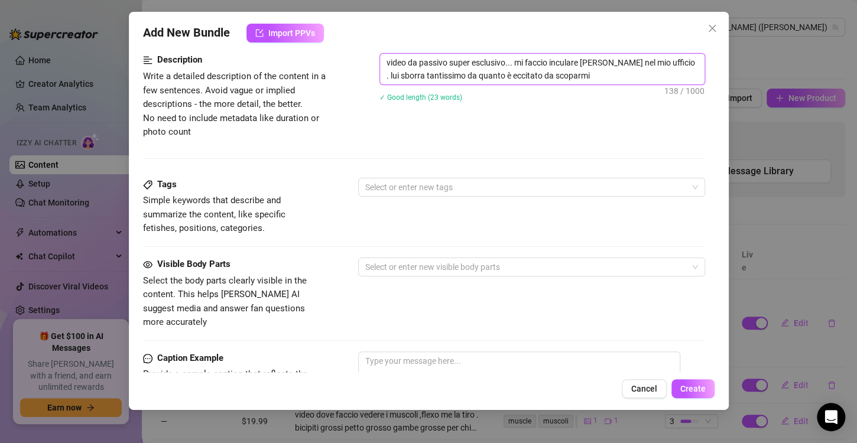
scroll to position [481, 0]
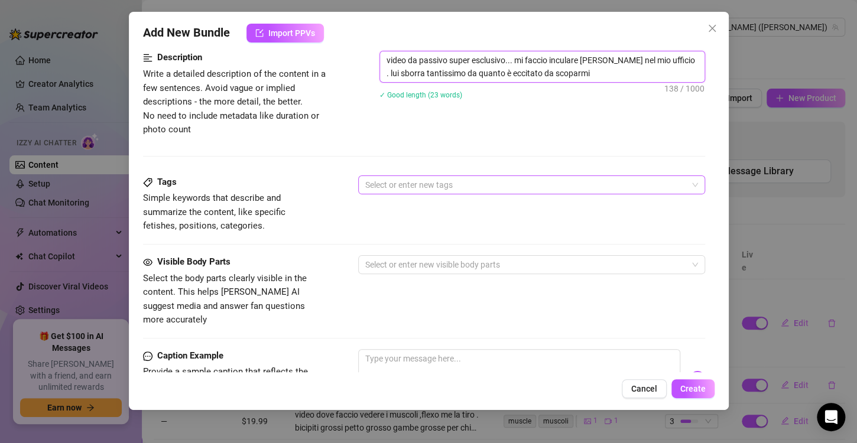
click at [422, 181] on div at bounding box center [525, 185] width 330 height 17
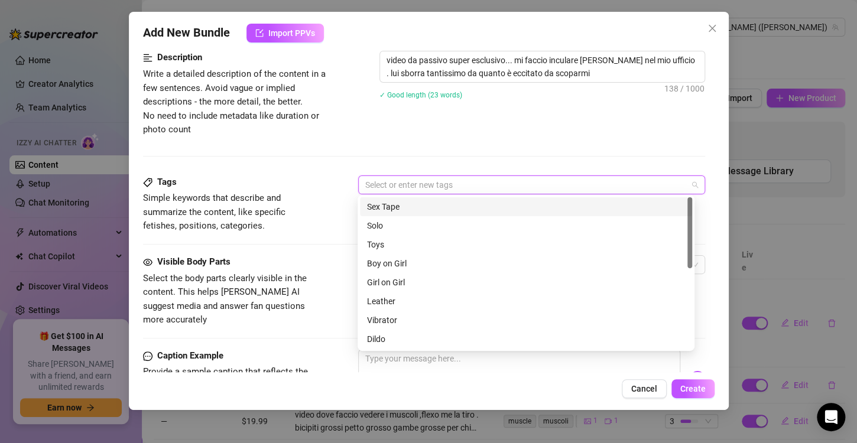
click at [408, 206] on div "Sex Tape" at bounding box center [526, 206] width 318 height 13
click at [315, 220] on span "Simple keywords that describe and summarize the content, like specific fetishes…" at bounding box center [231, 212] width 177 height 42
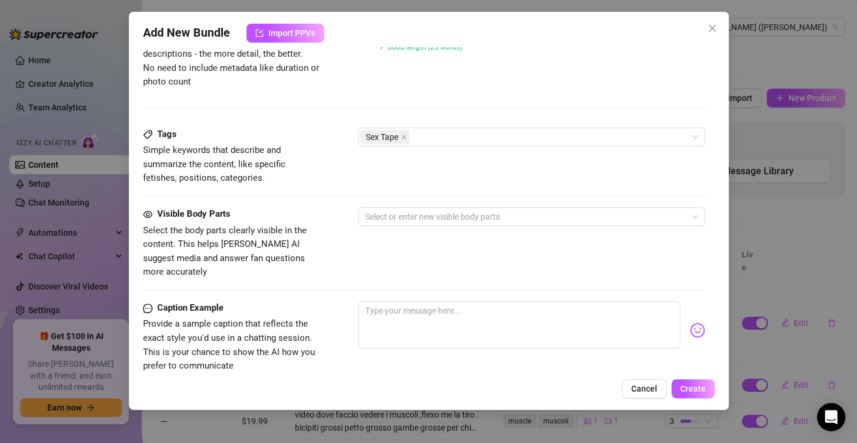
scroll to position [539, 0]
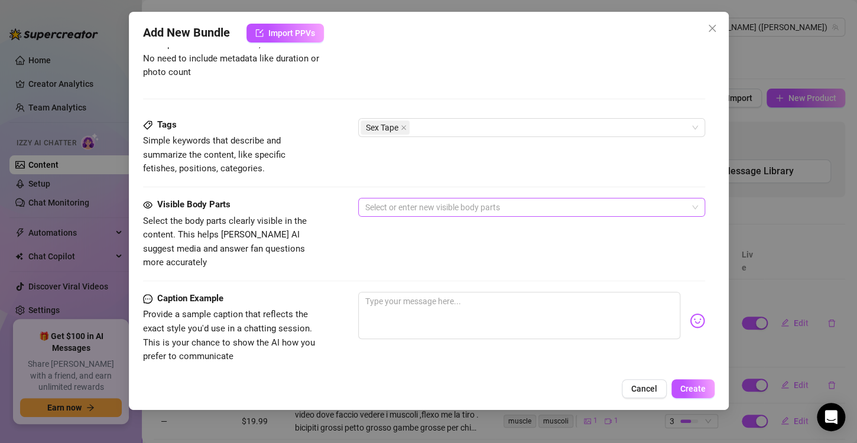
click at [439, 211] on div at bounding box center [525, 207] width 330 height 17
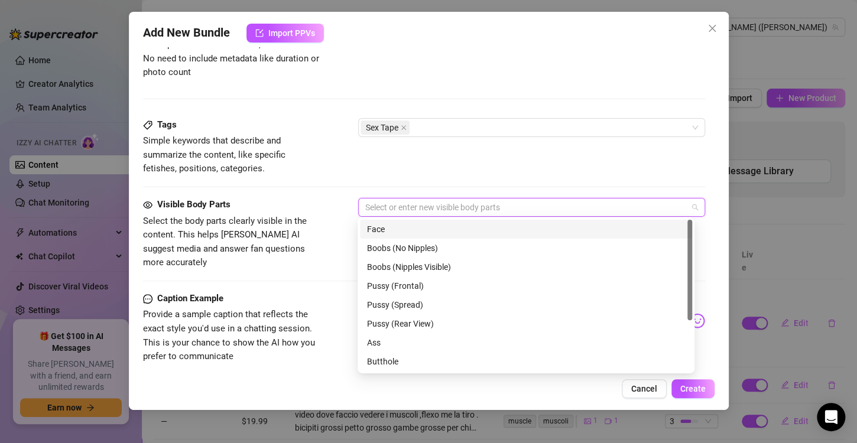
click at [428, 226] on div "Face" at bounding box center [526, 229] width 318 height 13
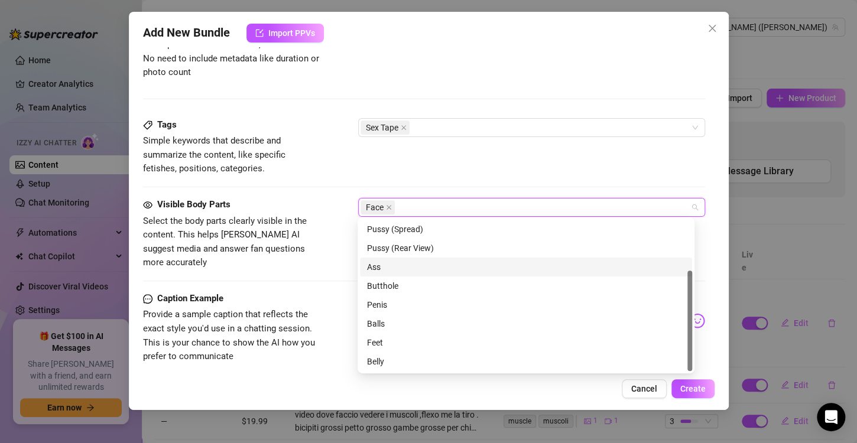
click at [389, 269] on div "Ass" at bounding box center [526, 267] width 318 height 13
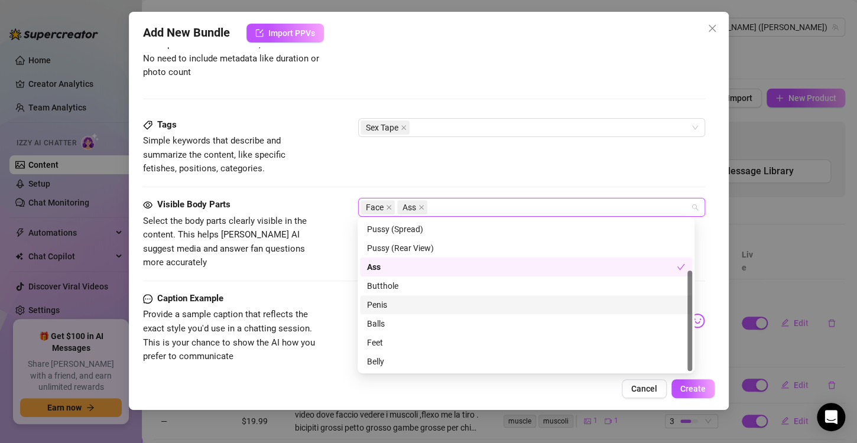
click at [391, 308] on div "Penis" at bounding box center [526, 304] width 318 height 13
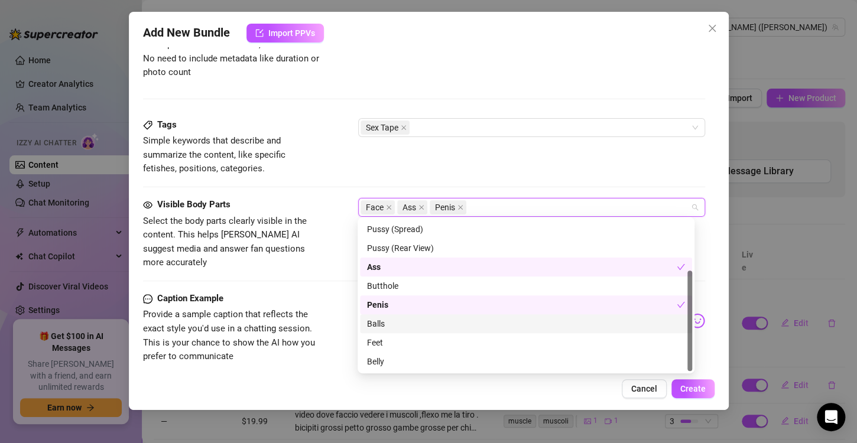
click at [392, 325] on div "Balls" at bounding box center [526, 323] width 318 height 13
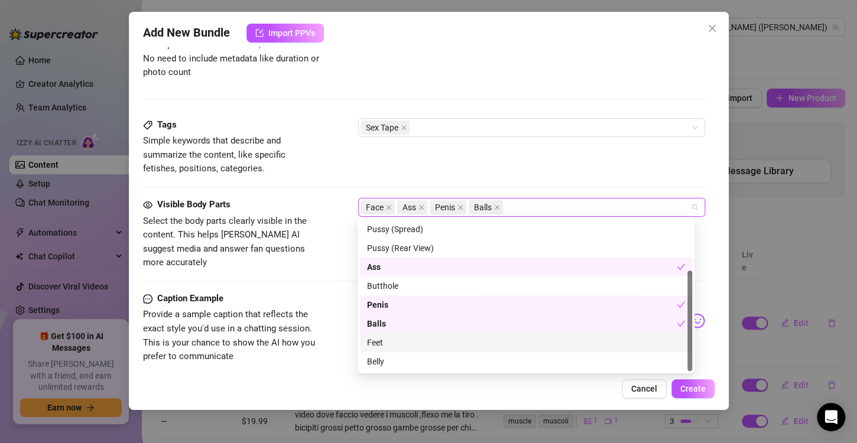
click at [390, 342] on div "Feet" at bounding box center [526, 342] width 318 height 13
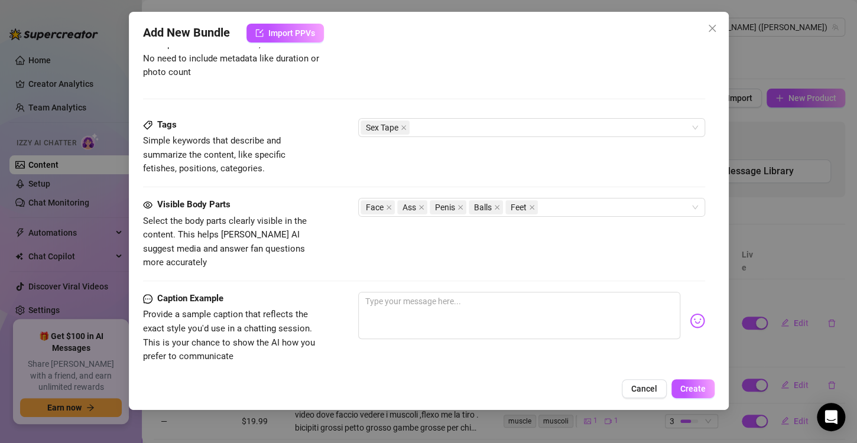
click at [289, 292] on div "Caption Example" at bounding box center [231, 299] width 177 height 14
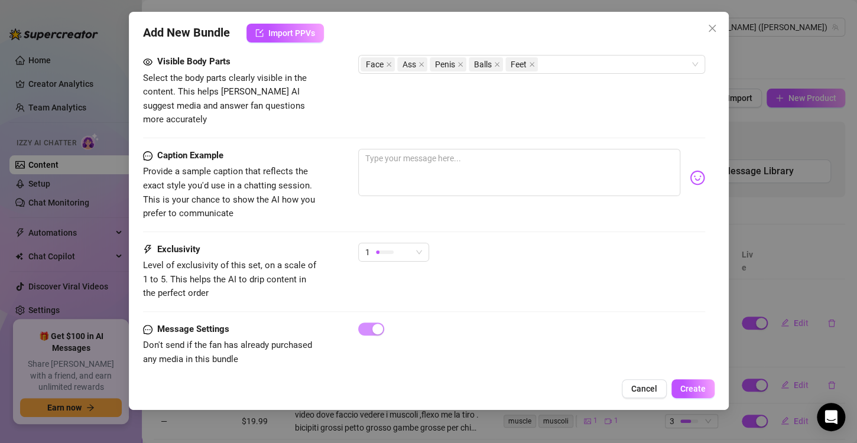
click at [425, 224] on div "Caption Example Provide a sample caption that reflects the exact style you'd us…" at bounding box center [424, 196] width 562 height 94
click at [416, 243] on span "1" at bounding box center [393, 252] width 57 height 18
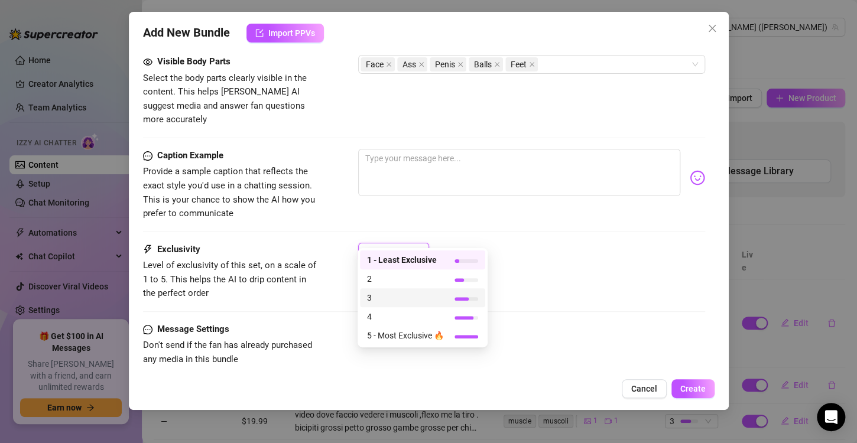
click at [424, 301] on span "3" at bounding box center [405, 297] width 77 height 13
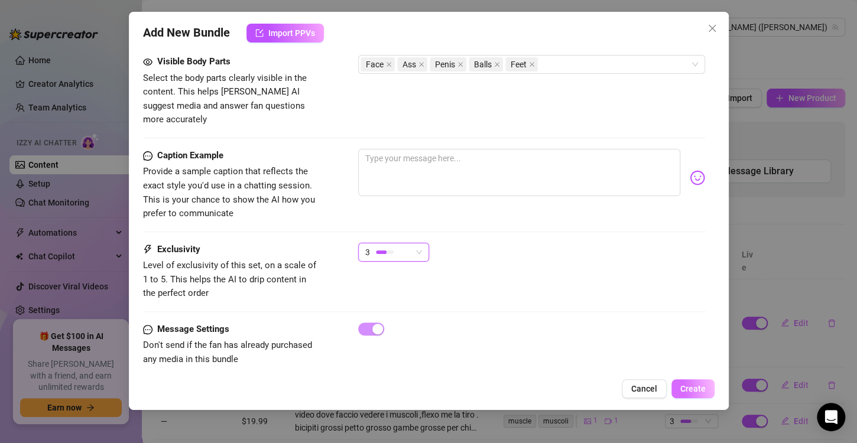
click at [699, 388] on span "Create" at bounding box center [692, 388] width 25 height 9
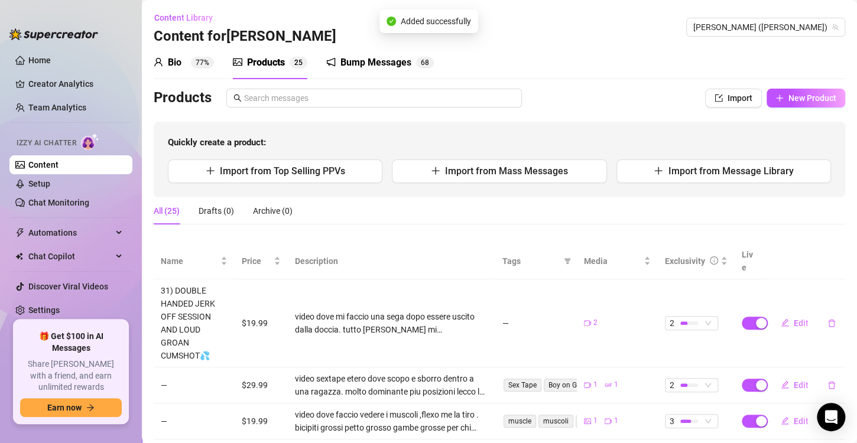
scroll to position [380, 0]
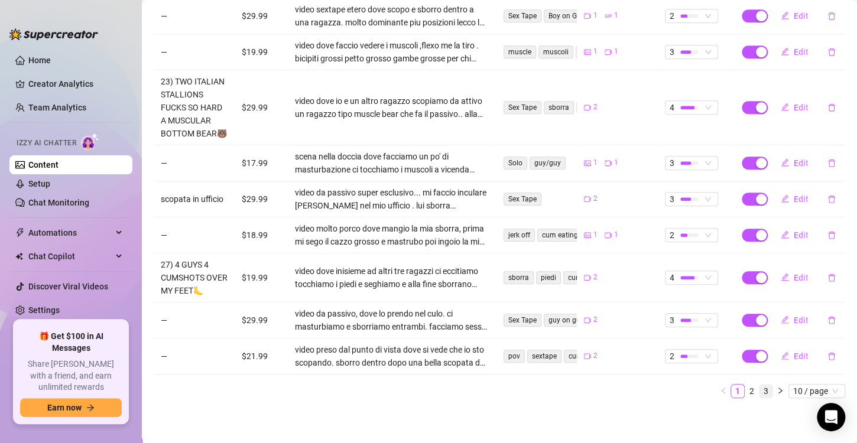
click at [759, 390] on link "3" at bounding box center [765, 391] width 13 height 13
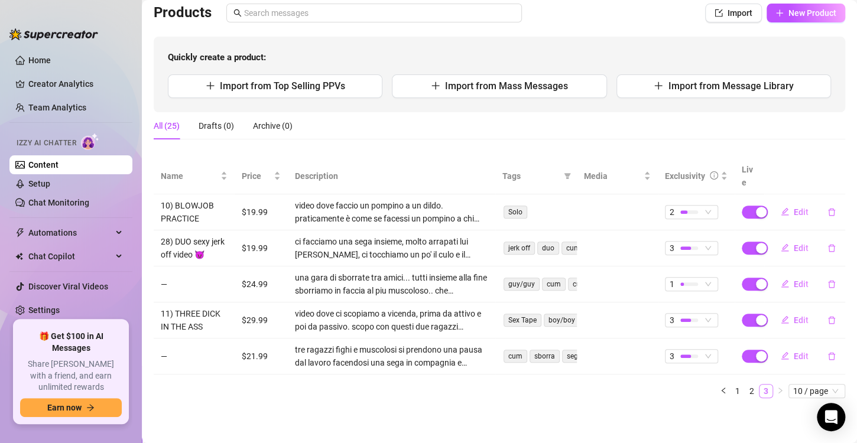
scroll to position [71, 0]
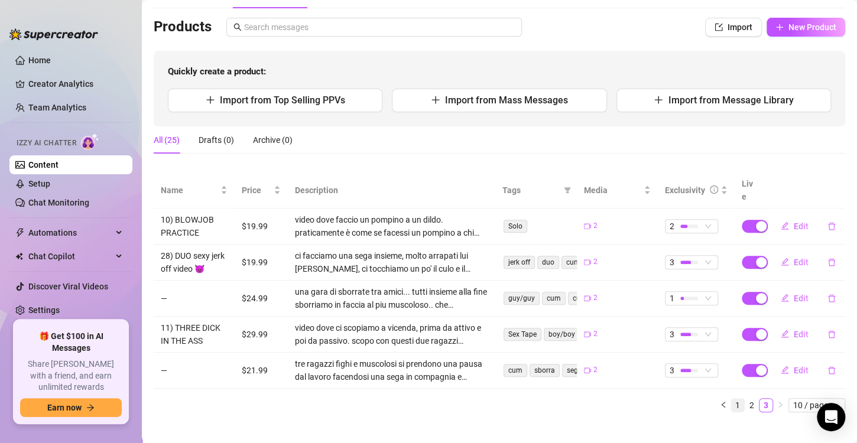
click at [731, 399] on link "1" at bounding box center [737, 405] width 13 height 13
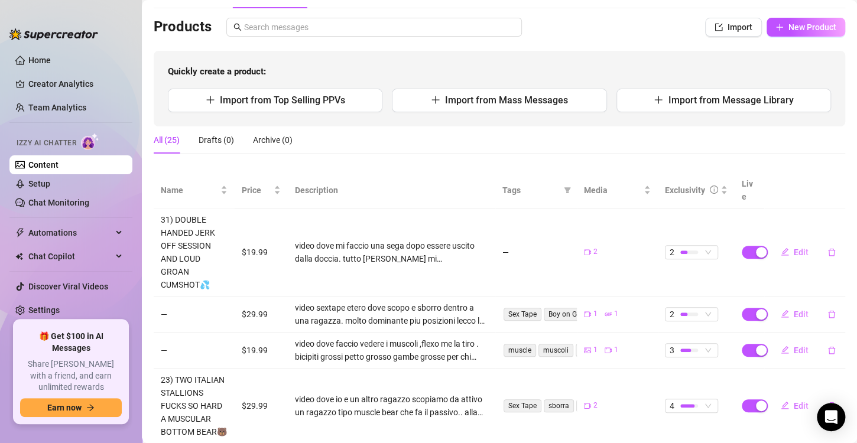
scroll to position [380, 0]
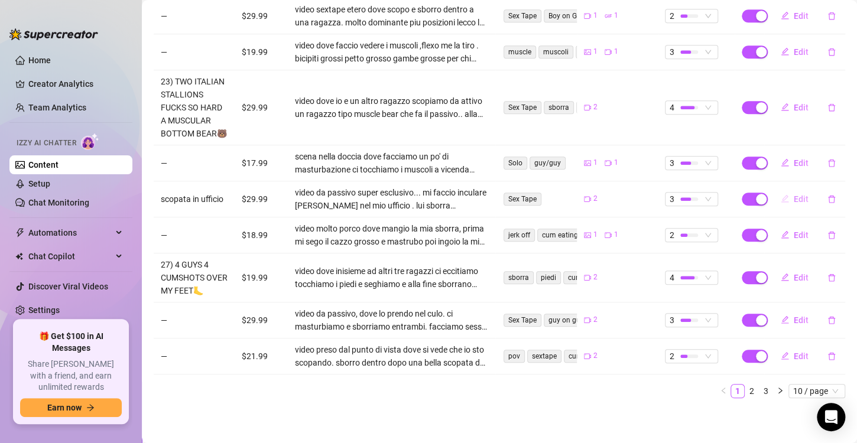
click at [793, 194] on span "Edit" at bounding box center [800, 198] width 15 height 9
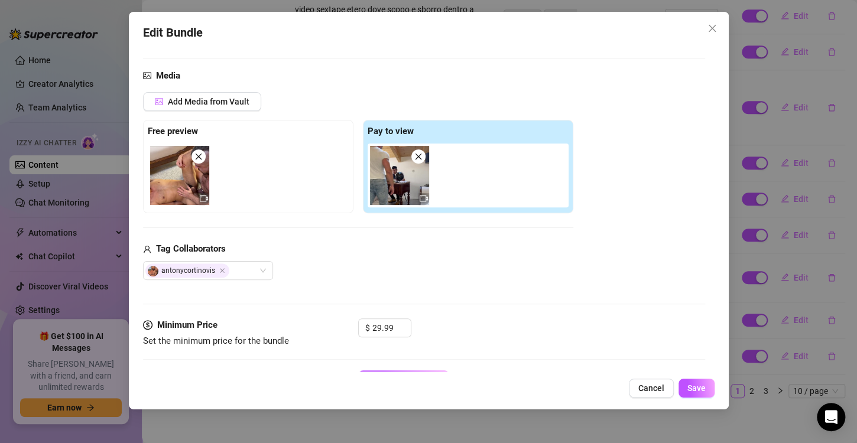
scroll to position [113, 0]
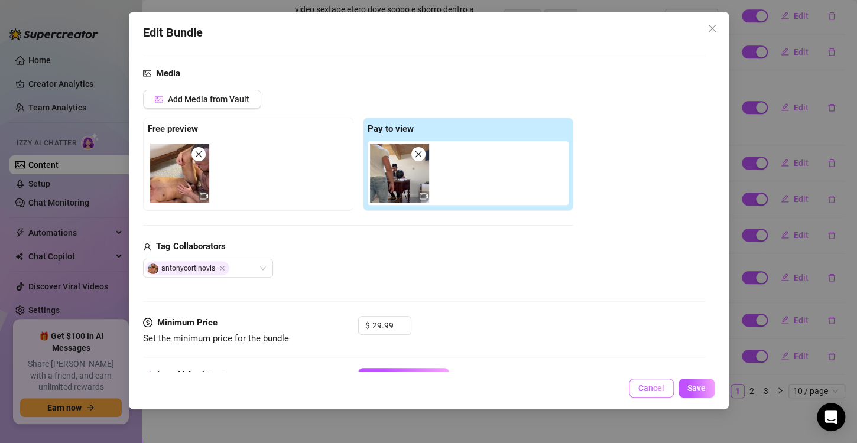
click at [649, 391] on span "Cancel" at bounding box center [651, 387] width 26 height 9
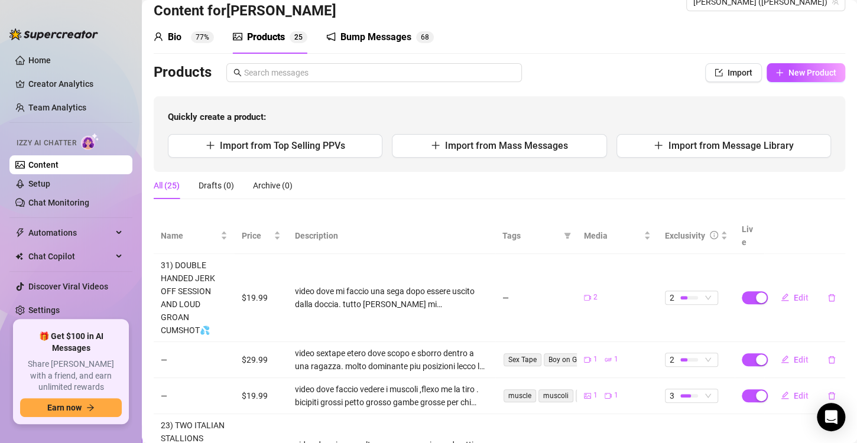
scroll to position [0, 0]
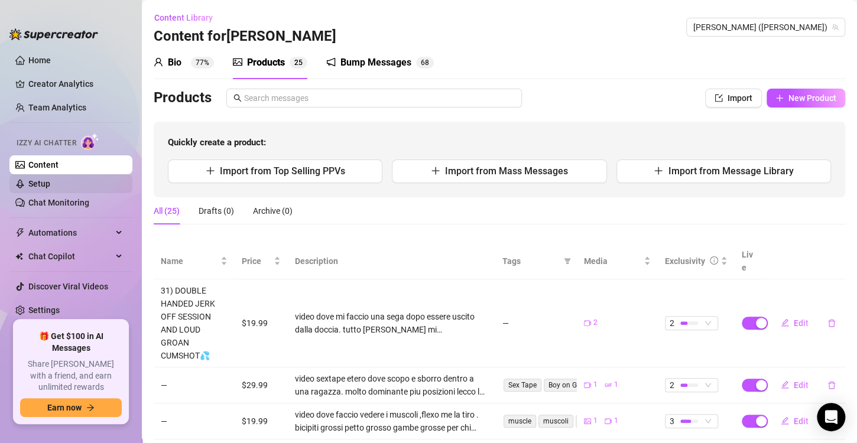
click at [43, 182] on link "Setup" at bounding box center [39, 183] width 22 height 9
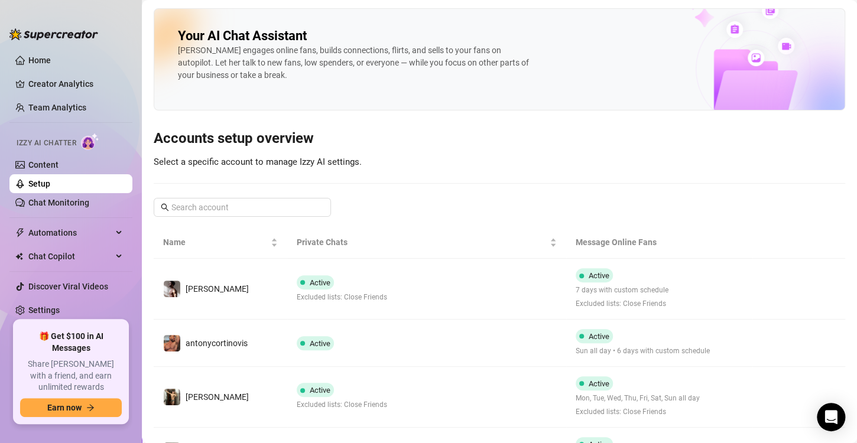
scroll to position [66, 0]
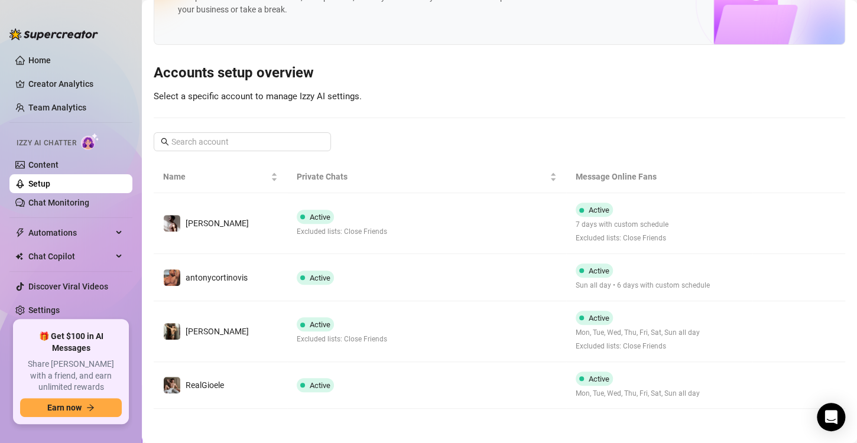
click at [84, 213] on ul "Home Creator Analytics Team Analytics Izzy AI Chatter Content Setup Chat Monito…" at bounding box center [70, 180] width 123 height 269
click at [84, 203] on link "Chat Monitoring" at bounding box center [58, 202] width 61 height 9
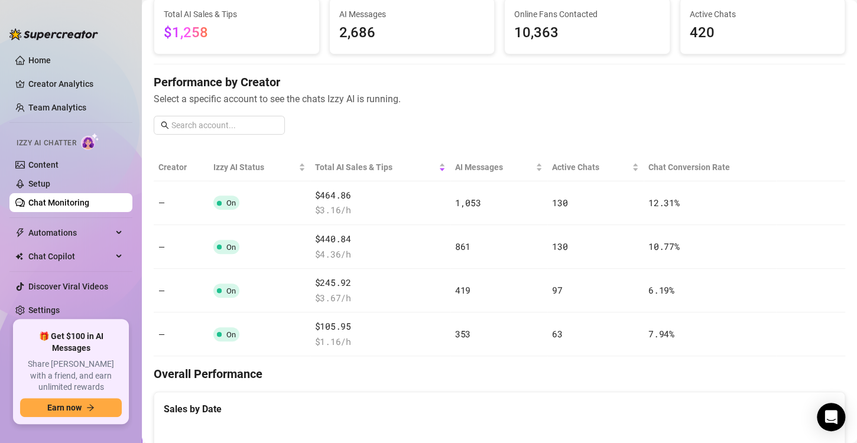
scroll to position [83, 0]
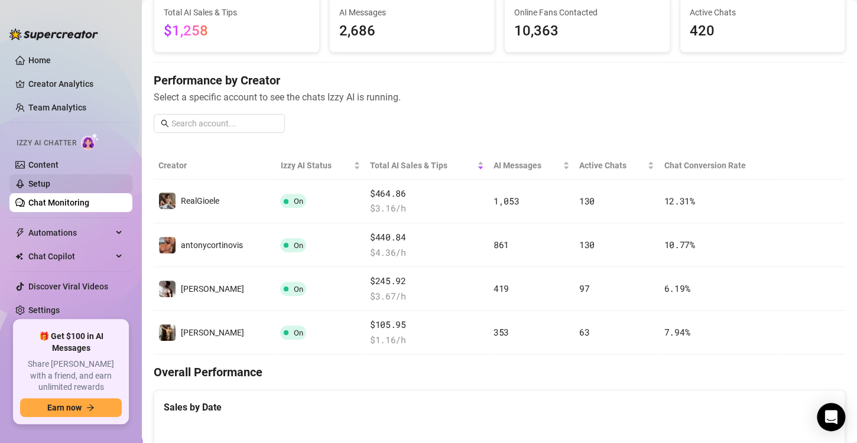
click at [50, 182] on link "Setup" at bounding box center [39, 183] width 22 height 9
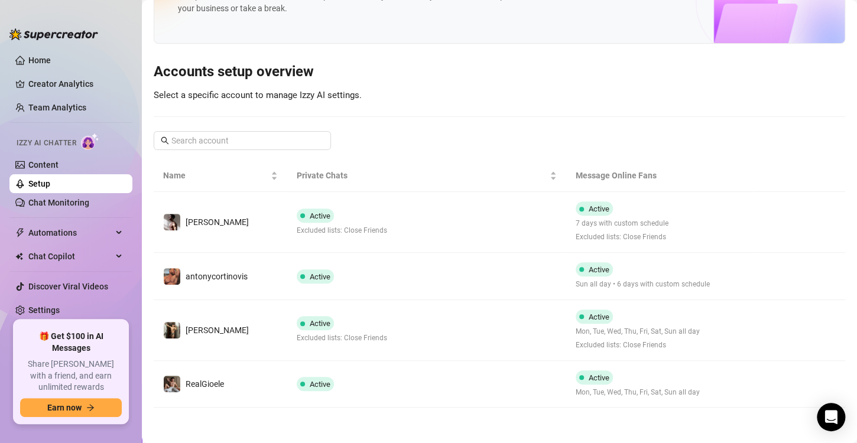
scroll to position [66, 0]
click at [58, 170] on link "Content" at bounding box center [43, 164] width 30 height 9
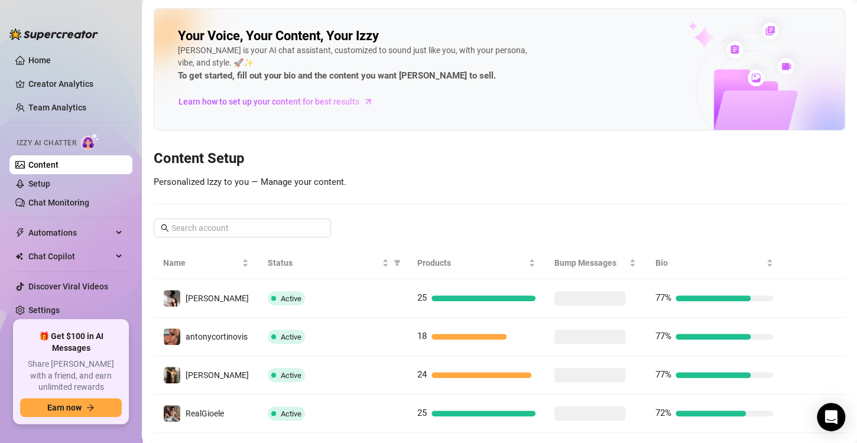
scroll to position [24, 0]
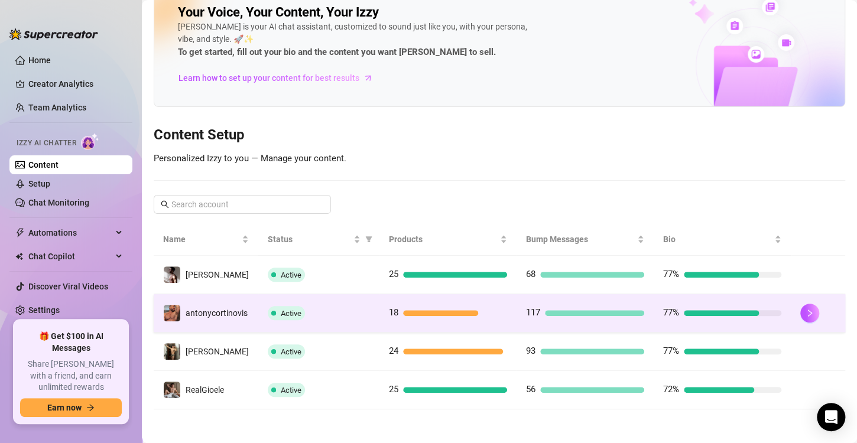
click at [389, 319] on td "18" at bounding box center [447, 313] width 137 height 38
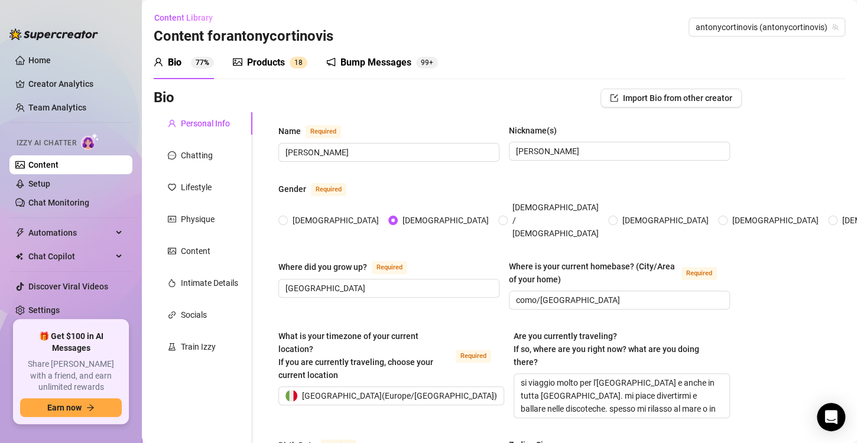
scroll to position [12, 0]
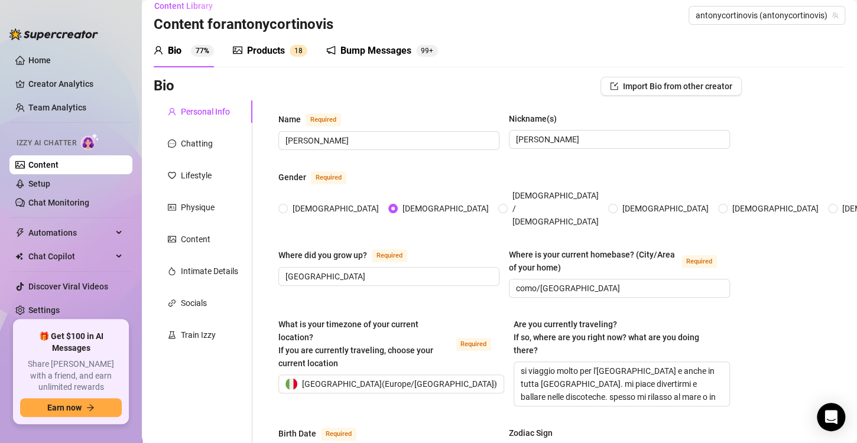
click at [279, 46] on div "Products" at bounding box center [266, 51] width 38 height 14
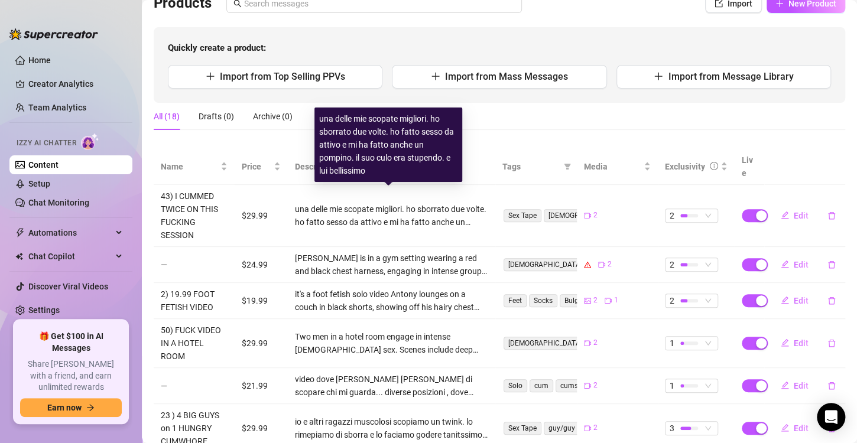
scroll to position [118, 0]
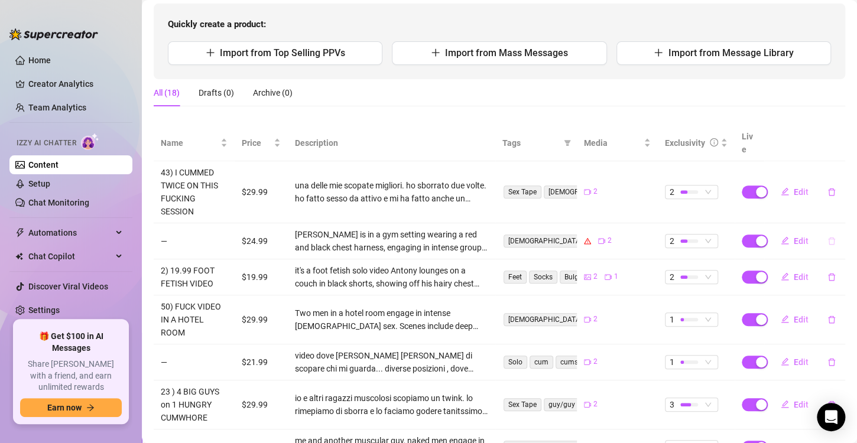
click at [827, 237] on icon "delete" at bounding box center [831, 241] width 8 height 8
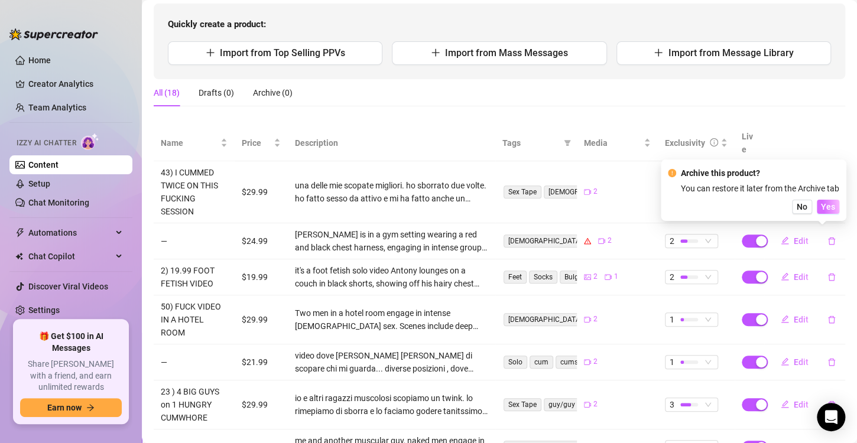
click at [828, 209] on span "Yes" at bounding box center [828, 206] width 14 height 9
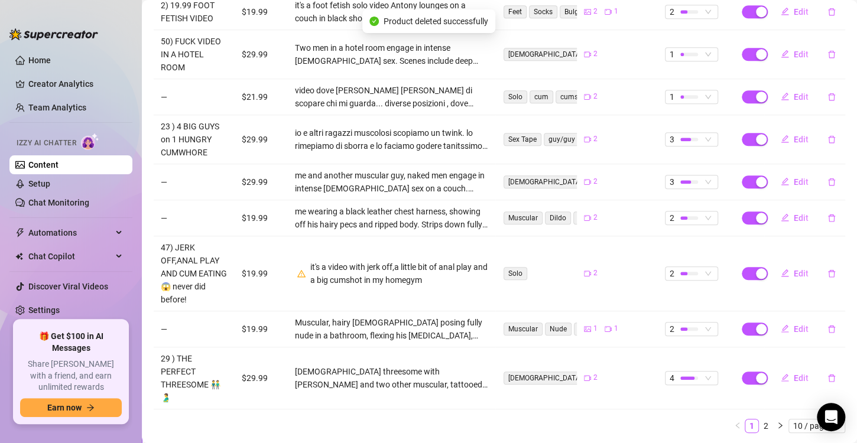
scroll to position [367, 0]
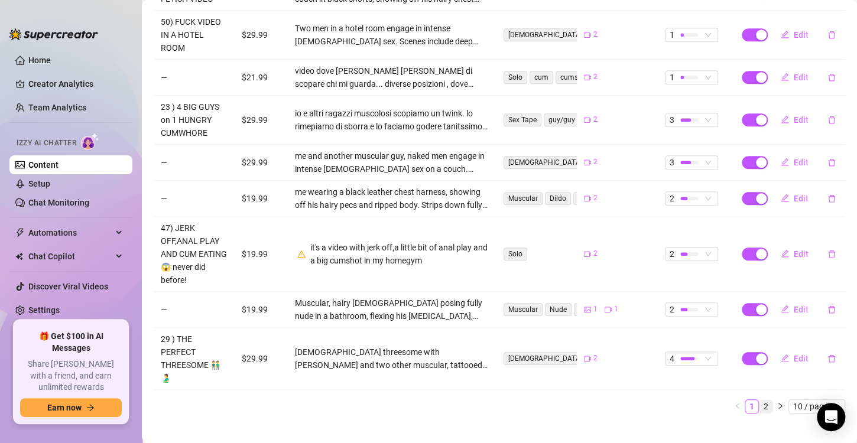
click at [759, 400] on link "2" at bounding box center [765, 406] width 13 height 13
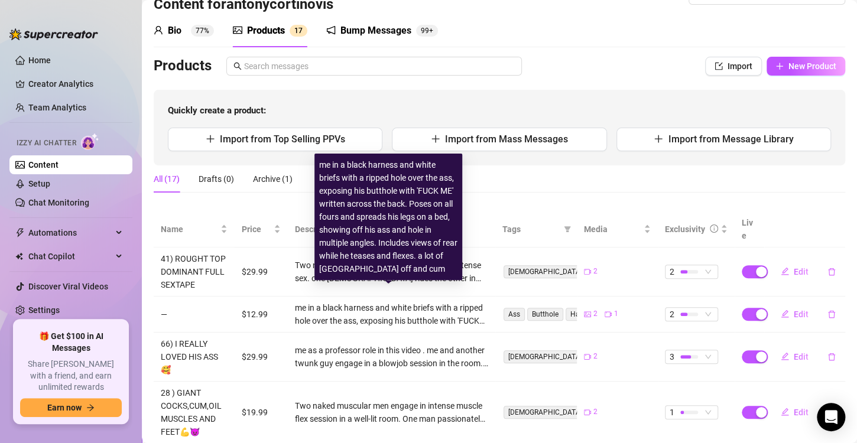
scroll to position [31, 0]
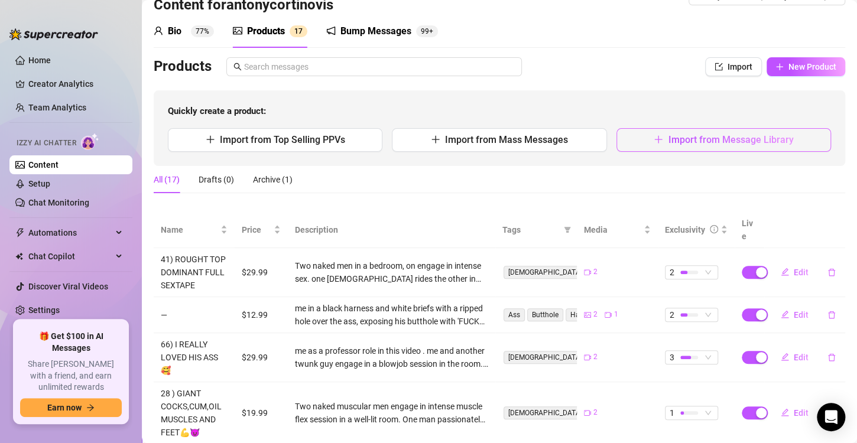
click at [668, 135] on span "Import from Message Library" at bounding box center [730, 139] width 125 height 11
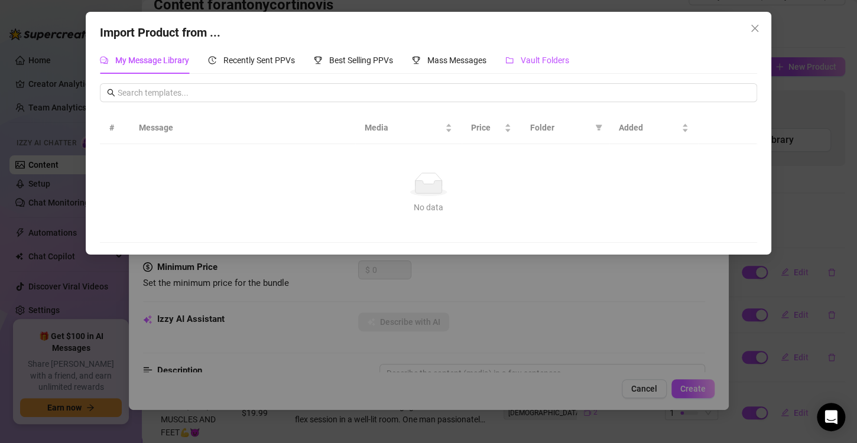
click at [529, 63] on span "Vault Folders" at bounding box center [544, 60] width 48 height 9
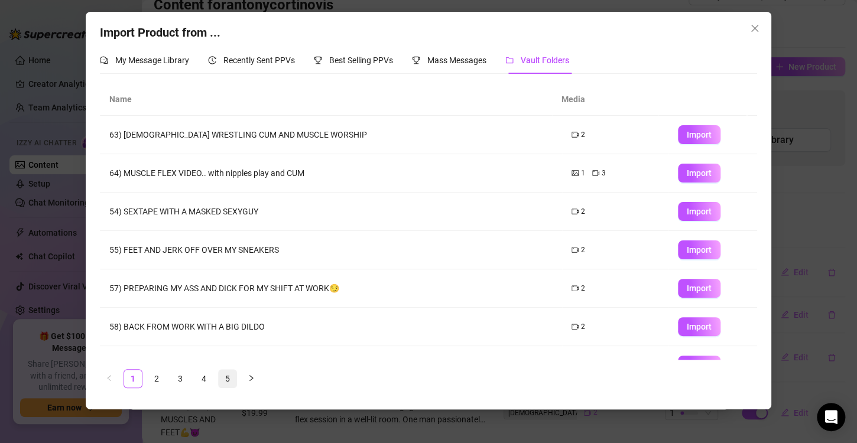
click at [231, 378] on link "5" at bounding box center [228, 379] width 18 height 18
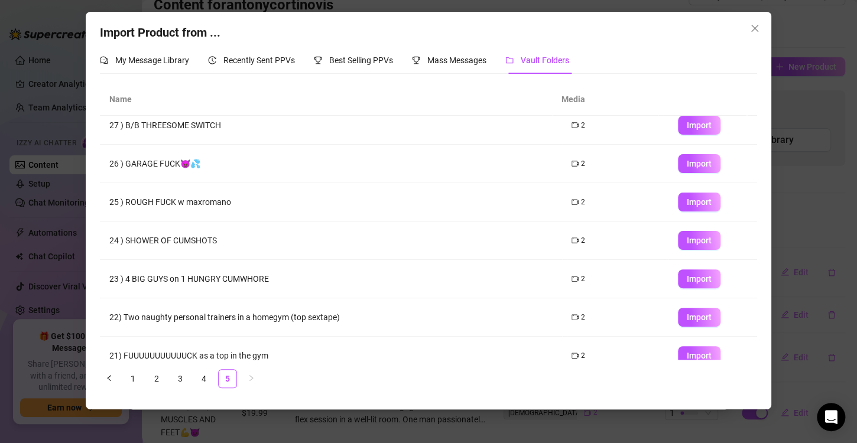
scroll to position [0, 0]
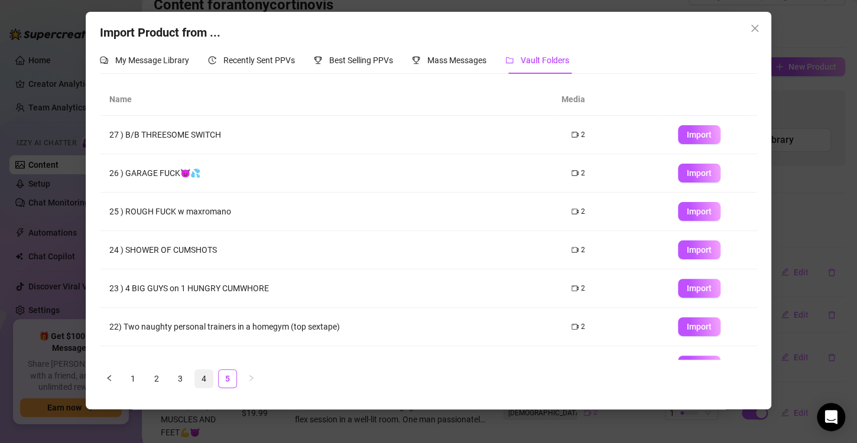
click at [209, 376] on link "4" at bounding box center [204, 379] width 18 height 18
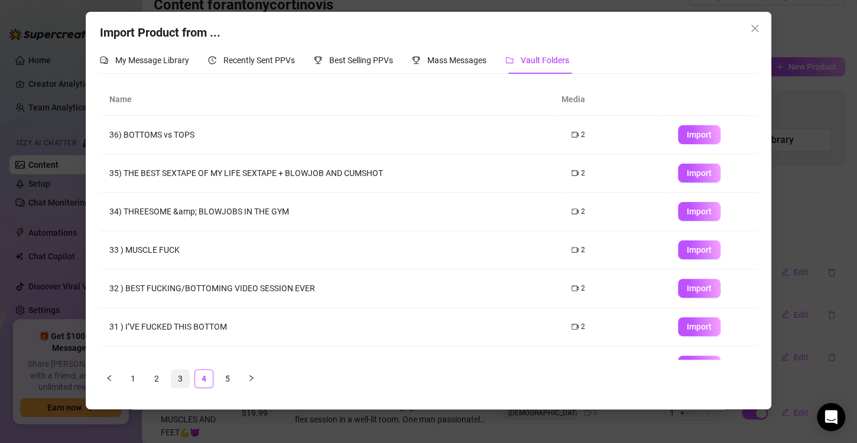
click at [181, 378] on link "3" at bounding box center [180, 379] width 18 height 18
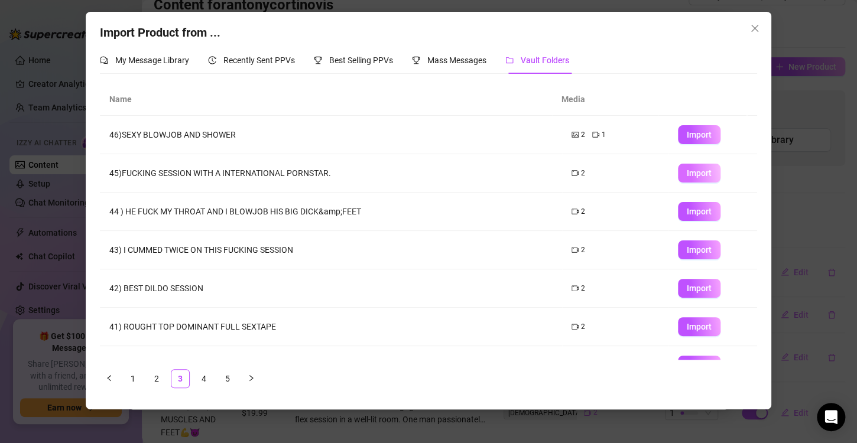
click at [696, 170] on span "Import" at bounding box center [698, 172] width 25 height 9
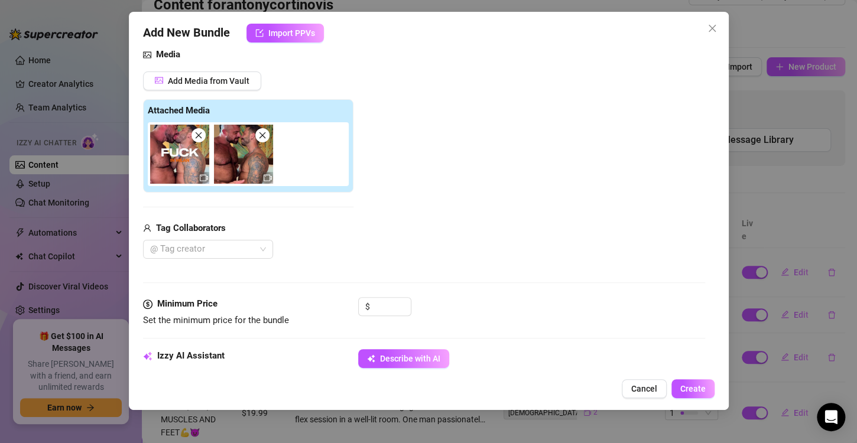
scroll to position [133, 0]
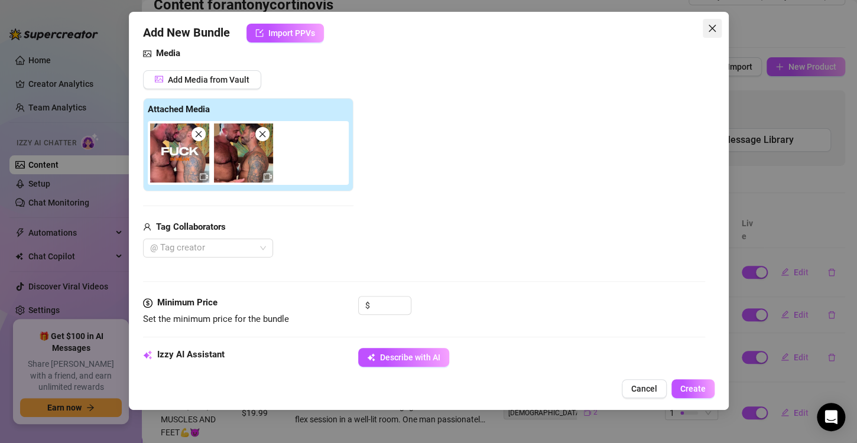
click at [712, 23] on button "Close" at bounding box center [711, 28] width 19 height 19
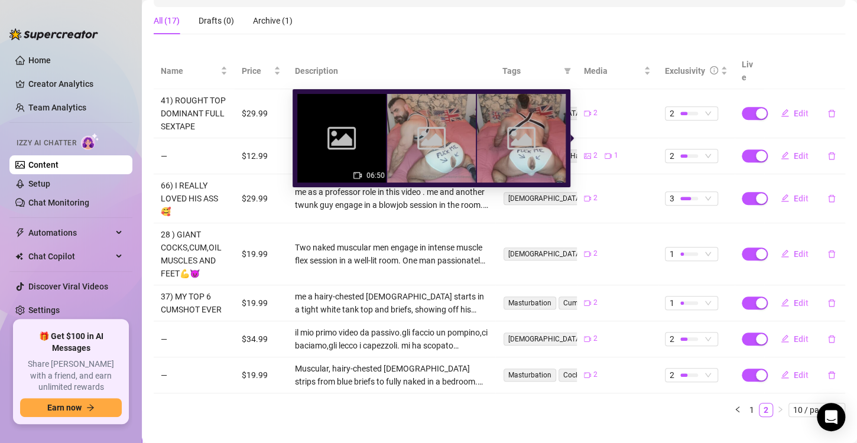
scroll to position [194, 0]
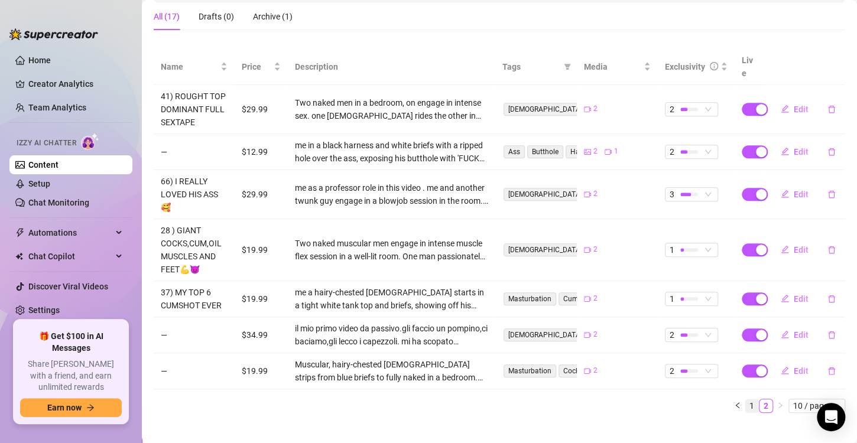
click at [745, 399] on link "1" at bounding box center [751, 405] width 13 height 13
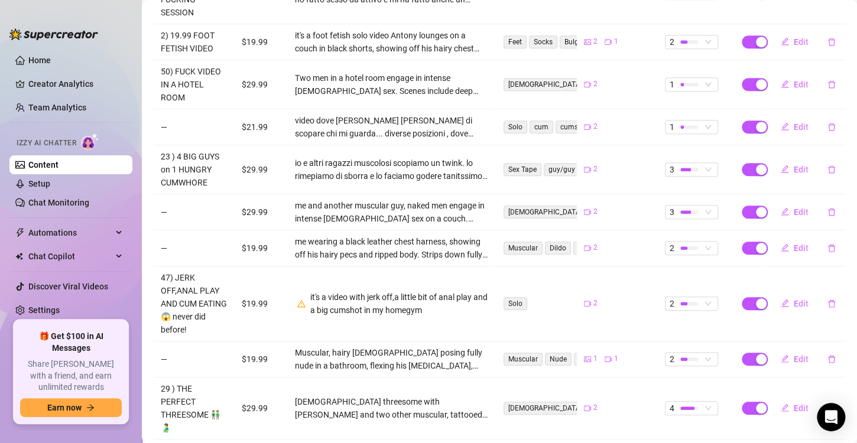
scroll to position [367, 0]
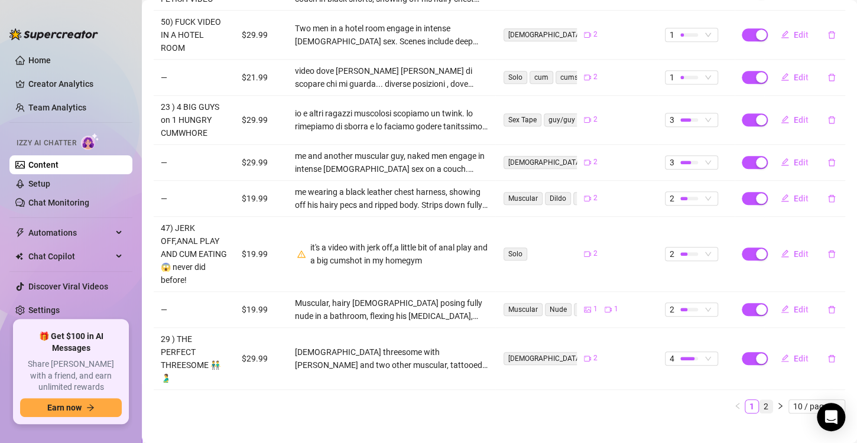
click at [759, 400] on link "2" at bounding box center [765, 406] width 13 height 13
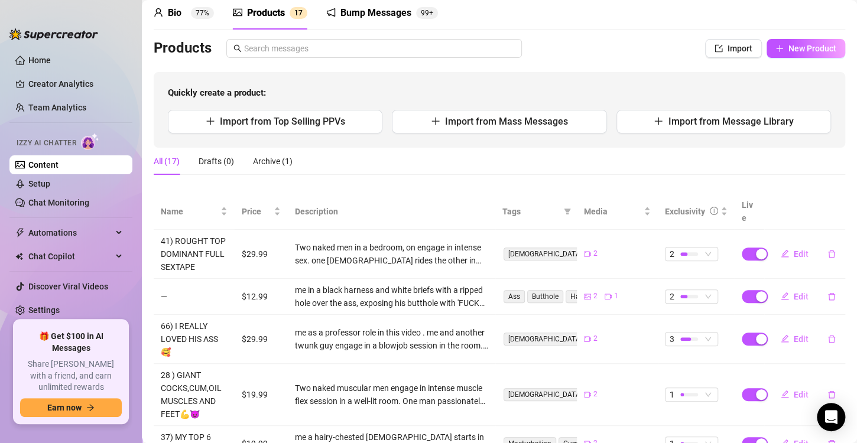
scroll to position [0, 0]
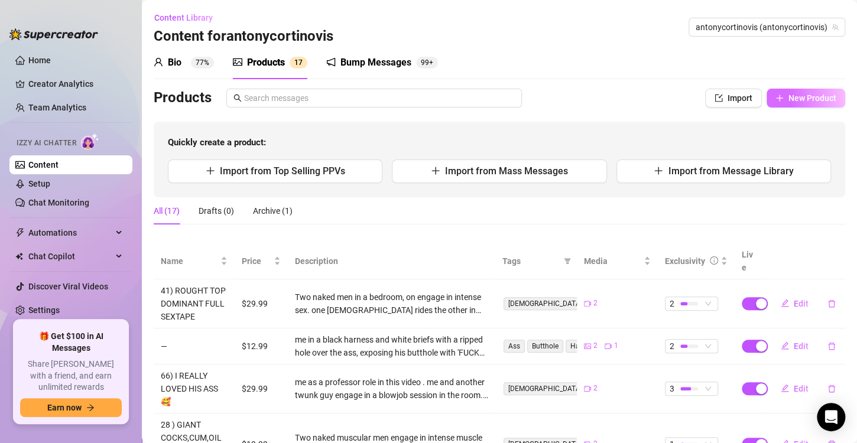
click at [804, 103] on button "New Product" at bounding box center [805, 98] width 79 height 19
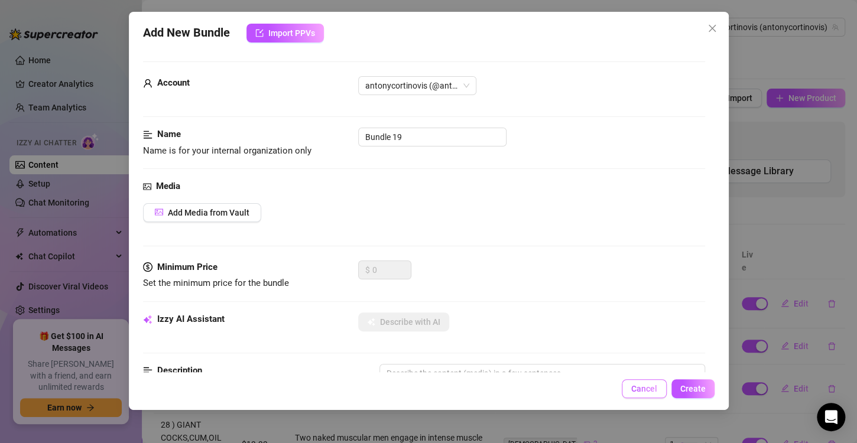
click at [651, 391] on span "Cancel" at bounding box center [644, 388] width 26 height 9
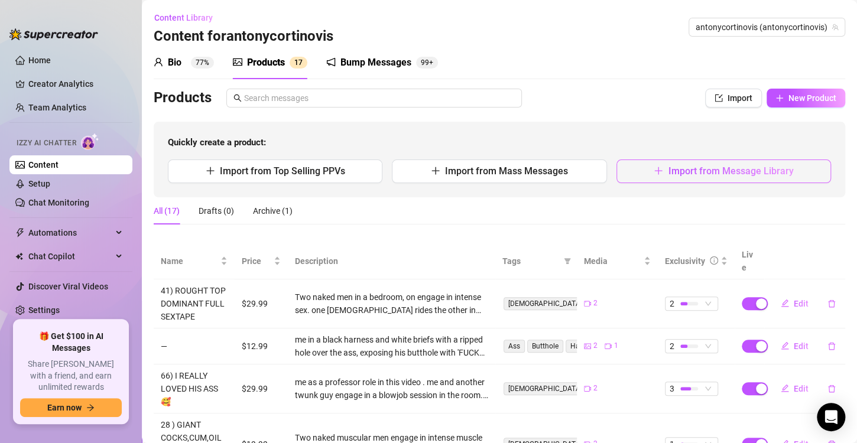
click at [715, 171] on span "Import from Message Library" at bounding box center [730, 170] width 125 height 11
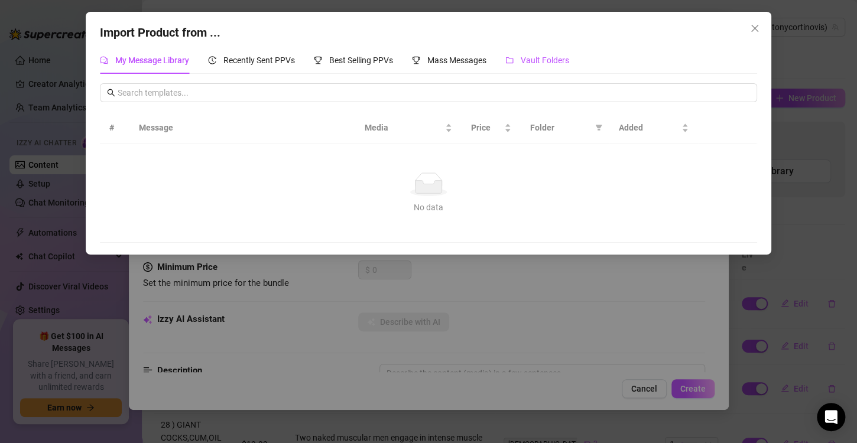
click at [545, 64] on span "Vault Folders" at bounding box center [544, 60] width 48 height 9
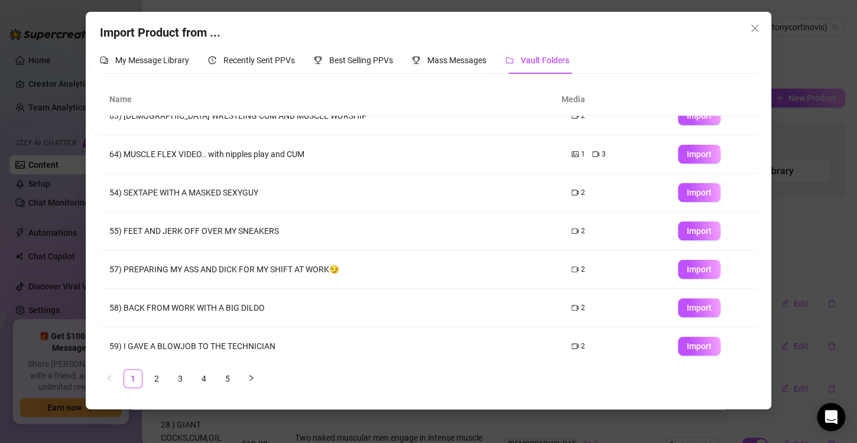
scroll to position [139, 0]
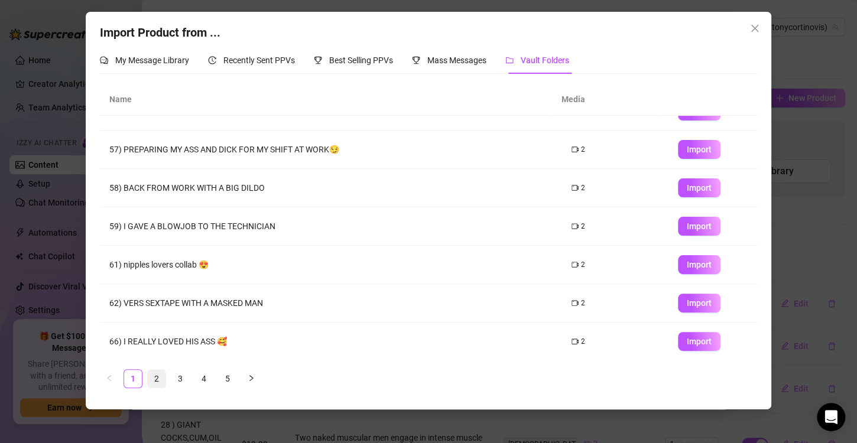
click at [156, 378] on link "2" at bounding box center [157, 379] width 18 height 18
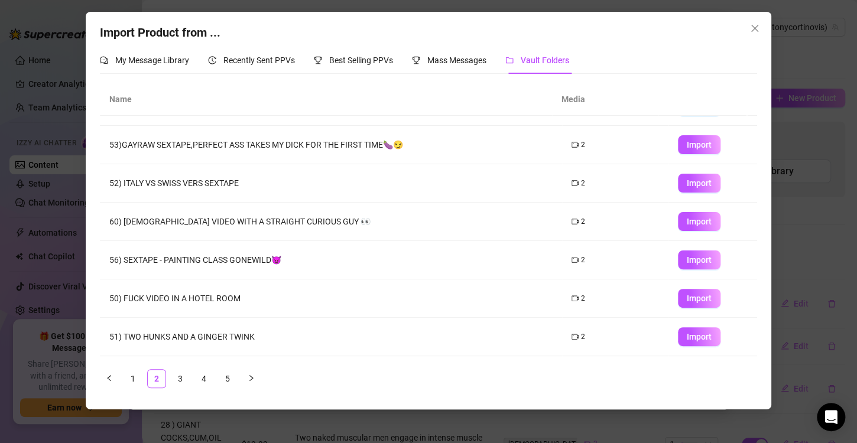
scroll to position [28, 0]
click at [695, 142] on span "Import" at bounding box center [698, 144] width 25 height 9
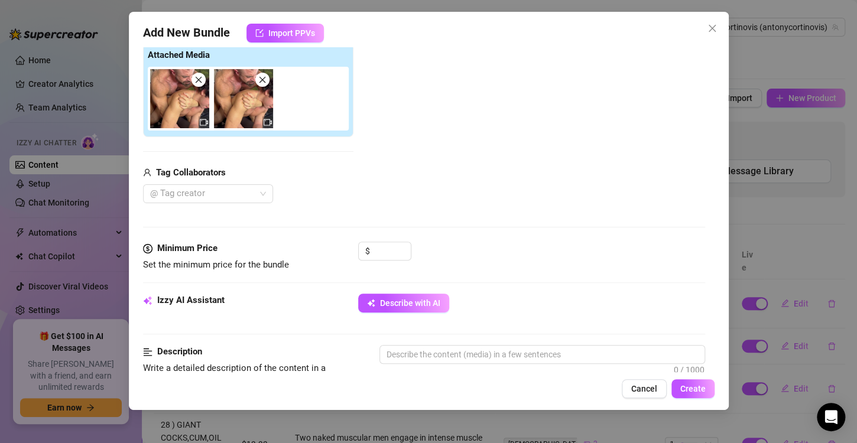
scroll to position [198, 0]
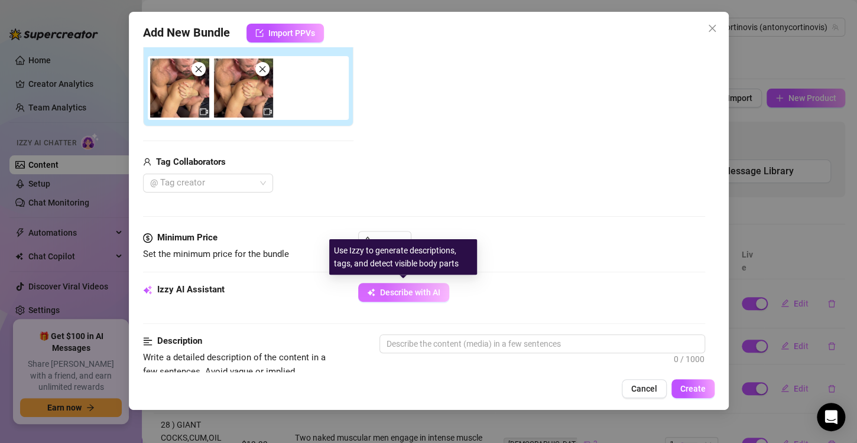
click at [420, 300] on button "Describe with AI" at bounding box center [403, 292] width 91 height 19
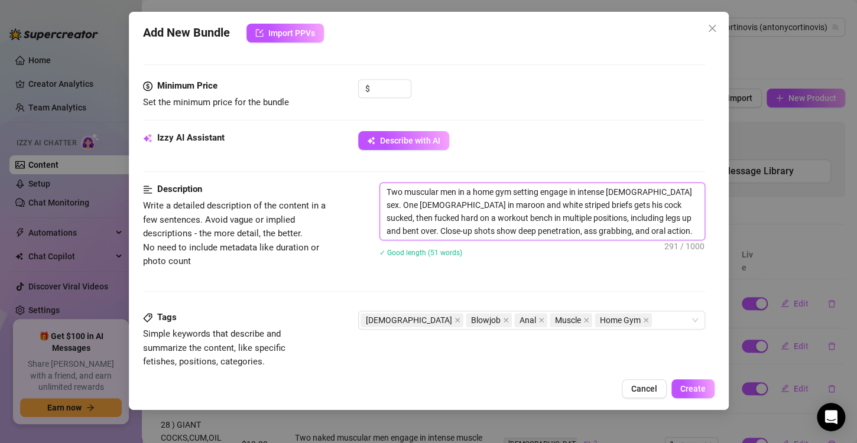
scroll to position [376, 0]
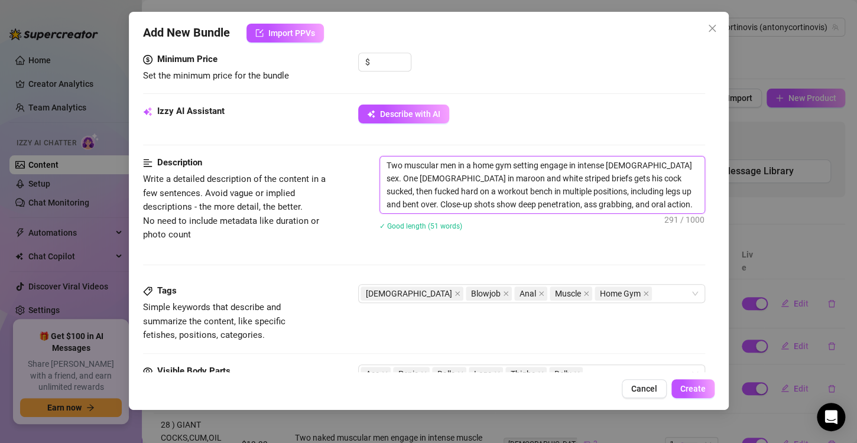
drag, startPoint x: 627, startPoint y: 339, endPoint x: 581, endPoint y: 177, distance: 168.1
click at [581, 177] on textarea "Two muscular men in a home gym setting engage in intense [DEMOGRAPHIC_DATA] sex…" at bounding box center [542, 185] width 324 height 57
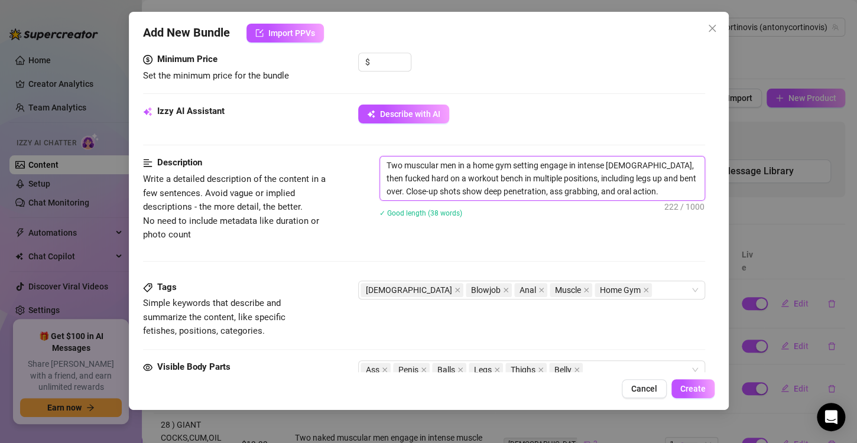
click at [503, 190] on textarea "Two muscular men in a home gym setting engage in intense [DEMOGRAPHIC_DATA], th…" at bounding box center [542, 179] width 324 height 44
drag, startPoint x: 444, startPoint y: 191, endPoint x: 572, endPoint y: 181, distance: 128.6
click at [572, 181] on textarea "Two muscular men in a home gym setting engage in intense [DEMOGRAPHIC_DATA], th…" at bounding box center [542, 179] width 324 height 44
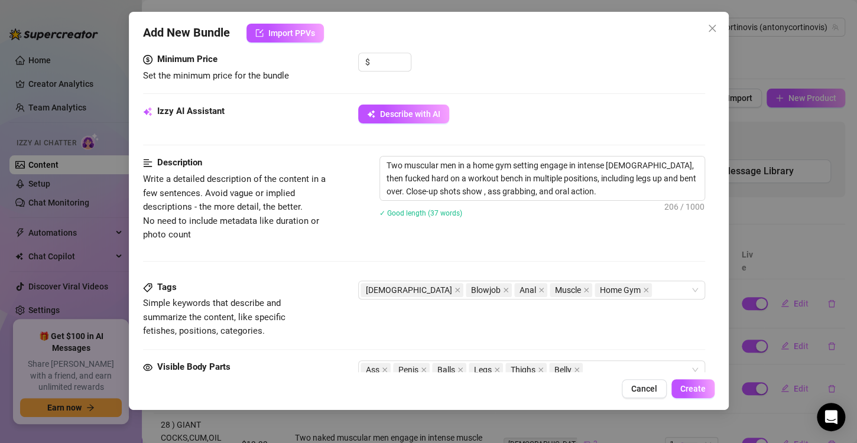
click at [567, 204] on div "✓ Good length (37 words)" at bounding box center [542, 212] width 326 height 19
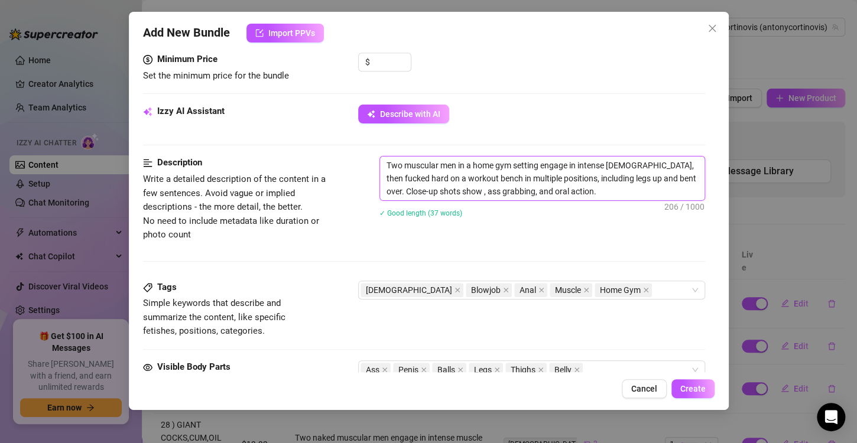
drag, startPoint x: 564, startPoint y: 196, endPoint x: 658, endPoint y: 174, distance: 96.4
click at [658, 174] on textarea "Two muscular men in a home gym setting engage in intense [DEMOGRAPHIC_DATA], th…" at bounding box center [542, 179] width 324 height 44
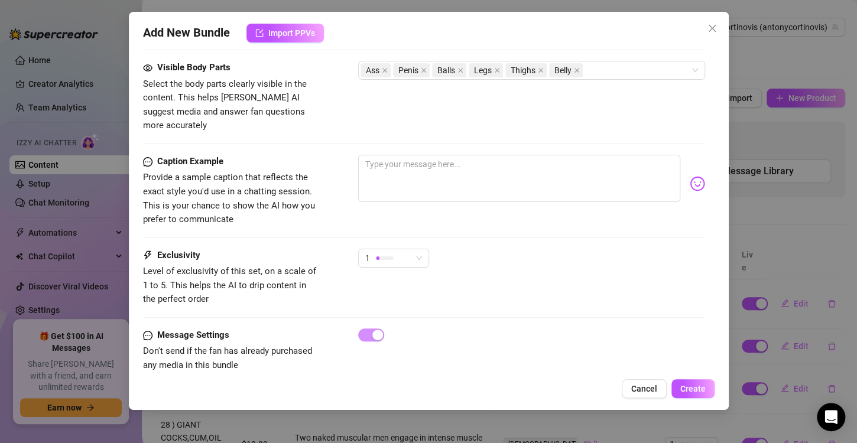
scroll to position [682, 0]
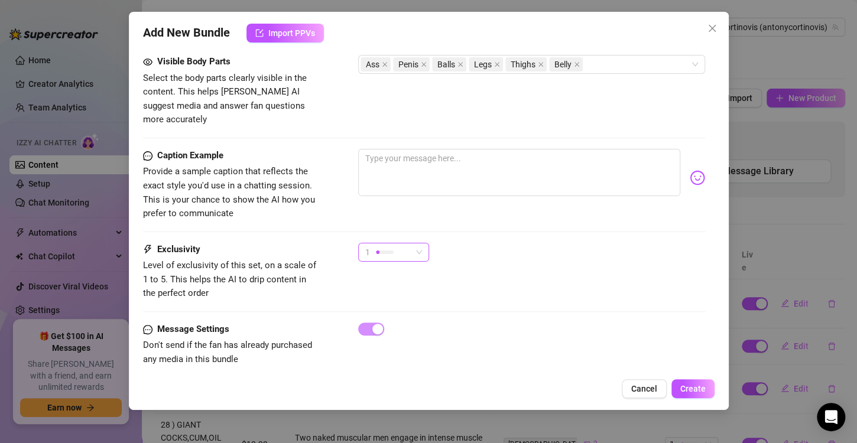
click at [421, 243] on span "1" at bounding box center [393, 252] width 57 height 18
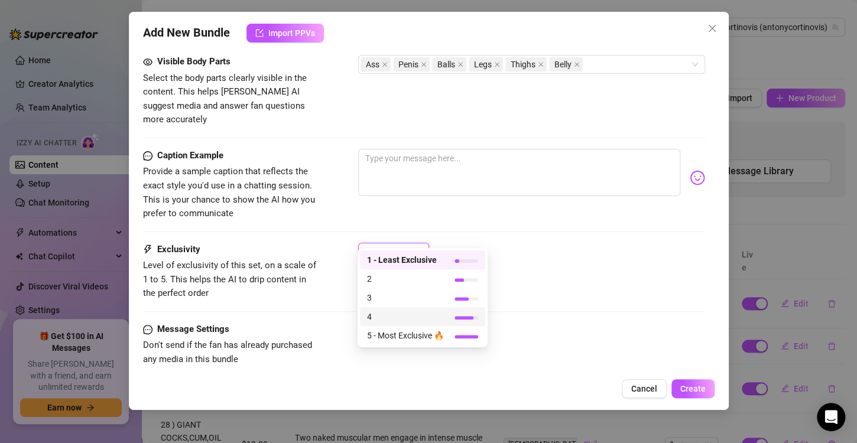
click at [418, 317] on span "4" at bounding box center [405, 316] width 77 height 13
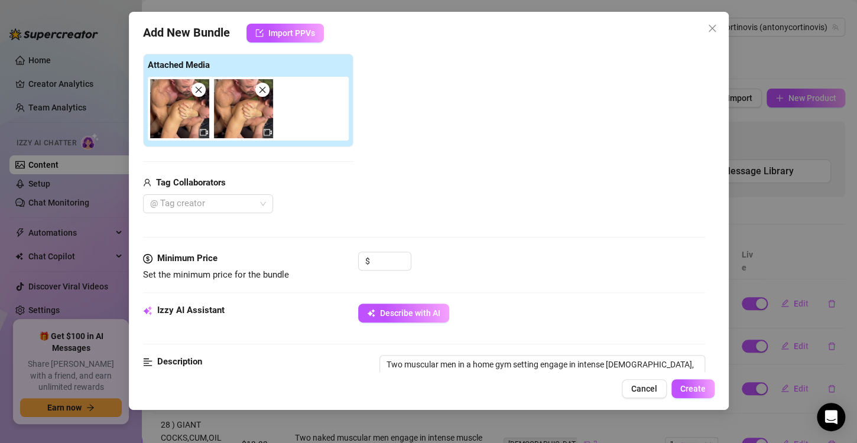
scroll to position [170, 0]
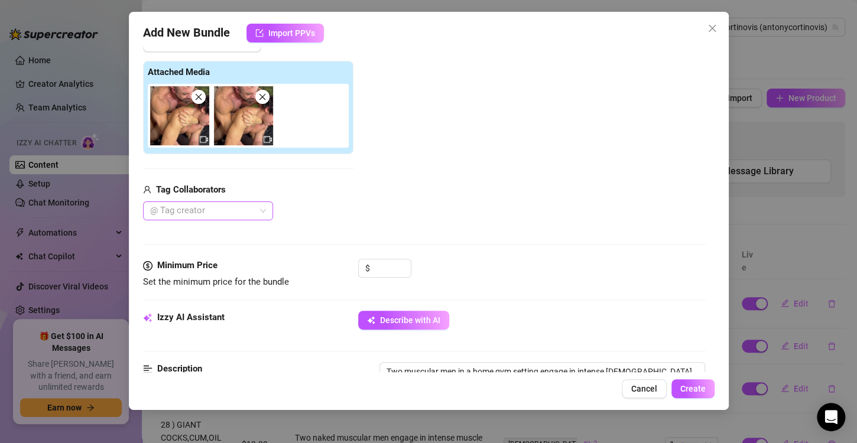
click at [206, 214] on div at bounding box center [201, 211] width 113 height 17
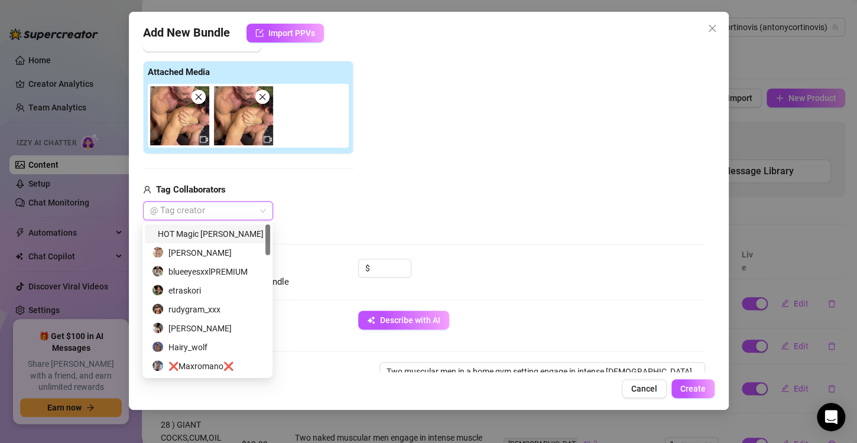
click at [206, 214] on div at bounding box center [201, 211] width 113 height 17
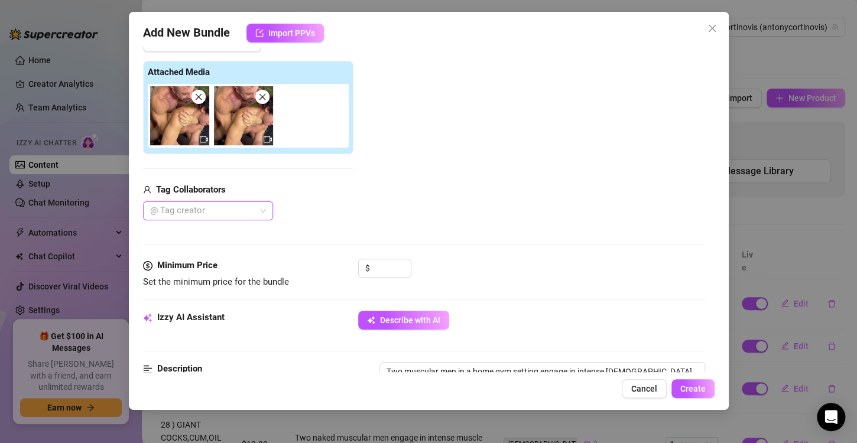
click at [198, 210] on div at bounding box center [201, 211] width 113 height 17
click at [200, 235] on div "[PERSON_NAME][US_STATE]" at bounding box center [207, 233] width 111 height 13
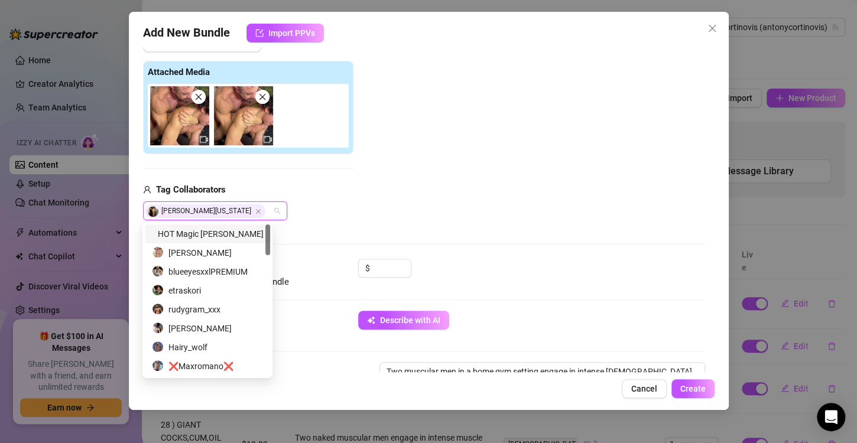
click at [453, 239] on div "Media Add Media from Vault Attached Media Tag Collaborators [PERSON_NAME][US_ST…" at bounding box center [424, 133] width 562 height 249
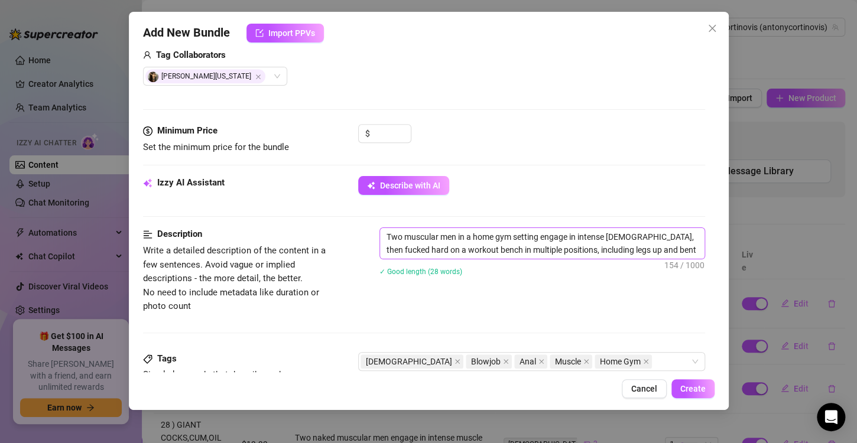
scroll to position [307, 0]
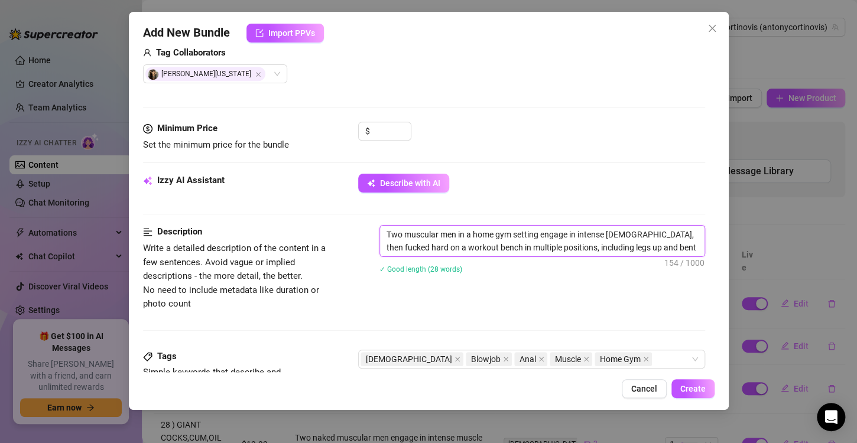
click at [666, 249] on textarea "Two muscular men in a home gym setting engage in intense [DEMOGRAPHIC_DATA], th…" at bounding box center [542, 241] width 324 height 31
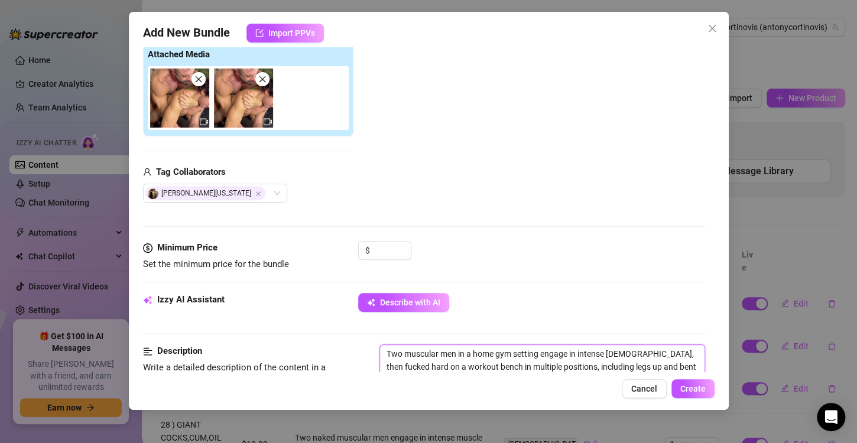
scroll to position [186, 0]
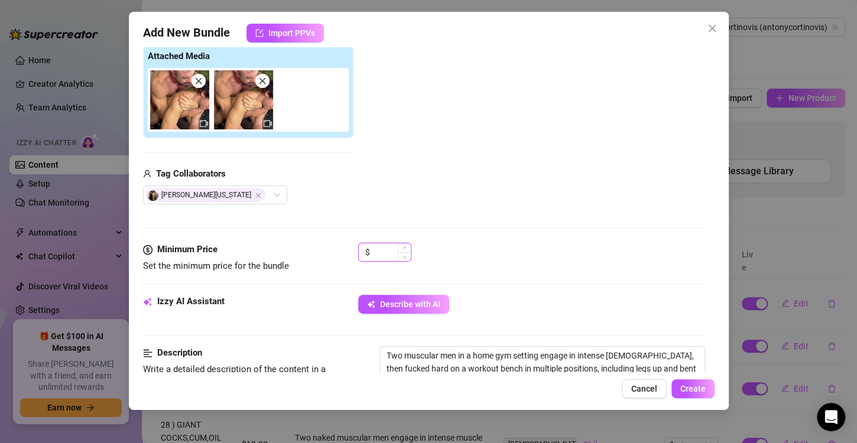
click at [375, 246] on input at bounding box center [391, 252] width 38 height 18
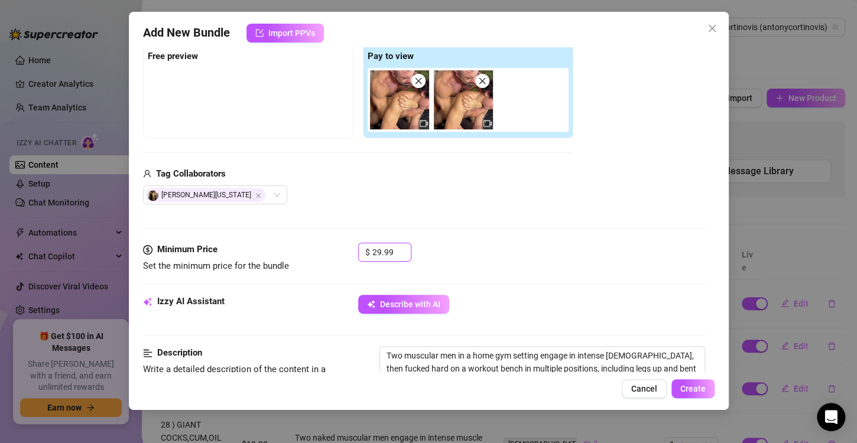
click at [411, 100] on img at bounding box center [399, 99] width 59 height 59
click at [421, 123] on icon "video-camera" at bounding box center [423, 123] width 8 height 8
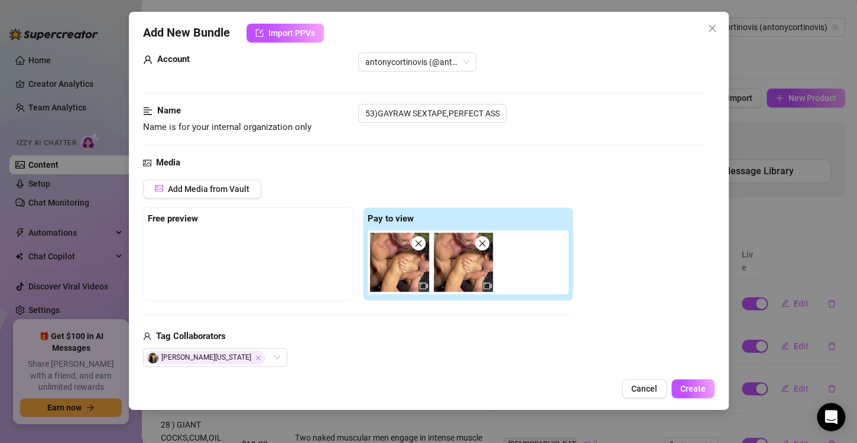
scroll to position [2, 0]
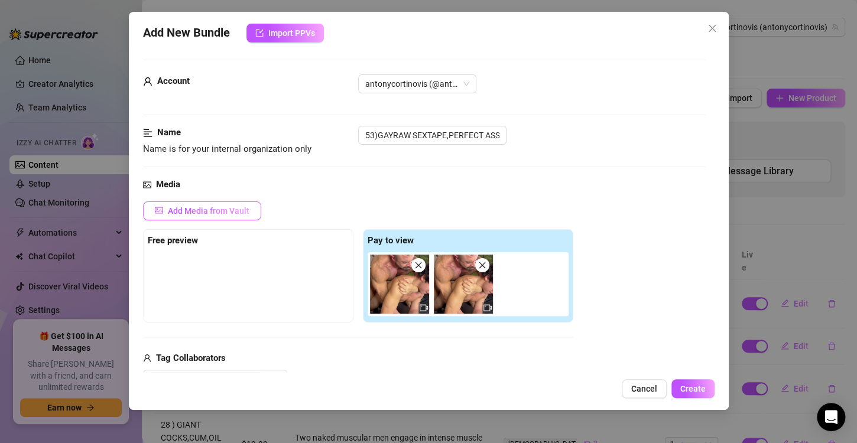
click at [186, 209] on span "Add Media from Vault" at bounding box center [209, 210] width 82 height 9
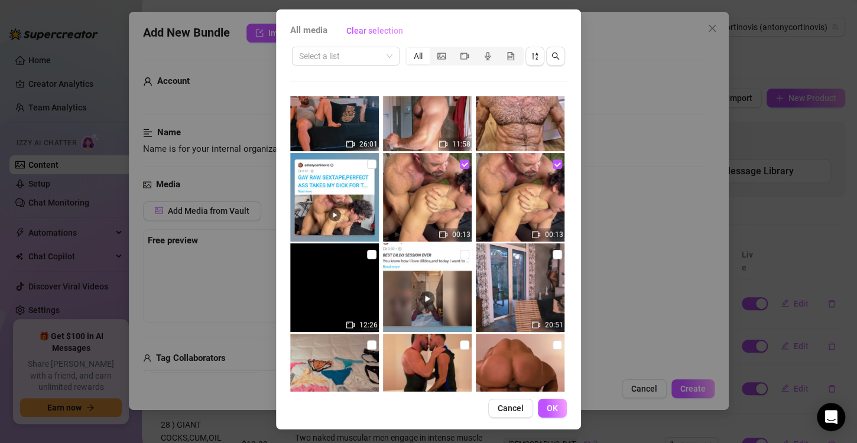
scroll to position [4457, 0]
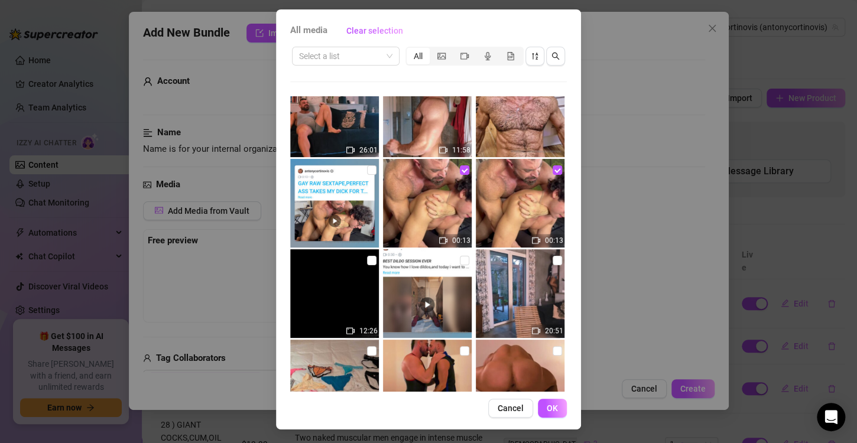
click at [330, 298] on img at bounding box center [334, 293] width 89 height 89
click at [330, 293] on img at bounding box center [334, 293] width 89 height 89
click at [367, 259] on input "checkbox" at bounding box center [371, 260] width 9 height 9
click at [548, 406] on span "OK" at bounding box center [551, 408] width 11 height 9
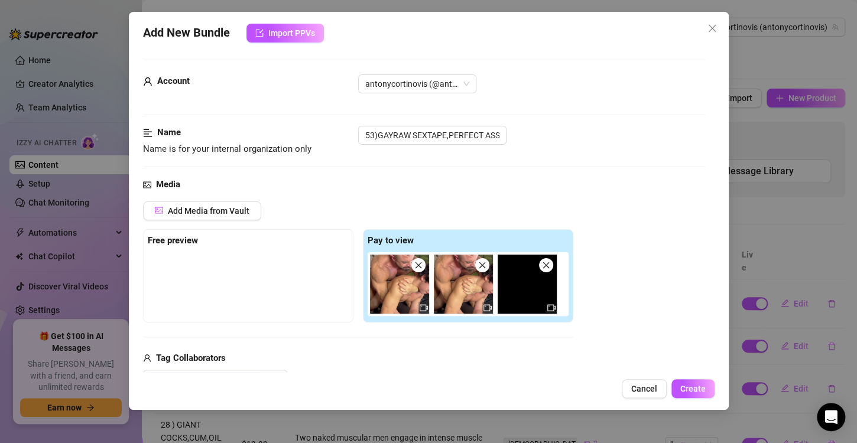
click at [481, 261] on icon "close" at bounding box center [482, 265] width 8 height 8
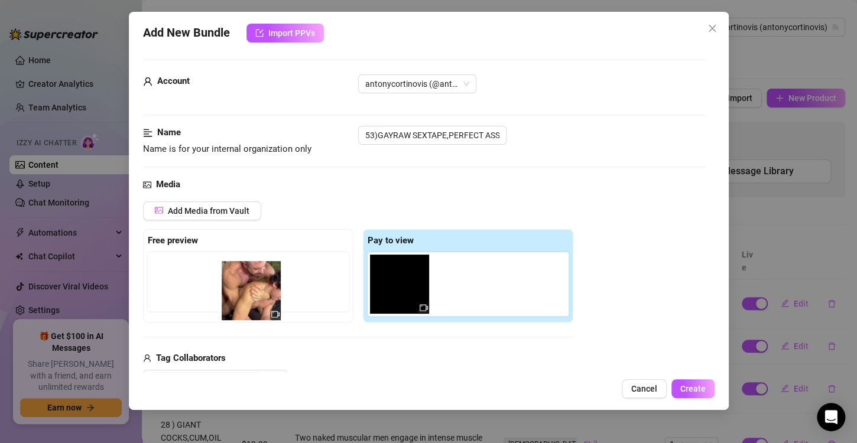
drag, startPoint x: 408, startPoint y: 278, endPoint x: 246, endPoint y: 286, distance: 162.1
click at [246, 286] on div "Free preview Pay to view" at bounding box center [358, 275] width 430 height 93
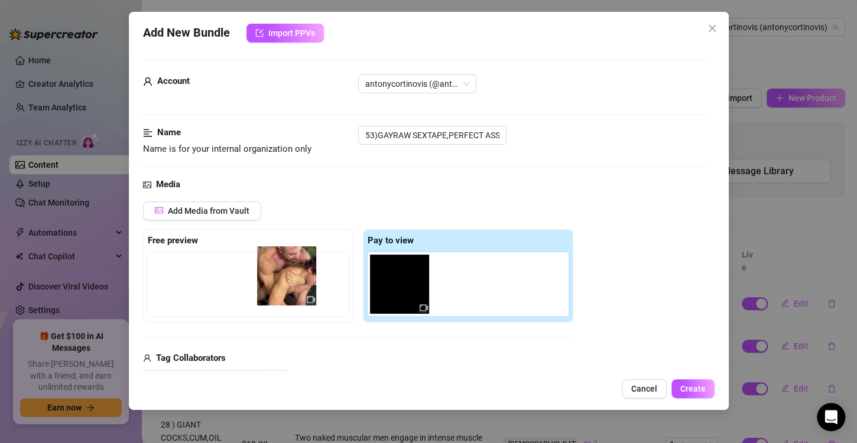
drag, startPoint x: 379, startPoint y: 297, endPoint x: 259, endPoint y: 286, distance: 120.5
click at [259, 286] on div "Free preview Pay to view" at bounding box center [358, 275] width 430 height 93
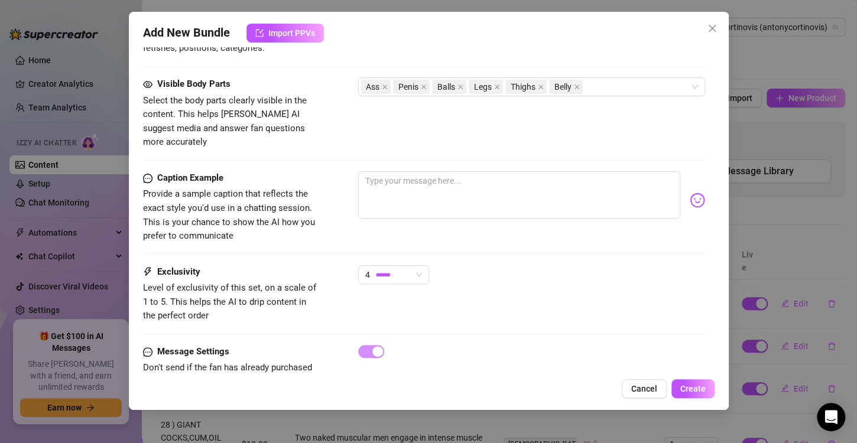
scroll to position [682, 0]
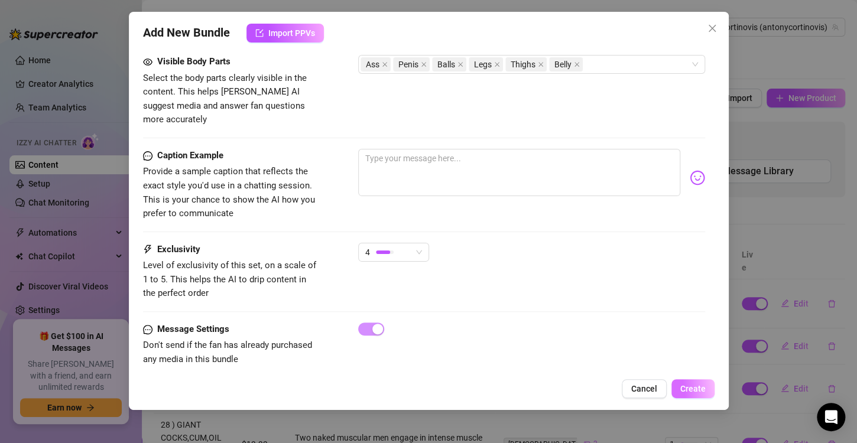
click at [692, 390] on span "Create" at bounding box center [692, 388] width 25 height 9
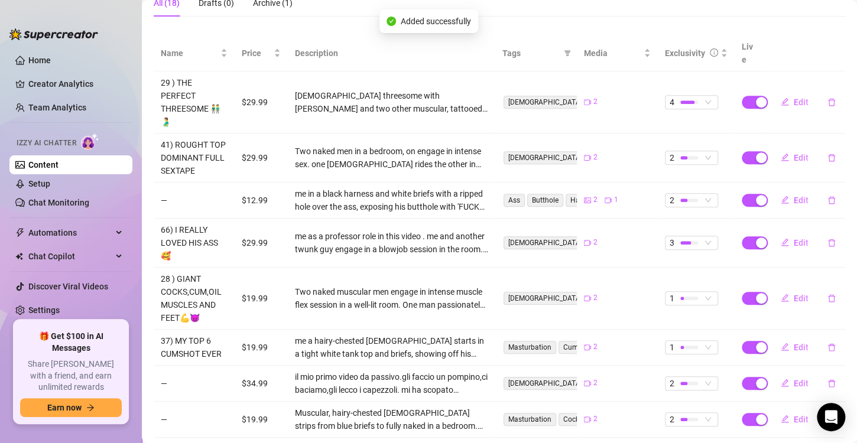
scroll to position [0, 0]
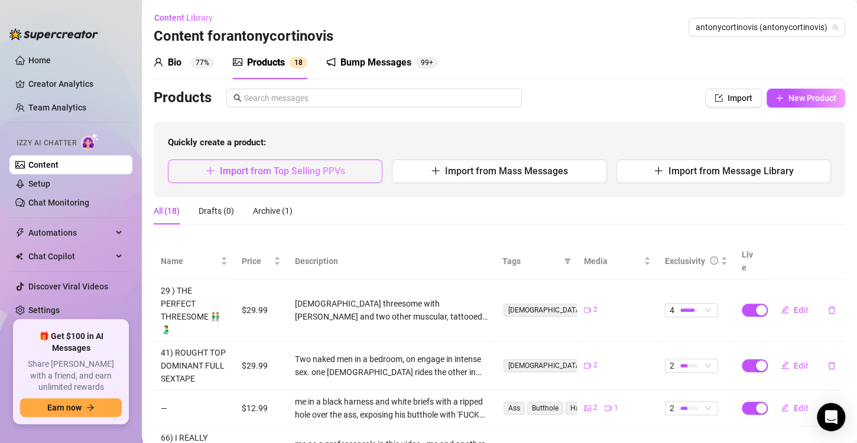
click at [311, 170] on span "Import from Top Selling PPVs" at bounding box center [282, 170] width 125 height 11
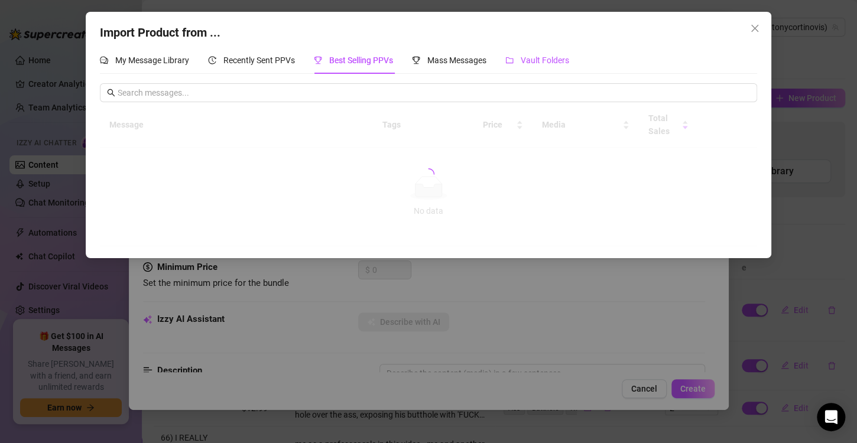
click at [555, 56] on span "Vault Folders" at bounding box center [544, 60] width 48 height 9
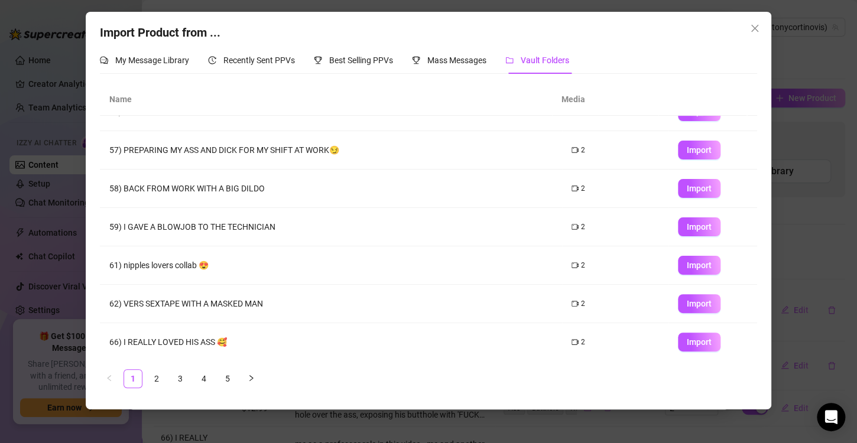
scroll to position [139, 0]
click at [155, 382] on link "2" at bounding box center [157, 379] width 18 height 18
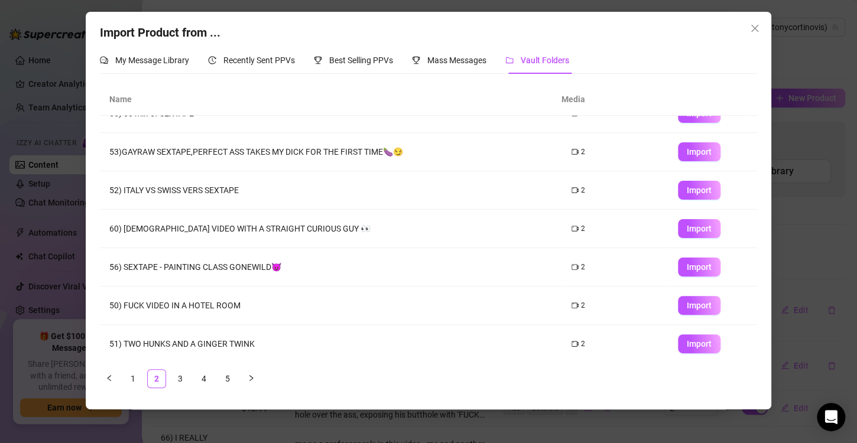
scroll to position [24, 0]
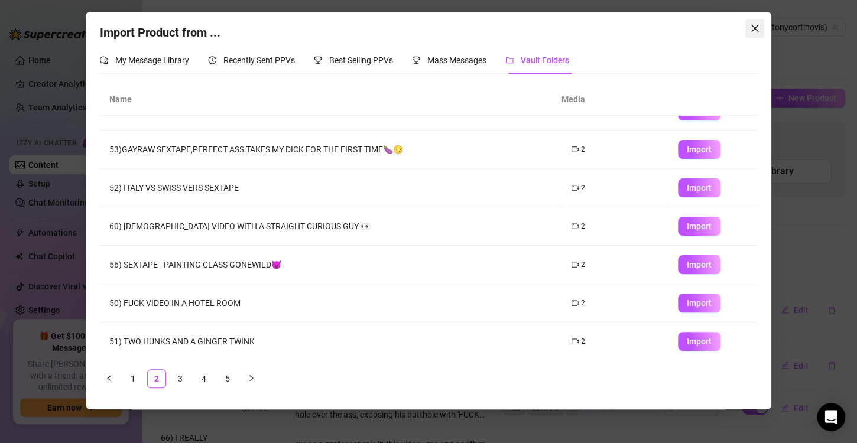
click at [756, 28] on icon "close" at bounding box center [754, 28] width 9 height 9
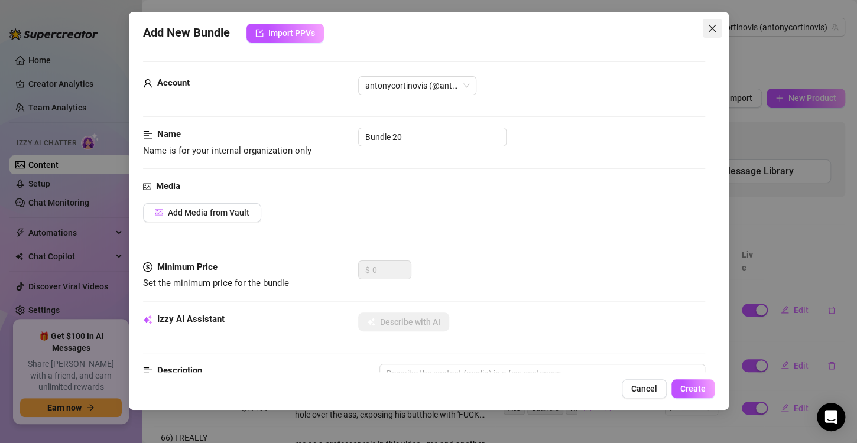
click at [711, 31] on icon "close" at bounding box center [711, 28] width 9 height 9
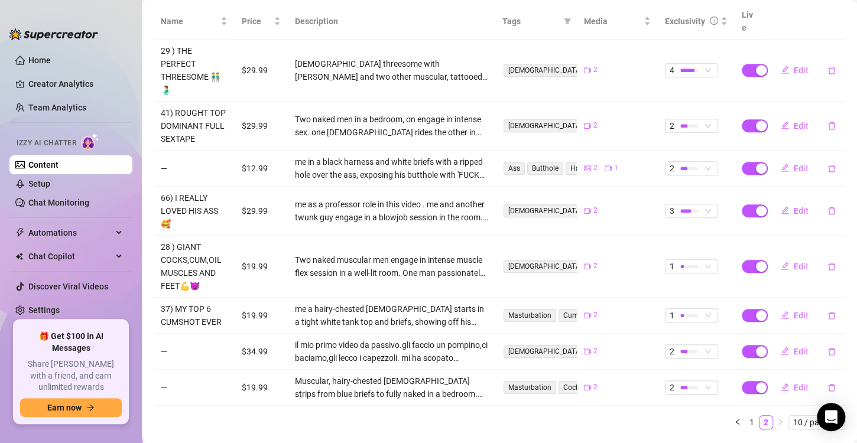
scroll to position [256, 0]
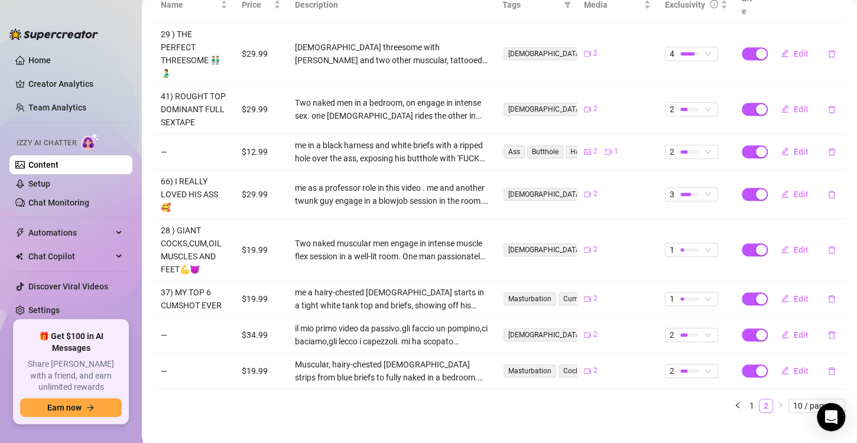
click at [759, 399] on link "2" at bounding box center [765, 405] width 13 height 13
click at [745, 399] on link "1" at bounding box center [751, 405] width 13 height 13
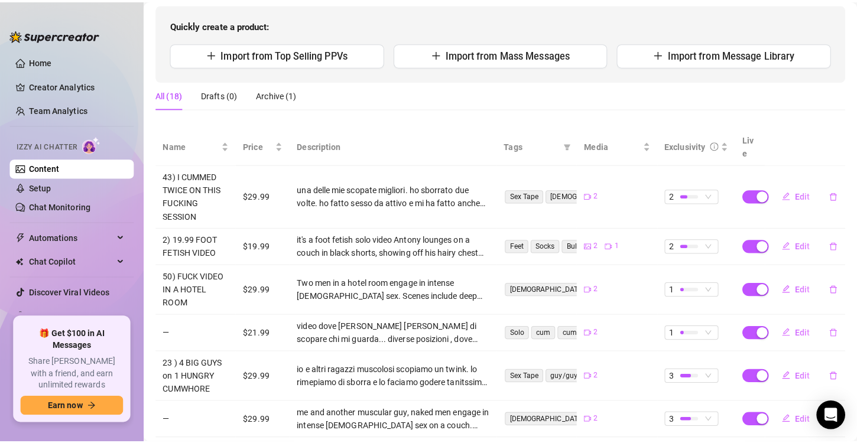
scroll to position [99, 0]
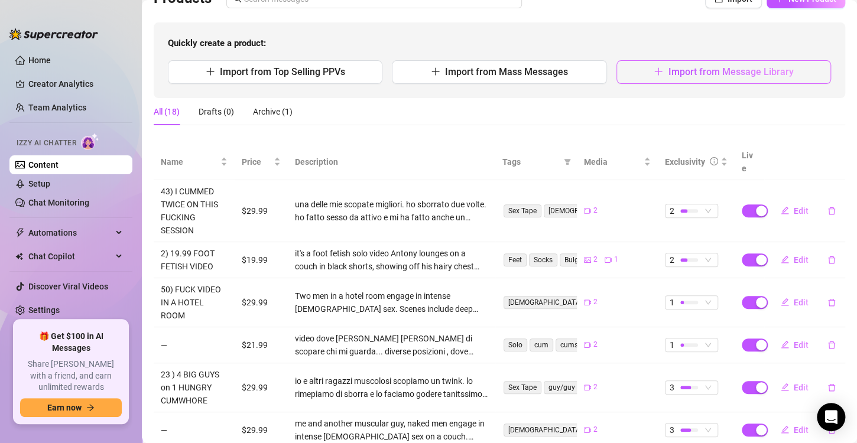
click at [666, 78] on button "Import from Message Library" at bounding box center [723, 72] width 214 height 24
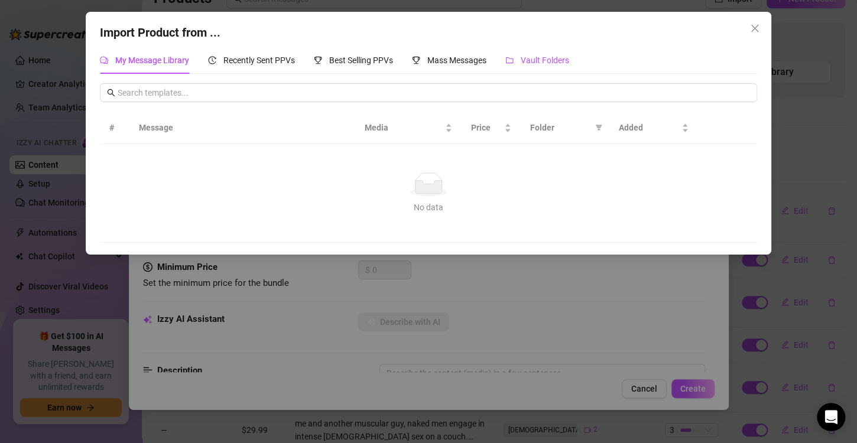
click at [524, 56] on span "Vault Folders" at bounding box center [544, 60] width 48 height 9
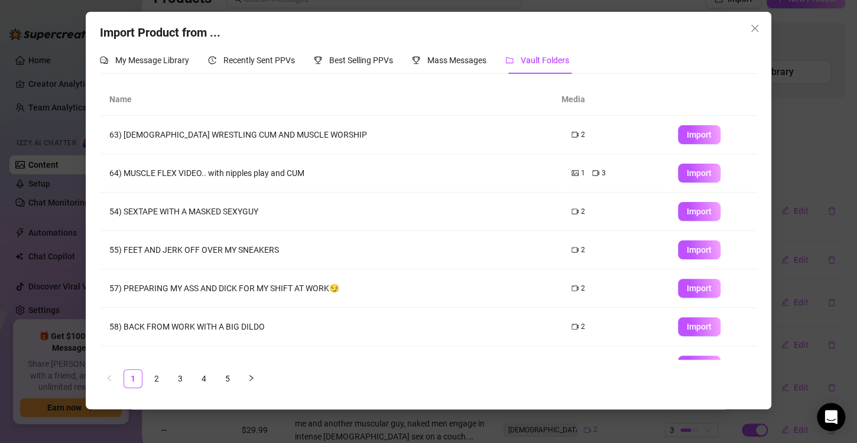
scroll to position [139, 0]
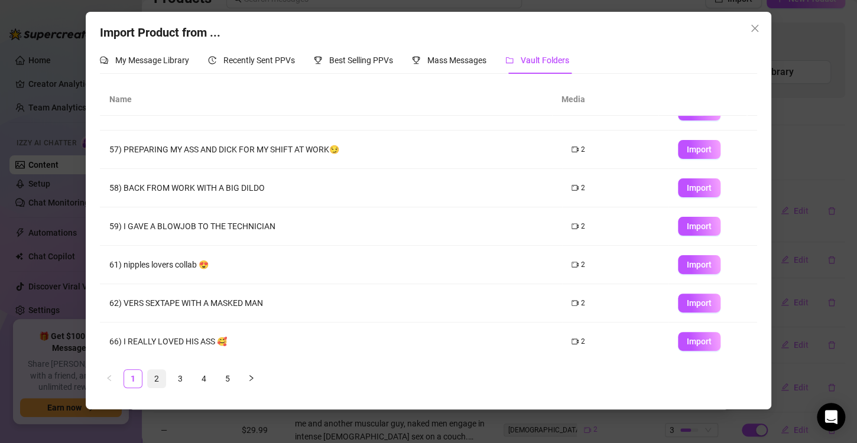
click at [155, 380] on link "2" at bounding box center [157, 379] width 18 height 18
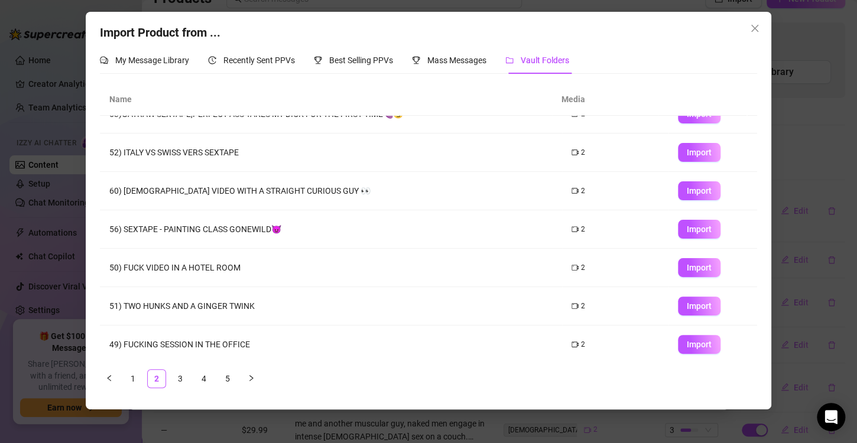
scroll to position [61, 0]
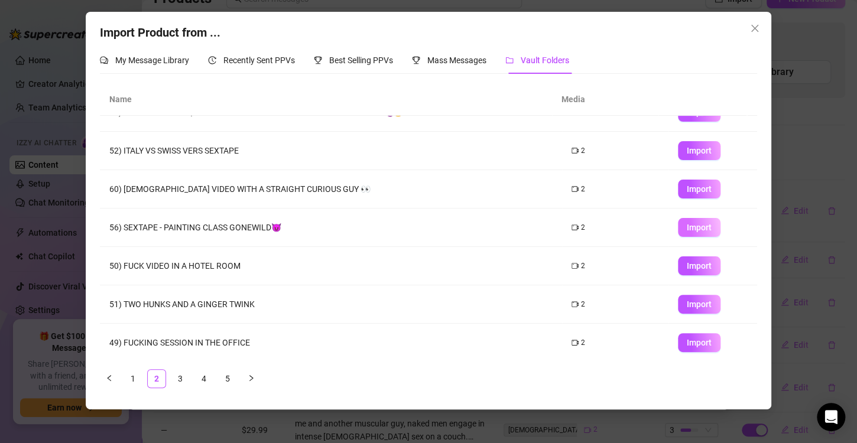
click at [689, 231] on span "Import" at bounding box center [698, 227] width 25 height 9
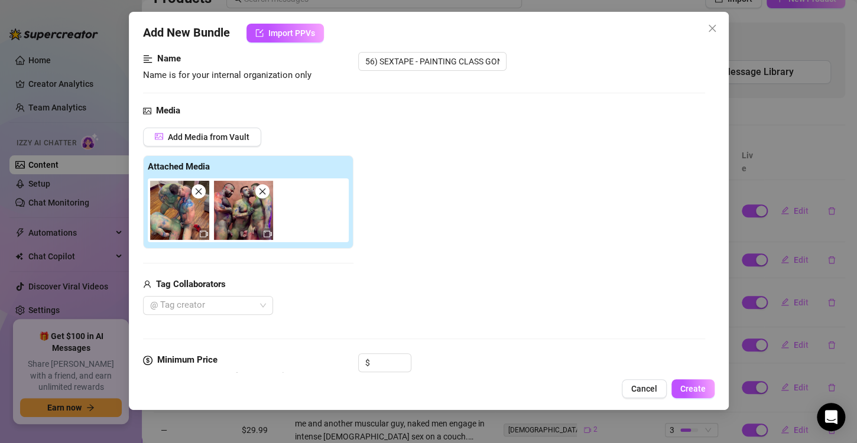
scroll to position [95, 0]
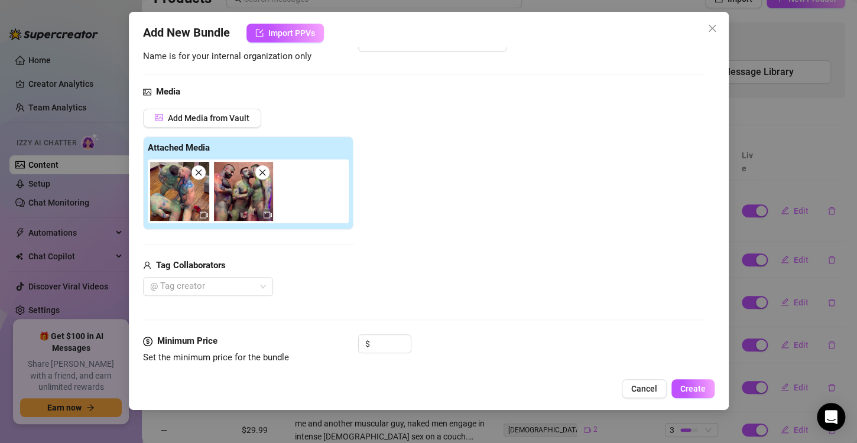
click at [232, 297] on div "Media Add Media from Vault Attached Media Tag Collaborators @ Tag creator" at bounding box center [424, 209] width 562 height 249
click at [229, 269] on div "Tag Collaborators" at bounding box center [248, 266] width 210 height 14
click at [222, 279] on div at bounding box center [201, 286] width 113 height 17
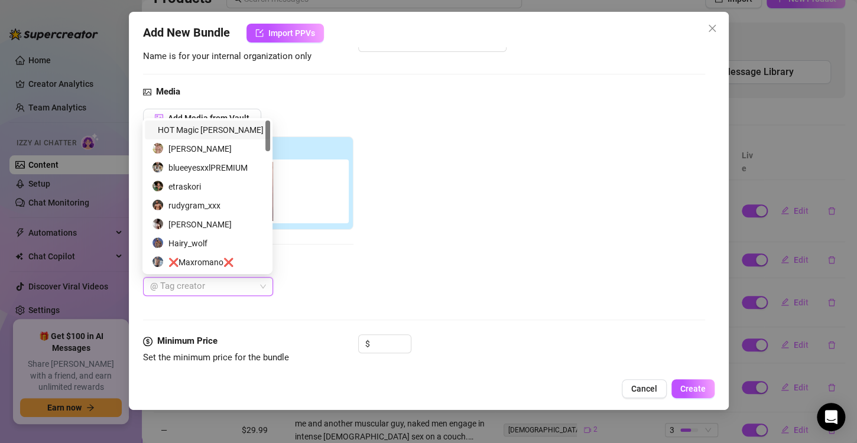
click at [221, 282] on div at bounding box center [201, 286] width 113 height 17
drag, startPoint x: 221, startPoint y: 282, endPoint x: 181, endPoint y: 208, distance: 84.1
click at [181, 208] on div "rudygram_xxx" at bounding box center [207, 205] width 111 height 13
click at [207, 151] on div "[PERSON_NAME]" at bounding box center [207, 148] width 111 height 13
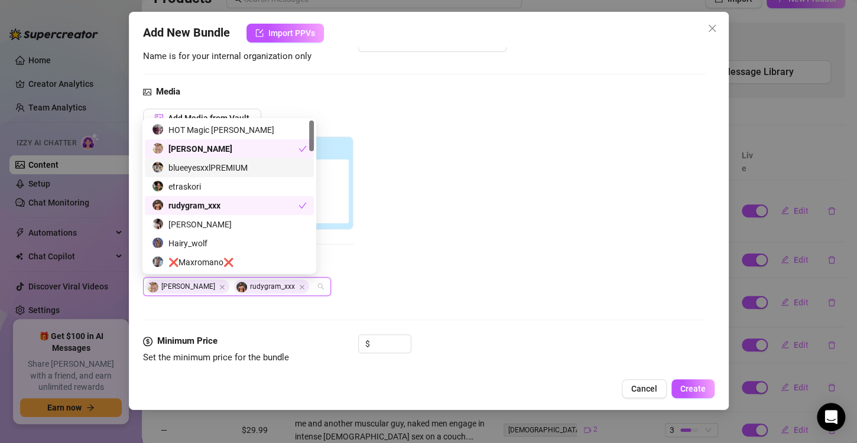
click at [442, 195] on div "Add Media from Vault Attached Media Tag Collaborators [PERSON_NAME] rudygram_xxx" at bounding box center [424, 203] width 562 height 188
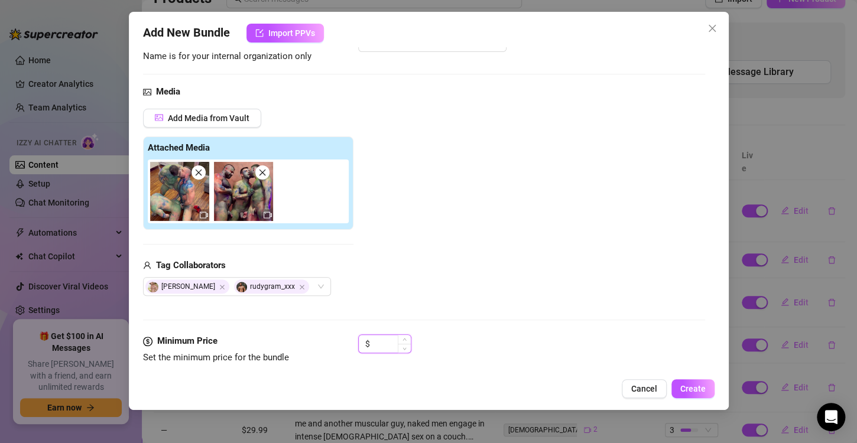
click at [372, 341] on input at bounding box center [391, 344] width 38 height 18
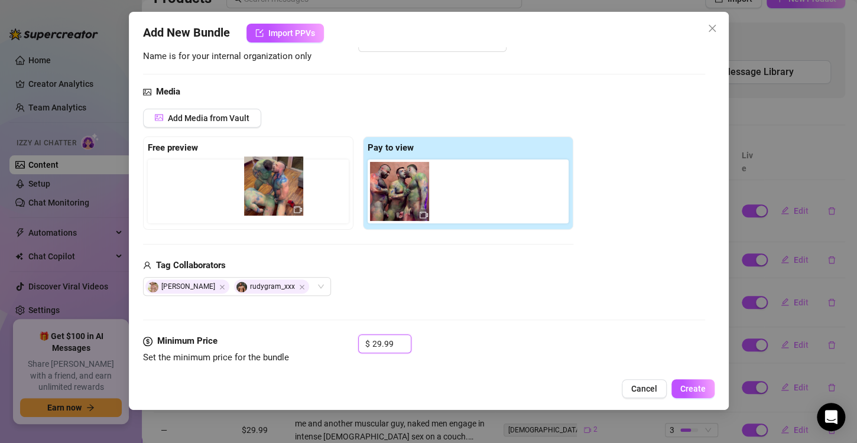
drag, startPoint x: 396, startPoint y: 196, endPoint x: 274, endPoint y: 191, distance: 122.4
click at [274, 191] on div "Free preview Pay to view" at bounding box center [358, 182] width 430 height 93
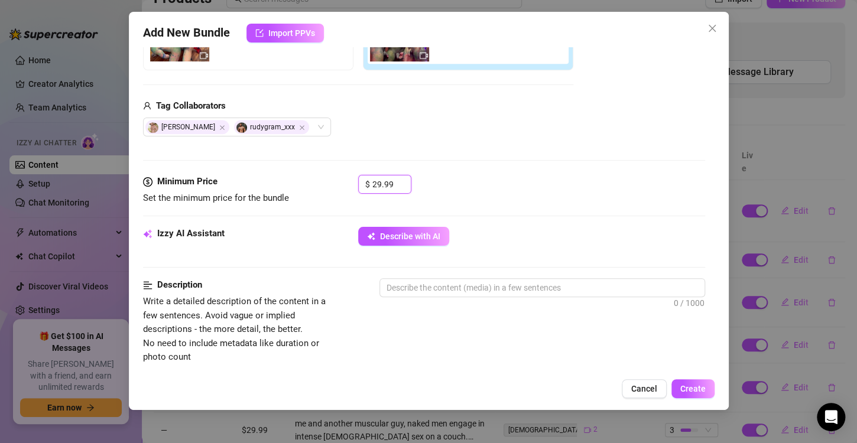
scroll to position [284, 0]
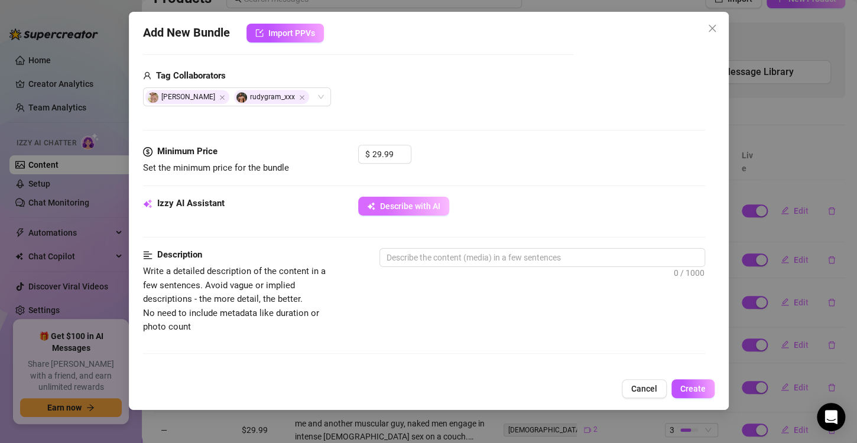
click at [393, 210] on button "Describe with AI" at bounding box center [403, 206] width 91 height 19
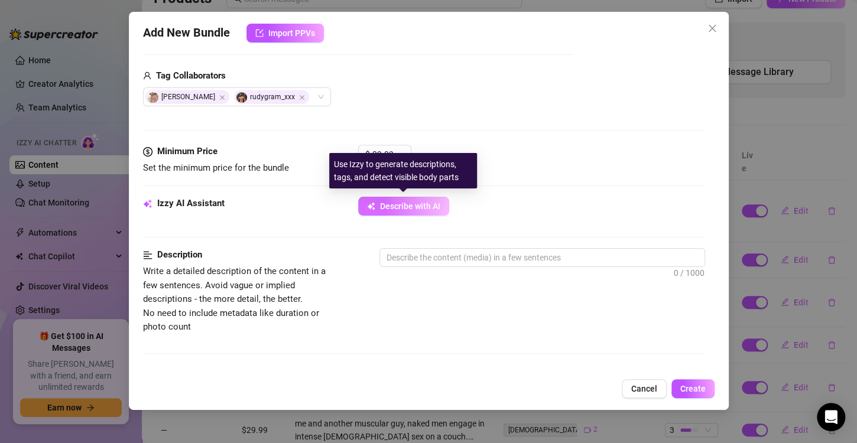
click at [392, 199] on button "Describe with AI" at bounding box center [403, 206] width 91 height 19
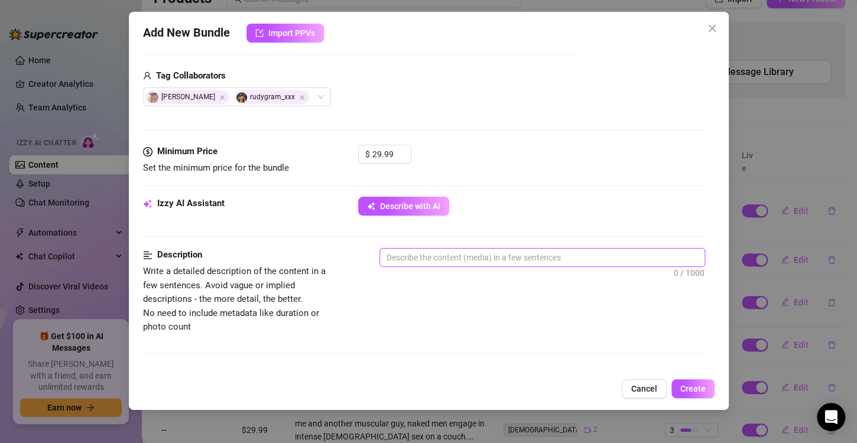
click at [411, 253] on textarea at bounding box center [542, 258] width 324 height 18
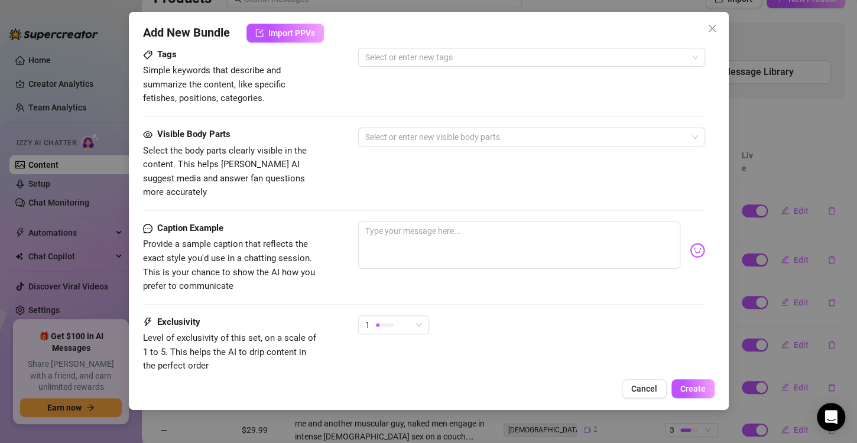
scroll to position [609, 0]
click at [389, 128] on div "Select or enter new visible body parts" at bounding box center [531, 137] width 347 height 19
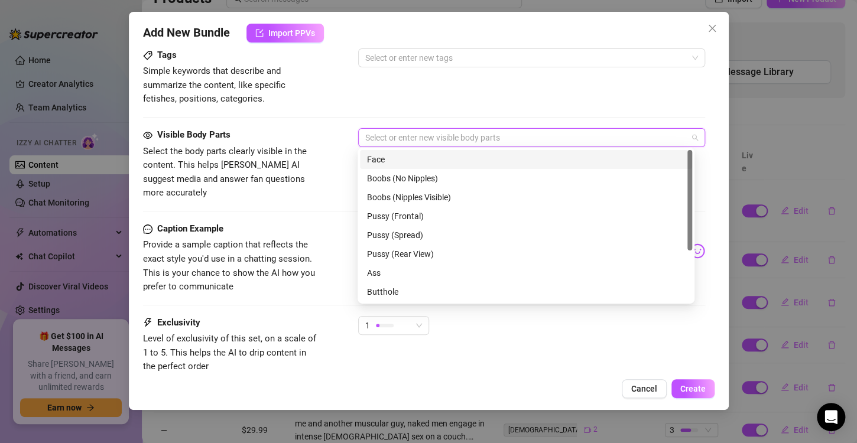
click at [389, 162] on div "Face" at bounding box center [526, 159] width 318 height 13
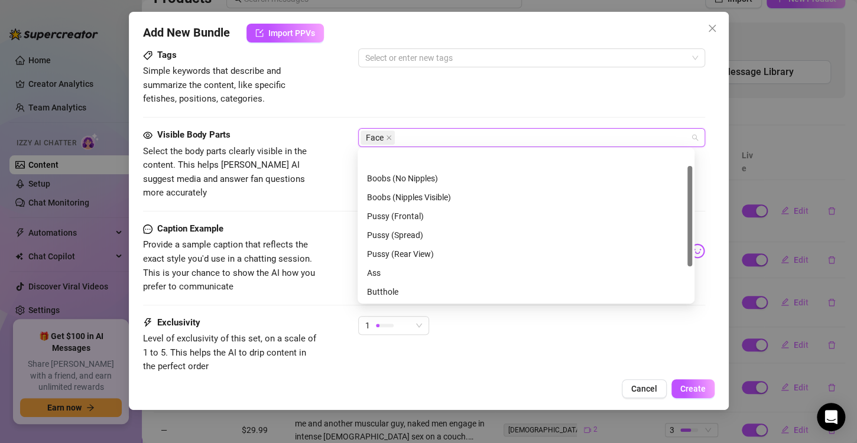
scroll to position [76, 0]
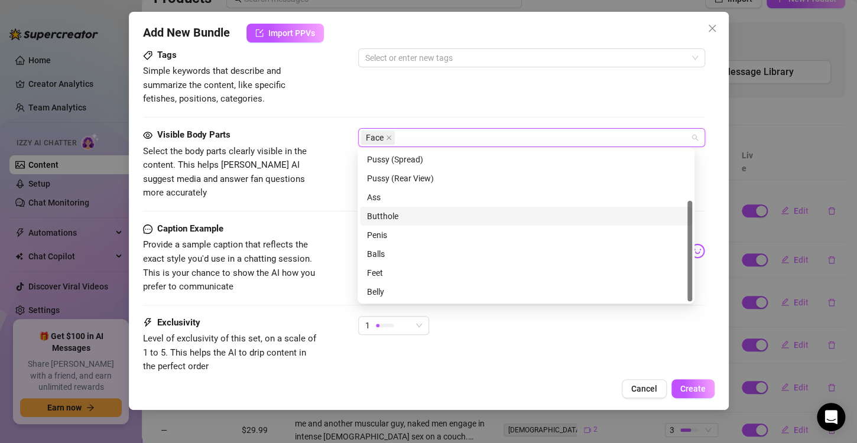
click at [399, 213] on div "Butthole" at bounding box center [526, 216] width 318 height 13
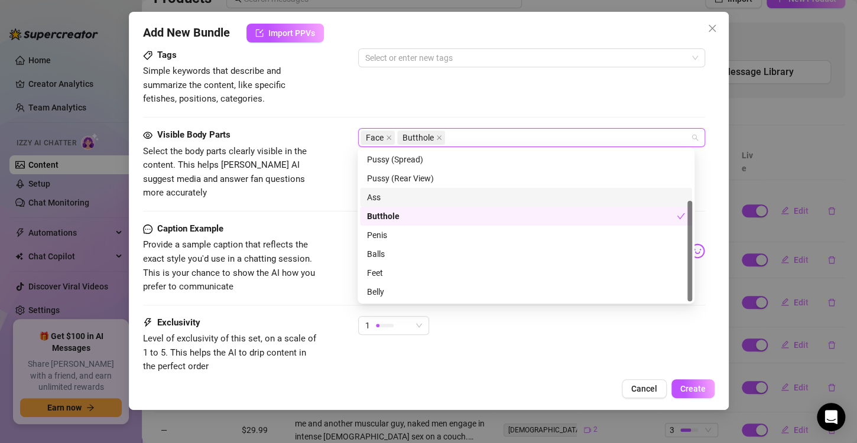
click at [402, 203] on div "Ass" at bounding box center [526, 197] width 318 height 13
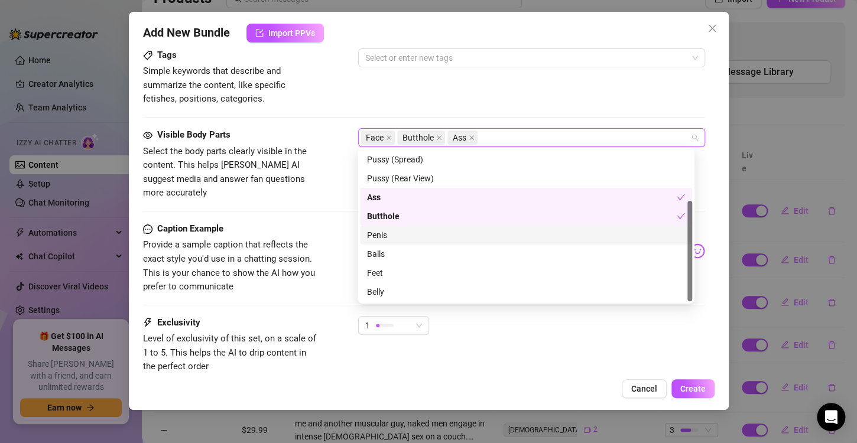
click at [404, 232] on div "Penis" at bounding box center [526, 235] width 318 height 13
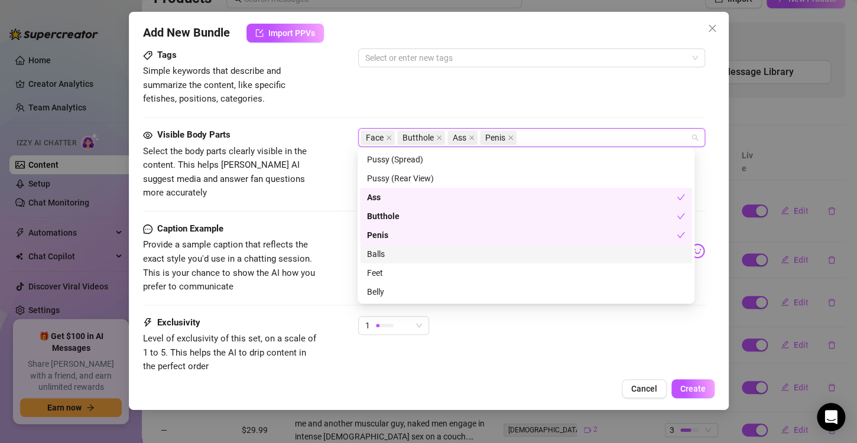
click at [403, 256] on div "Balls" at bounding box center [526, 254] width 318 height 13
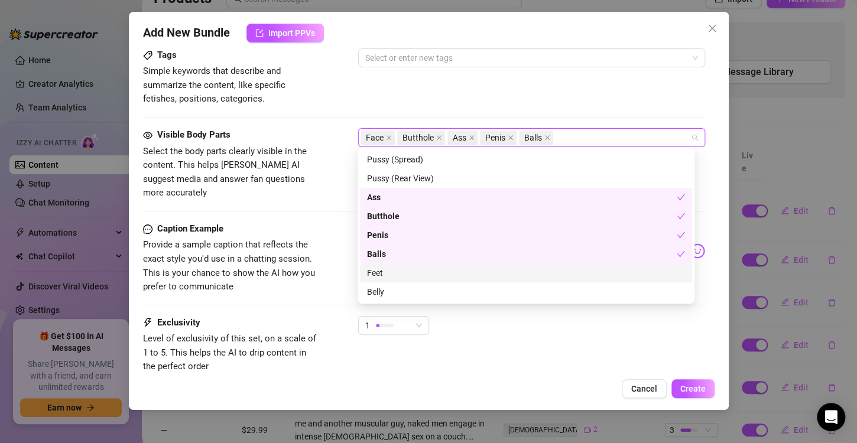
click at [402, 272] on div "Feet" at bounding box center [526, 272] width 318 height 13
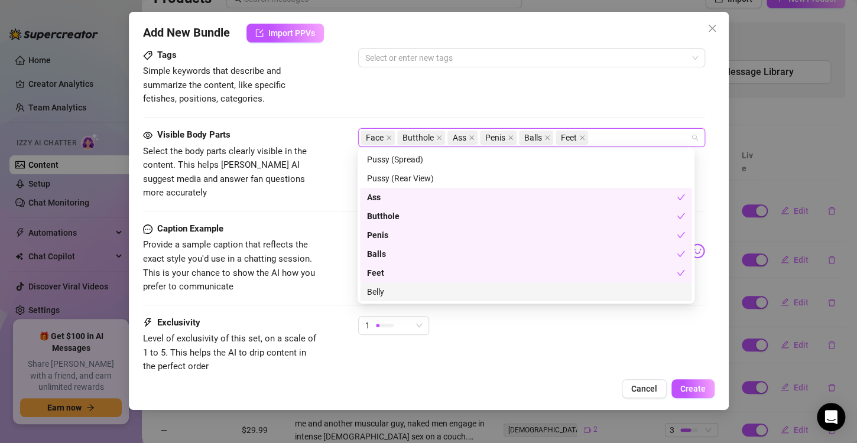
click at [399, 288] on div "Belly" at bounding box center [526, 291] width 318 height 13
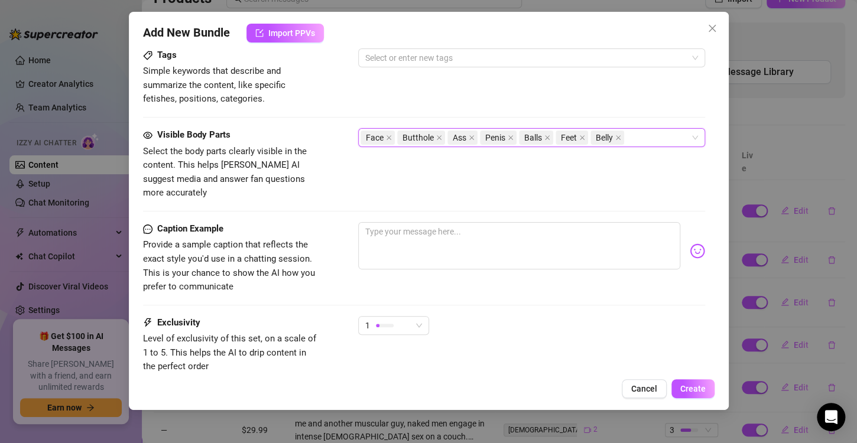
click at [321, 222] on div "Caption Example Provide a sample caption that reflects the exact style you'd us…" at bounding box center [424, 258] width 562 height 72
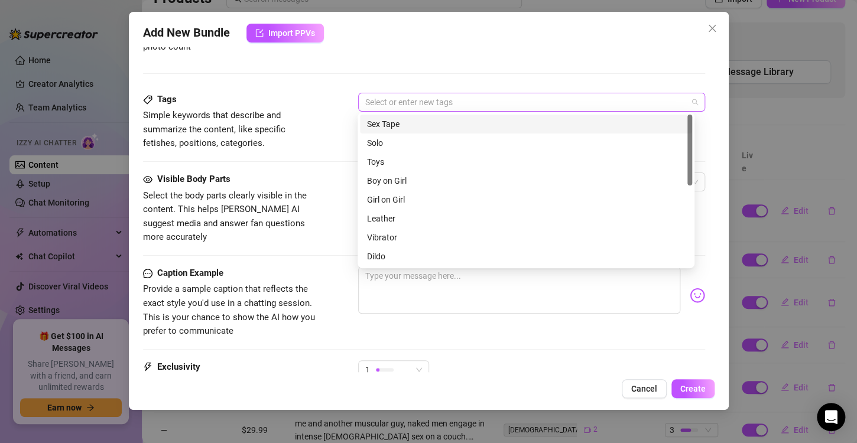
click at [458, 97] on div at bounding box center [525, 102] width 330 height 17
click at [432, 119] on div "Sex Tape" at bounding box center [526, 124] width 318 height 13
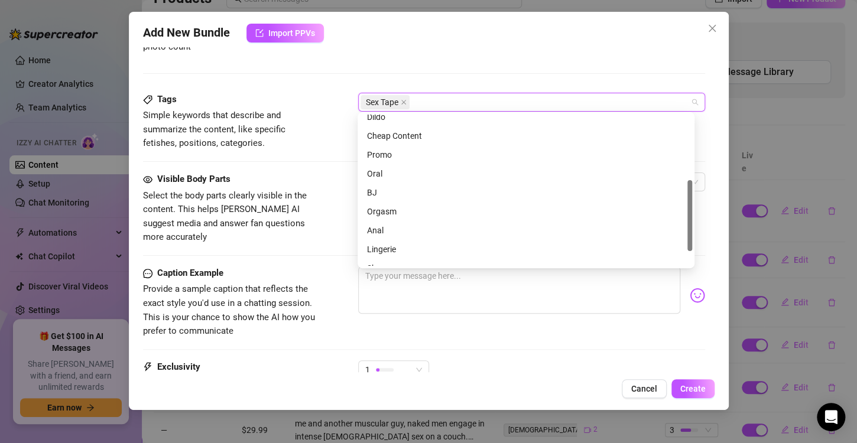
scroll to position [170, 0]
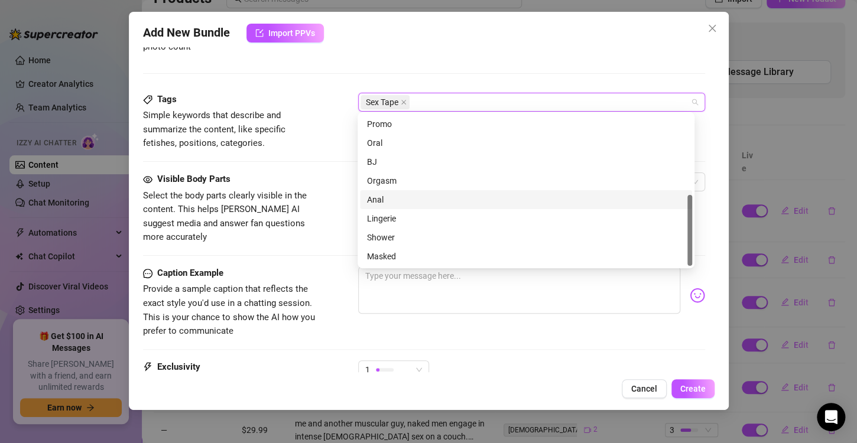
click at [385, 200] on div "Anal" at bounding box center [526, 199] width 318 height 13
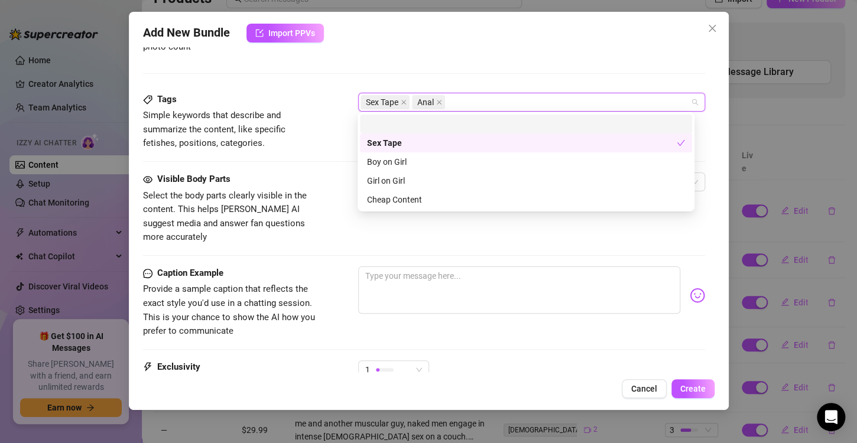
scroll to position [0, 0]
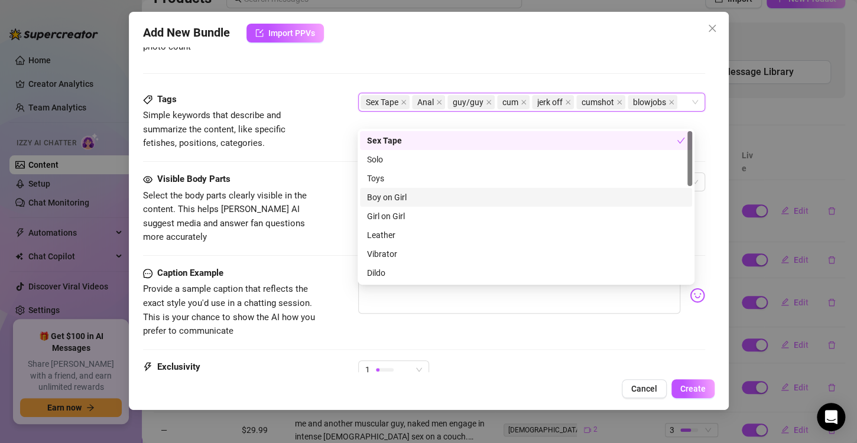
click at [318, 174] on div "Visible Body Parts" at bounding box center [231, 180] width 177 height 14
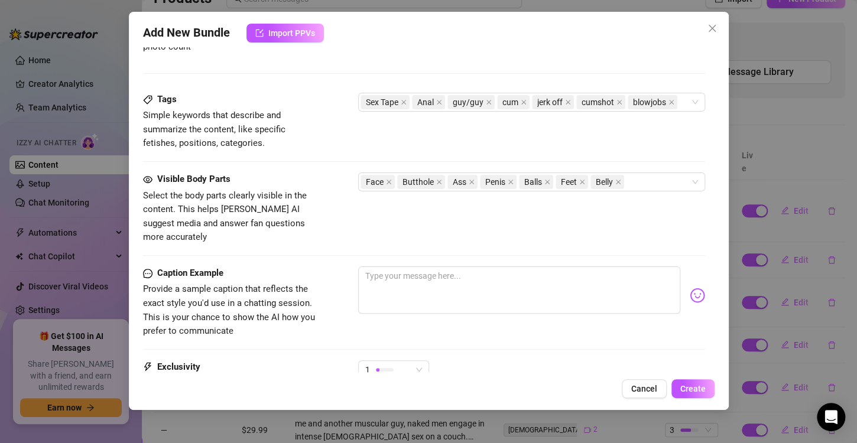
scroll to position [682, 0]
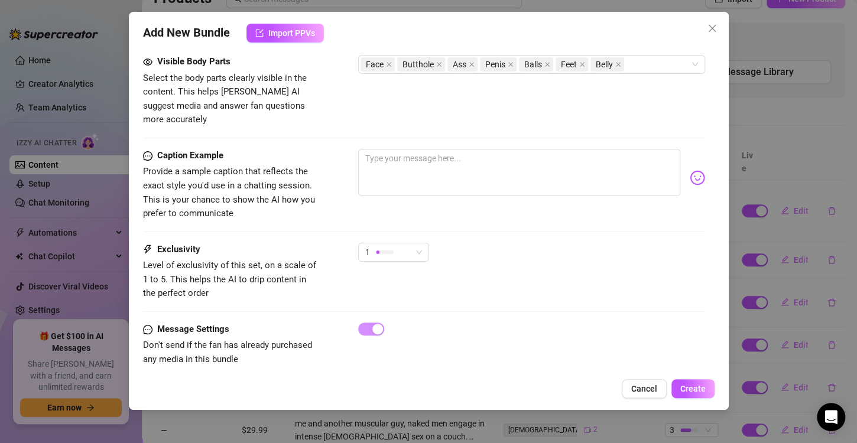
click at [411, 248] on div "1" at bounding box center [393, 258] width 71 height 30
click at [411, 243] on span "1" at bounding box center [393, 252] width 57 height 18
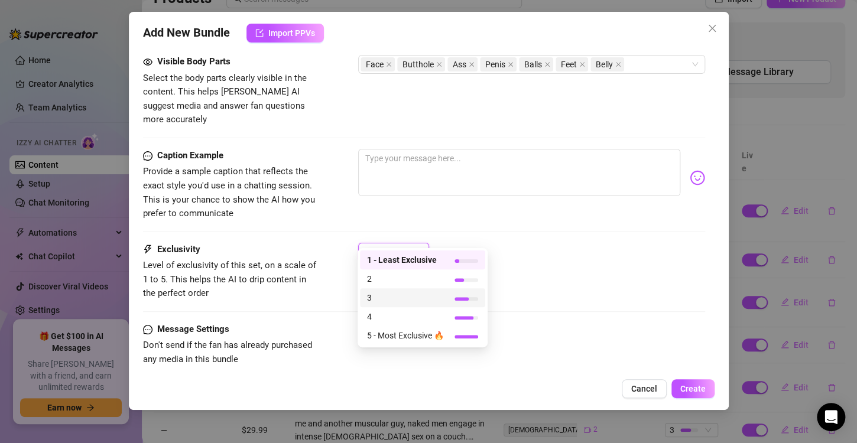
click at [414, 297] on span "3" at bounding box center [405, 297] width 77 height 13
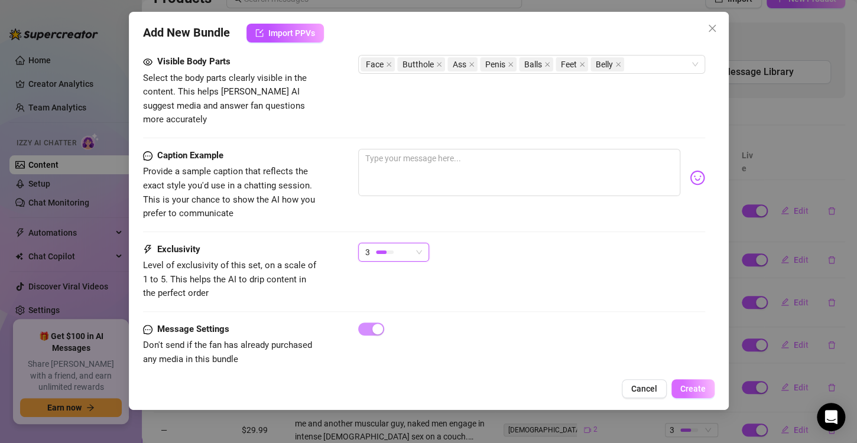
click at [692, 383] on button "Create" at bounding box center [692, 388] width 43 height 19
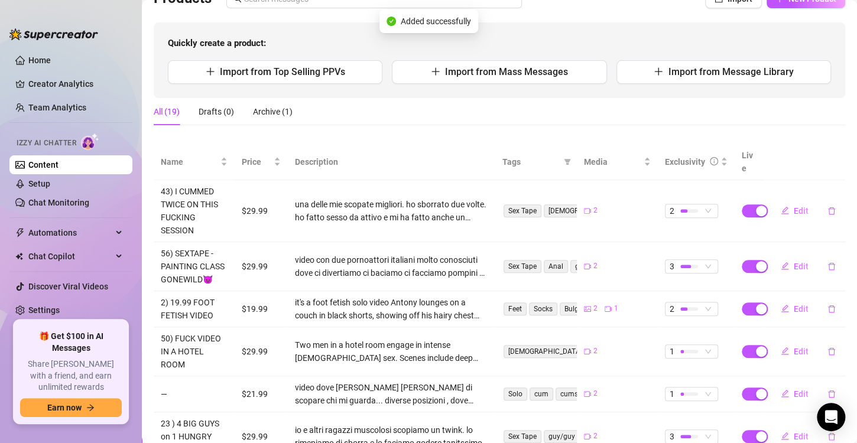
scroll to position [0, 0]
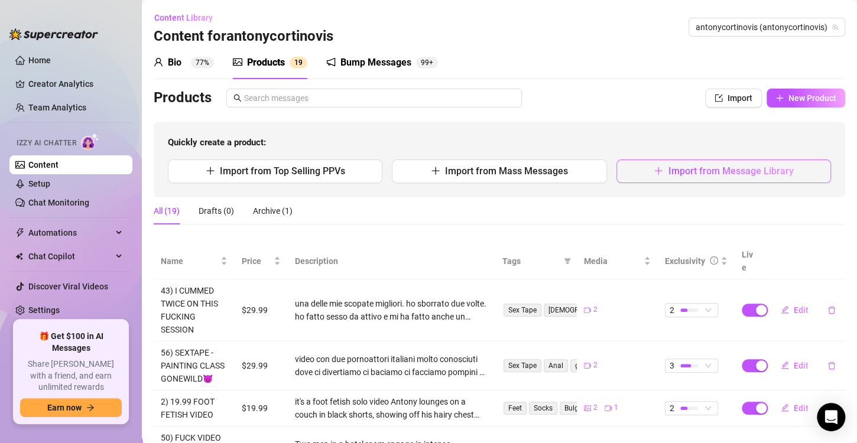
click at [668, 170] on span "Import from Message Library" at bounding box center [730, 170] width 125 height 11
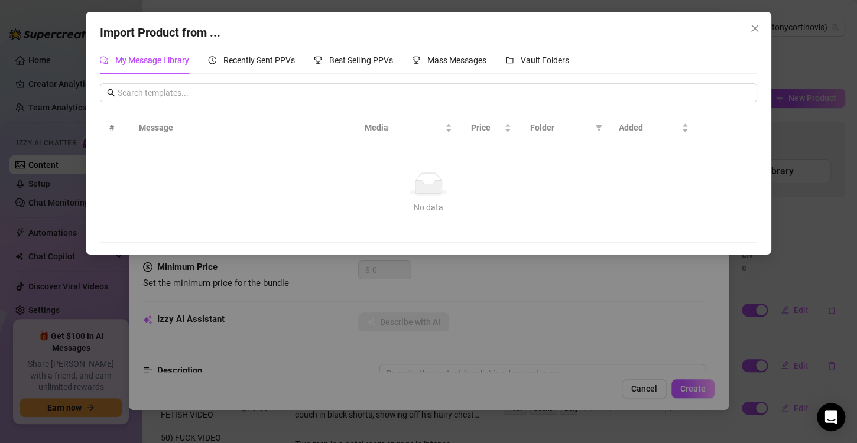
click at [499, 69] on div "My Message Library Recently Sent PPVs Best Selling PPVs Mass Messages Vault Fol…" at bounding box center [334, 60] width 469 height 27
click at [512, 63] on icon "folder" at bounding box center [510, 60] width 8 height 6
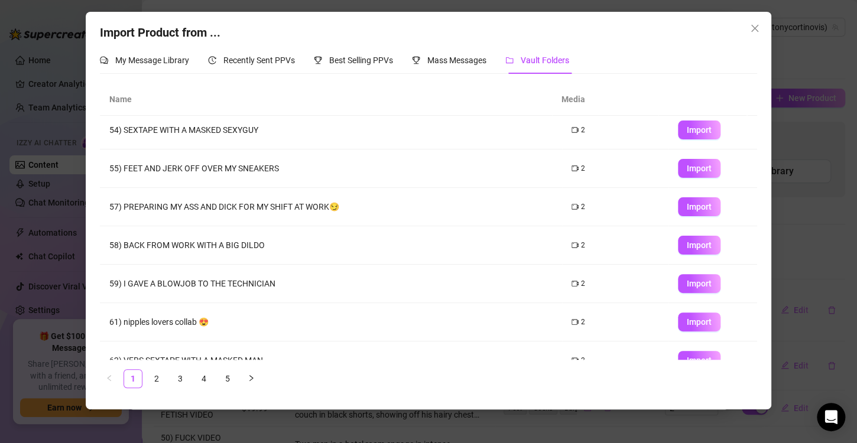
scroll to position [139, 0]
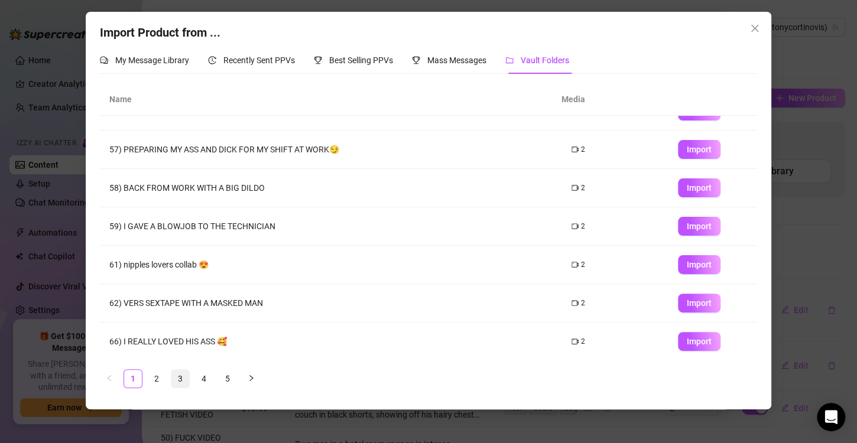
click at [174, 376] on link "3" at bounding box center [180, 379] width 18 height 18
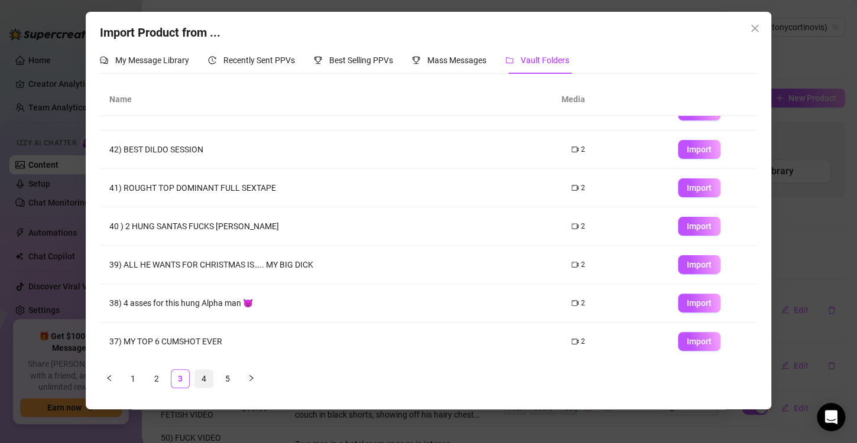
click at [195, 378] on link "4" at bounding box center [204, 379] width 18 height 18
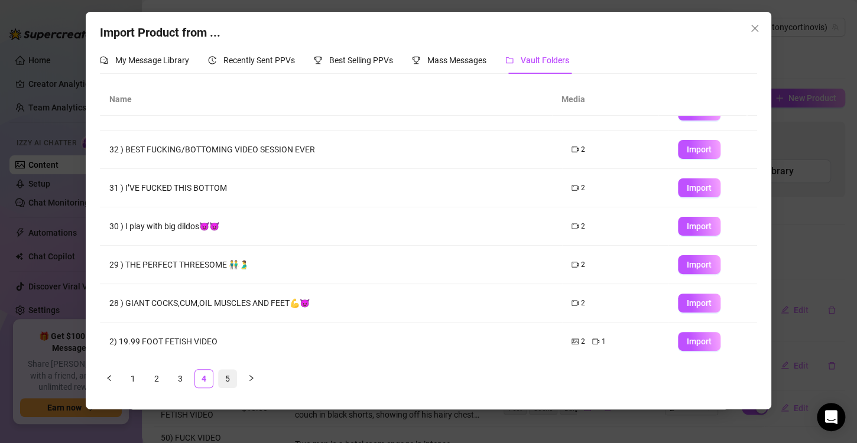
click at [230, 376] on link "5" at bounding box center [228, 379] width 18 height 18
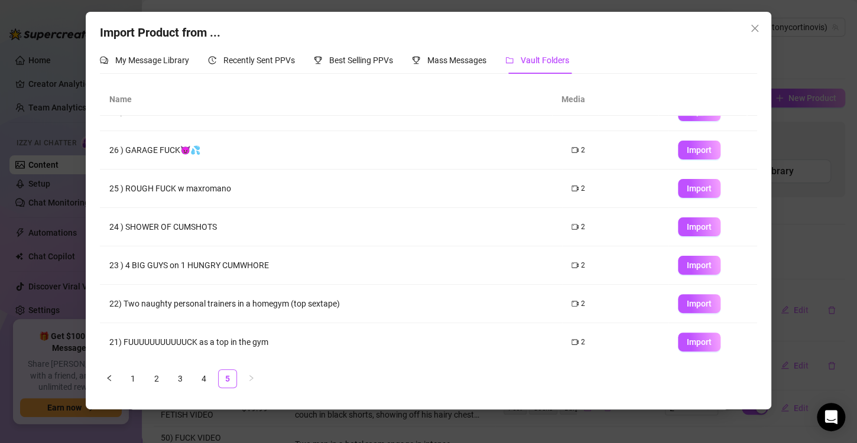
scroll to position [24, 0]
click at [167, 378] on ul "1 2 3 4 5" at bounding box center [428, 378] width 657 height 19
click at [160, 377] on link "2" at bounding box center [157, 379] width 18 height 18
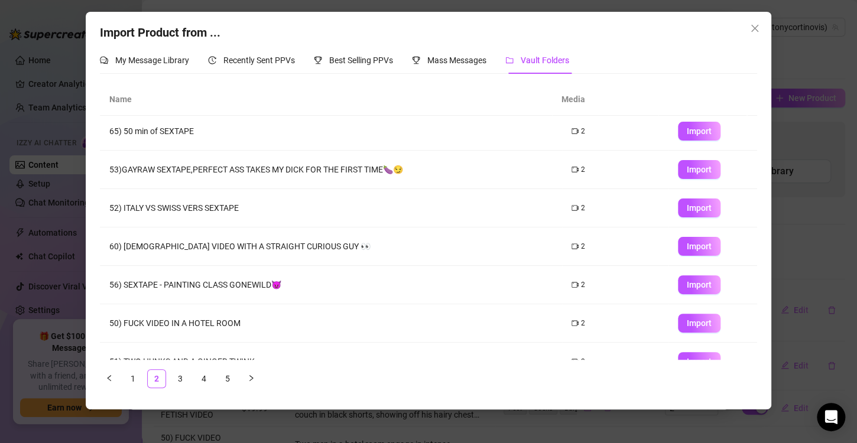
scroll to position [0, 0]
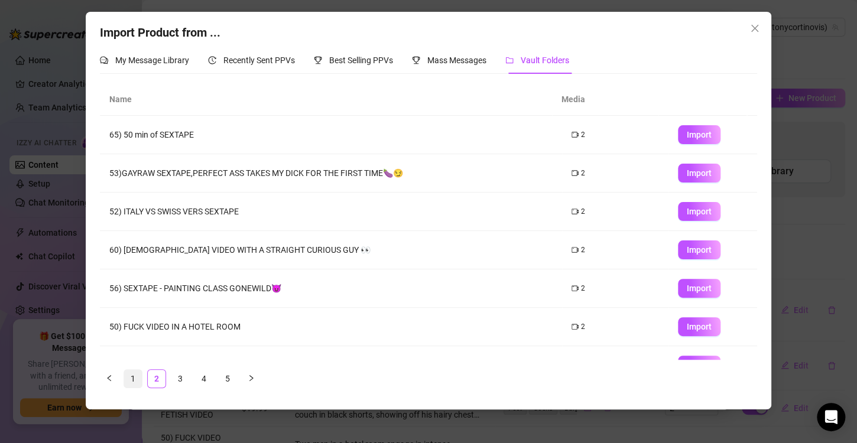
click at [137, 377] on link "1" at bounding box center [133, 379] width 18 height 18
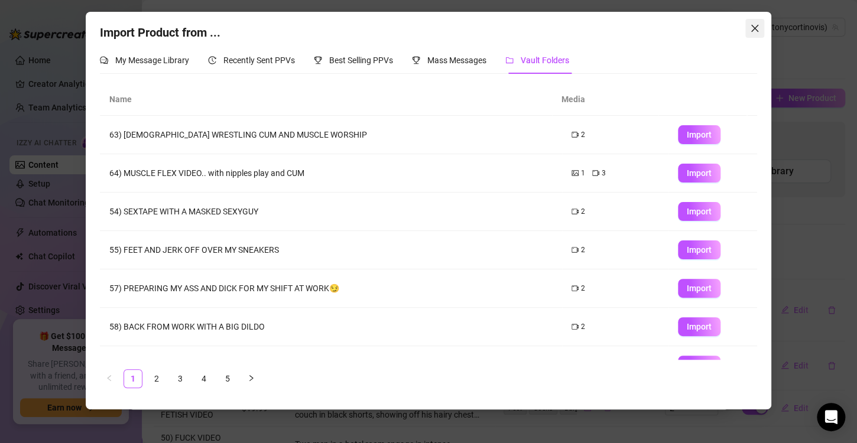
click at [749, 21] on button "Close" at bounding box center [754, 28] width 19 height 19
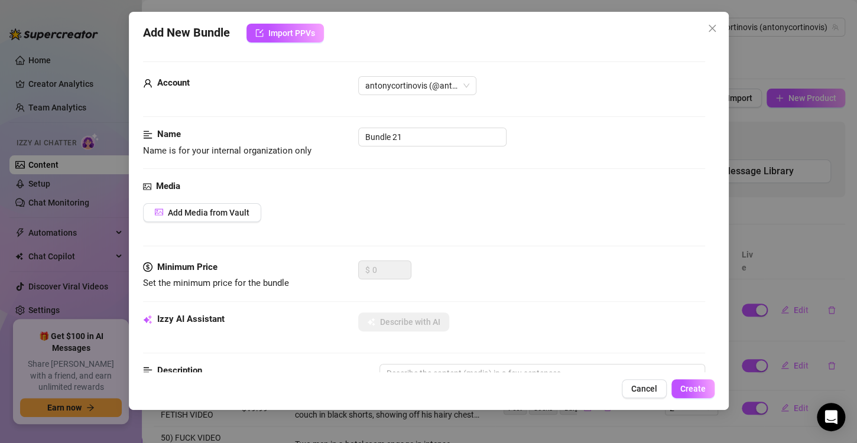
click at [714, 18] on div "Add New Bundle Import PPVs Account antonycortinovis (@antonycortinovis) Name Na…" at bounding box center [429, 211] width 600 height 398
click at [713, 19] on button "Close" at bounding box center [711, 28] width 19 height 19
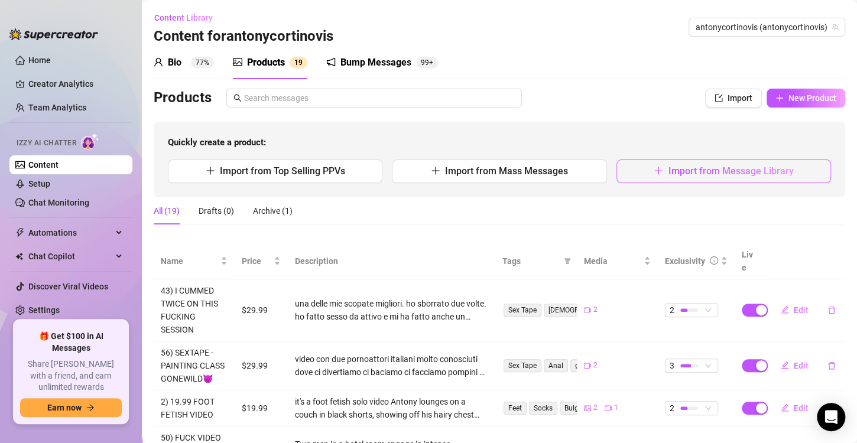
click at [679, 177] on button "Import from Message Library" at bounding box center [723, 172] width 214 height 24
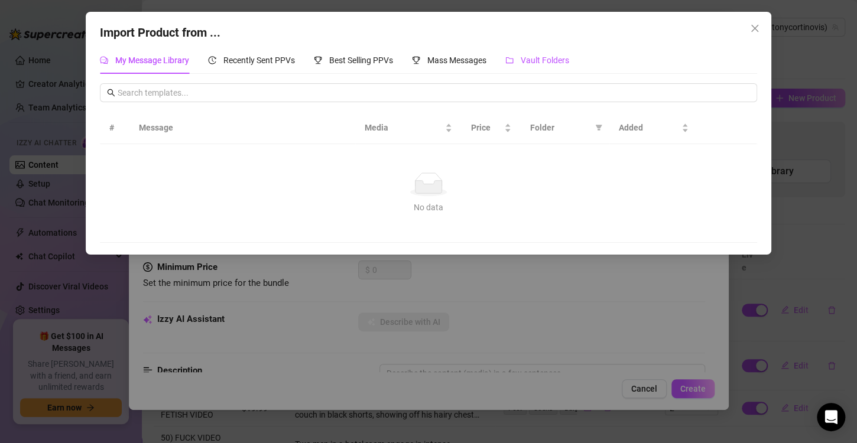
click at [550, 61] on span "Vault Folders" at bounding box center [544, 60] width 48 height 9
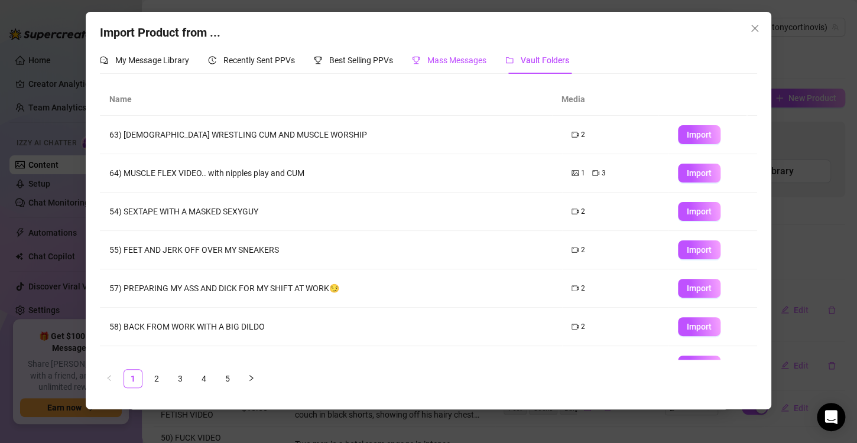
click at [451, 64] on span "Mass Messages" at bounding box center [456, 60] width 59 height 9
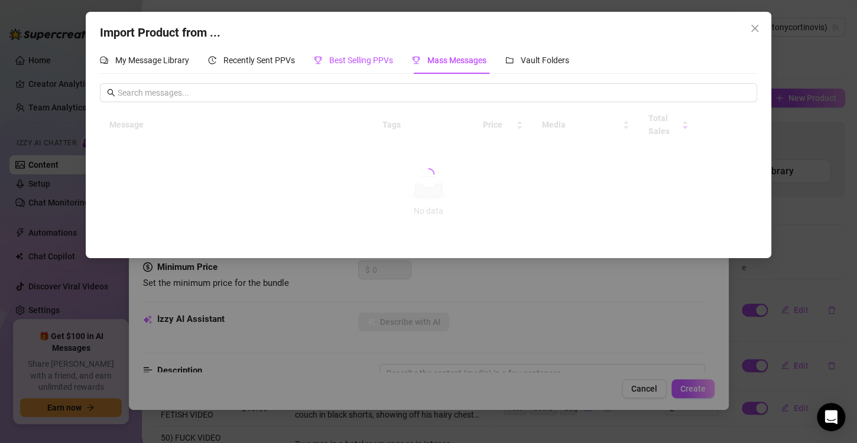
click at [359, 60] on span "Best Selling PPVs" at bounding box center [361, 60] width 64 height 9
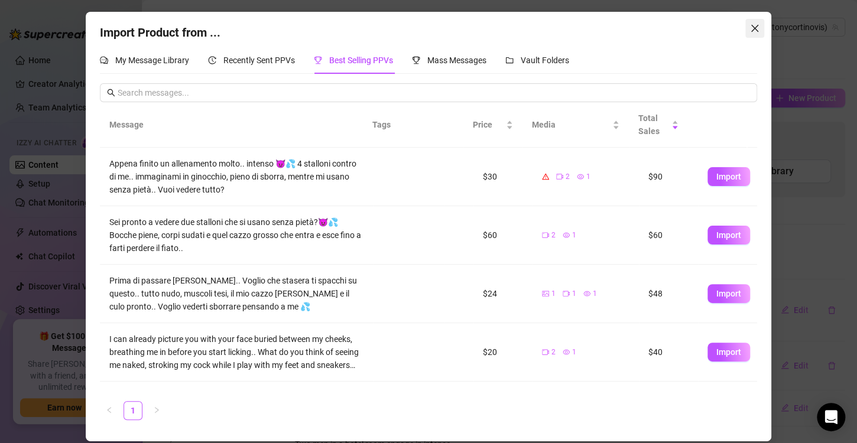
click at [753, 34] on button "Close" at bounding box center [754, 28] width 19 height 19
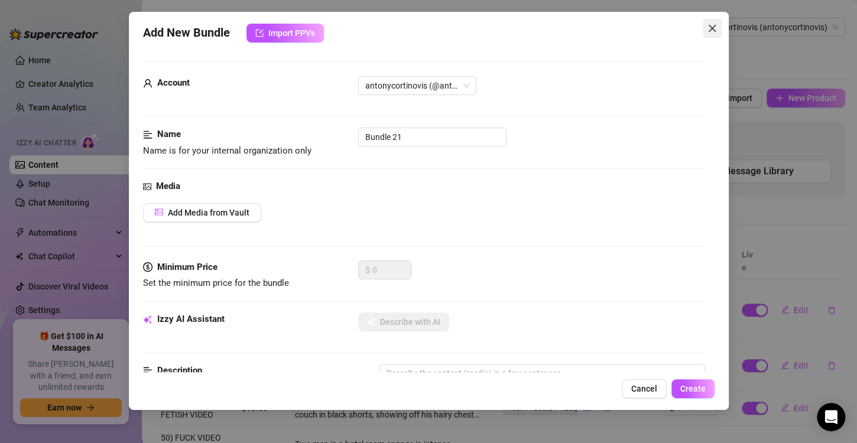
click at [704, 25] on span "Close" at bounding box center [711, 28] width 19 height 9
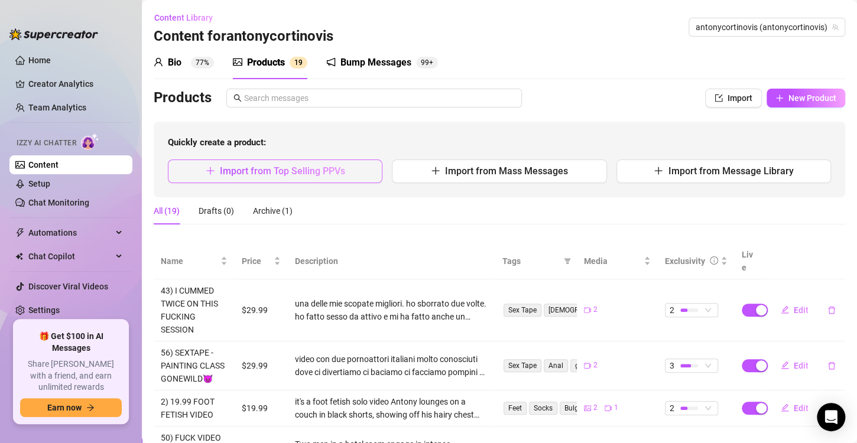
click at [304, 167] on span "Import from Top Selling PPVs" at bounding box center [282, 170] width 125 height 11
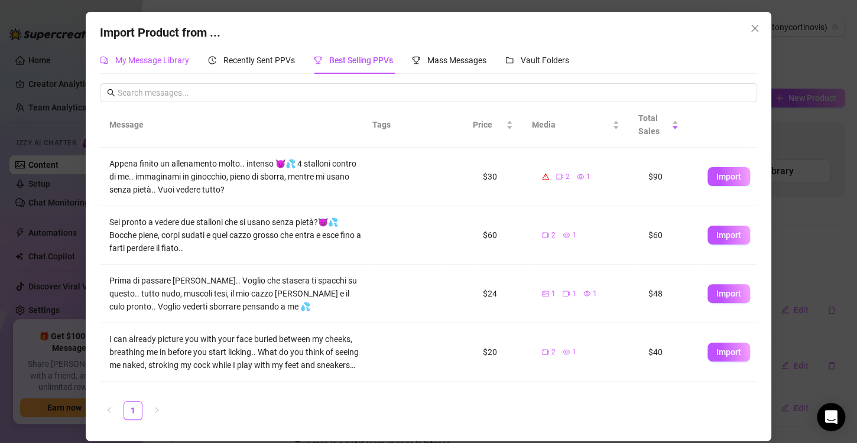
click at [139, 61] on span "My Message Library" at bounding box center [152, 60] width 74 height 9
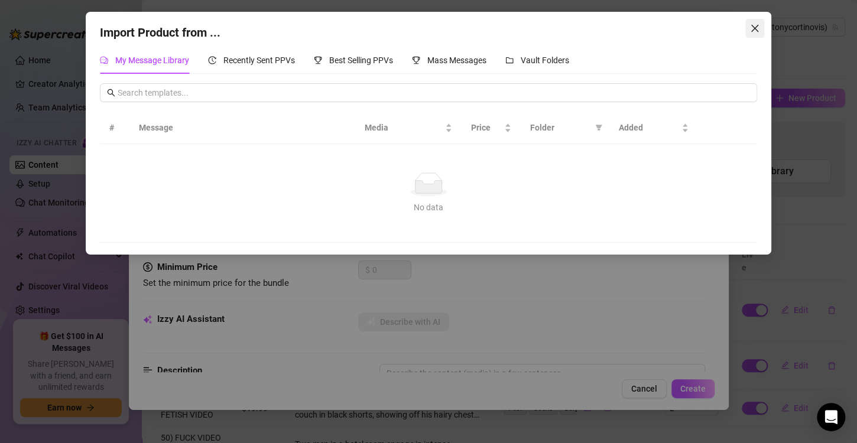
click at [751, 35] on button "Close" at bounding box center [754, 28] width 19 height 19
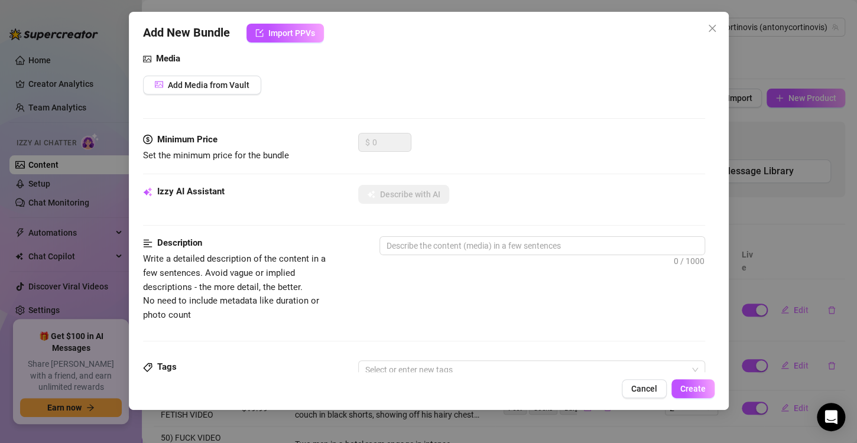
scroll to position [126, 0]
click at [259, 98] on div "Media Add Media from Vault" at bounding box center [424, 93] width 562 height 81
click at [232, 87] on span "Add Media from Vault" at bounding box center [209, 86] width 82 height 9
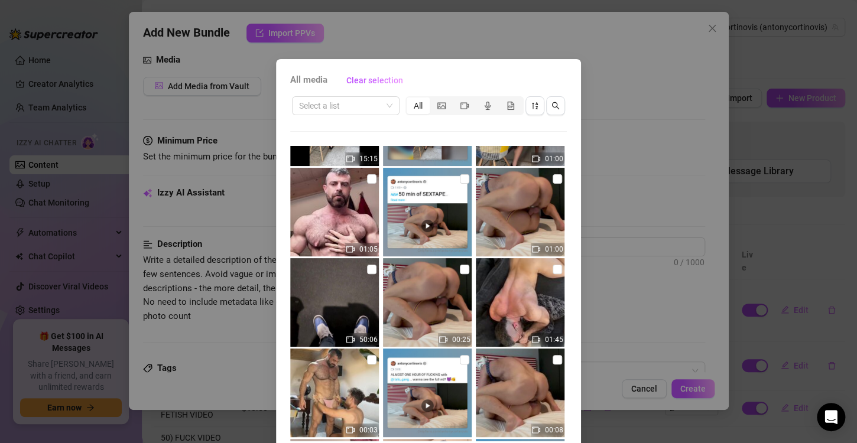
scroll to position [1802, 0]
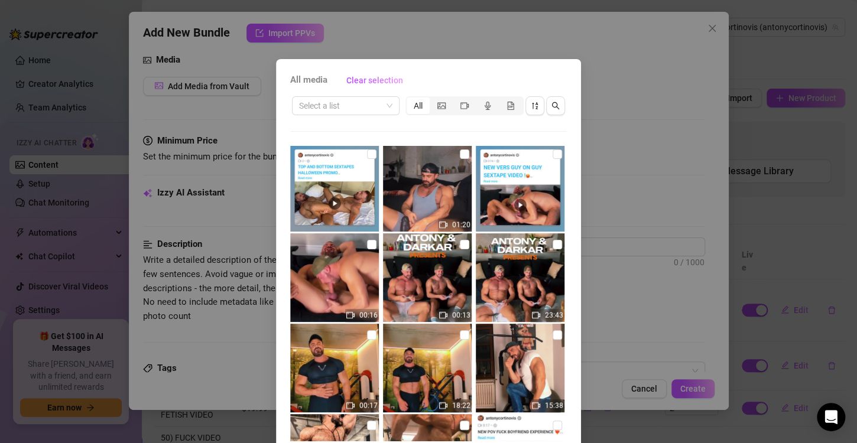
scroll to position [5386, 0]
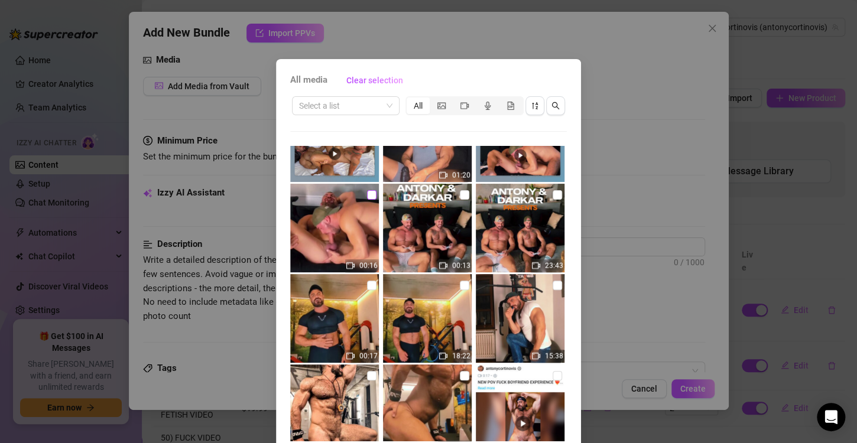
click at [368, 194] on input "checkbox" at bounding box center [371, 194] width 9 height 9
click at [367, 194] on input "checkbox" at bounding box center [371, 194] width 9 height 9
checkbox input "true"
click at [552, 191] on input "checkbox" at bounding box center [556, 194] width 9 height 9
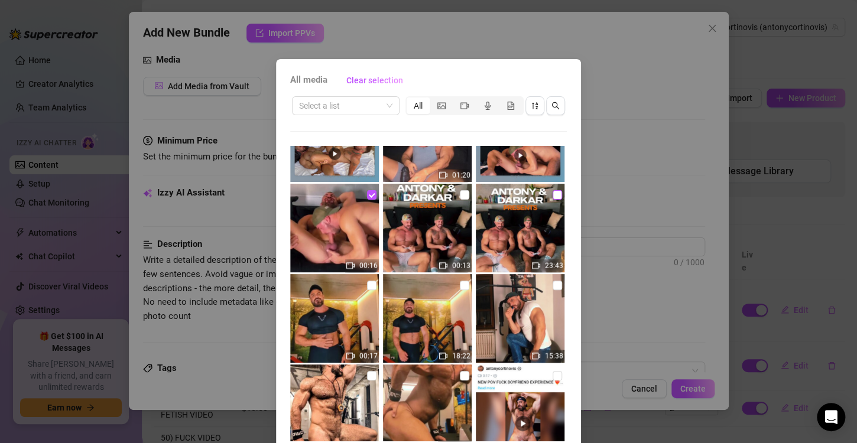
checkbox input "true"
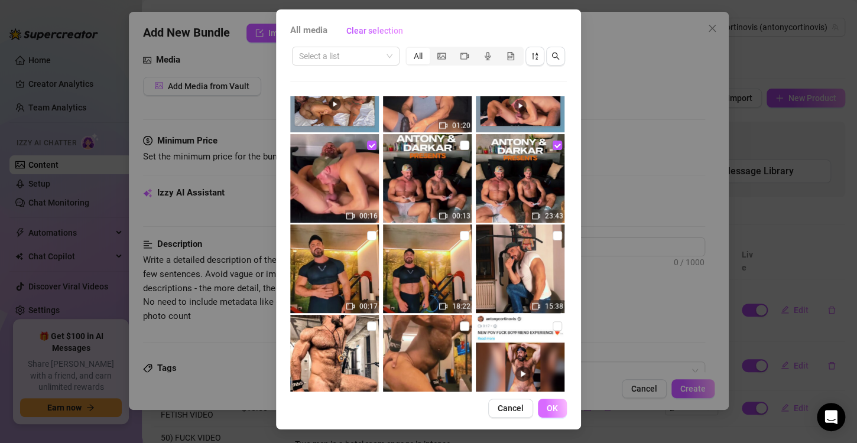
click at [546, 404] on span "OK" at bounding box center [551, 408] width 11 height 9
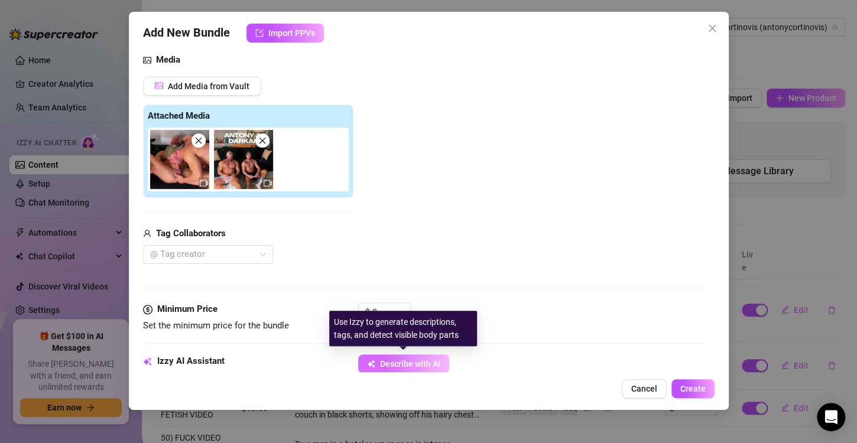
click at [395, 363] on span "Describe with AI" at bounding box center [410, 363] width 60 height 9
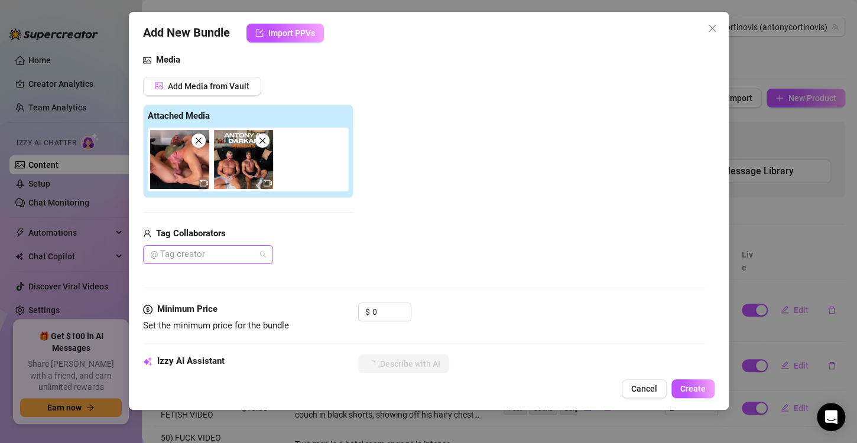
click at [203, 254] on div at bounding box center [201, 254] width 113 height 17
type input "dar"
click at [214, 279] on div "Darkar" at bounding box center [207, 277] width 111 height 13
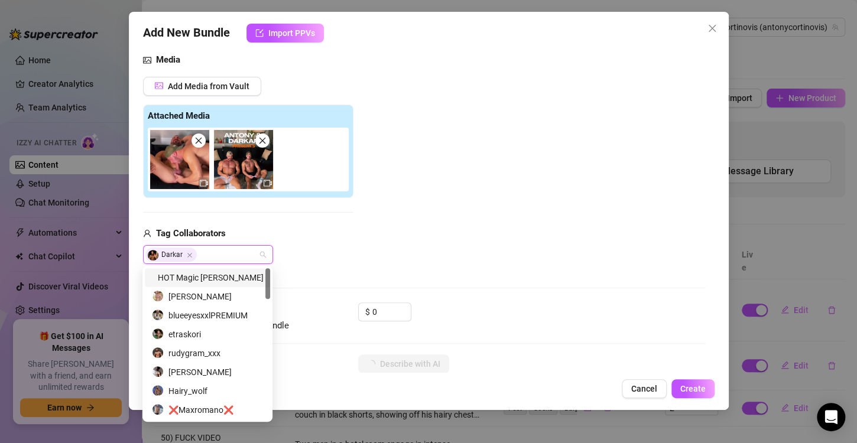
click at [354, 248] on div "Add Media from Vault Attached Media Tag Collaborators Darkar" at bounding box center [424, 171] width 562 height 188
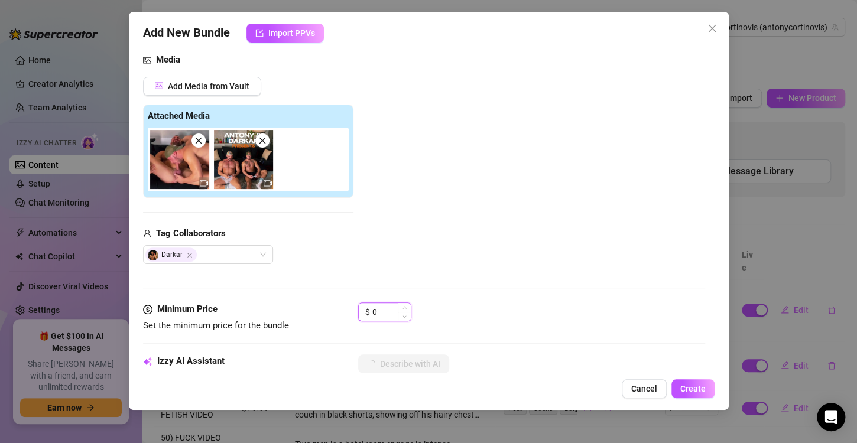
click at [385, 309] on input "0" at bounding box center [391, 312] width 38 height 18
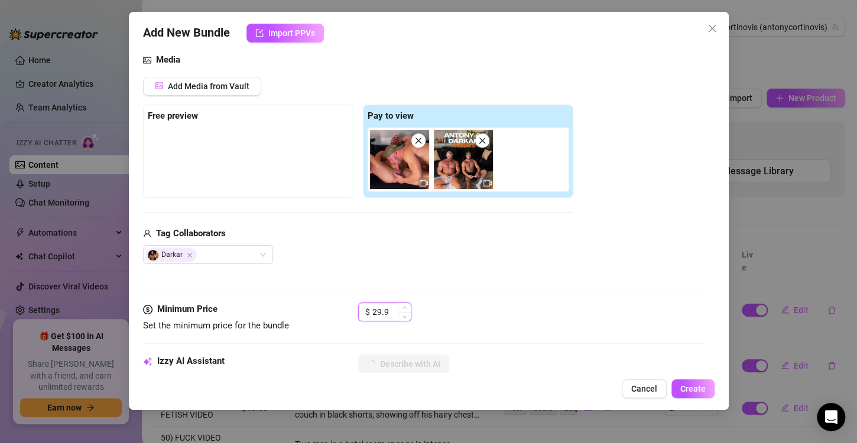
type input "29.99"
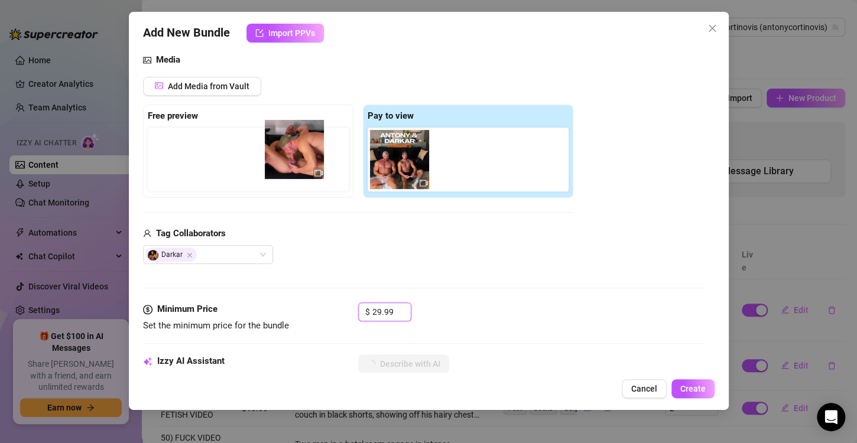
drag, startPoint x: 399, startPoint y: 170, endPoint x: 283, endPoint y: 162, distance: 116.0
click at [283, 162] on div "Free preview Pay to view" at bounding box center [358, 151] width 430 height 93
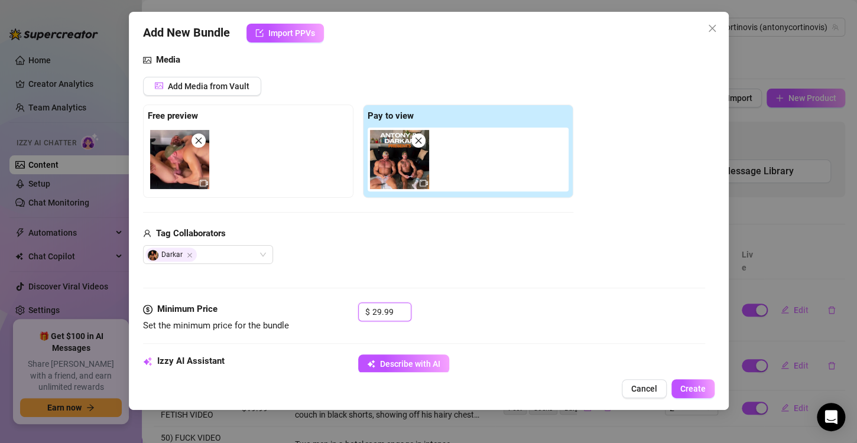
type textarea "Two naked men engage in intense oral and anal sex on a couch. Close-up shots sh…"
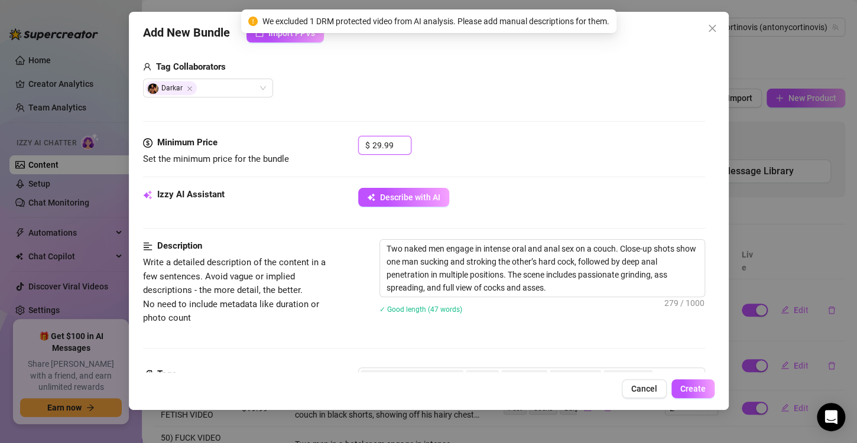
scroll to position [295, 0]
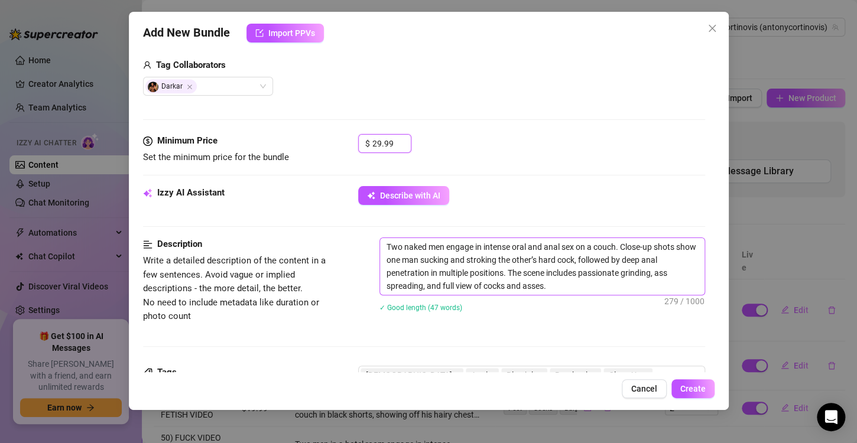
type input "29.99"
click at [426, 245] on textarea "Two naked men engage in intense oral and anal sex on a couch. Close-up shots sh…" at bounding box center [542, 266] width 324 height 57
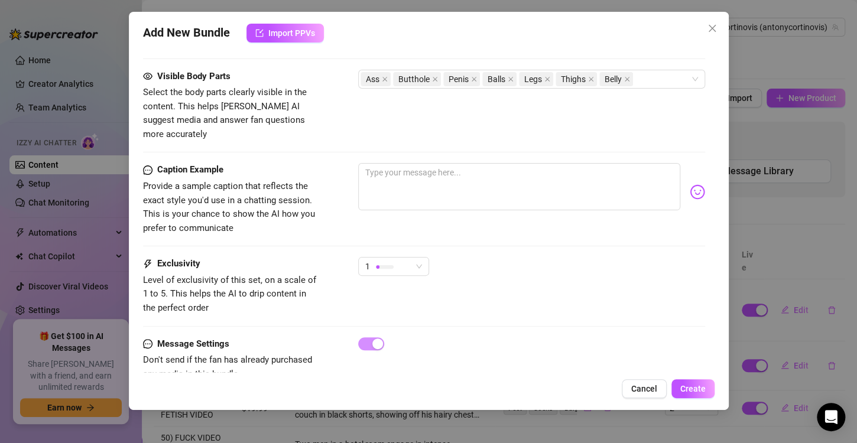
scroll to position [685, 0]
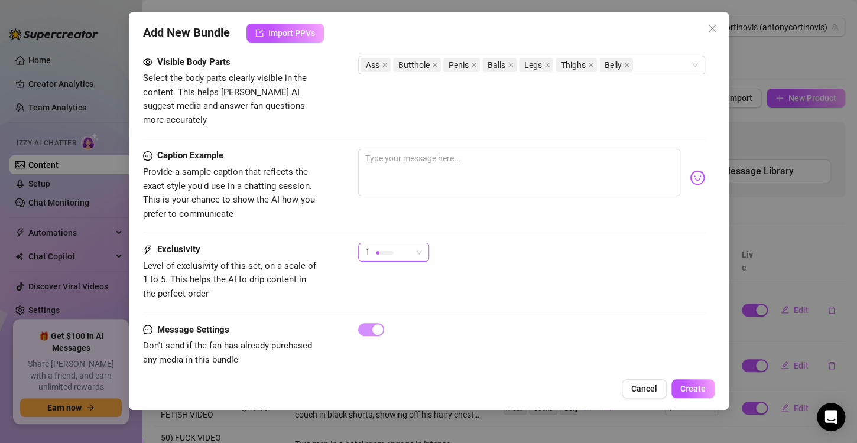
click at [391, 251] on div at bounding box center [385, 253] width 18 height 4
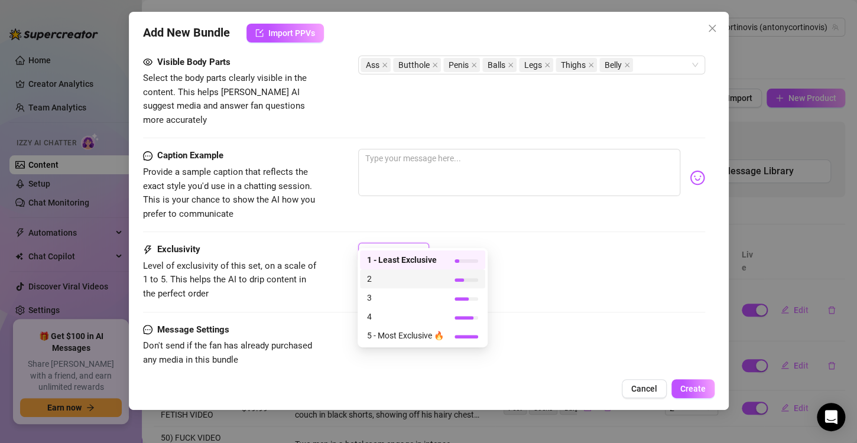
click at [395, 279] on span "2" at bounding box center [405, 278] width 77 height 13
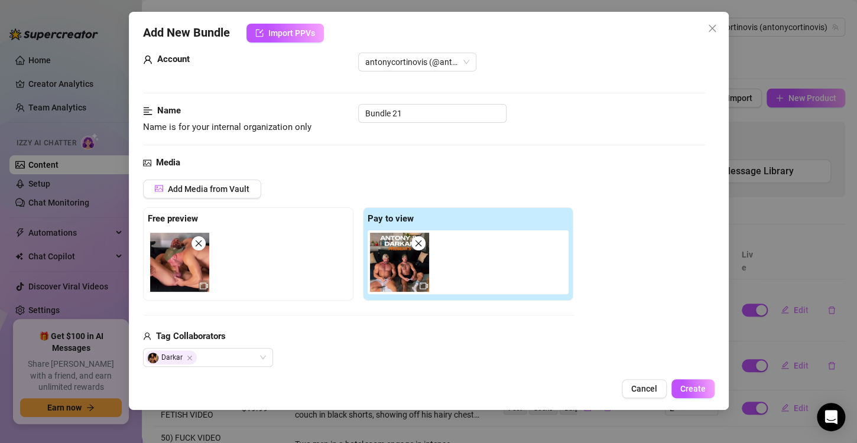
scroll to position [0, 0]
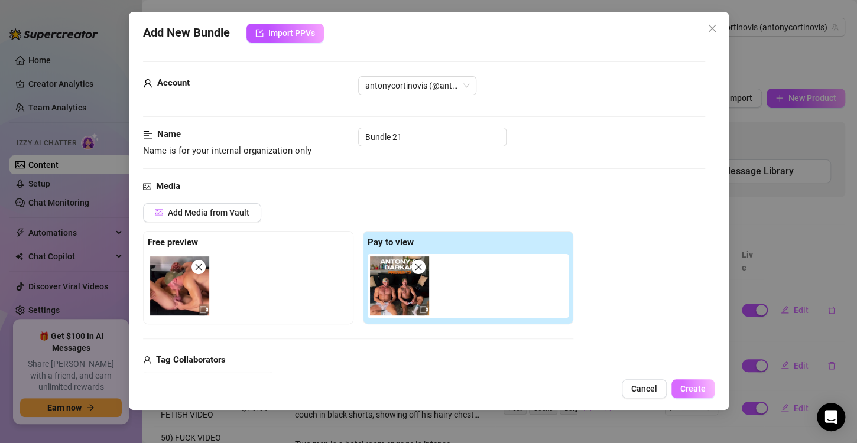
click at [696, 388] on span "Create" at bounding box center [692, 388] width 25 height 9
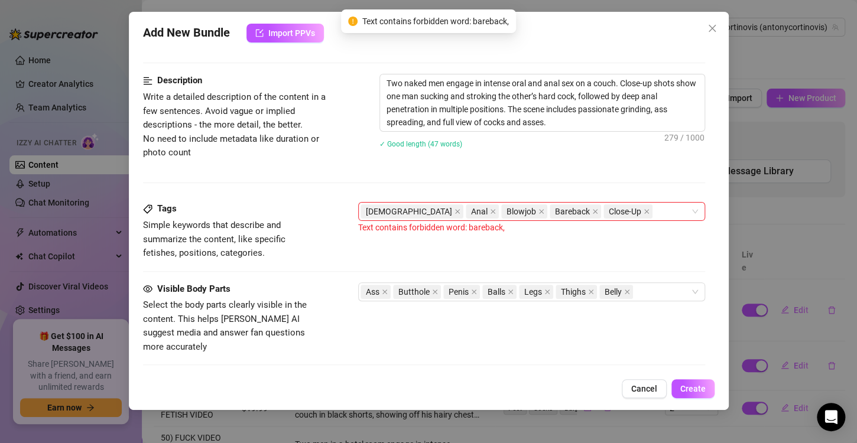
scroll to position [434, 0]
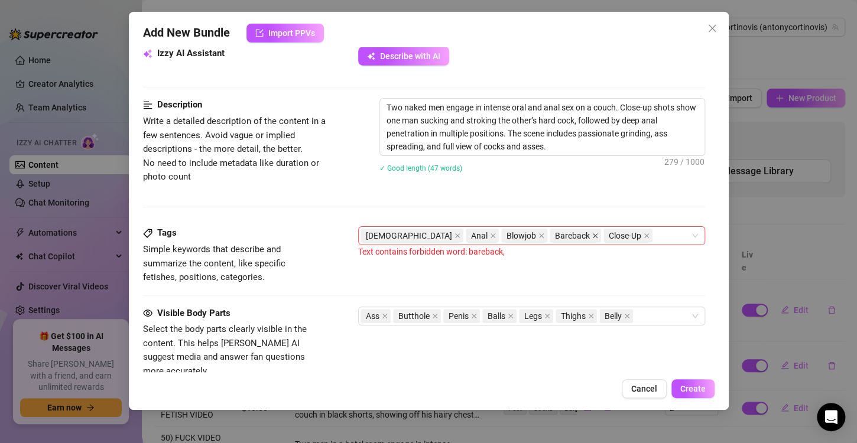
click at [592, 233] on icon "close" at bounding box center [595, 236] width 6 height 6
click at [694, 387] on span "Create" at bounding box center [692, 388] width 25 height 9
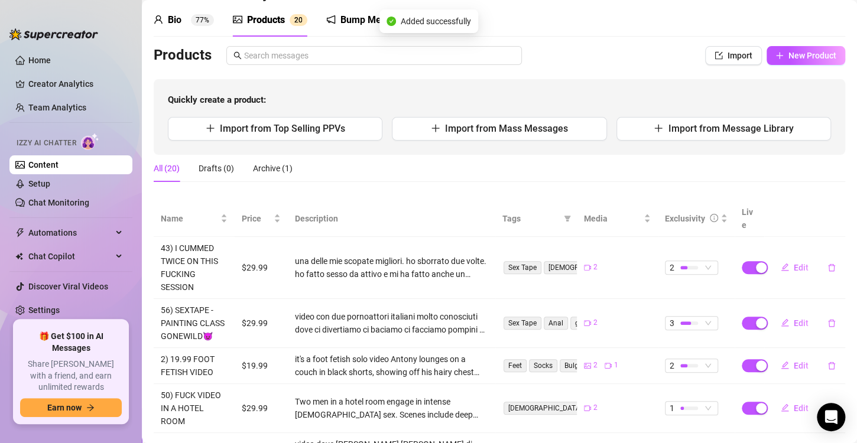
scroll to position [0, 0]
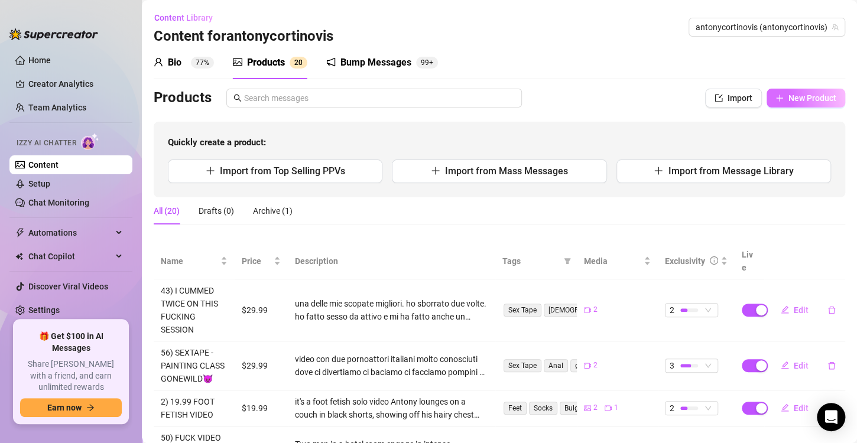
click at [773, 104] on button "New Product" at bounding box center [805, 98] width 79 height 19
type textarea "Type your message here..."
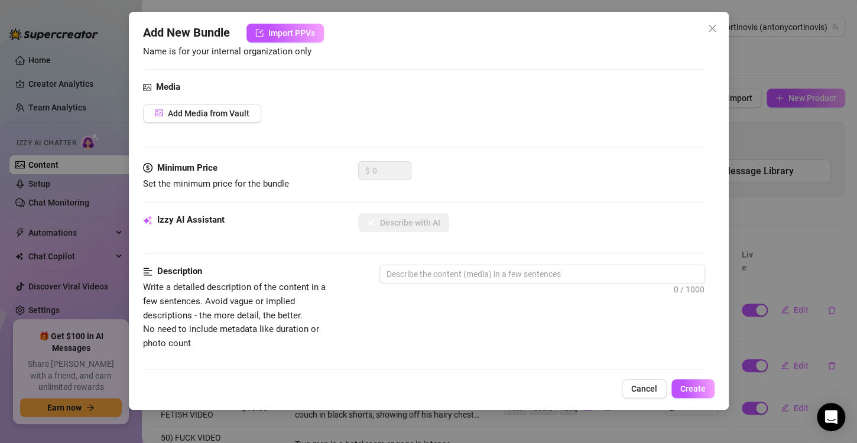
scroll to position [99, 0]
click at [188, 113] on span "Add Media from Vault" at bounding box center [209, 113] width 82 height 9
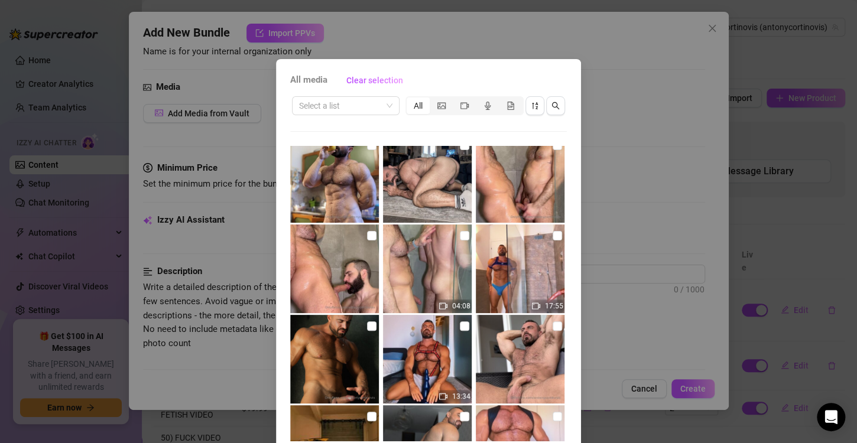
scroll to position [6520, 0]
click at [367, 239] on input "checkbox" at bounding box center [371, 235] width 9 height 9
checkbox input "true"
click at [460, 235] on input "checkbox" at bounding box center [464, 235] width 9 height 9
checkbox input "true"
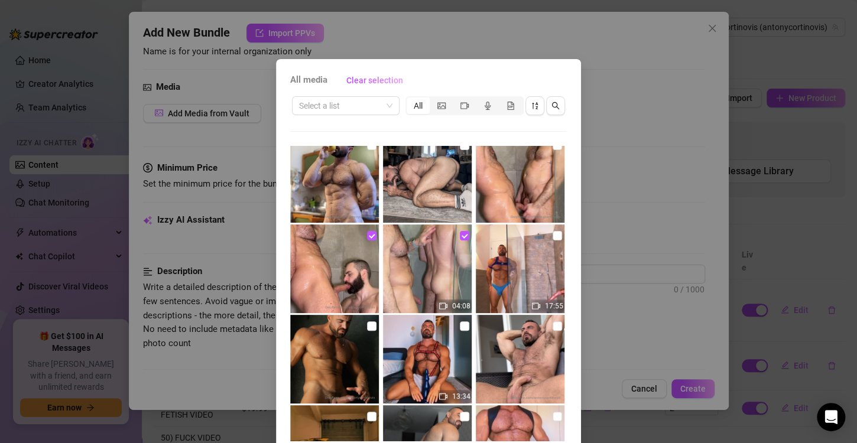
scroll to position [50, 0]
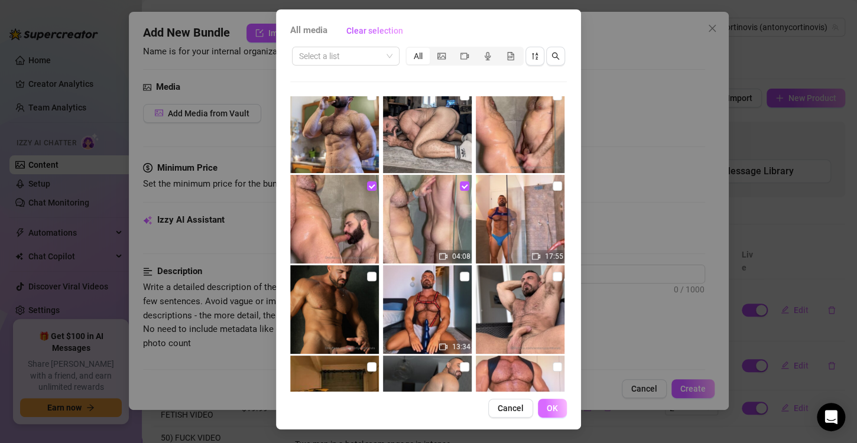
click at [551, 409] on span "OK" at bounding box center [551, 408] width 11 height 9
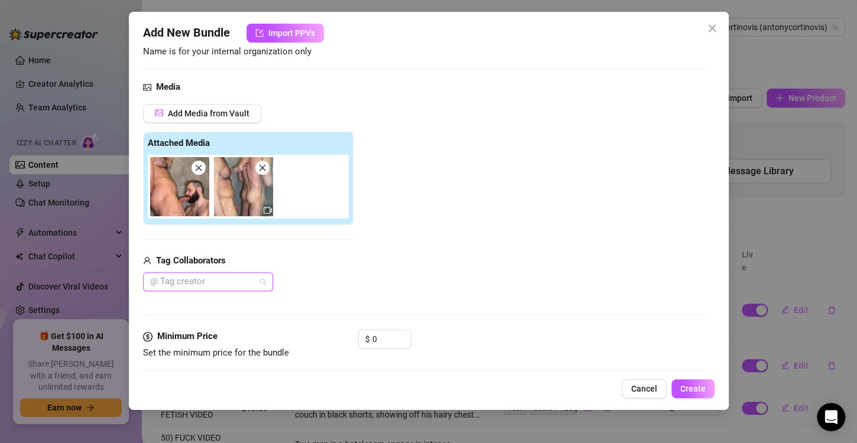
click at [222, 279] on div at bounding box center [201, 282] width 113 height 17
click at [220, 282] on div at bounding box center [201, 282] width 113 height 17
type input "wolf"
click at [216, 259] on div "Wolf Rayet 💎 premium" at bounding box center [207, 257] width 111 height 13
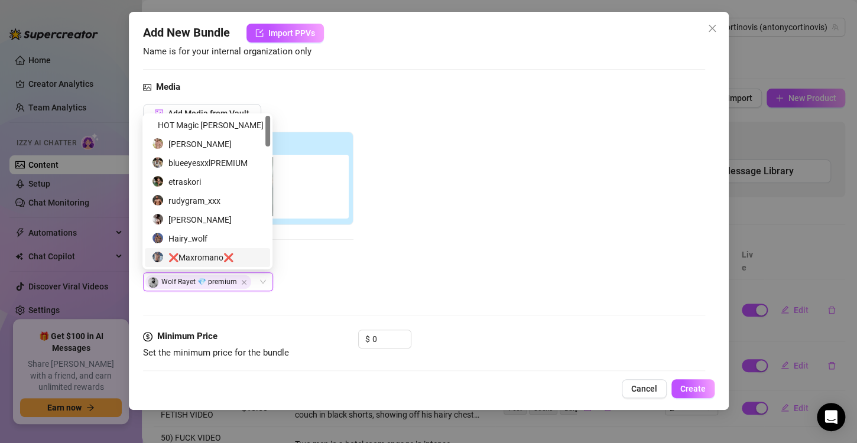
click at [445, 287] on div "Add Media from Vault Attached Media Tag Collaborators Wolf Rayet 💎 premium Wolf…" at bounding box center [424, 198] width 562 height 188
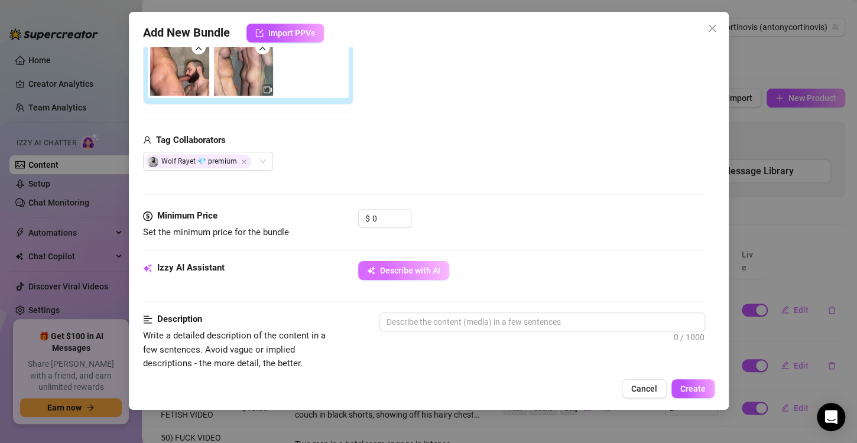
scroll to position [222, 0]
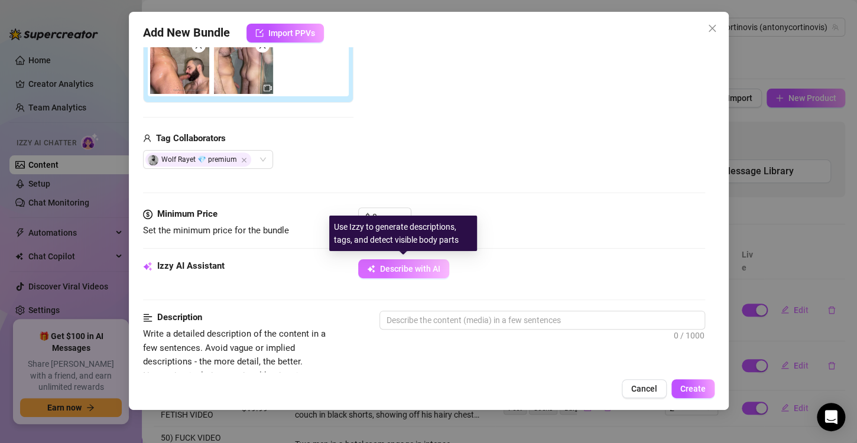
click at [420, 264] on span "Describe with AI" at bounding box center [410, 268] width 60 height 9
type textarea "Two"
type textarea "Two naked,"
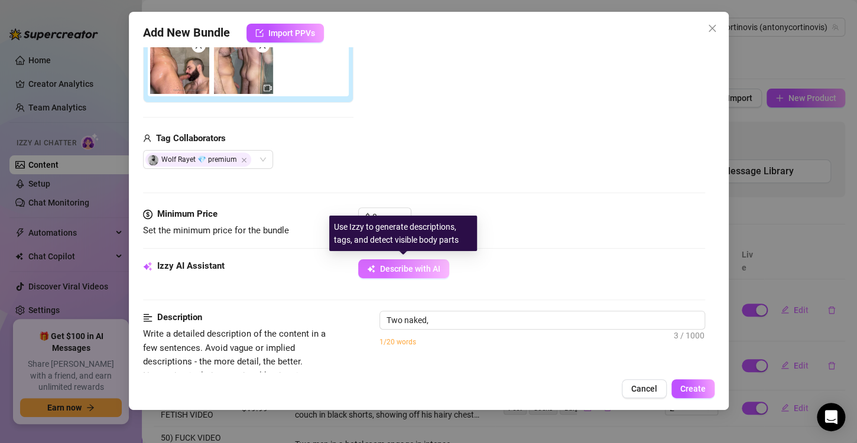
type textarea "Two naked, muscular"
type textarea "Two naked, muscular men"
type textarea "Two naked, muscular men in"
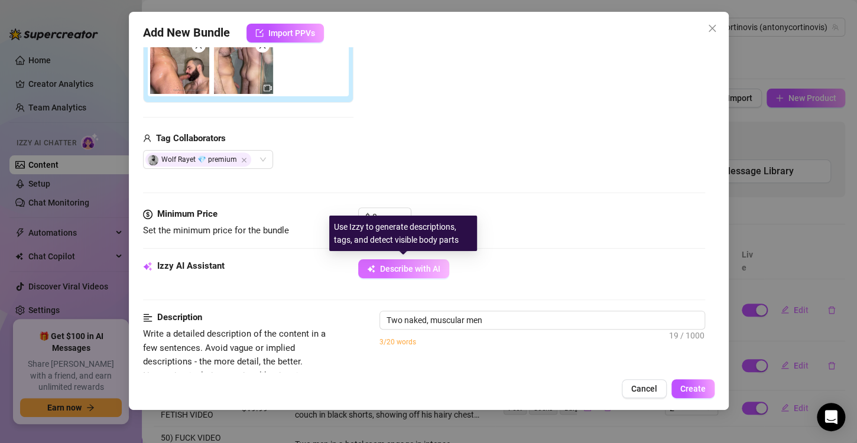
type textarea "Two naked, muscular men in"
type textarea "Two naked, muscular men in a"
type textarea "Two naked, muscular men in a steamy"
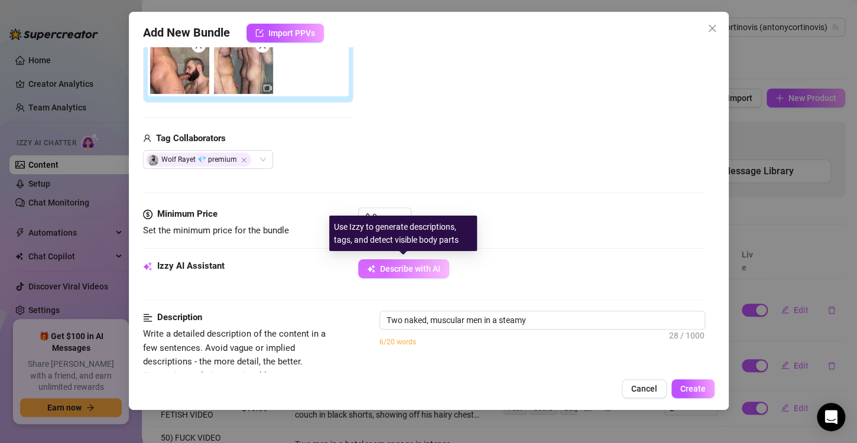
type textarea "Two naked, muscular men in a steamy shower,"
type textarea "Two naked, muscular men in a steamy shower, bodies"
type textarea "Two naked, muscular men in a steamy shower, bodies pressed"
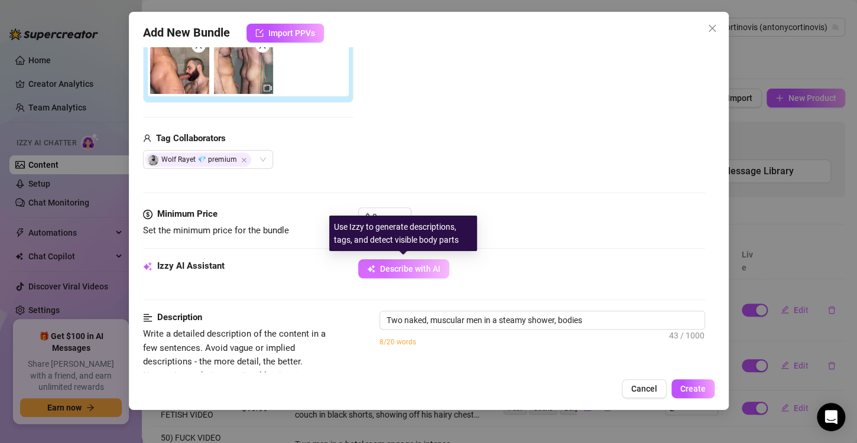
type textarea "Two naked, muscular men in a steamy shower, bodies pressed"
type textarea "Two naked, muscular men in a steamy shower, bodies pressed together."
type textarea "Two naked, muscular men in a steamy shower, bodies pressed together. One"
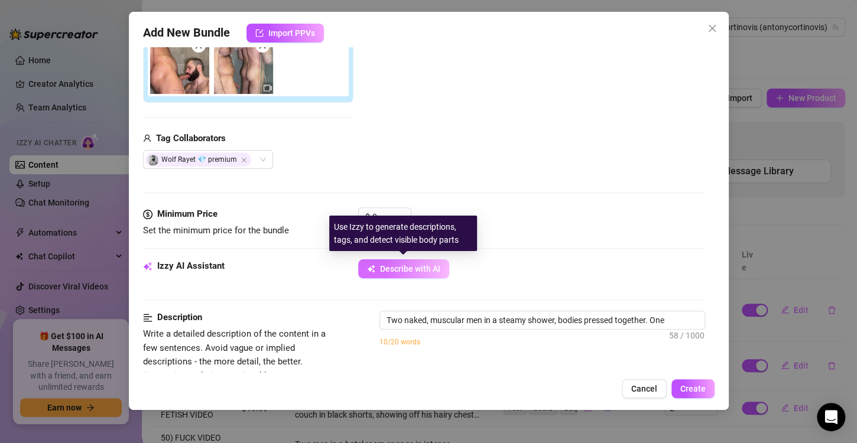
type textarea "Two naked, muscular men in a steamy shower, bodies pressed together. One man"
type textarea "Two naked, muscular men in a steamy shower, bodies pressed together. One man is"
type textarea "Two naked, muscular men in a steamy shower, bodies pressed together. One man is…"
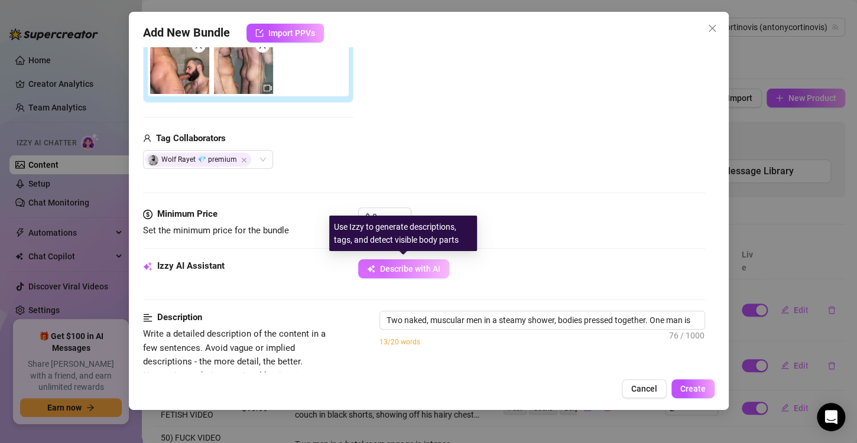
type textarea "Two naked, muscular men in a steamy shower, bodies pressed together. One man is…"
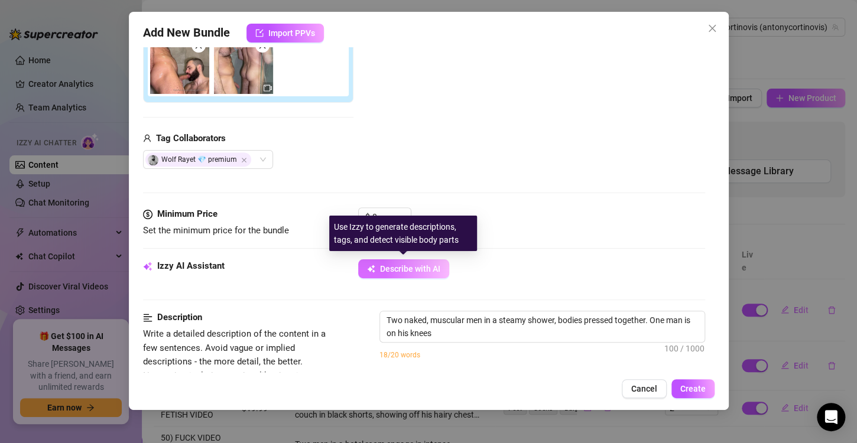
type textarea "Two naked, muscular men in a steamy shower, bodies pressed together. One man is…"
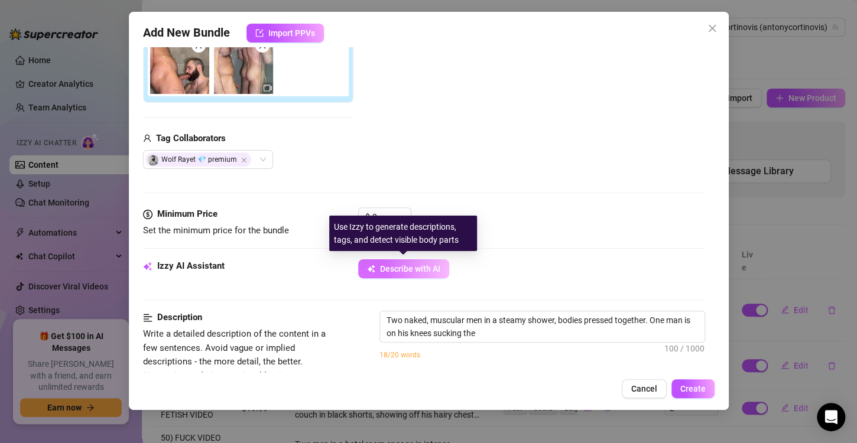
type textarea "Two naked, muscular men in a steamy shower, bodies pressed together. One man is…"
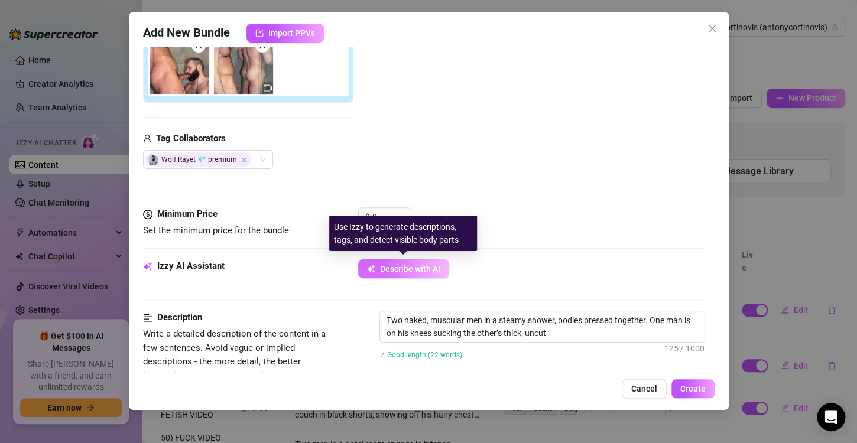
type textarea "Two naked, muscular men in a steamy shower, bodies pressed together. One man is…"
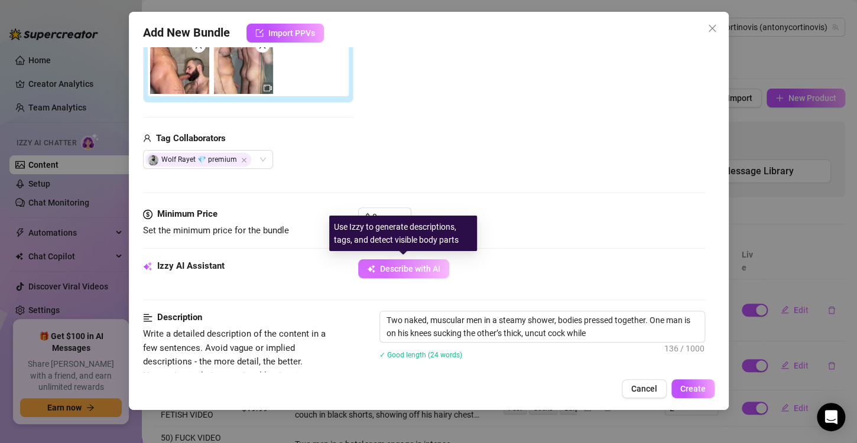
type textarea "Two naked, muscular men in a steamy shower, bodies pressed together. One man is…"
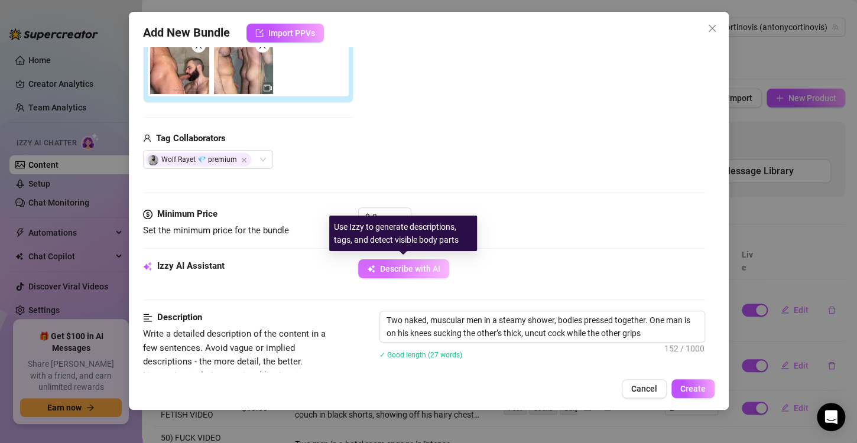
type textarea "Two naked, muscular men in a steamy shower, bodies pressed together. One man is…"
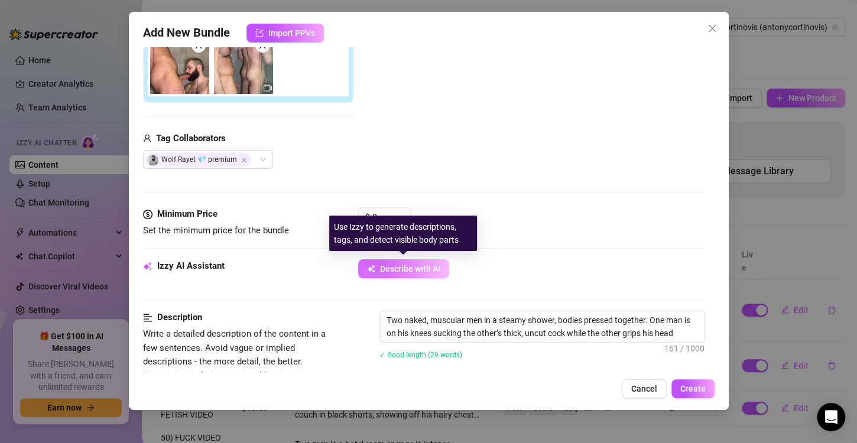
type textarea "Two naked, muscular men in a steamy shower, bodies pressed together. One man is…"
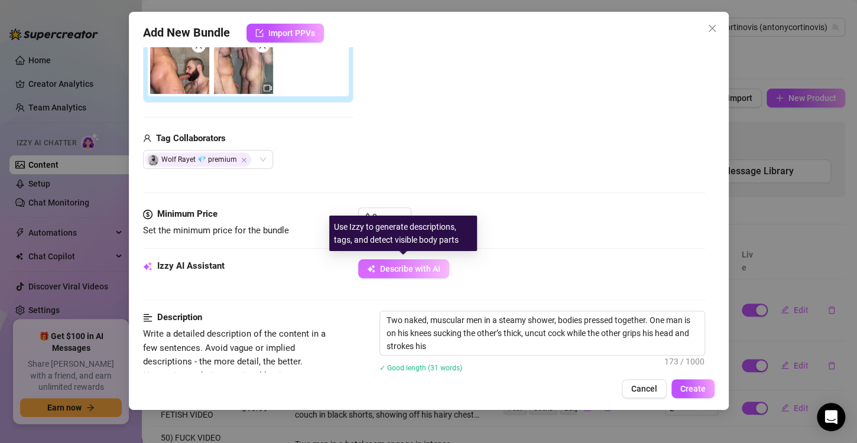
type textarea "Two naked, muscular men in a steamy shower, bodies pressed together. One man is…"
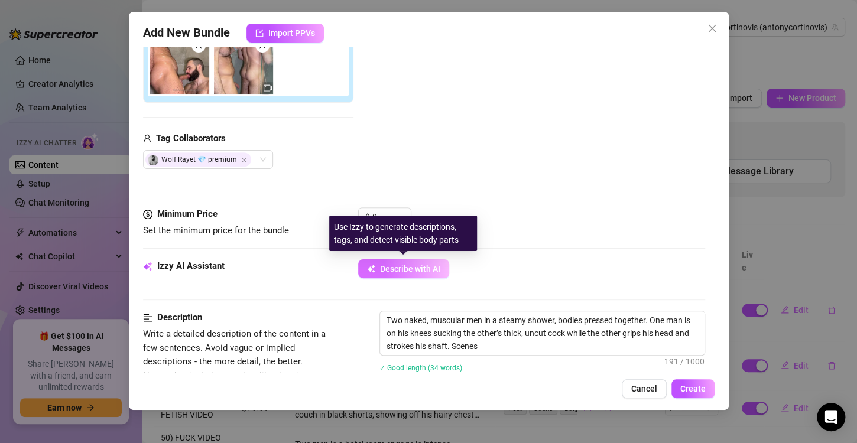
type textarea "Two naked, muscular men in a steamy shower, bodies pressed together. One man is…"
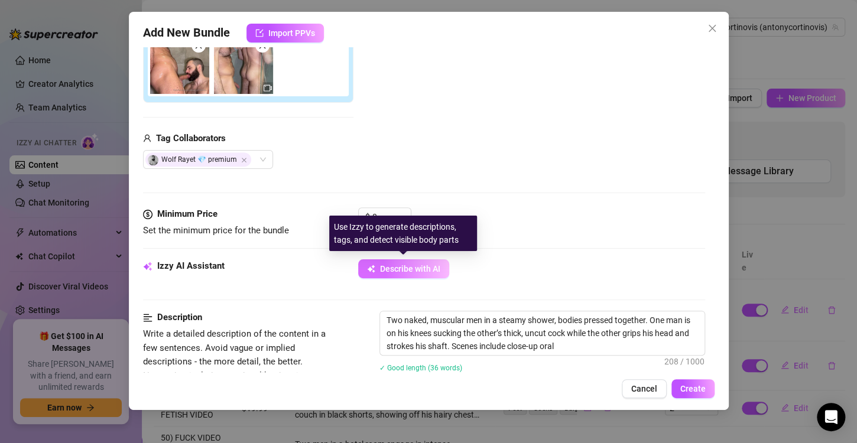
type textarea "Two naked, muscular men in a steamy shower, bodies pressed together. One man is…"
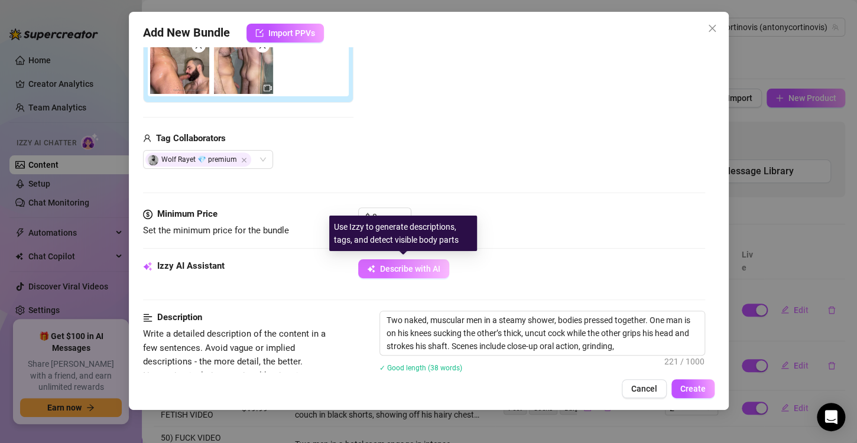
type textarea "Two naked, muscular men in a steamy shower, bodies pressed together. One man is…"
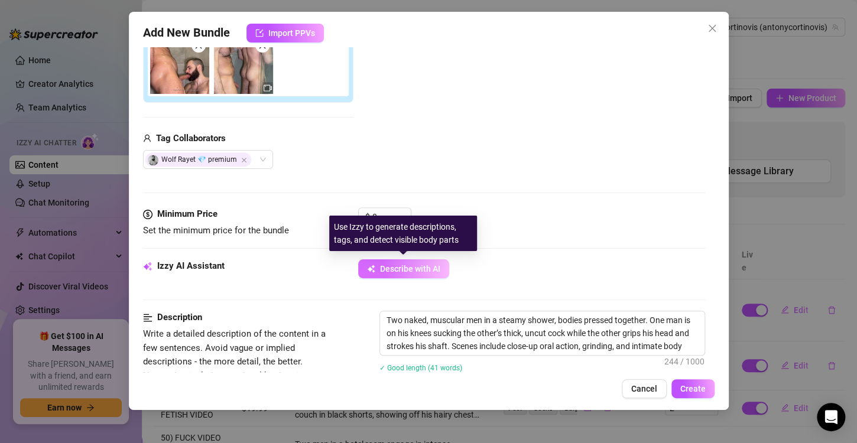
type textarea "Two naked, muscular men in a steamy shower, bodies pressed together. One man is…"
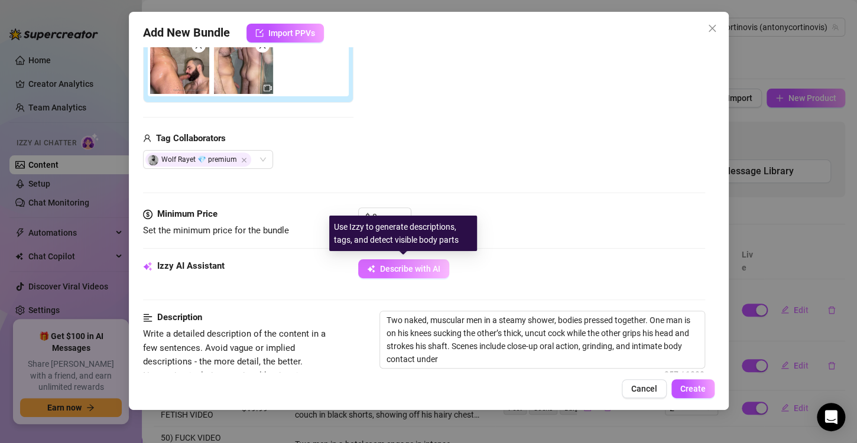
type textarea "Two naked, muscular men in a steamy shower, bodies pressed together. One man is…"
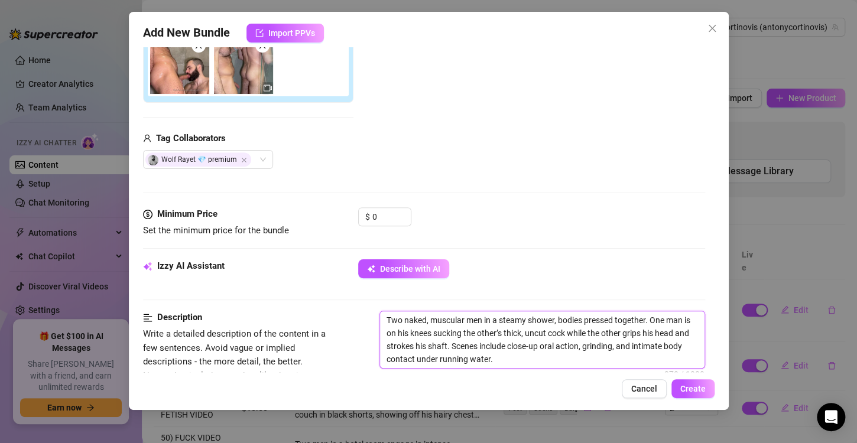
click at [424, 322] on textarea "Two naked, muscular men in a steamy shower, bodies pressed together. One man is…" at bounding box center [542, 339] width 324 height 57
click at [614, 317] on textarea "Two naked, muscular men in a steamy shower, bodies pressed together. One man is…" at bounding box center [542, 339] width 324 height 57
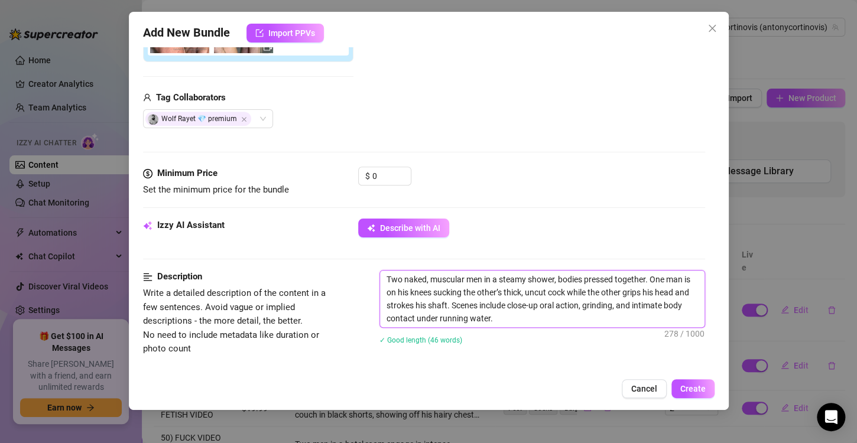
scroll to position [265, 0]
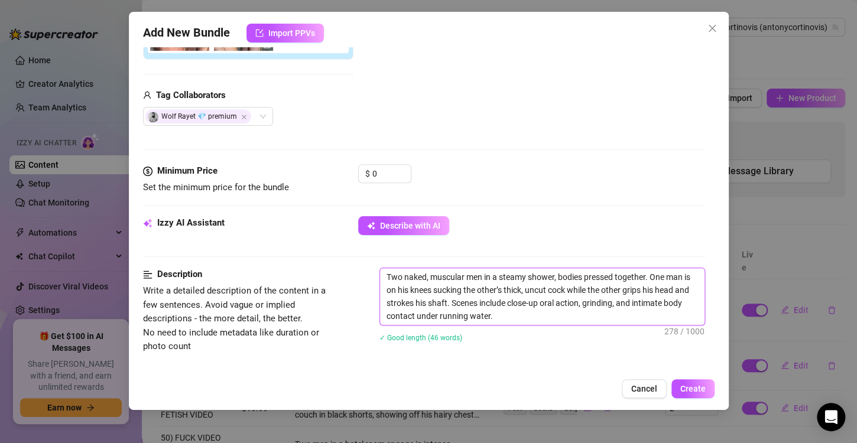
click at [517, 320] on textarea "Two naked, muscular men in a steamy shower, bodies pressed together. One man is…" at bounding box center [542, 296] width 324 height 57
type textarea "Two naked, muscular men in a steamy shower, bodies pressed together. One man is…"
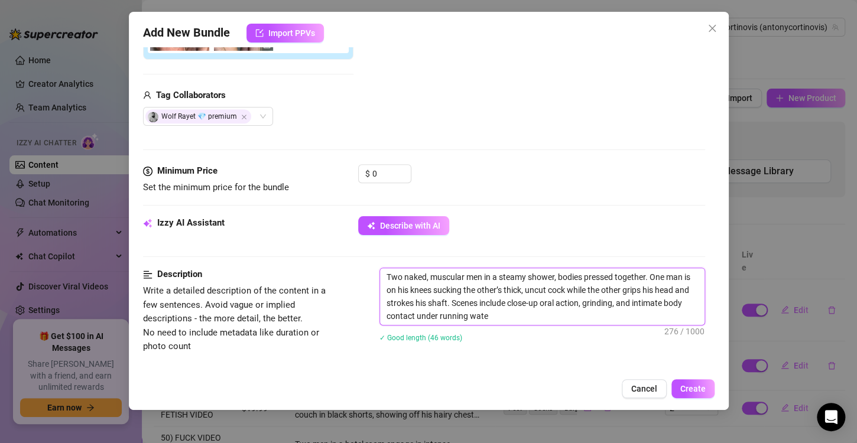
type textarea "Two naked, muscular men in a steamy shower, bodies pressed together. One man is…"
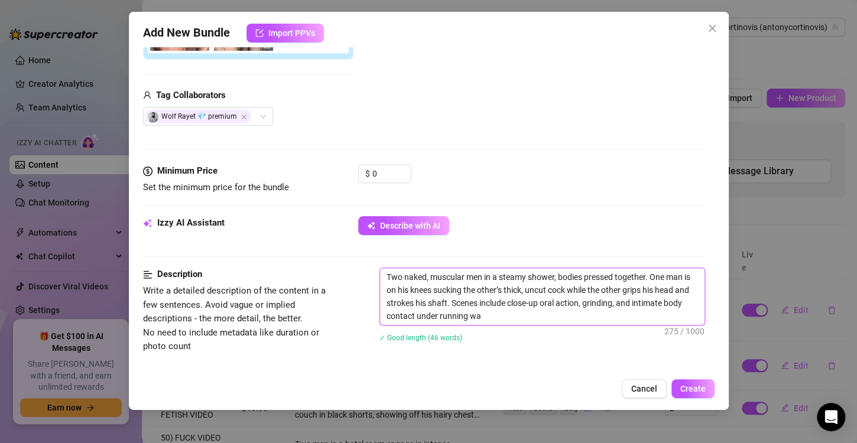
type textarea "Two naked, muscular men in a steamy shower, bodies pressed together. One man is…"
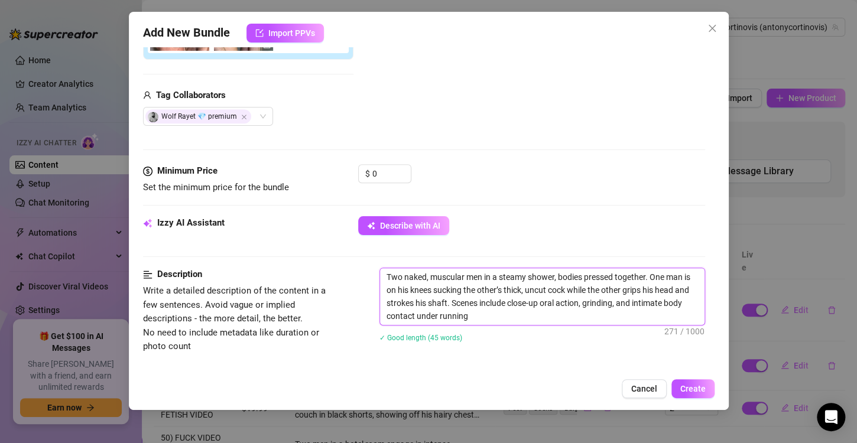
type textarea "Two naked, muscular men in a steamy shower, bodies pressed together. One man is…"
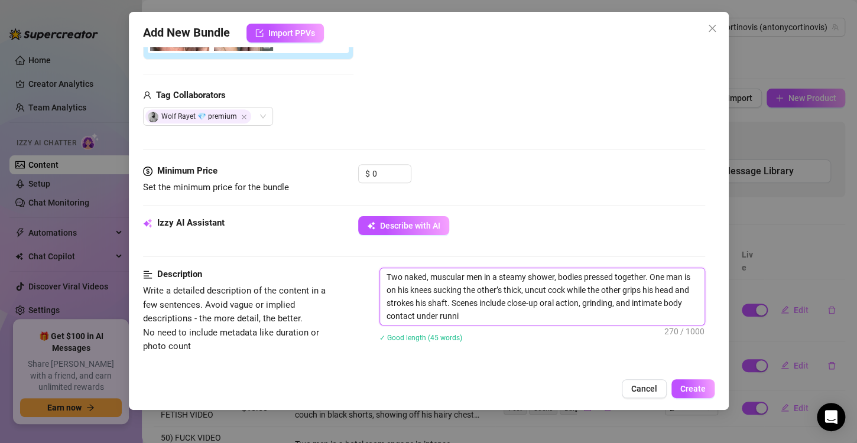
type textarea "Two naked, muscular men in a steamy shower, bodies pressed together. One man is…"
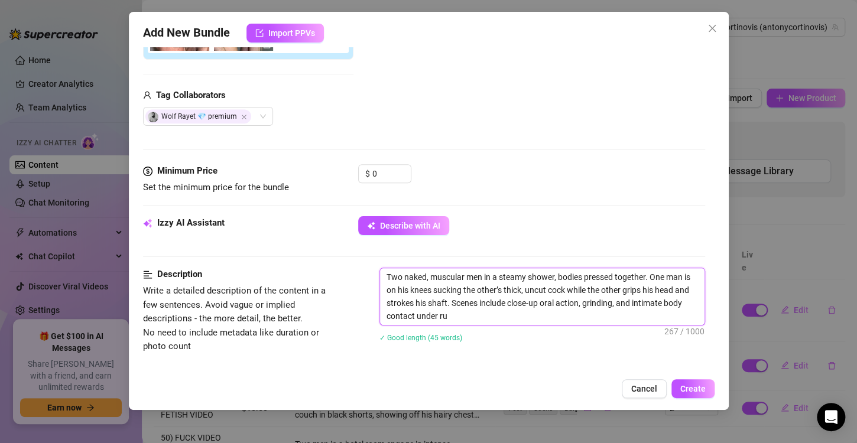
type textarea "Two naked, muscular men in a steamy shower, bodies pressed together. One man is…"
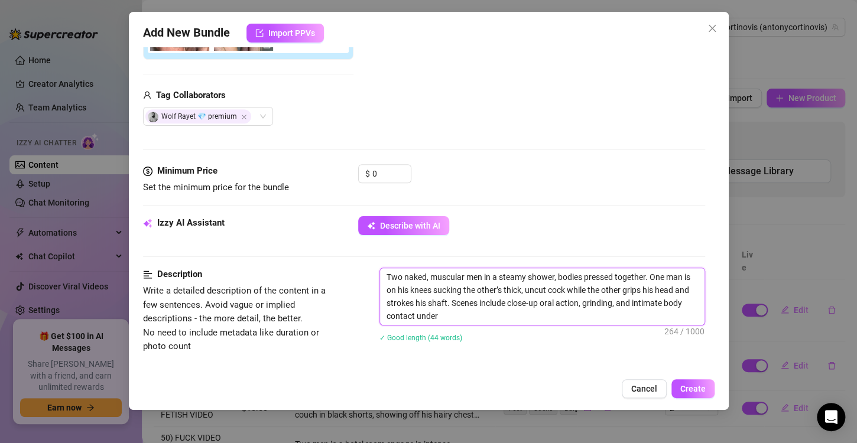
type textarea "Two naked, muscular men in a steamy shower, bodies pressed together. One man is…"
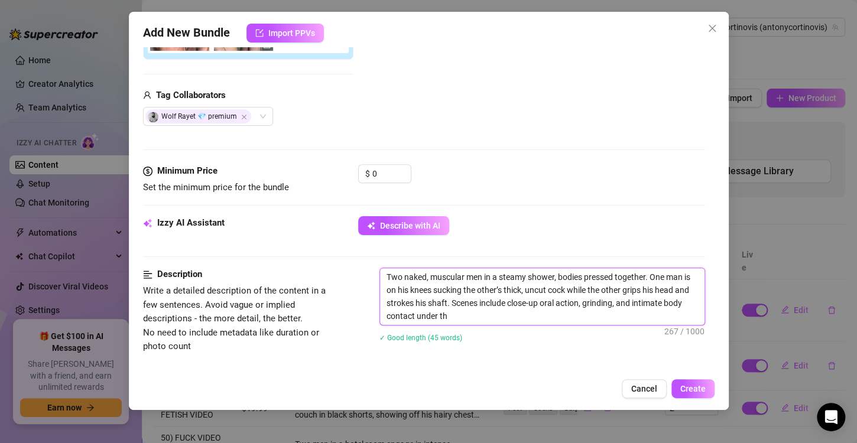
type textarea "Two naked, muscular men in a steamy shower, bodies pressed together. One man is…"
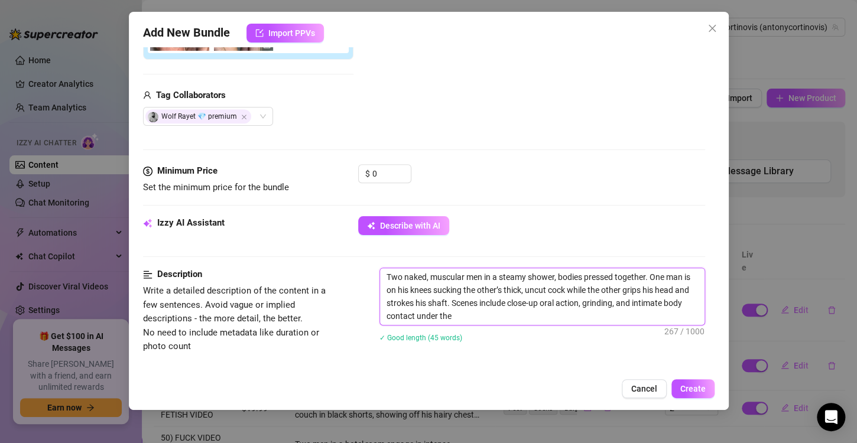
type textarea "Two naked, muscular men in a steamy shower, bodies pressed together. One man is…"
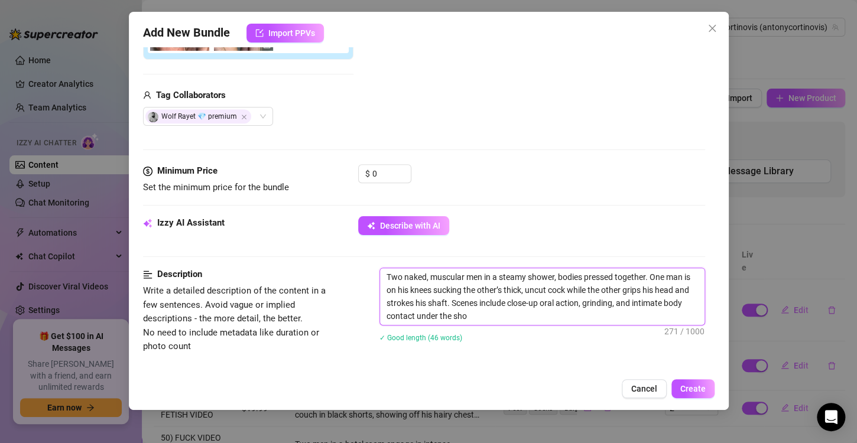
type textarea "Two naked, muscular men in a steamy shower, bodies pressed together. One man is…"
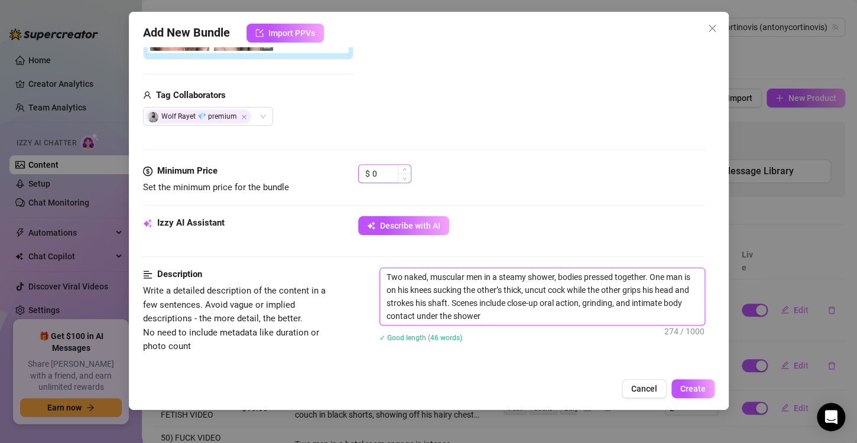
type textarea "Two naked, muscular men in a steamy shower, bodies pressed together. One man is…"
click at [379, 168] on input "0" at bounding box center [391, 174] width 38 height 18
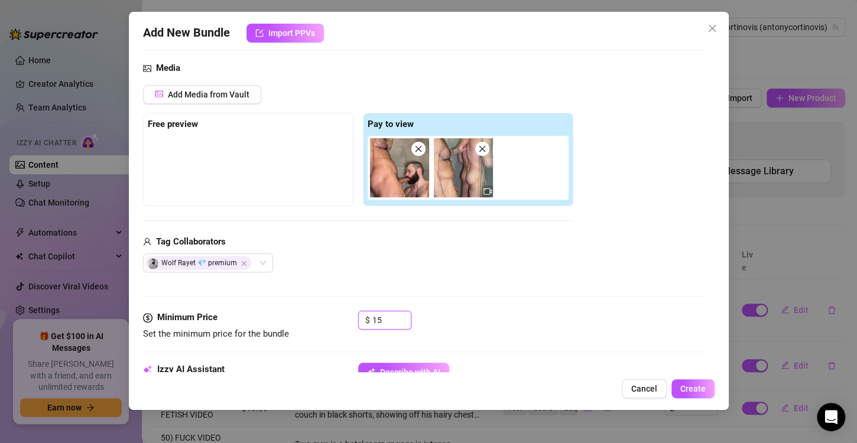
scroll to position [118, 0]
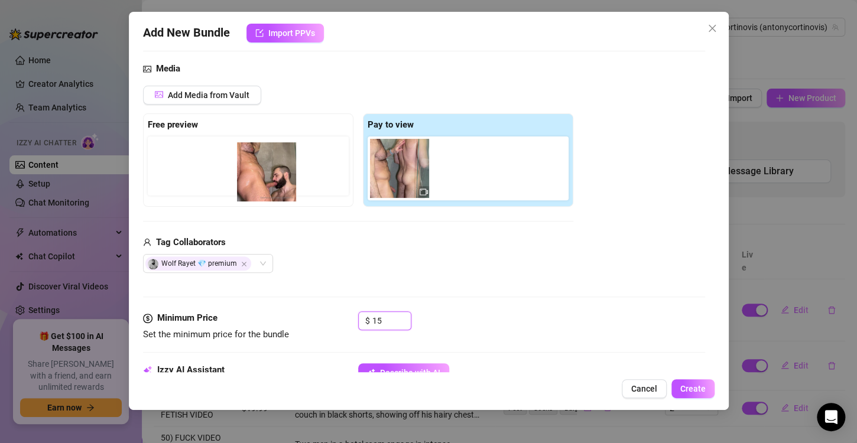
drag, startPoint x: 392, startPoint y: 170, endPoint x: 252, endPoint y: 175, distance: 140.1
click at [252, 175] on div "Free preview Pay to view" at bounding box center [358, 159] width 430 height 93
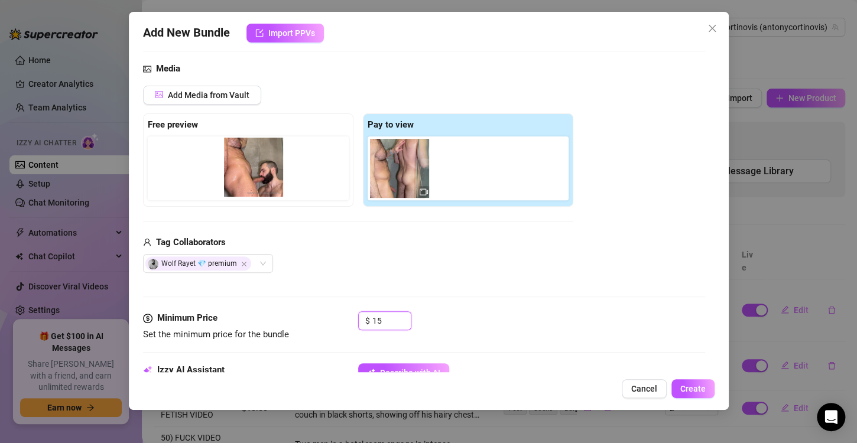
drag, startPoint x: 400, startPoint y: 165, endPoint x: 250, endPoint y: 165, distance: 150.1
click at [250, 165] on div "Free preview Pay to view" at bounding box center [358, 159] width 430 height 93
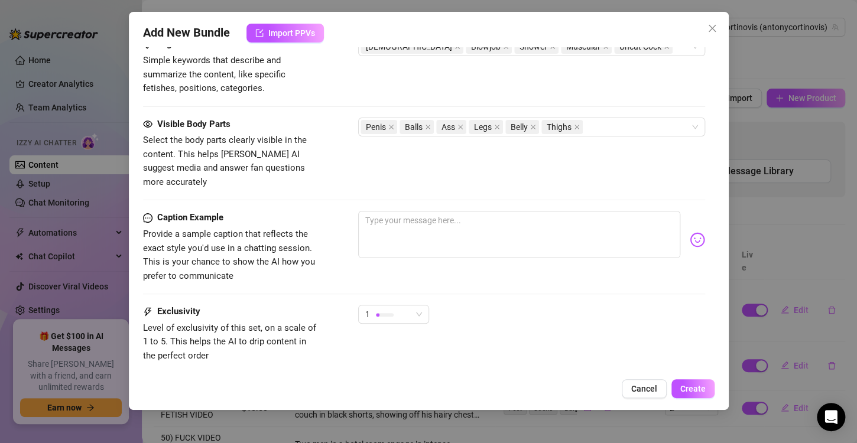
scroll to position [685, 0]
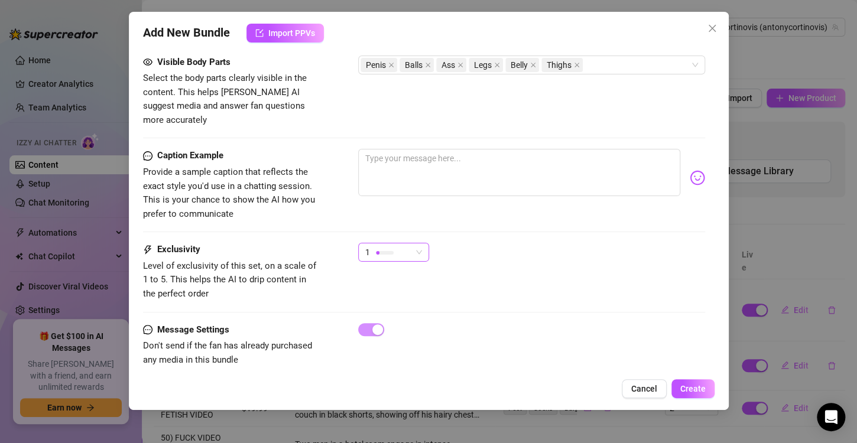
click at [406, 243] on div "1" at bounding box center [388, 252] width 46 height 18
type input "15"
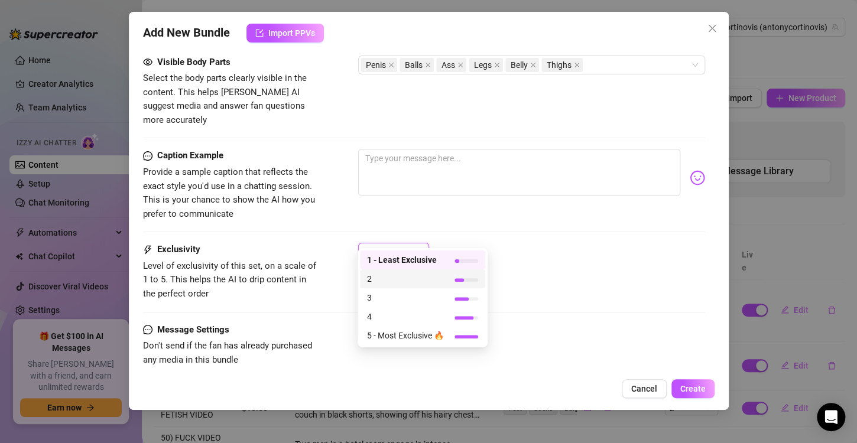
click at [403, 273] on span "2" at bounding box center [405, 278] width 77 height 13
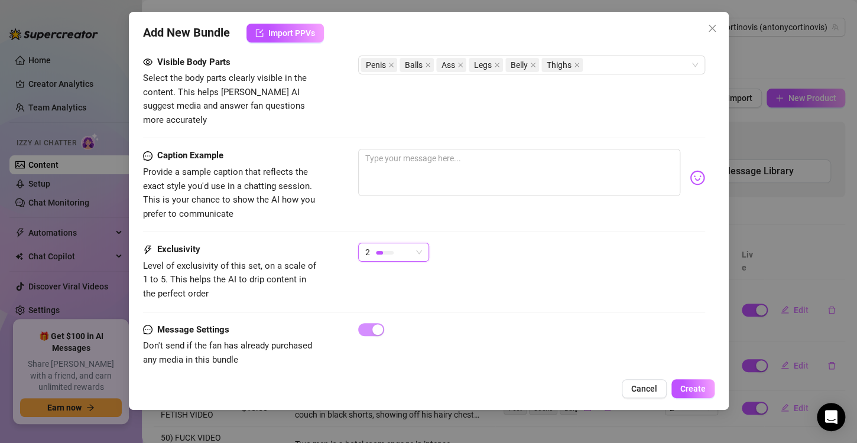
click at [542, 281] on div "Exclusivity Level of exclusivity of this set, on a scale of 1 to 5. This helps …" at bounding box center [424, 272] width 562 height 58
click at [686, 391] on span "Create" at bounding box center [692, 388] width 25 height 9
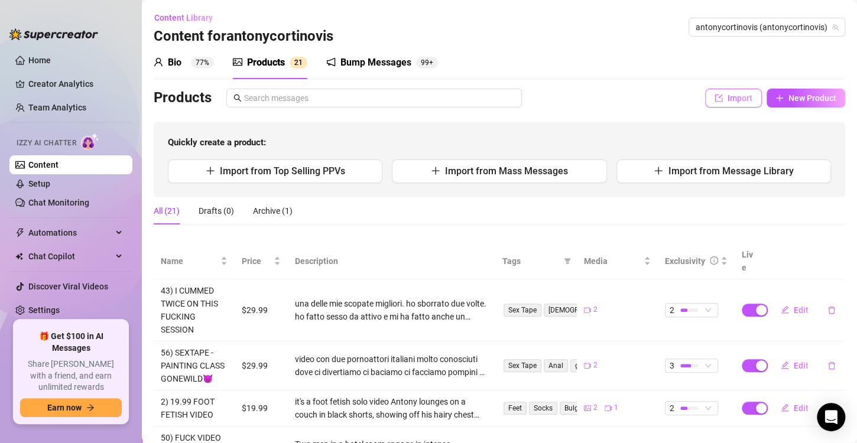
click at [728, 99] on span "Import" at bounding box center [739, 97] width 25 height 9
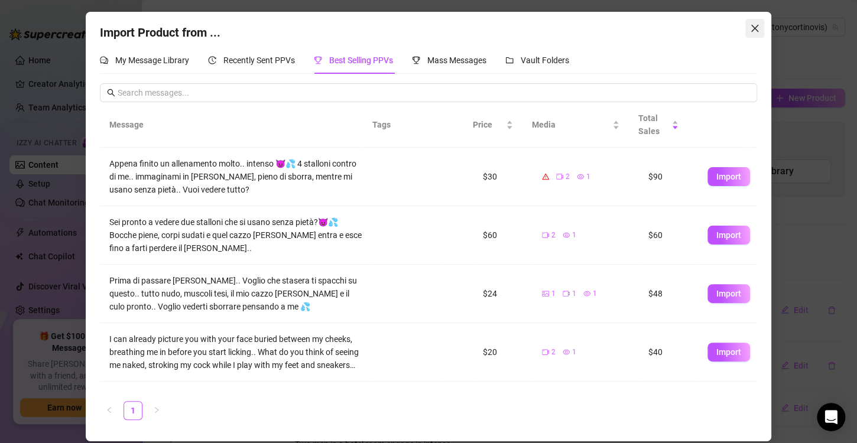
click at [753, 25] on icon "close" at bounding box center [754, 28] width 9 height 9
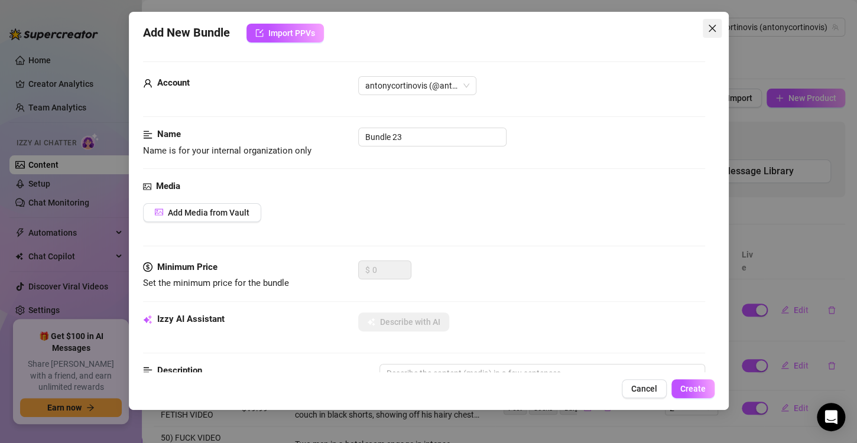
click at [704, 26] on span "Close" at bounding box center [711, 28] width 19 height 9
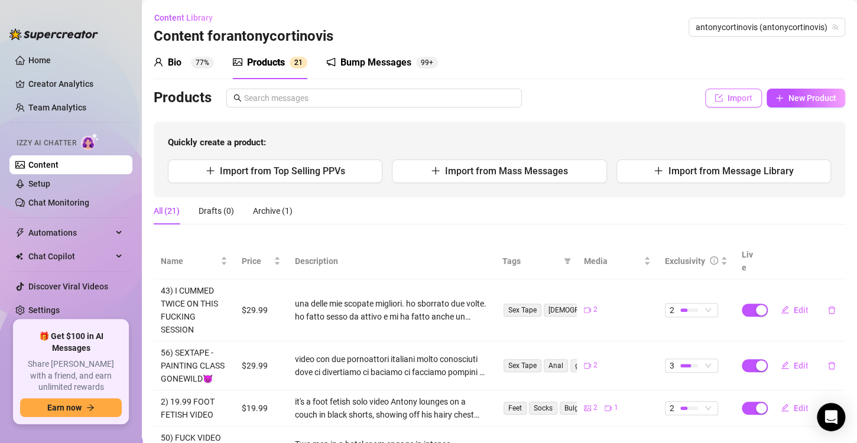
click at [731, 93] on span "Import" at bounding box center [739, 97] width 25 height 9
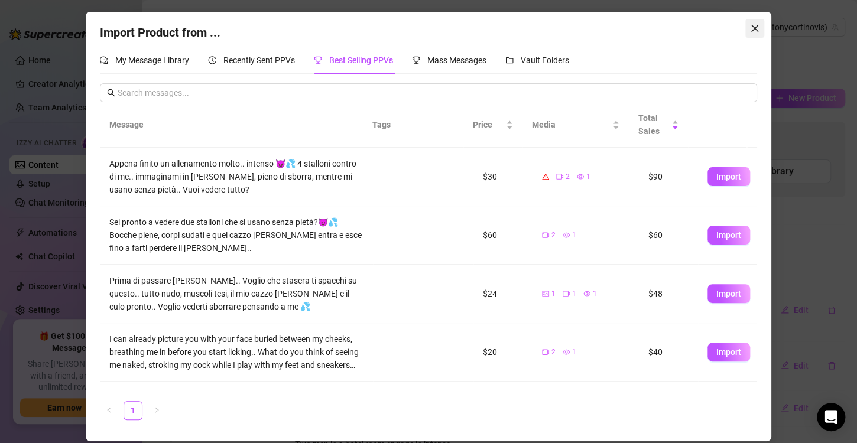
click at [756, 26] on icon "close" at bounding box center [754, 28] width 9 height 9
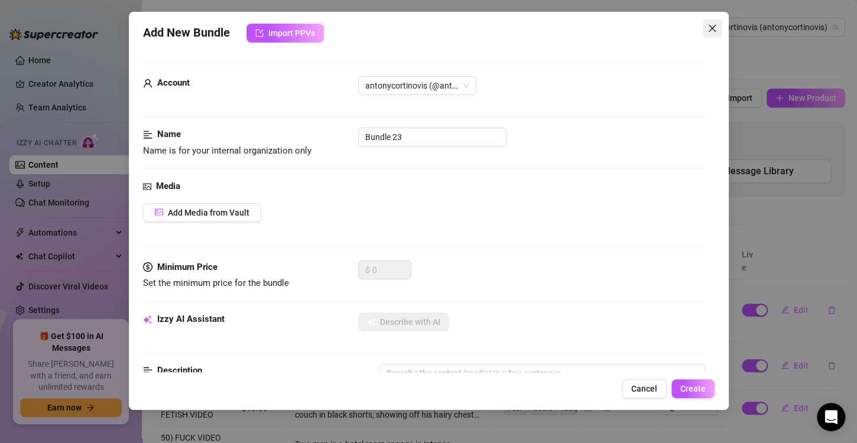
click at [718, 25] on span "Close" at bounding box center [711, 28] width 19 height 9
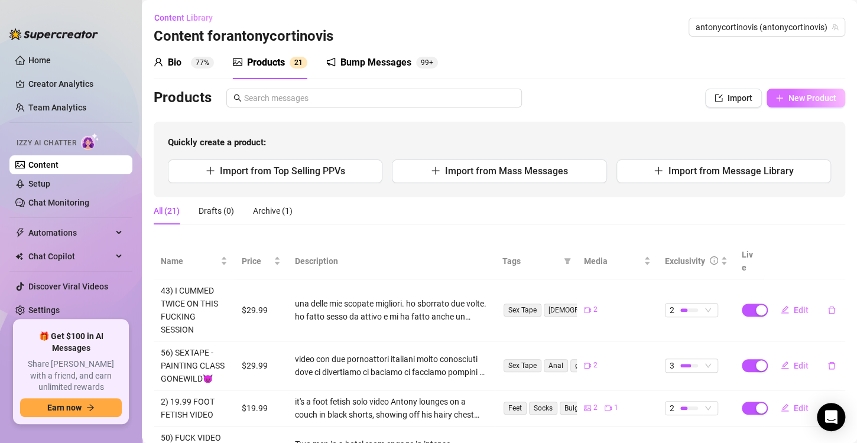
click at [789, 99] on span "New Product" at bounding box center [812, 97] width 48 height 9
type textarea "Type your message here..."
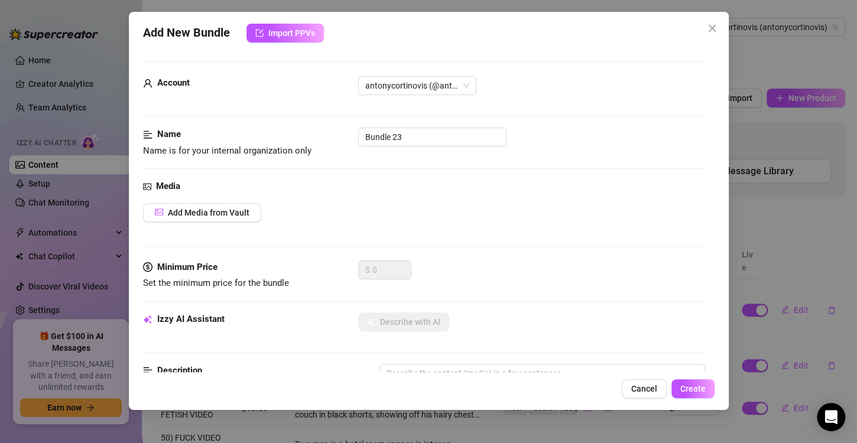
click at [200, 223] on div "Media Add Media from Vault" at bounding box center [424, 220] width 562 height 81
click at [205, 216] on span "Add Media from Vault" at bounding box center [209, 212] width 82 height 9
click at [178, 206] on button "Add Media from Vault" at bounding box center [202, 212] width 118 height 19
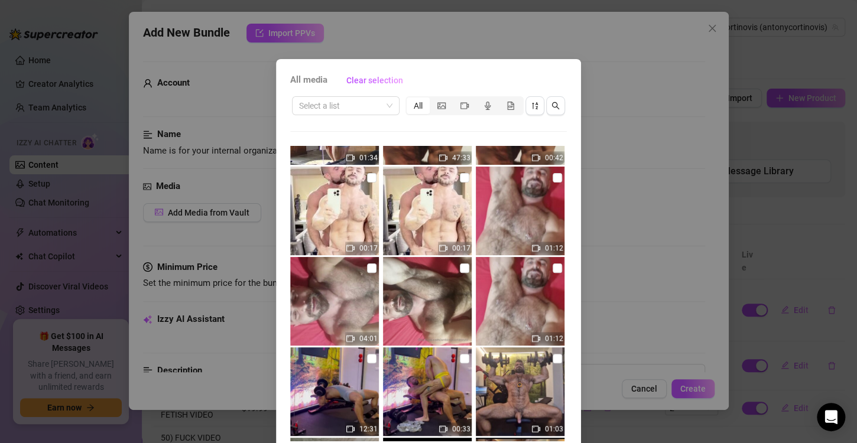
scroll to position [13255, 0]
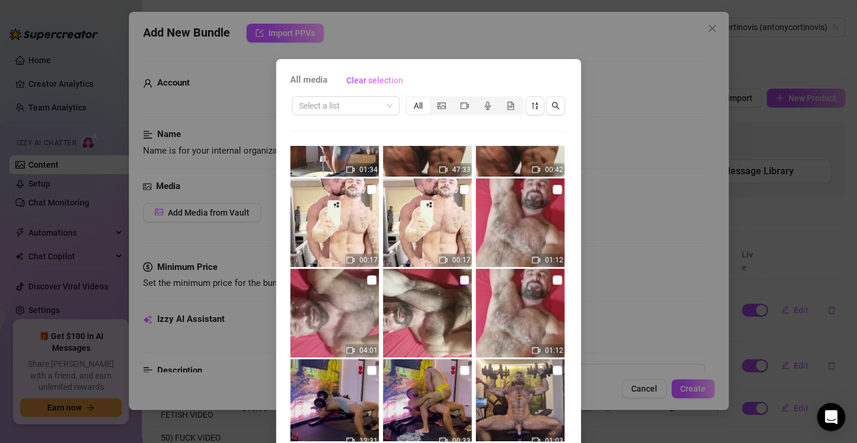
click at [460, 281] on input "checkbox" at bounding box center [464, 279] width 9 height 9
checkbox input "true"
click at [367, 277] on input "checkbox" at bounding box center [371, 279] width 9 height 9
checkbox input "true"
click at [552, 188] on input "checkbox" at bounding box center [556, 189] width 9 height 9
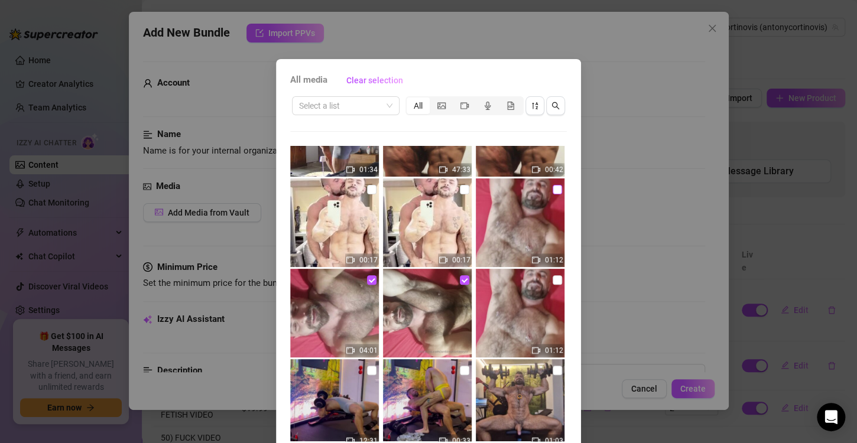
checkbox input "true"
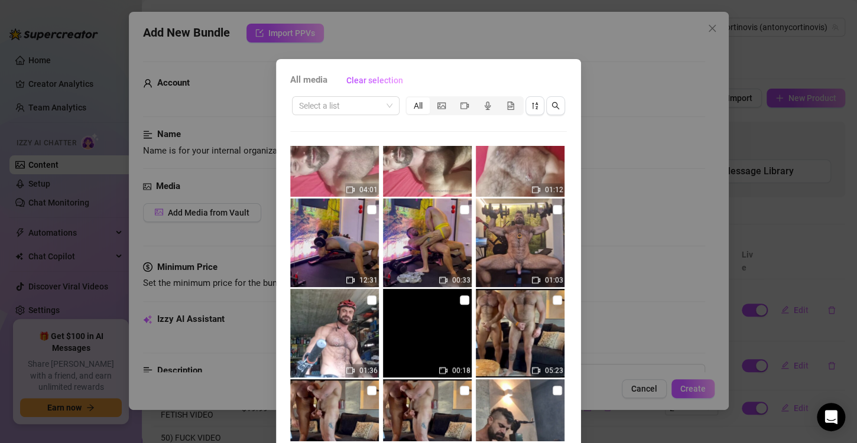
scroll to position [50, 0]
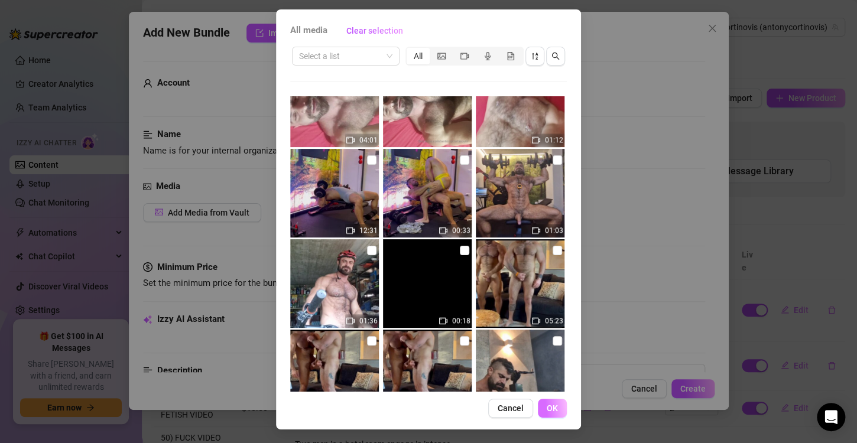
click at [546, 408] on span "OK" at bounding box center [551, 408] width 11 height 9
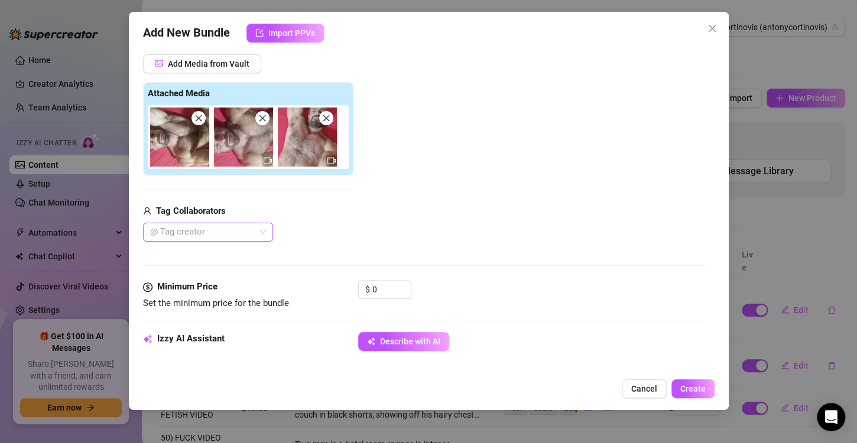
scroll to position [149, 0]
click at [406, 336] on span "Describe with AI" at bounding box center [410, 340] width 60 height 9
click at [390, 288] on input "0" at bounding box center [391, 289] width 38 height 18
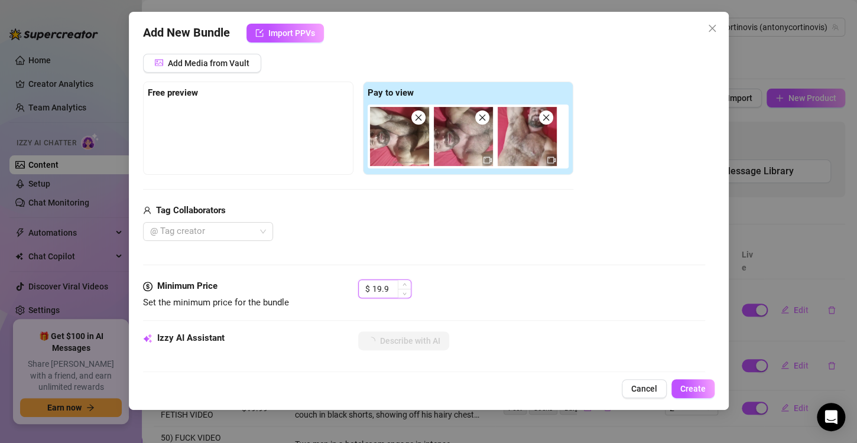
type input "19.99"
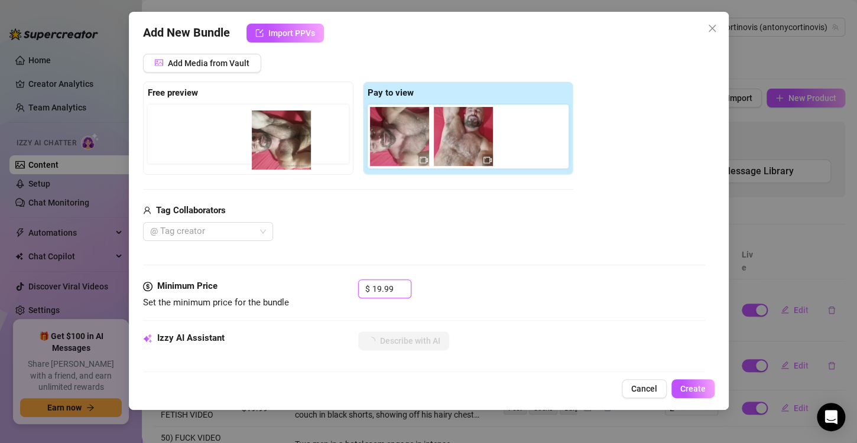
drag, startPoint x: 396, startPoint y: 142, endPoint x: 270, endPoint y: 145, distance: 125.9
click at [270, 145] on div "Free preview Pay to view" at bounding box center [358, 128] width 430 height 93
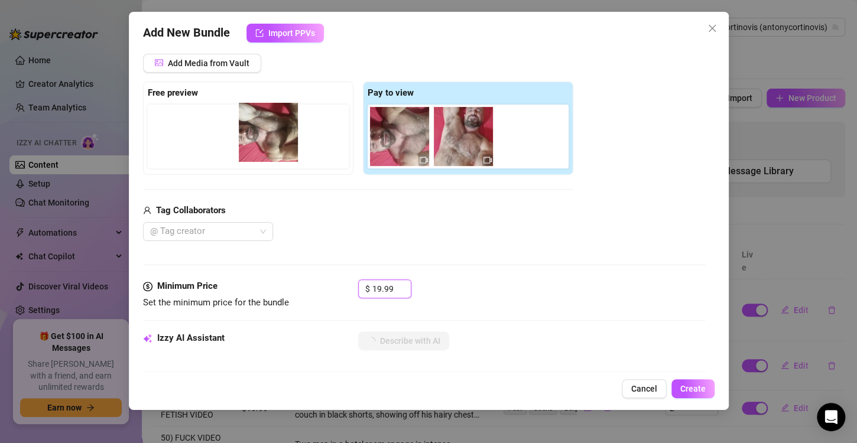
drag, startPoint x: 399, startPoint y: 145, endPoint x: 252, endPoint y: 141, distance: 147.2
click at [252, 141] on div "Free preview Pay to view" at bounding box center [358, 128] width 430 height 93
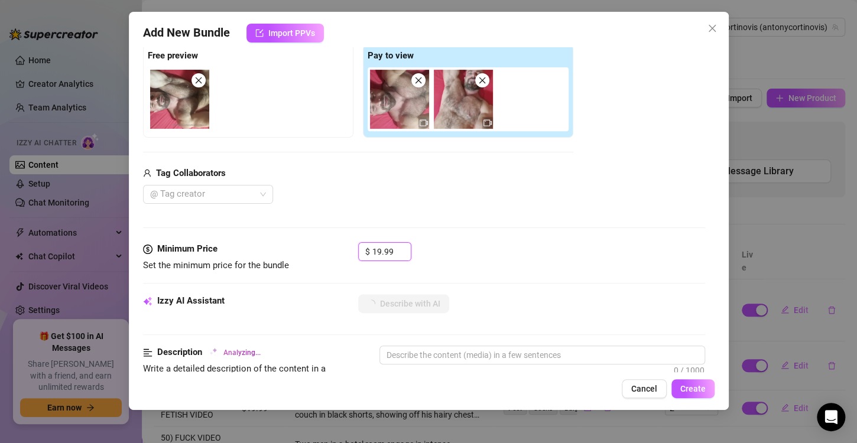
scroll to position [187, 0]
type textarea "Hairy,"
type textarea "Hairy, muscular"
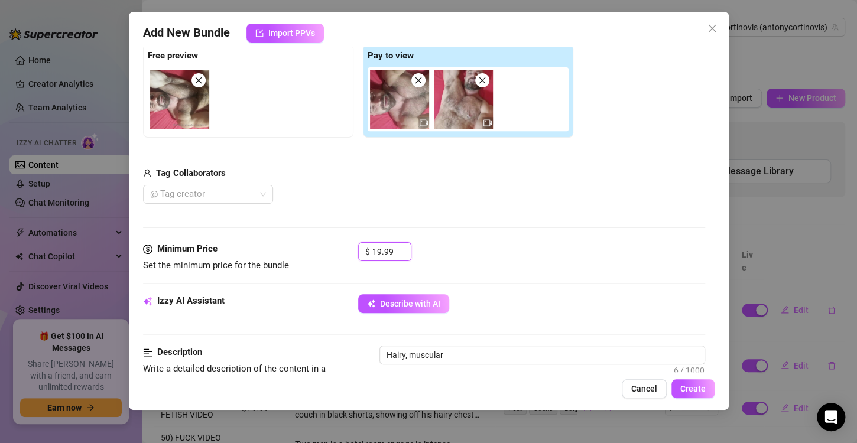
type textarea "Hairy, muscular male"
type textarea "Hairy, muscular male lies"
type textarea "Hairy, muscular male lies naked"
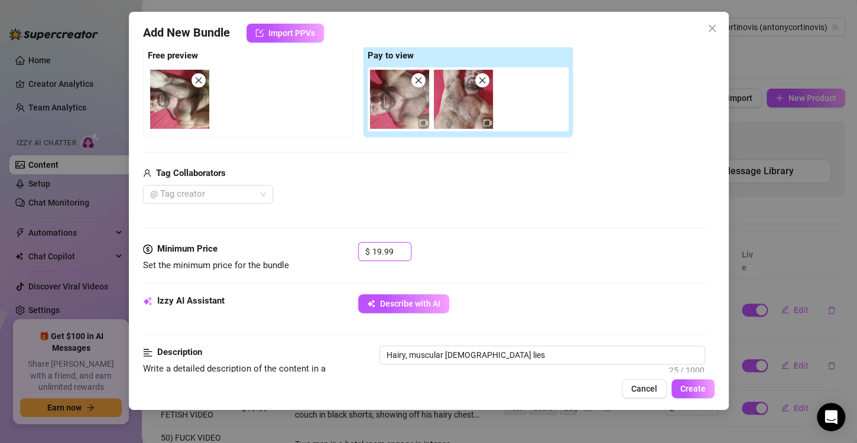
type textarea "Hairy, muscular male lies naked"
type textarea "Hairy, muscular male lies naked on"
type textarea "Hairy, muscular male lies naked on a"
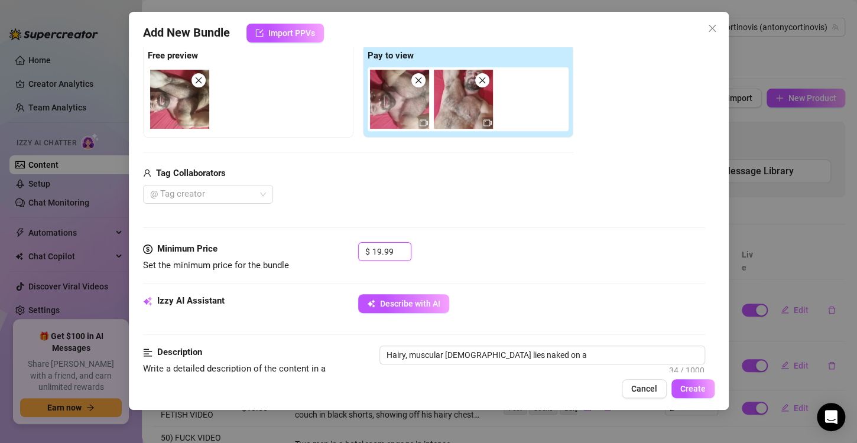
type textarea "Hairy, muscular male lies naked on a red"
type textarea "Hairy, muscular male lies naked on a red bed,"
type textarea "Hairy, muscular male lies naked on a red bed, stroking"
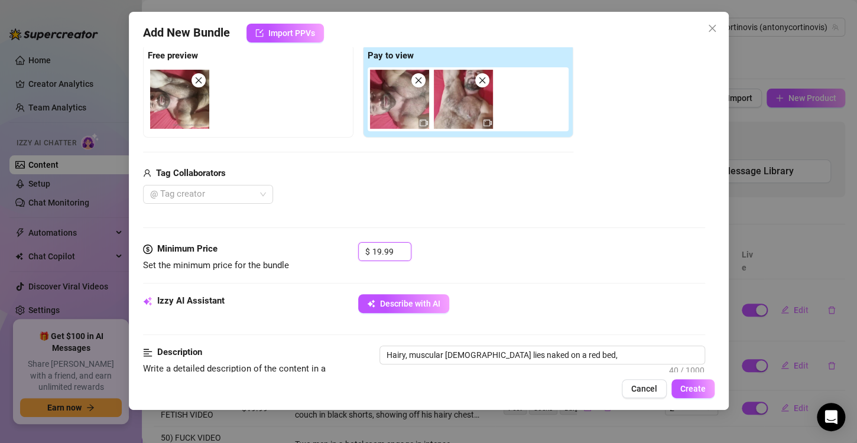
type textarea "Hairy, muscular male lies naked on a red bed, stroking"
type textarea "Hairy, muscular male lies naked on a red bed, stroking his"
type textarea "Hairy, muscular male lies naked on a red bed, stroking his thick"
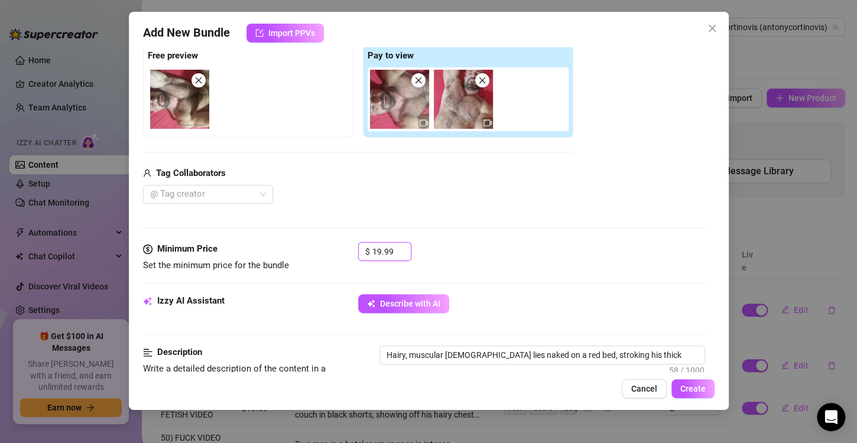
type textarea "Hairy, muscular male lies naked on a red bed, stroking his thick cock"
type textarea "Hairy, muscular male lies naked on a red bed, stroking his thick cock and"
type textarea "Hairy, muscular male lies naked on a red bed, stroking his thick cock and playi…"
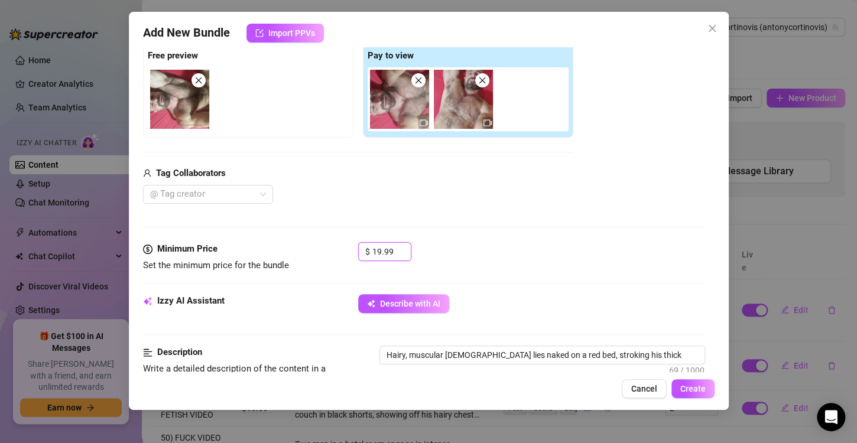
type textarea "Hairy, muscular male lies naked on a red bed, stroking his thick cock and playi…"
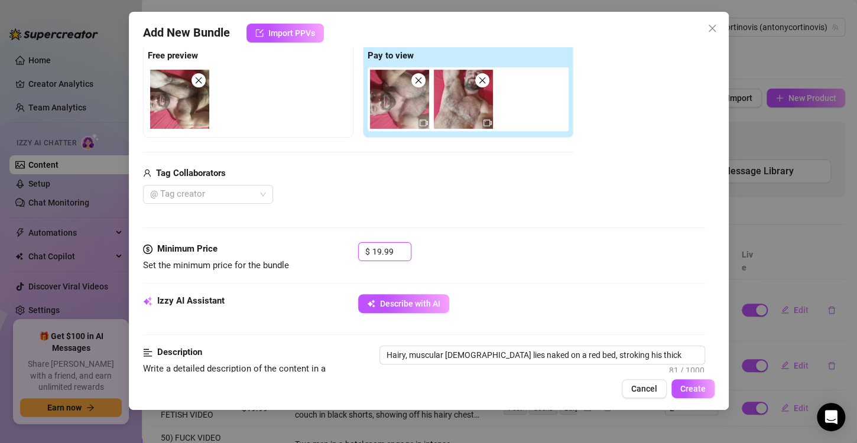
type textarea "Hairy, muscular male lies naked on a red bed, stroking his thick cock and playi…"
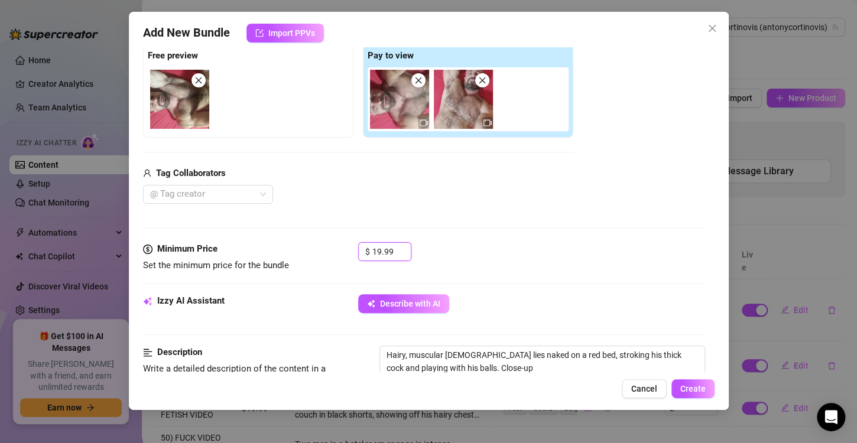
type textarea "Hairy, muscular male lies naked on a red bed, stroking his thick cock and playi…"
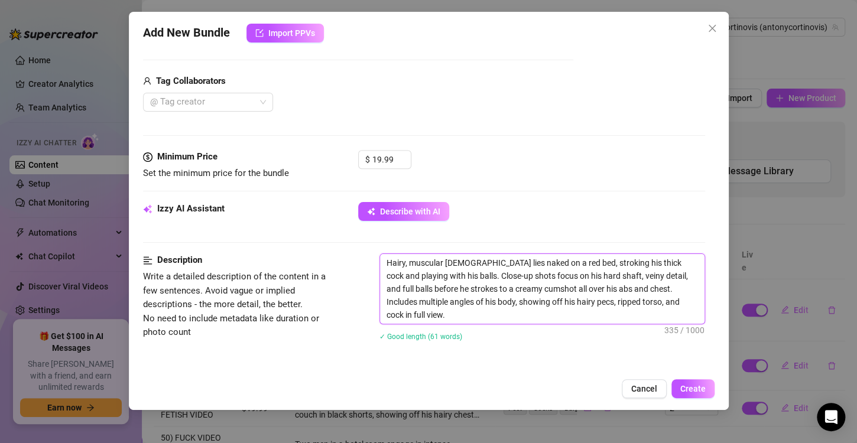
scroll to position [279, 0]
click at [429, 314] on textarea "Hairy, muscular male lies naked on a red bed, stroking his thick cock and playi…" at bounding box center [542, 289] width 324 height 70
drag, startPoint x: 413, startPoint y: 277, endPoint x: 471, endPoint y: 315, distance: 69.1
click at [471, 315] on textarea "Hairy, muscular male lies naked on a red bed, stroking his thick cock and playi…" at bounding box center [542, 289] width 324 height 70
click at [431, 276] on textarea "Hairy, muscular male lies naked on a red bed, stroking his thick cock and playi…" at bounding box center [542, 289] width 324 height 70
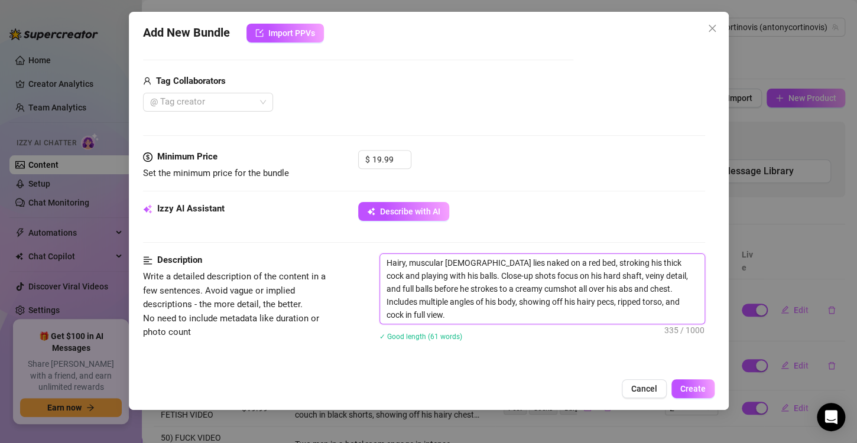
click at [432, 275] on textarea "Hairy, muscular male lies naked on a red bed, stroking his thick cock and playi…" at bounding box center [542, 289] width 324 height 70
click at [577, 275] on textarea "Hairy, muscular male lies naked on a red bed, stroking his thick cock and playi…" at bounding box center [542, 289] width 324 height 70
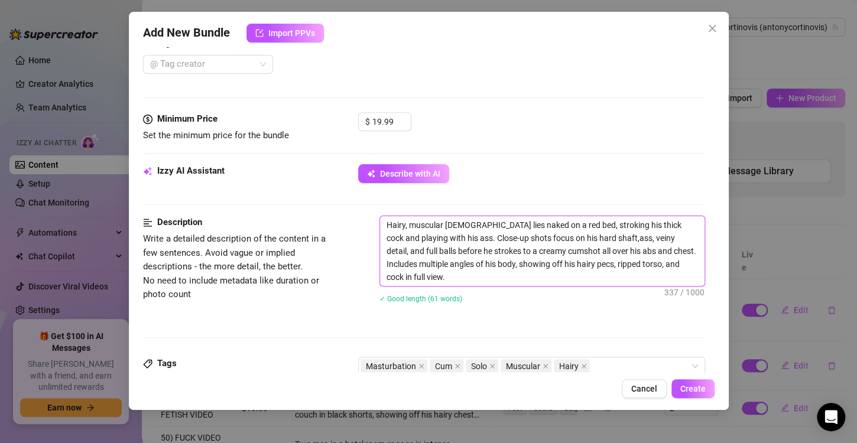
scroll to position [318, 0]
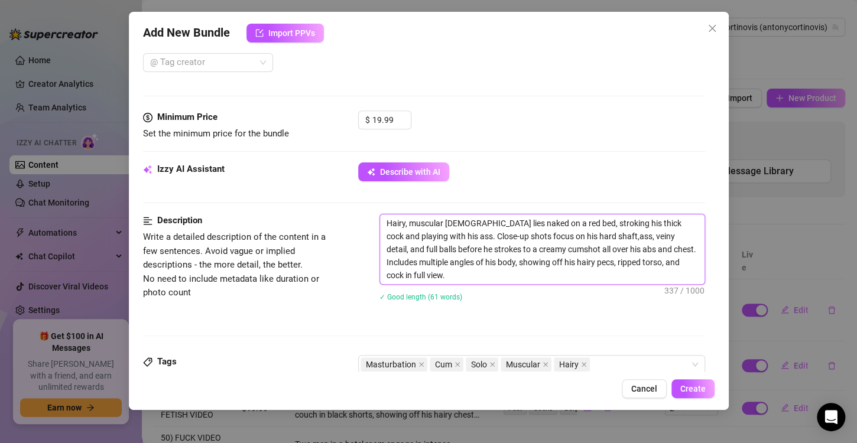
drag, startPoint x: 595, startPoint y: 236, endPoint x: 629, endPoint y: 236, distance: 33.7
drag, startPoint x: 629, startPoint y: 236, endPoint x: 621, endPoint y: 233, distance: 7.9
click at [621, 233] on textarea "Hairy, muscular male lies naked on a red bed, stroking his thick cock and playi…" at bounding box center [542, 249] width 324 height 70
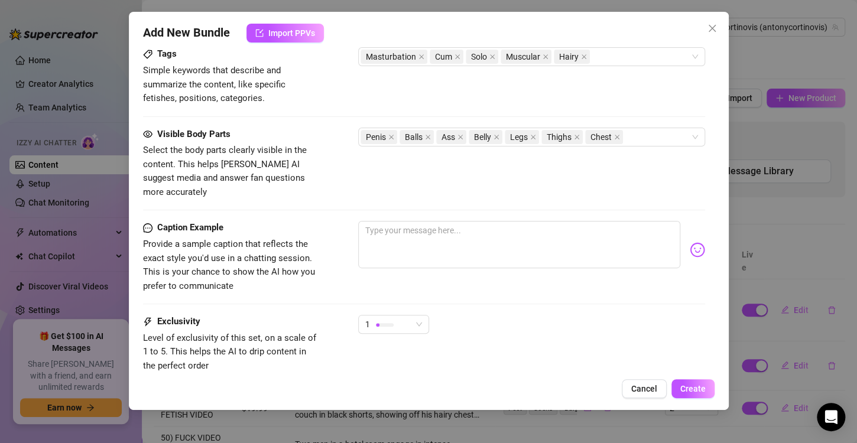
scroll to position [685, 0]
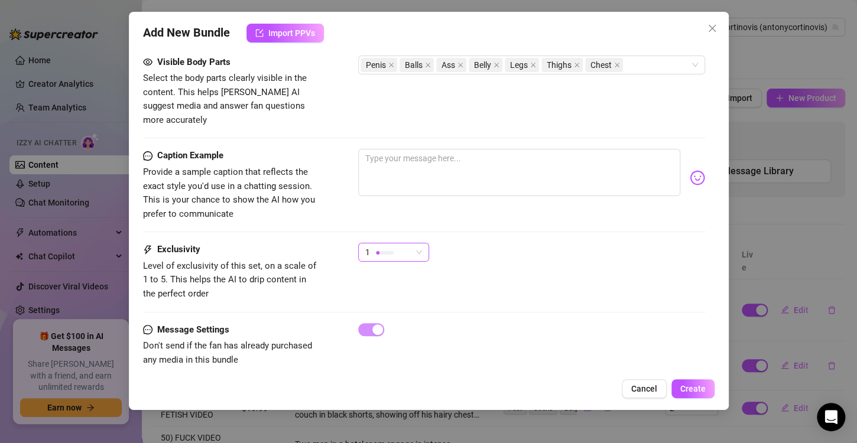
click at [408, 243] on div "1" at bounding box center [388, 252] width 46 height 18
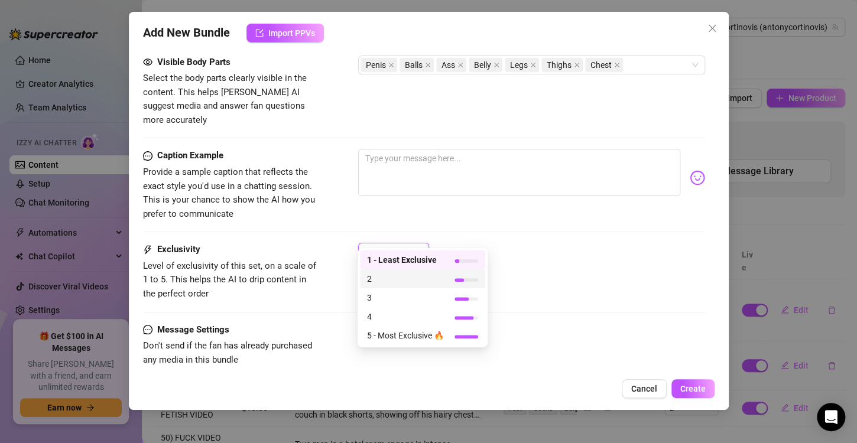
click at [421, 280] on span "2" at bounding box center [405, 278] width 77 height 13
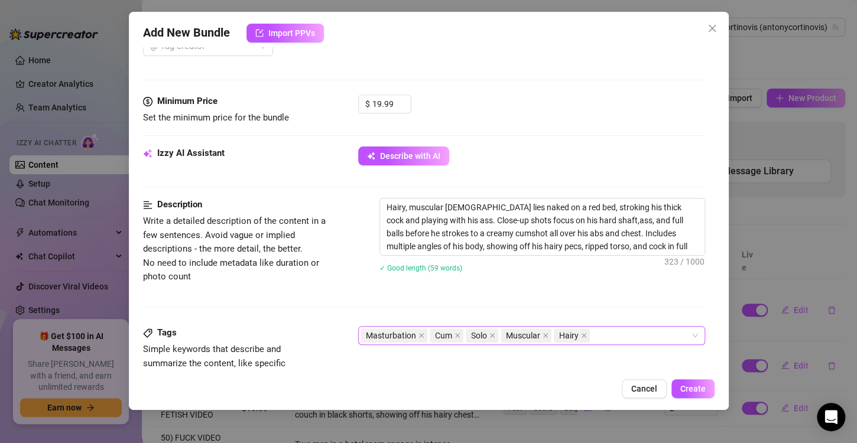
scroll to position [347, 0]
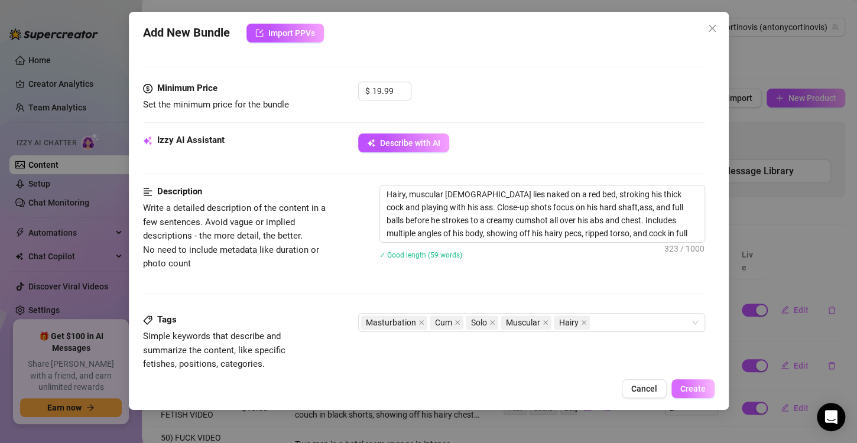
click at [694, 391] on span "Create" at bounding box center [692, 388] width 25 height 9
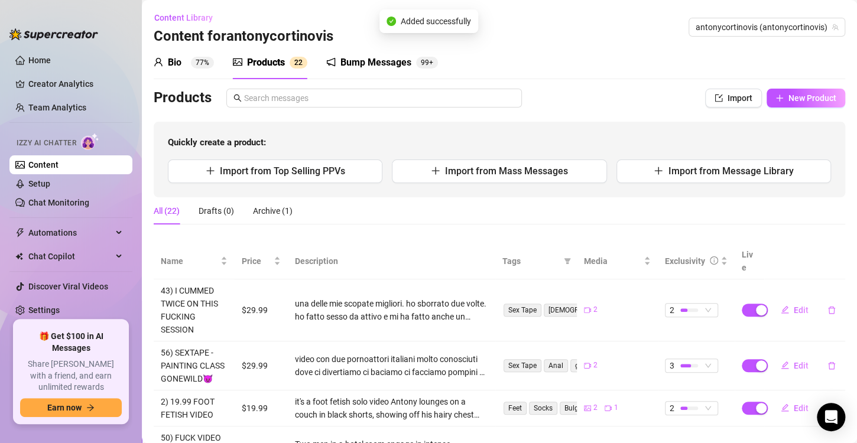
scroll to position [108, 0]
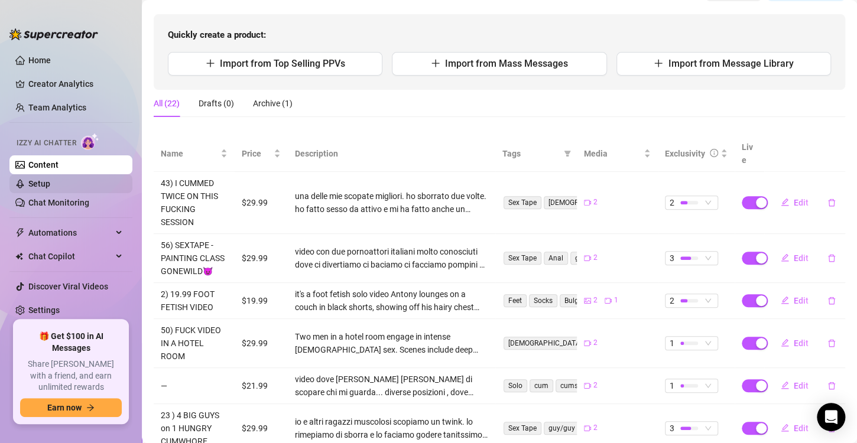
click at [38, 183] on link "Setup" at bounding box center [39, 183] width 22 height 9
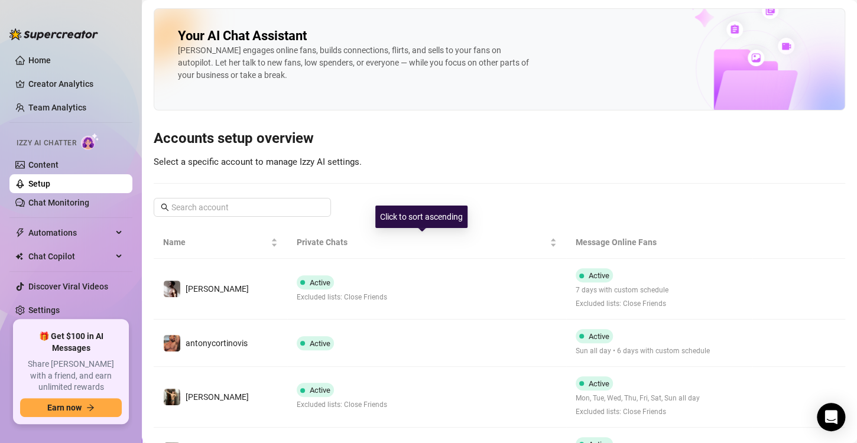
scroll to position [14, 0]
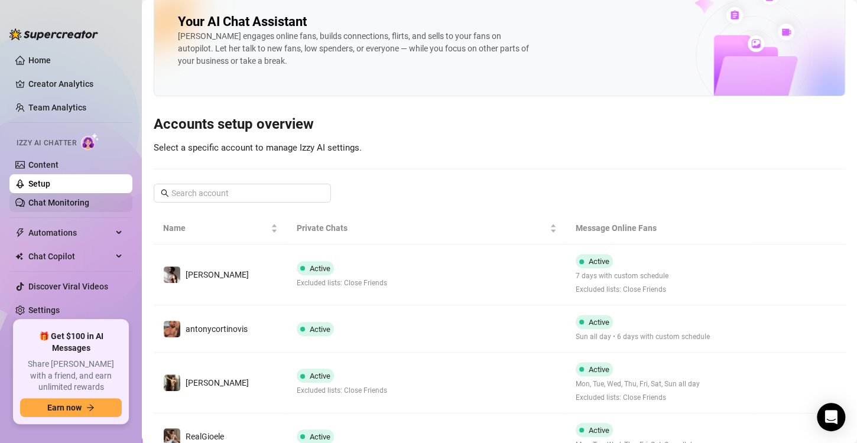
click at [28, 200] on link "Chat Monitoring" at bounding box center [58, 202] width 61 height 9
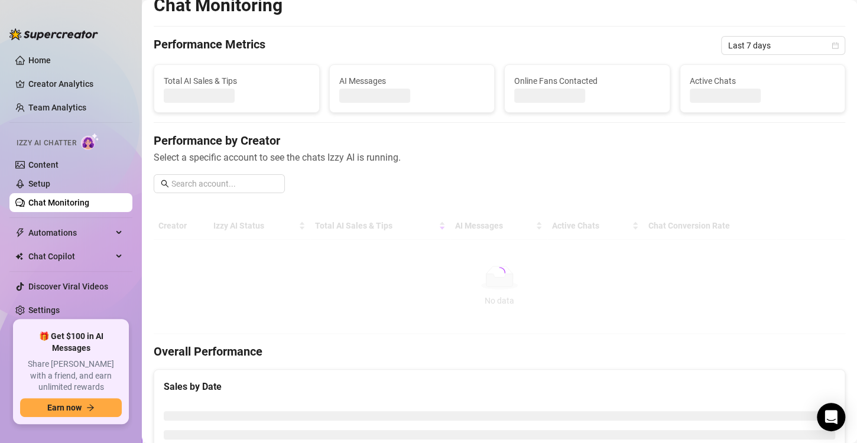
scroll to position [44, 0]
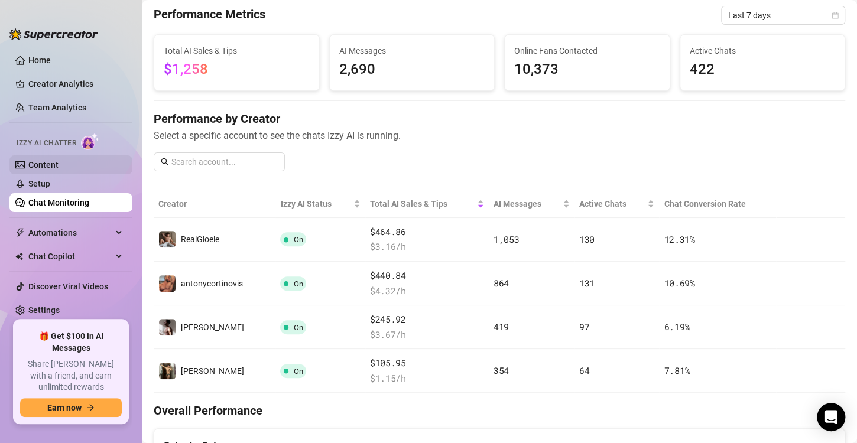
click at [28, 164] on link "Content" at bounding box center [43, 164] width 30 height 9
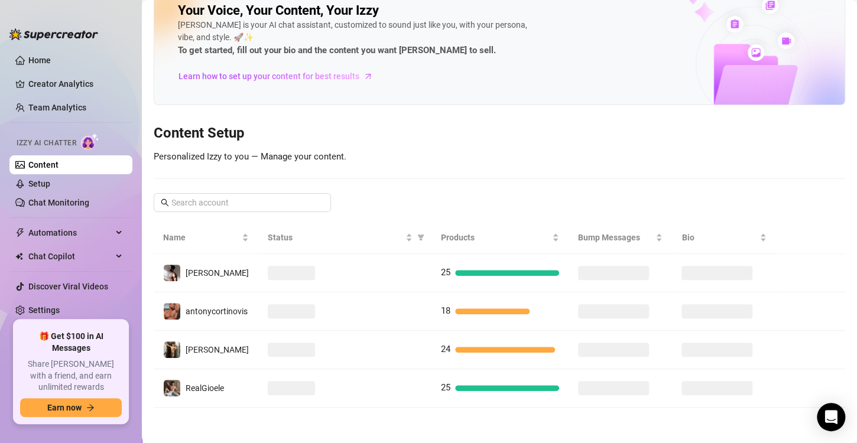
scroll to position [24, 0]
